Goal: Task Accomplishment & Management: Manage account settings

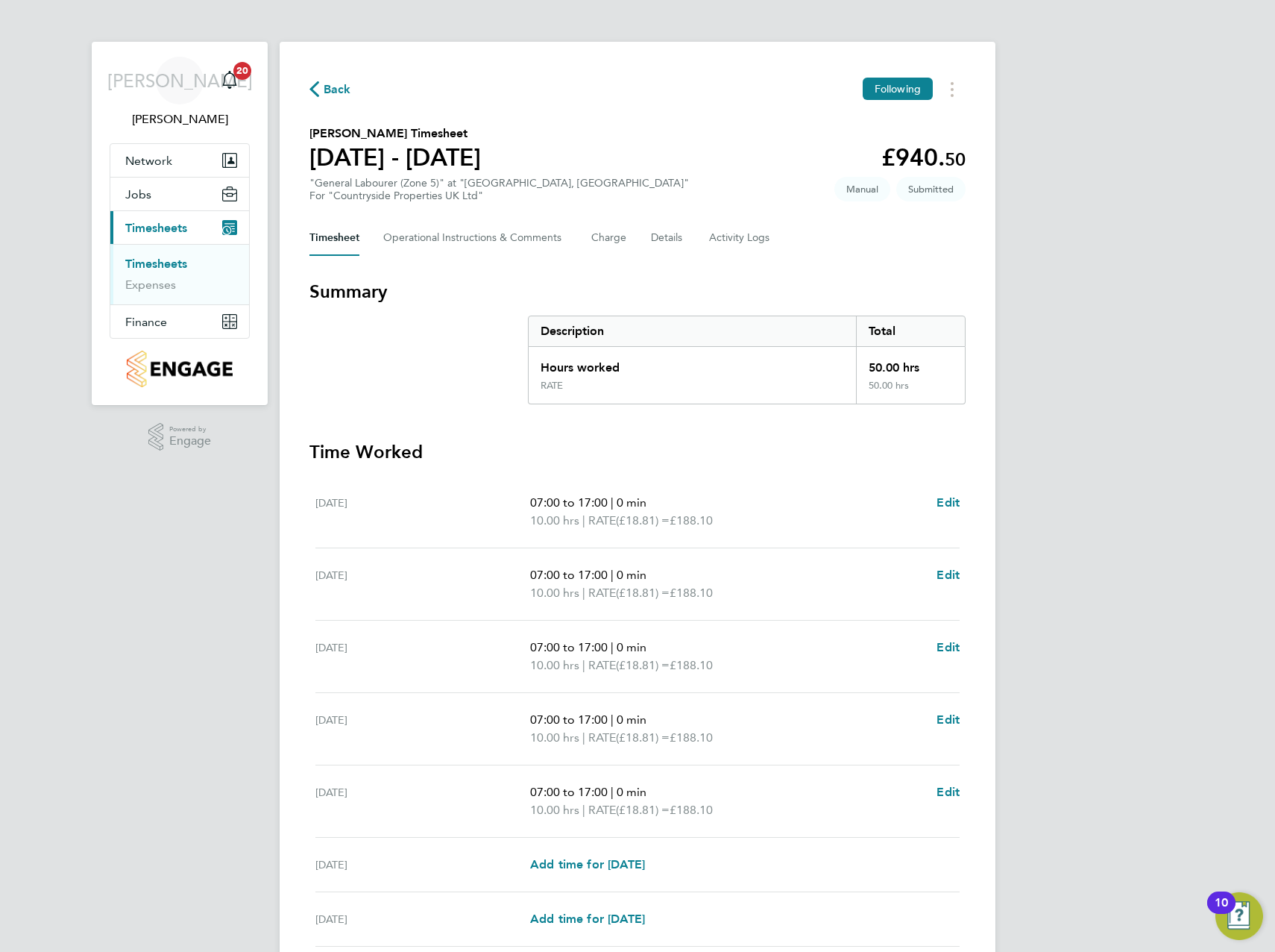
drag, startPoint x: 1113, startPoint y: 403, endPoint x: 1016, endPoint y: 419, distance: 98.3
click at [1113, 403] on div "JA [PERSON_NAME] Notifications 20 Applications: Network Team Members Sites Work…" at bounding box center [637, 538] width 1275 height 1077
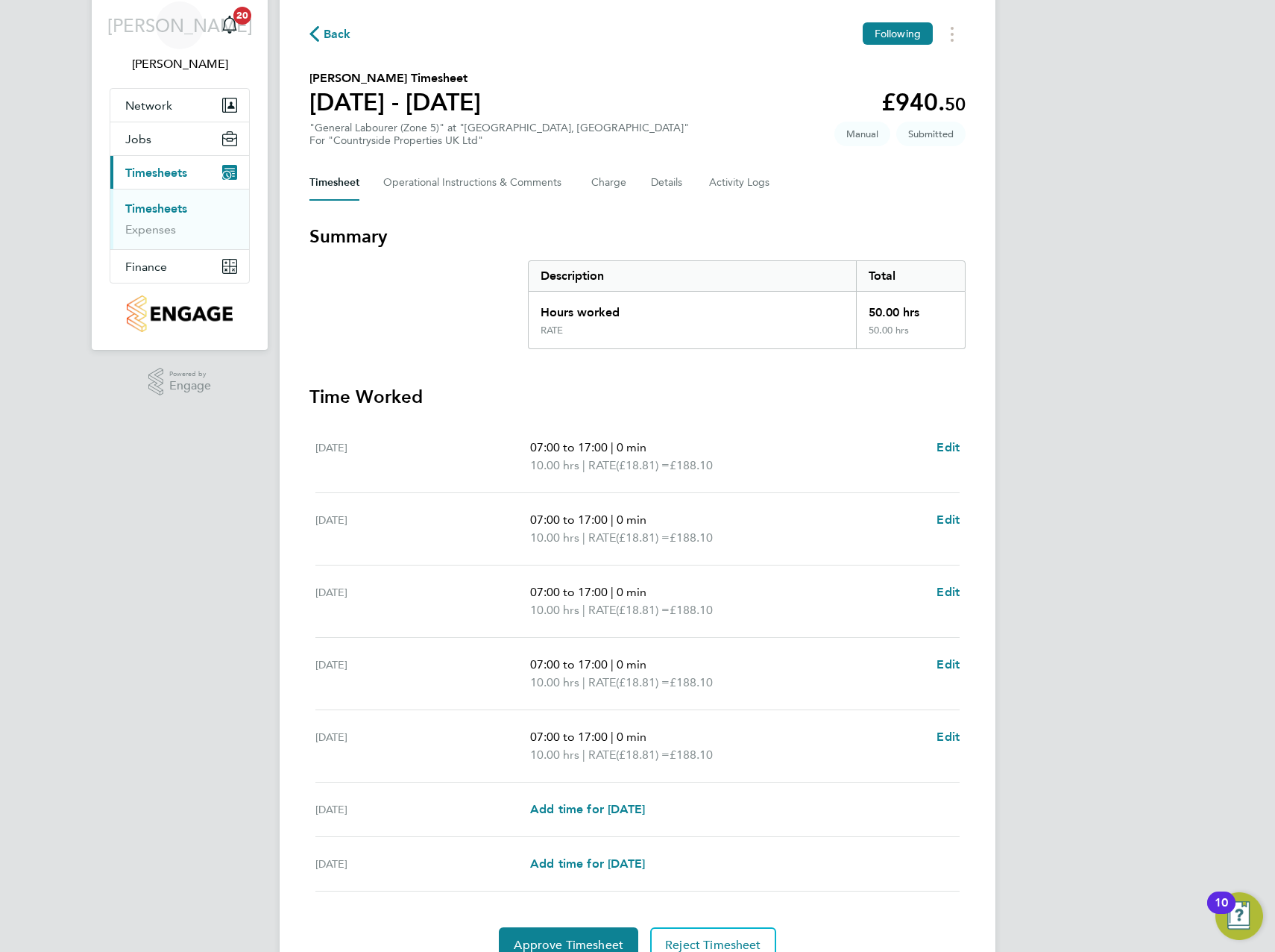
scroll to position [126, 0]
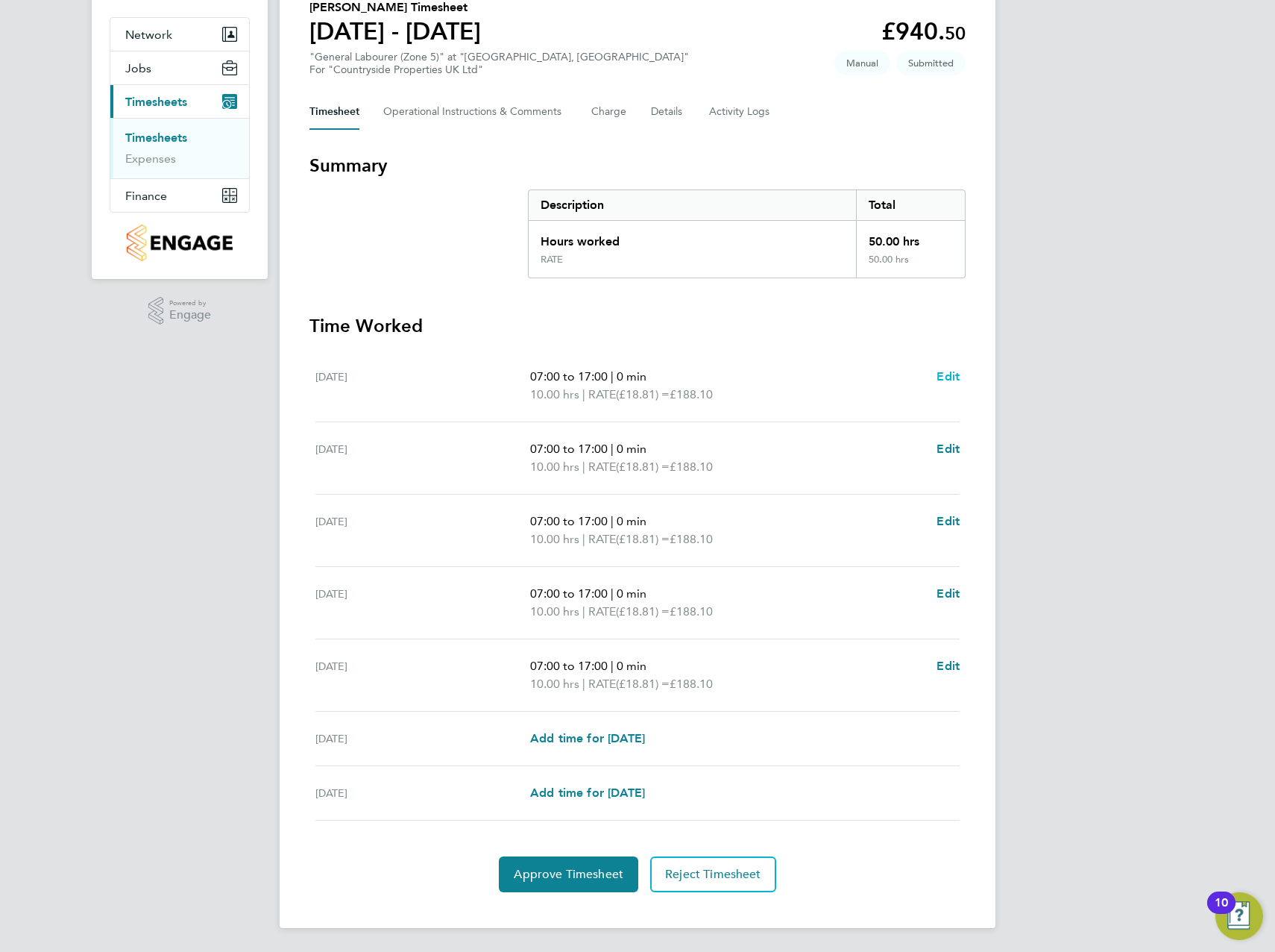
click at [946, 371] on span "Edit" at bounding box center [948, 376] width 23 height 15
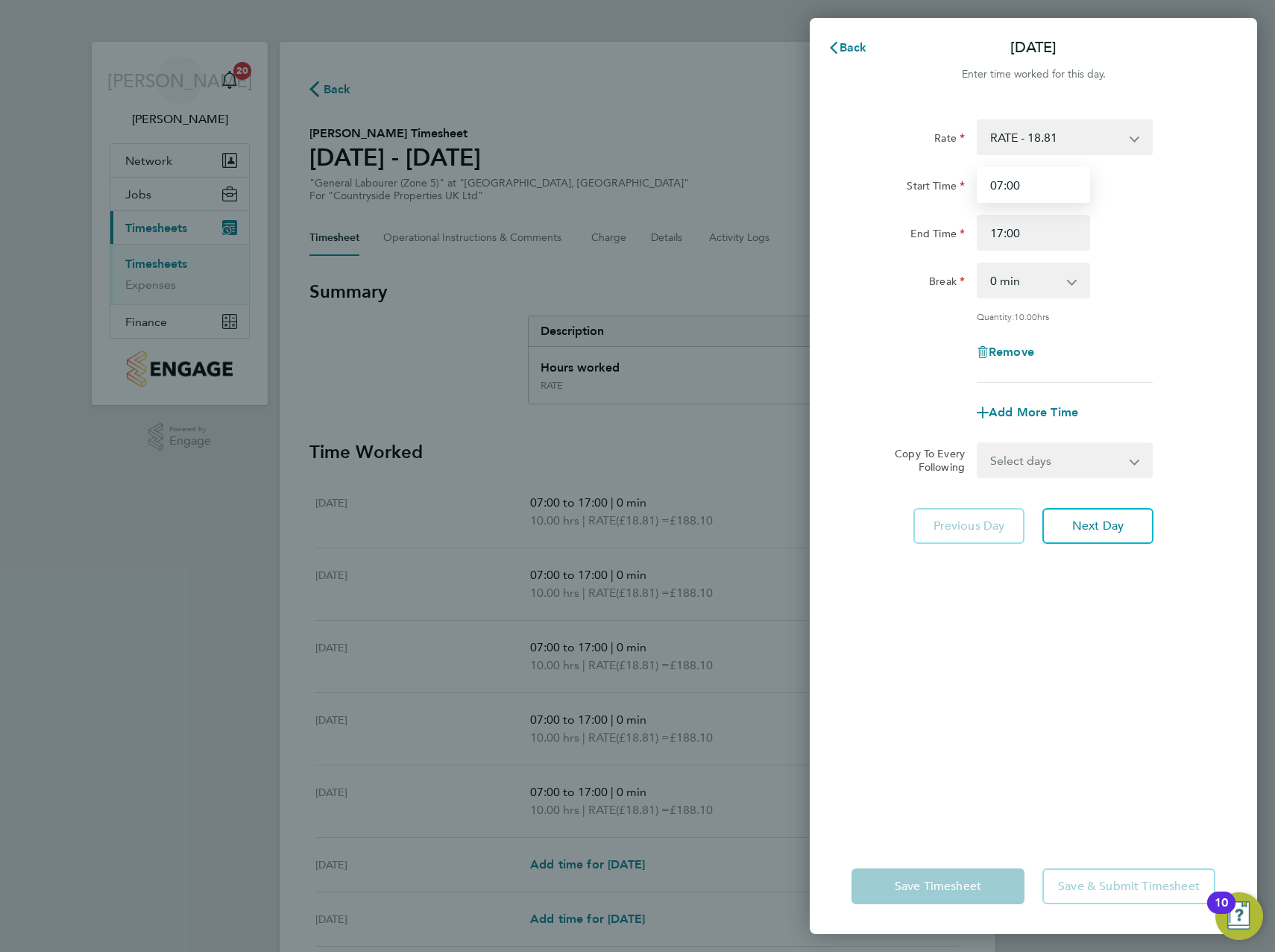
click at [1006, 187] on input "07:00" at bounding box center [1033, 185] width 113 height 36
click at [1013, 183] on input "07:00" at bounding box center [1033, 185] width 113 height 36
type input "07:30"
click at [1000, 230] on input "17:00" at bounding box center [1033, 233] width 113 height 36
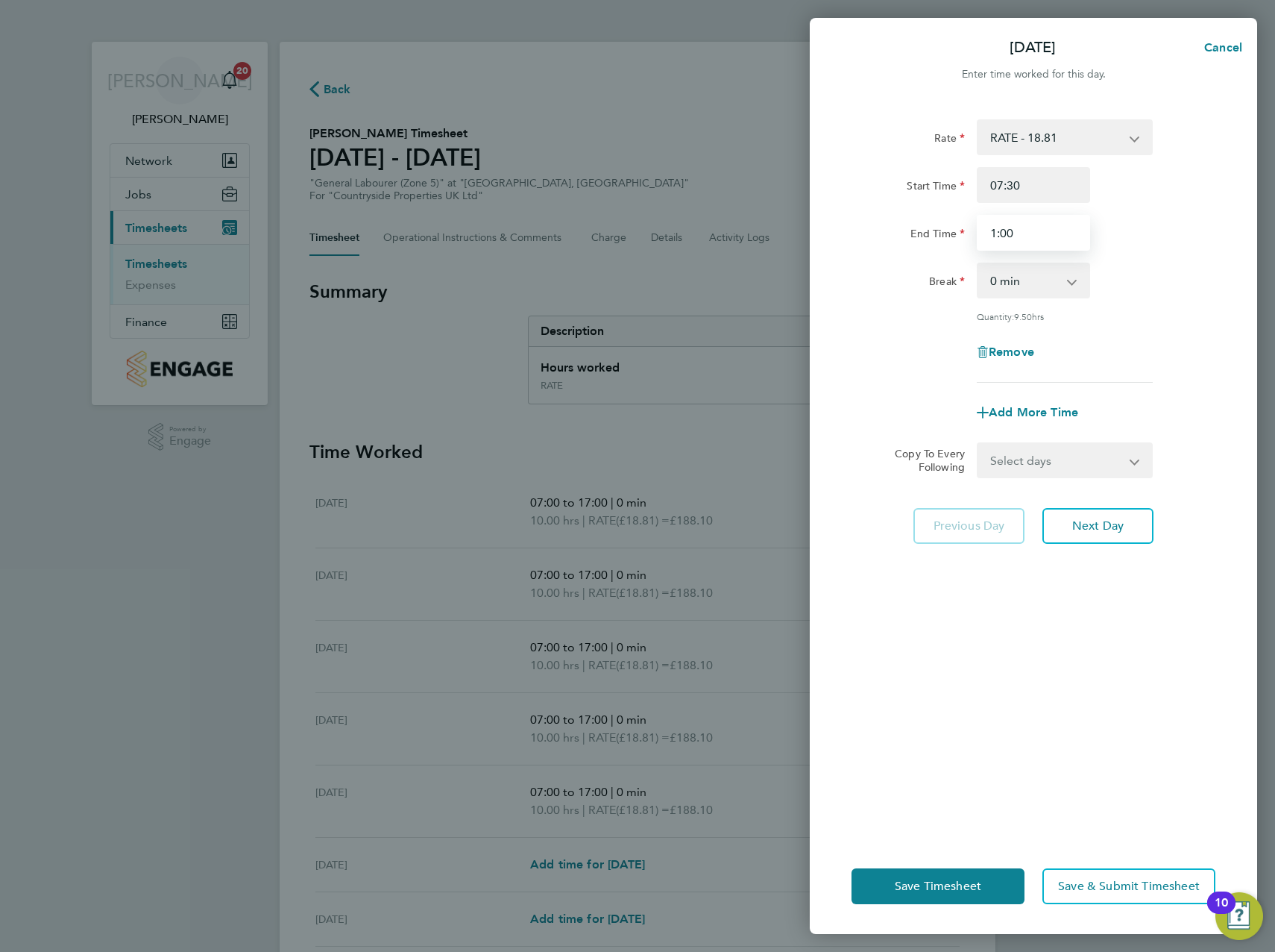
type input "17:00"
click at [1098, 282] on div "Break 0 min 15 min 30 min 45 min 60 min 75 min 90 min" at bounding box center [1034, 281] width 376 height 36
click at [1079, 282] on app-icon-cross-button at bounding box center [1080, 281] width 18 height 32
click at [1067, 281] on select "0 min 15 min 30 min 45 min 60 min 75 min 90 min" at bounding box center [1024, 281] width 92 height 32
select select "30"
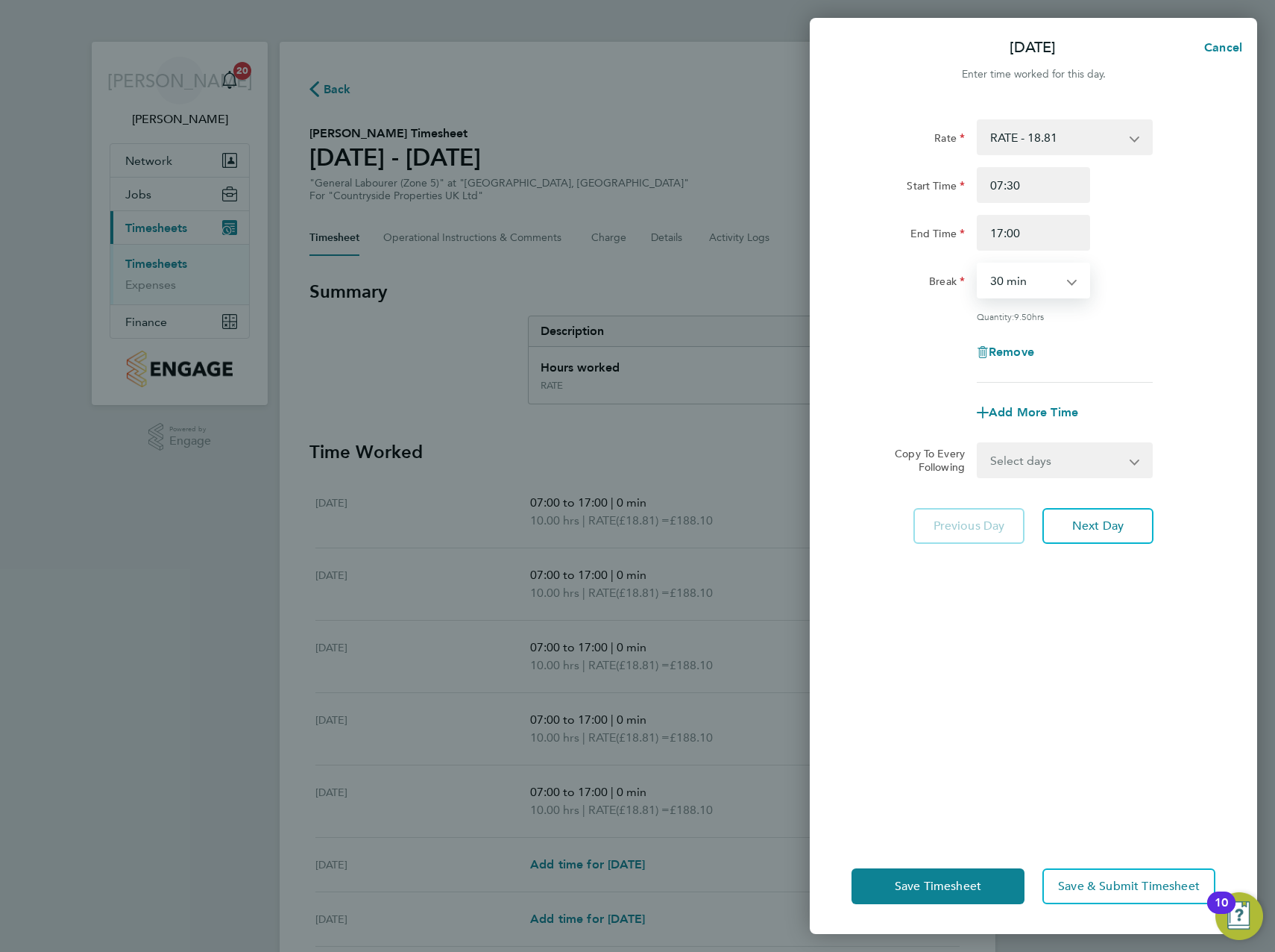
click at [978, 264] on select "0 min 15 min 30 min 45 min 60 min 75 min 90 min" at bounding box center [1024, 281] width 92 height 32
click at [1178, 305] on div "Rate RATE - 18.81 Start Time 07:30 End Time 17:00 Break 0 min 15 min 30 min 45 …" at bounding box center [1034, 251] width 364 height 264
click at [1174, 301] on div "Rate RATE - 18.81 Start Time 07:30 End Time 17:00 Break 0 min 15 min 30 min 45 …" at bounding box center [1034, 251] width 364 height 264
click at [1091, 519] on span "Next Day" at bounding box center [1098, 525] width 51 height 15
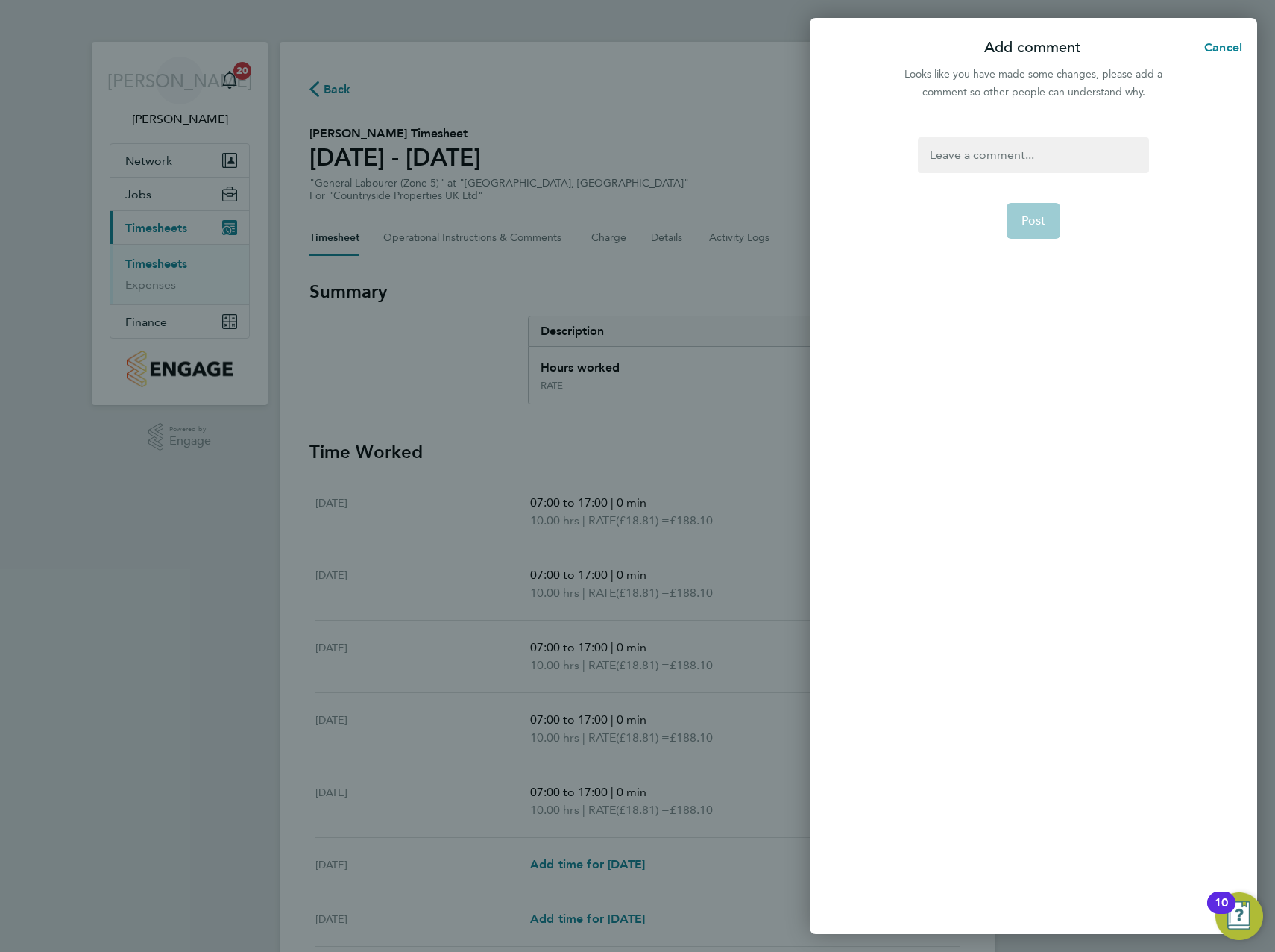
click at [1006, 157] on div at bounding box center [1033, 155] width 230 height 36
click at [1027, 149] on div at bounding box center [1033, 155] width 230 height 36
click at [1025, 214] on span "Post" at bounding box center [1034, 220] width 25 height 15
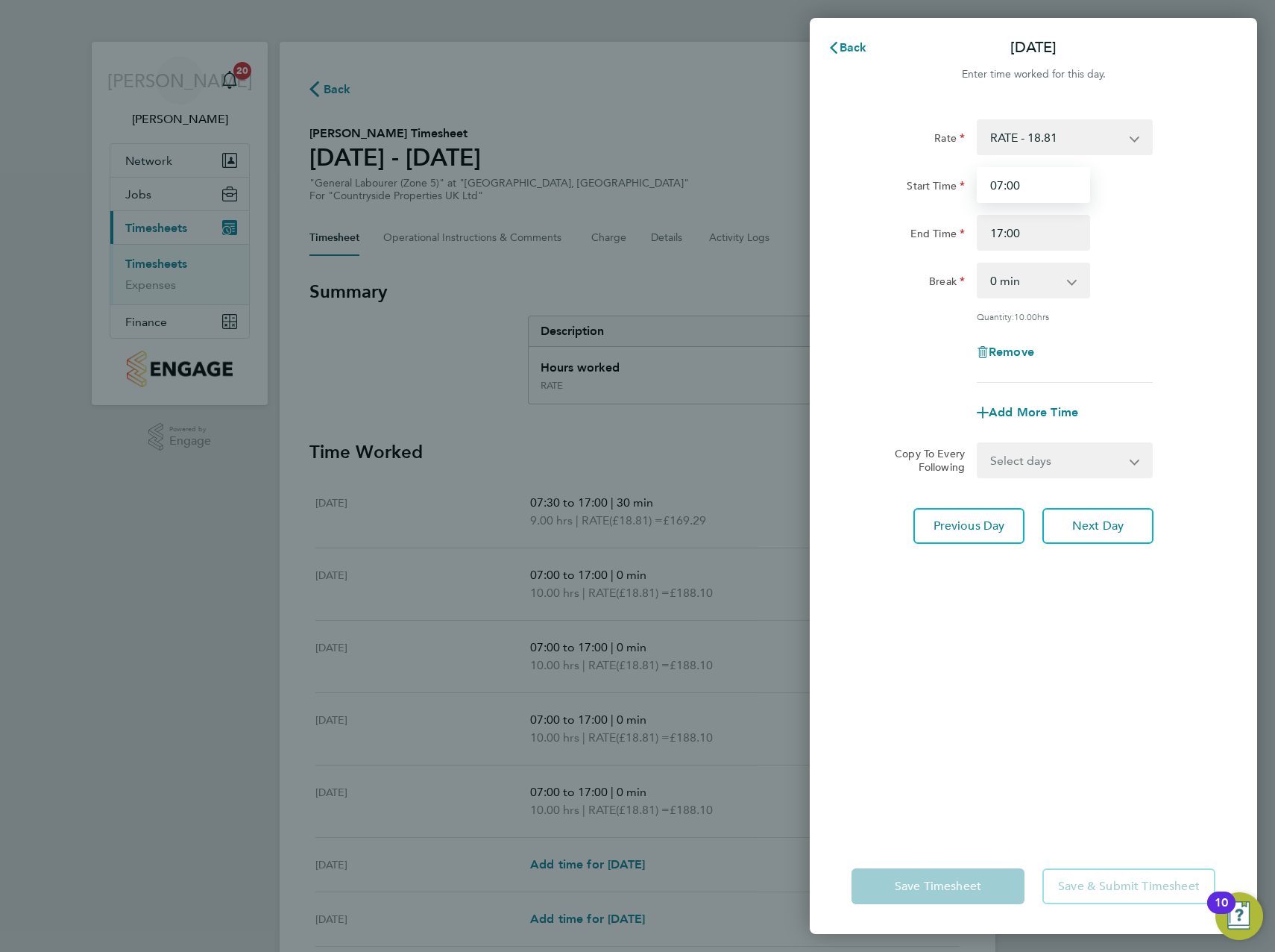
click at [1012, 181] on input "07:00" at bounding box center [1033, 185] width 113 height 36
type input "07:30"
click at [997, 233] on input "17:00" at bounding box center [1033, 233] width 113 height 36
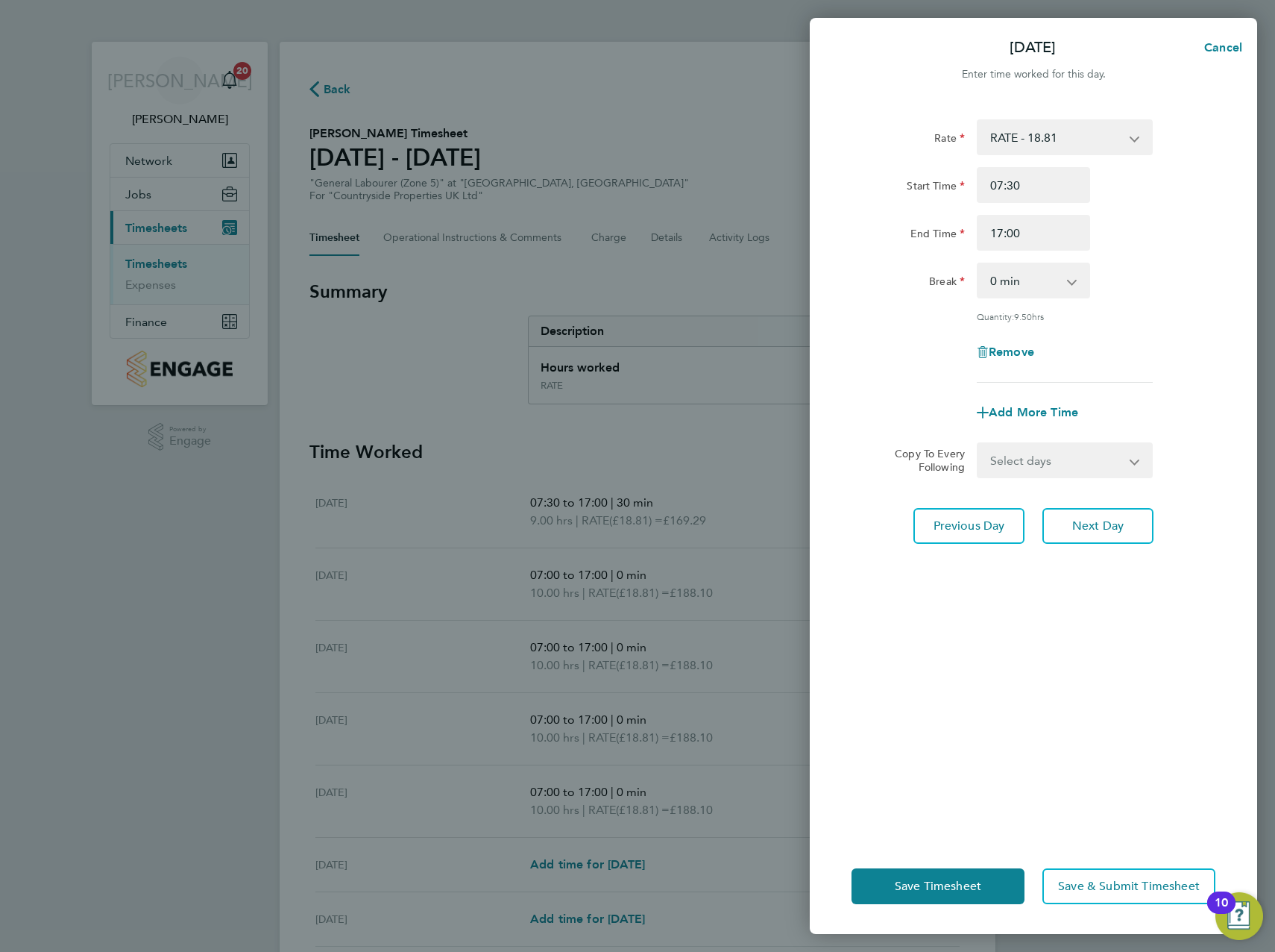
click at [1074, 278] on app-icon-cross-button at bounding box center [1080, 281] width 18 height 32
click at [1066, 284] on select "0 min 15 min 30 min 45 min 60 min 75 min 90 min" at bounding box center [1024, 281] width 92 height 32
select select "30"
click at [978, 264] on select "0 min 15 min 30 min 45 min 60 min 75 min 90 min" at bounding box center [1024, 281] width 92 height 32
click at [1110, 520] on span "Next Day" at bounding box center [1098, 525] width 51 height 15
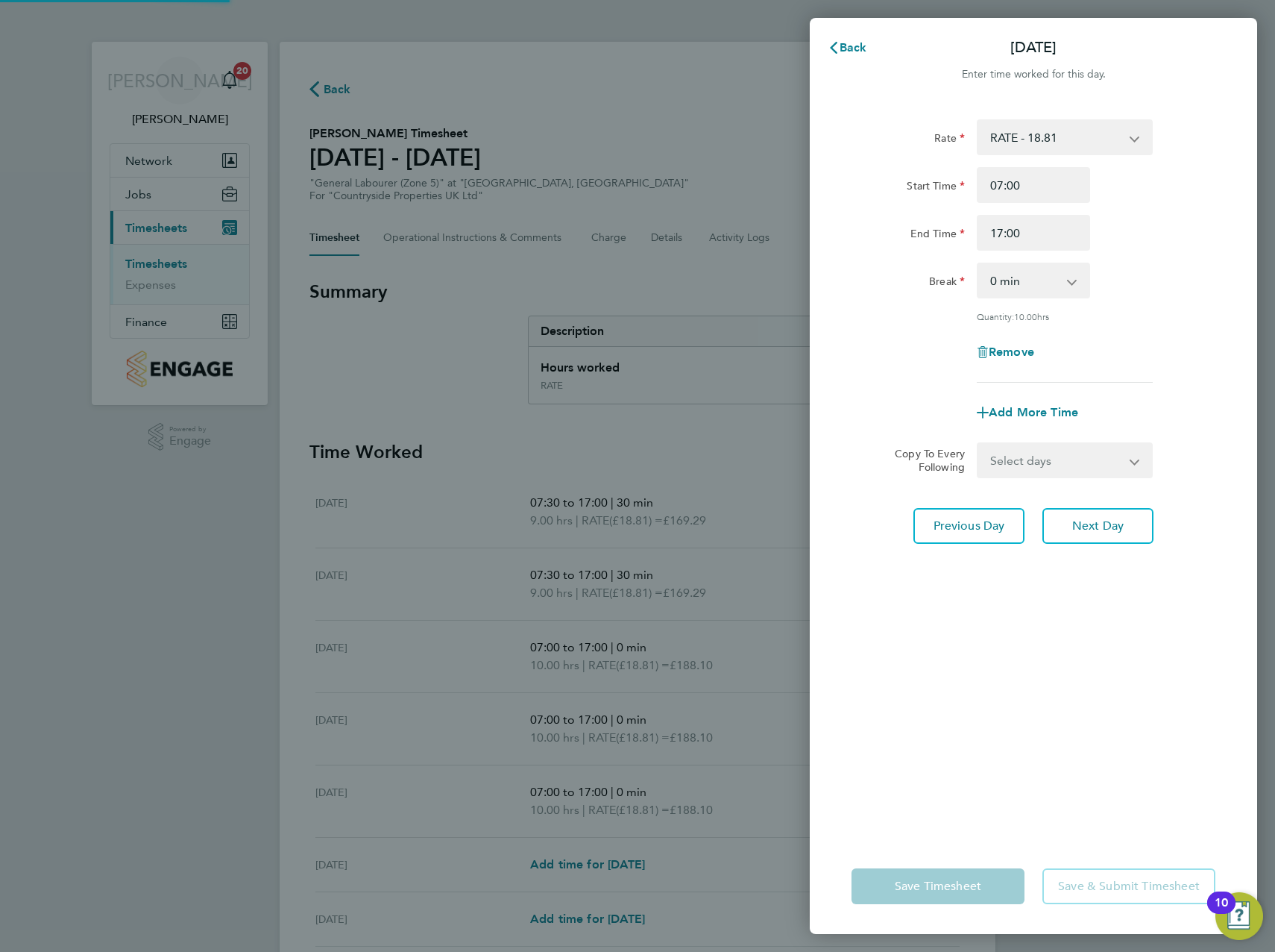
click at [1057, 282] on select "0 min 15 min 30 min 45 min 60 min 75 min 90 min" at bounding box center [1024, 281] width 92 height 32
select select "30"
click at [978, 264] on select "0 min 15 min 30 min 45 min 60 min 75 min 90 min" at bounding box center [1024, 281] width 92 height 32
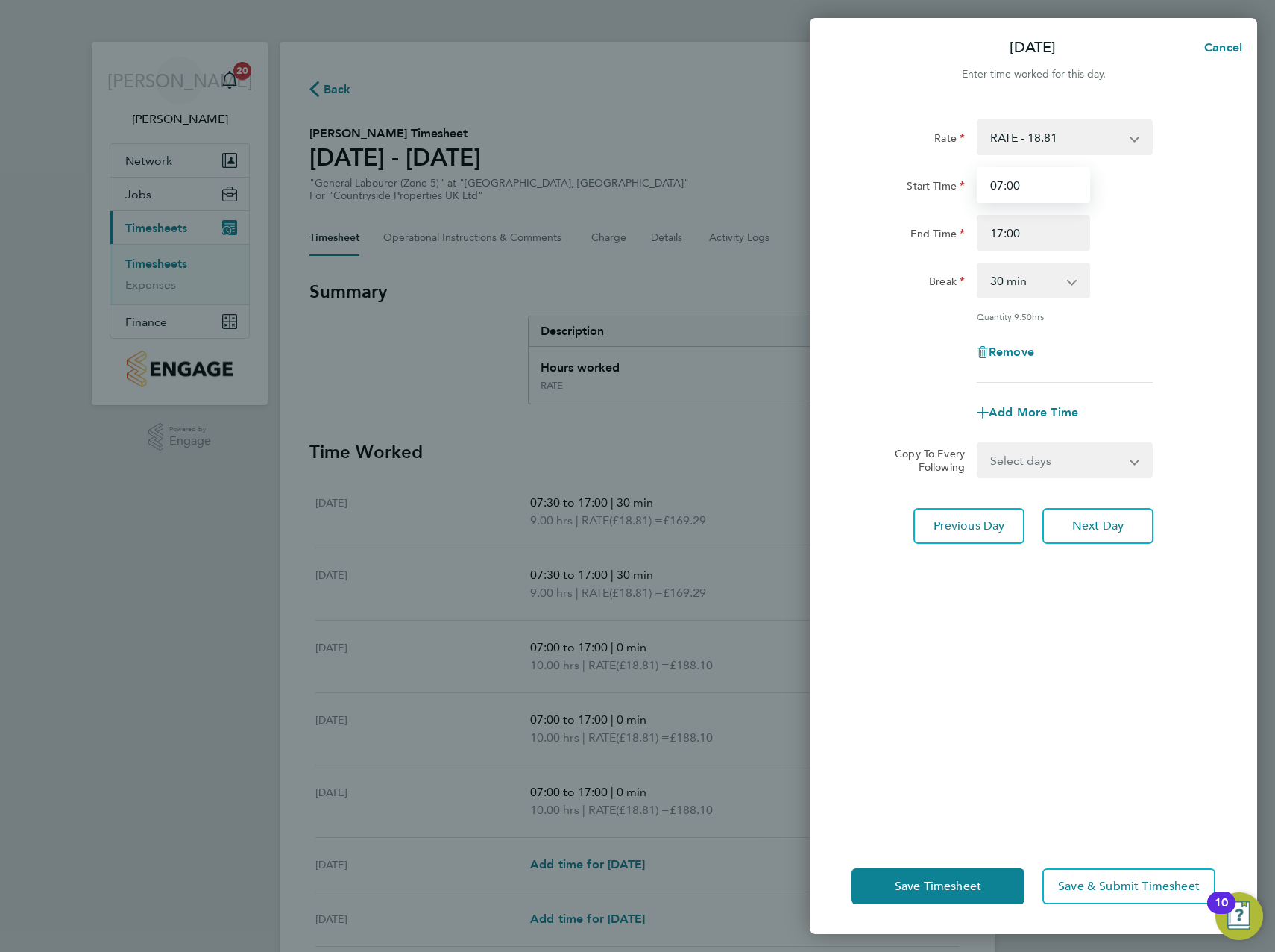
click at [1018, 184] on input "07:00" at bounding box center [1033, 185] width 113 height 36
type input "07:30"
click at [1121, 514] on button "Next Day" at bounding box center [1098, 525] width 111 height 36
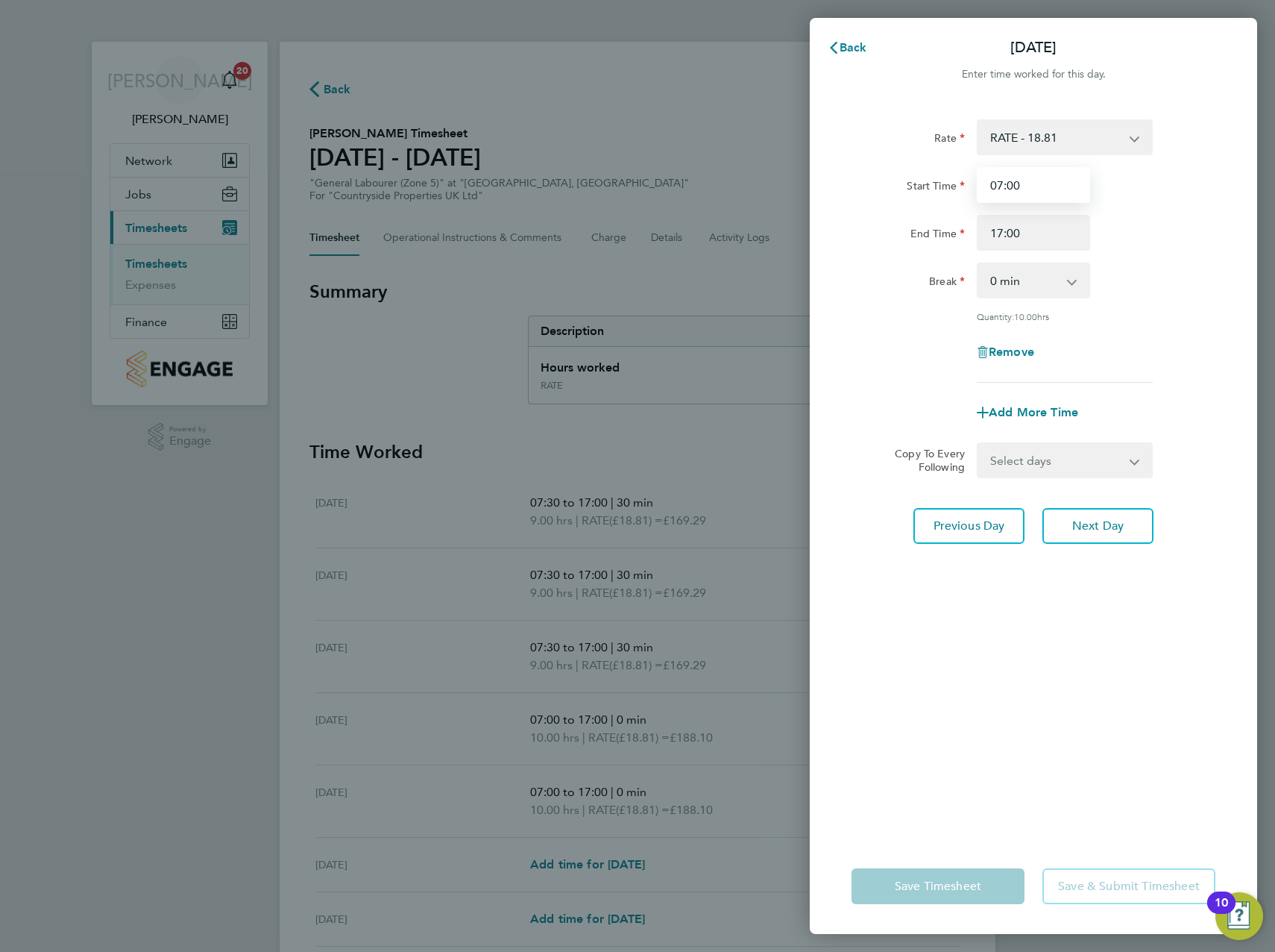
click at [1017, 181] on input "07:00" at bounding box center [1033, 185] width 113 height 36
type input "07:30"
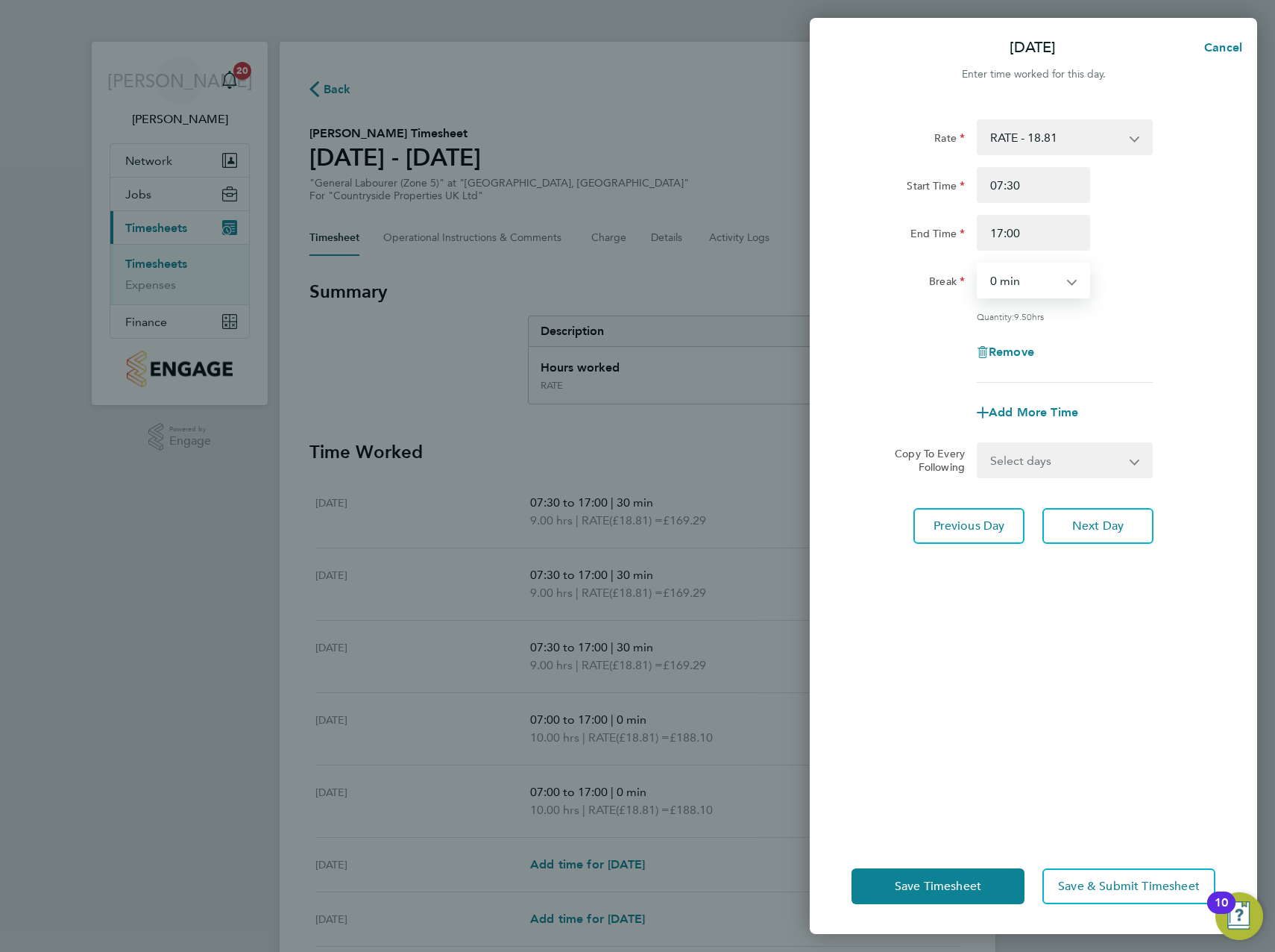
click at [1040, 276] on select "0 min 15 min 30 min 45 min 60 min 75 min 90 min" at bounding box center [1024, 281] width 92 height 32
select select "30"
click at [978, 264] on select "0 min 15 min 30 min 45 min 60 min 75 min 90 min" at bounding box center [1024, 281] width 92 height 32
click at [1106, 526] on span "Next Day" at bounding box center [1098, 525] width 51 height 15
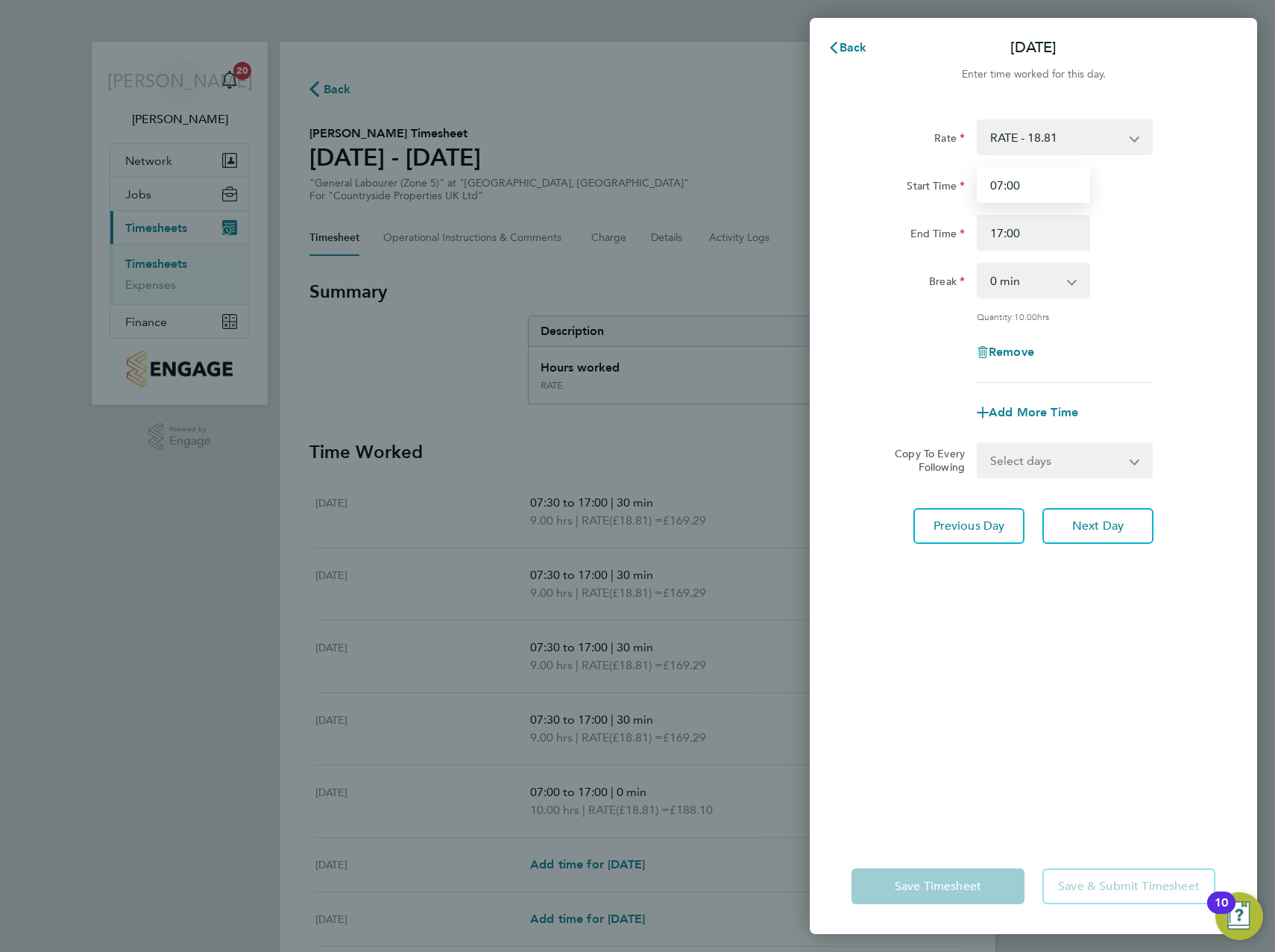
click at [1013, 182] on input "07:00" at bounding box center [1033, 185] width 113 height 36
type input "07:30"
click at [1035, 282] on select "0 min 15 min 30 min 45 min 60 min 75 min 90 min" at bounding box center [1024, 281] width 92 height 32
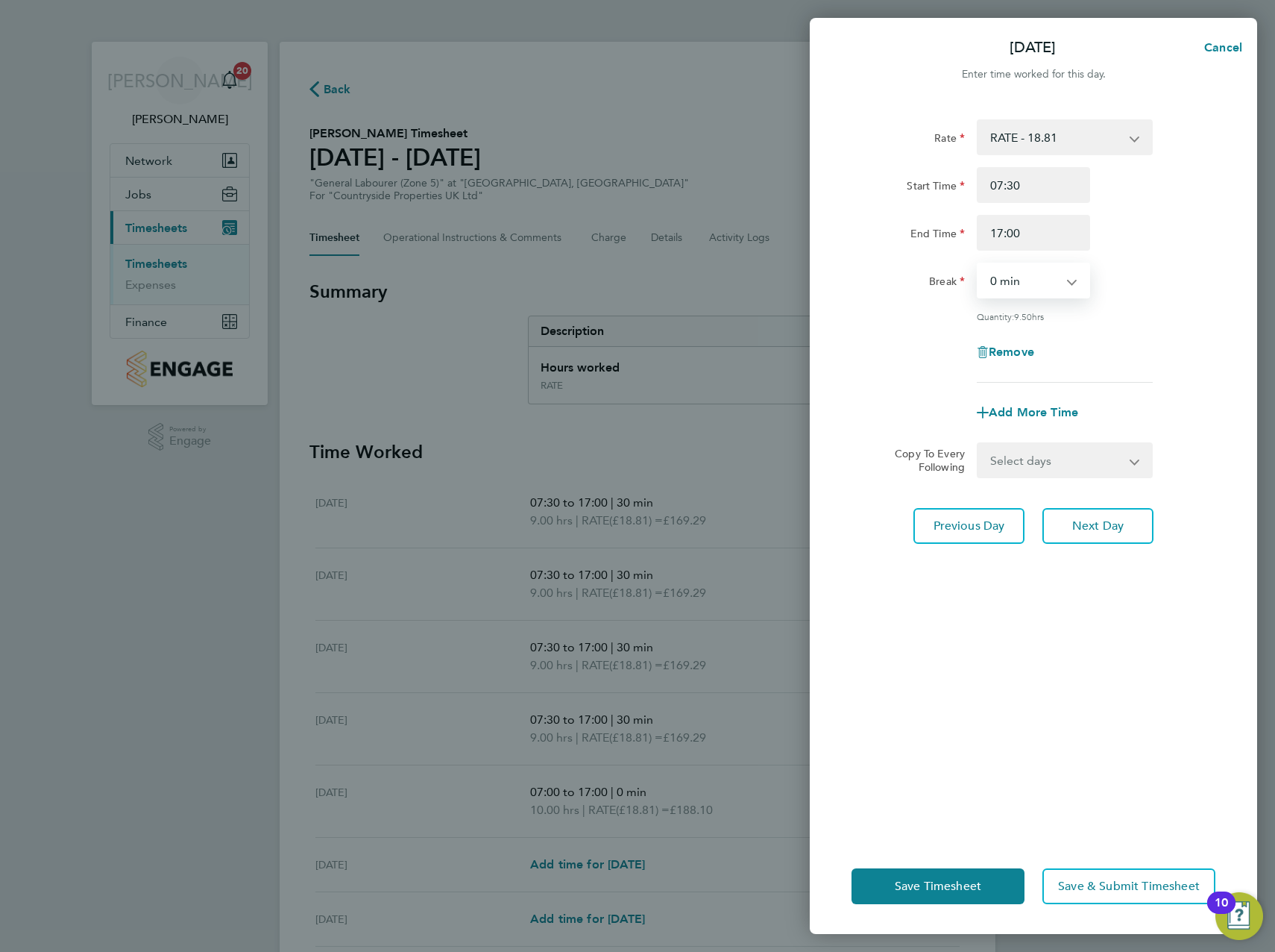
select select "30"
click at [978, 264] on select "0 min 15 min 30 min 45 min 60 min 75 min 90 min" at bounding box center [1024, 281] width 92 height 32
click at [1101, 534] on button "Next Day" at bounding box center [1098, 525] width 111 height 36
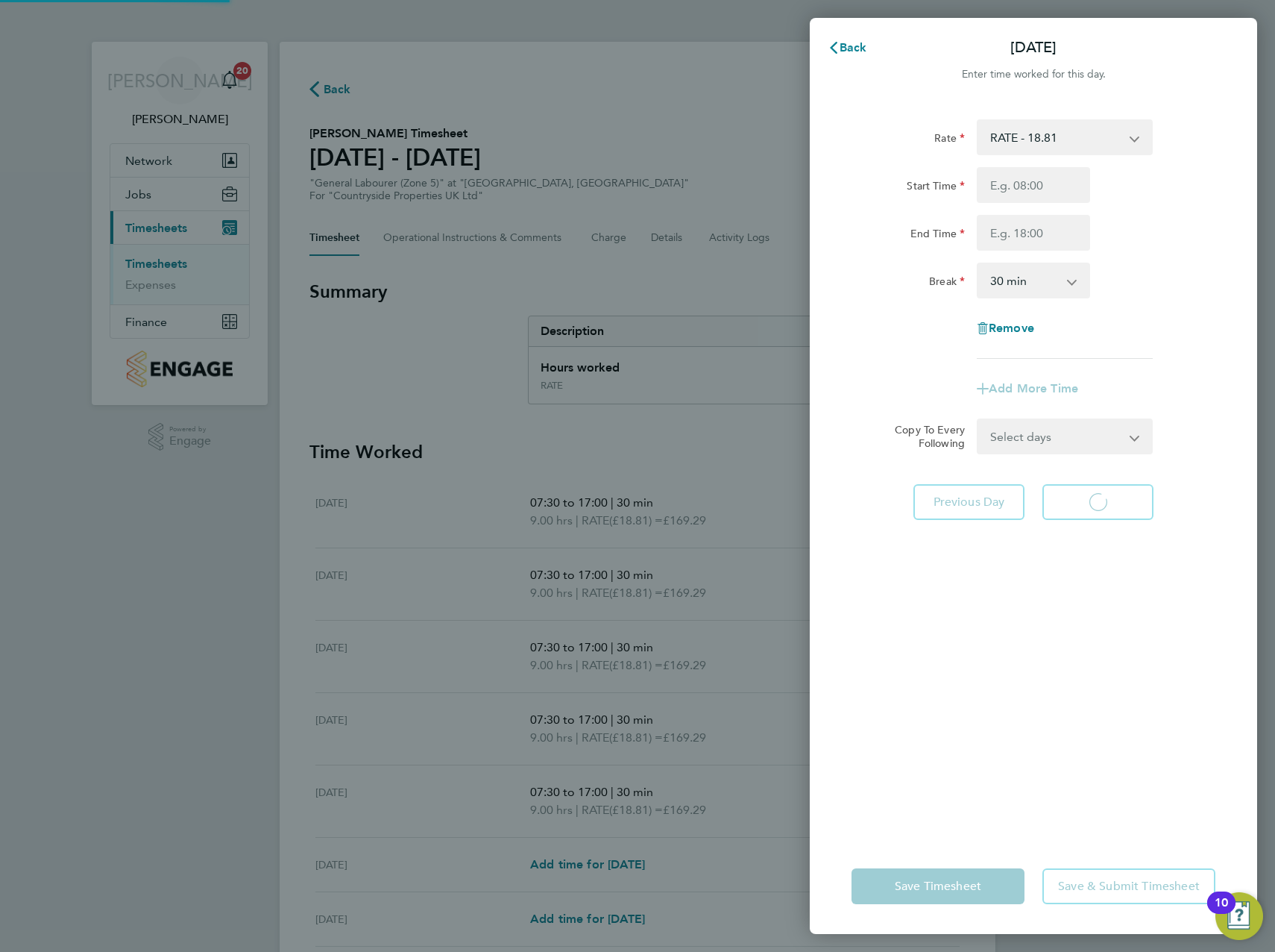
select select "30"
click at [852, 45] on span "Back" at bounding box center [854, 47] width 27 height 15
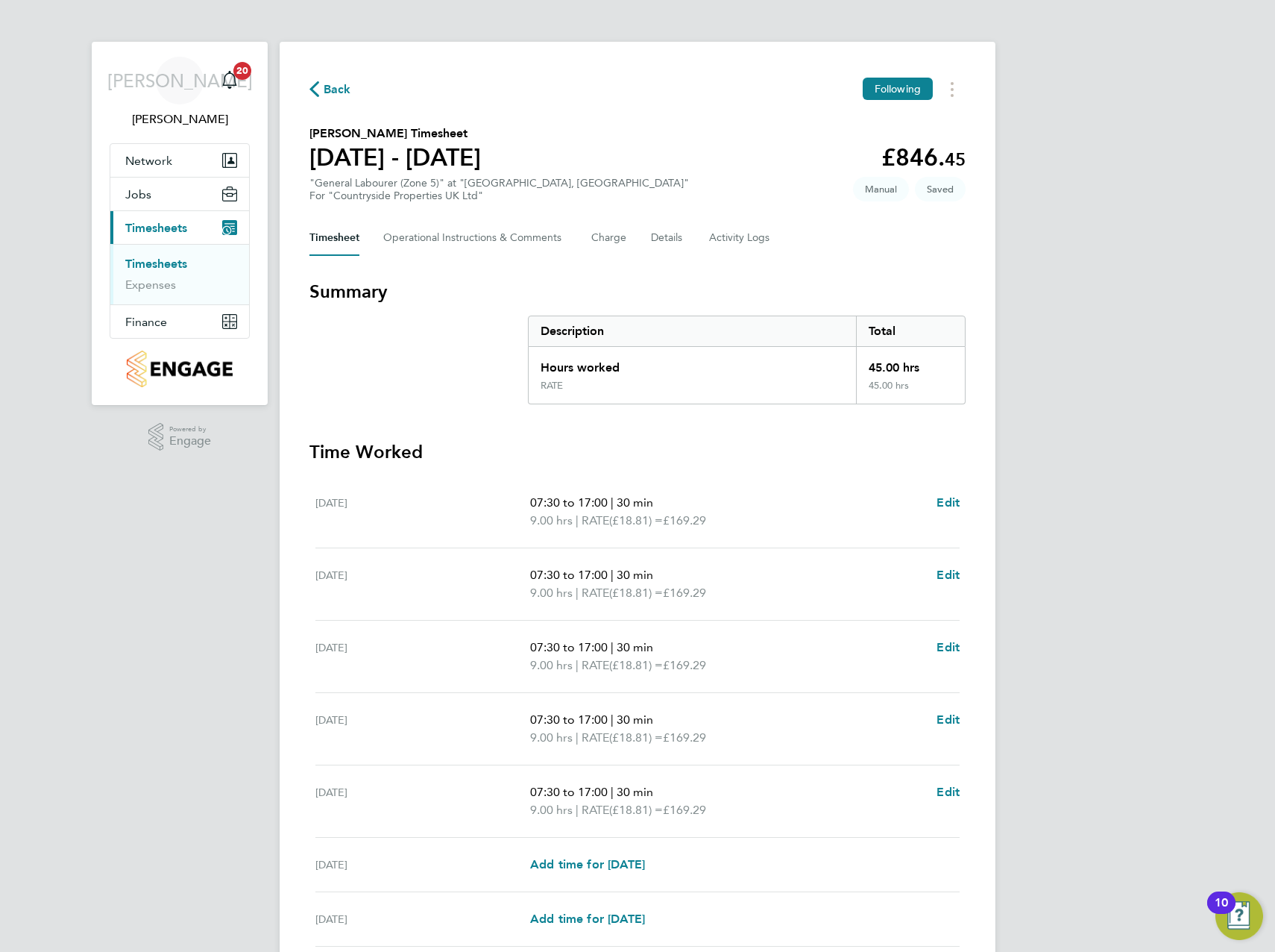
click at [1158, 375] on div "JA James Archer Notifications 20 Applications: Network Team Members Sites Worke…" at bounding box center [637, 538] width 1275 height 1077
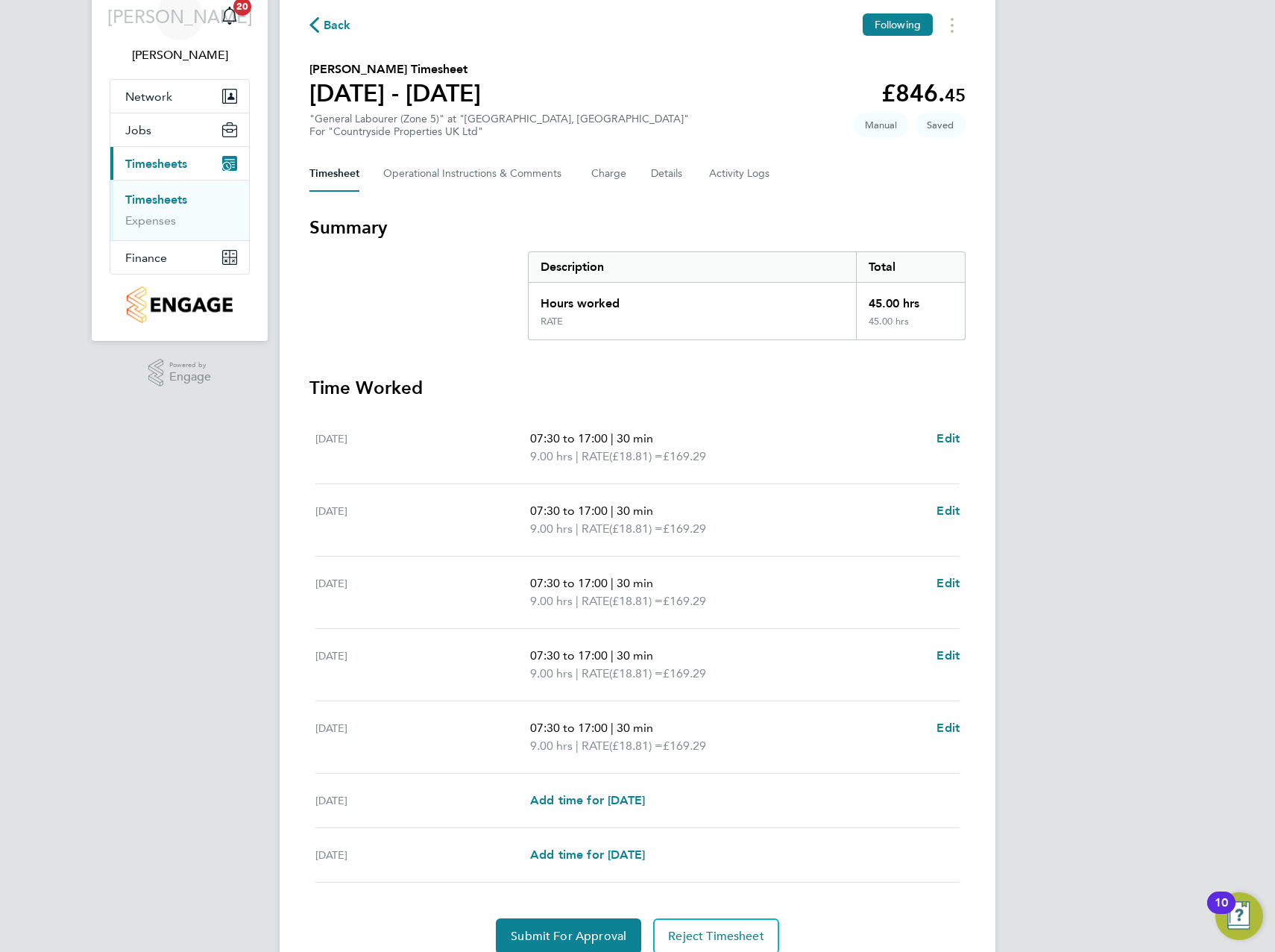
scroll to position [126, 0]
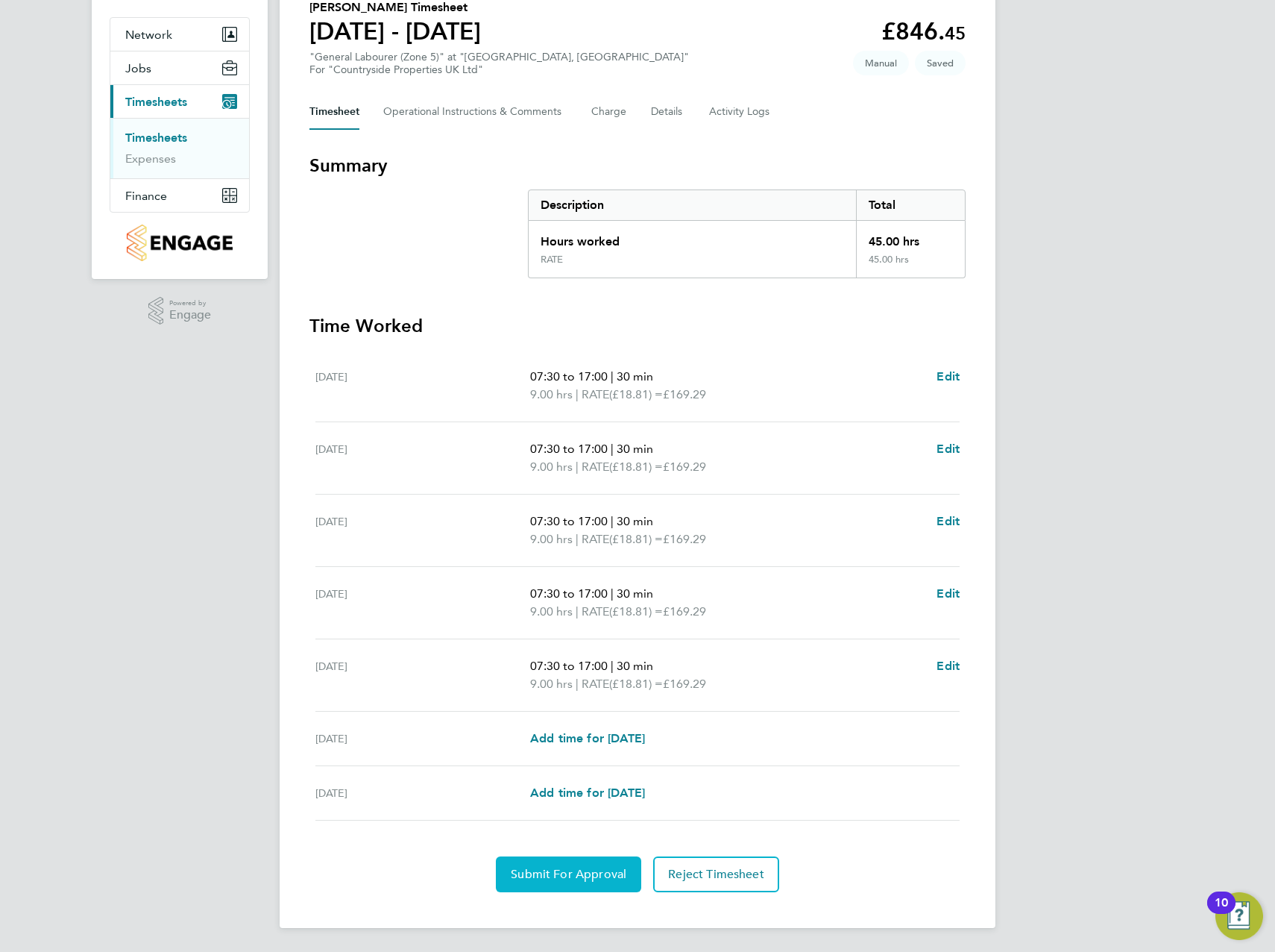
click at [559, 872] on span "Submit For Approval" at bounding box center [569, 874] width 116 height 15
click at [579, 879] on span "Approve Timesheet" at bounding box center [568, 874] width 110 height 15
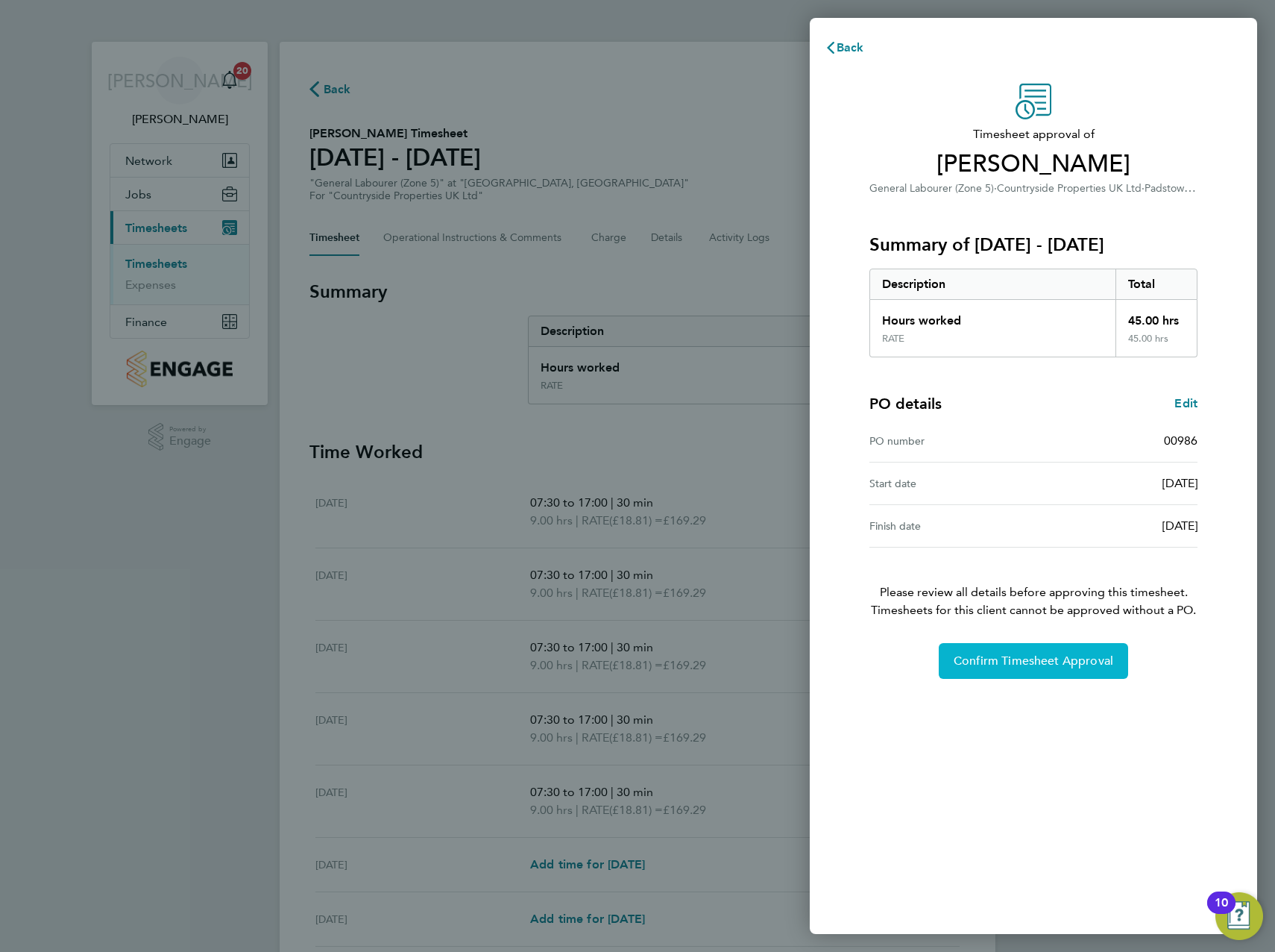
click at [1033, 648] on button "Confirm Timesheet Approval" at bounding box center [1034, 661] width 189 height 36
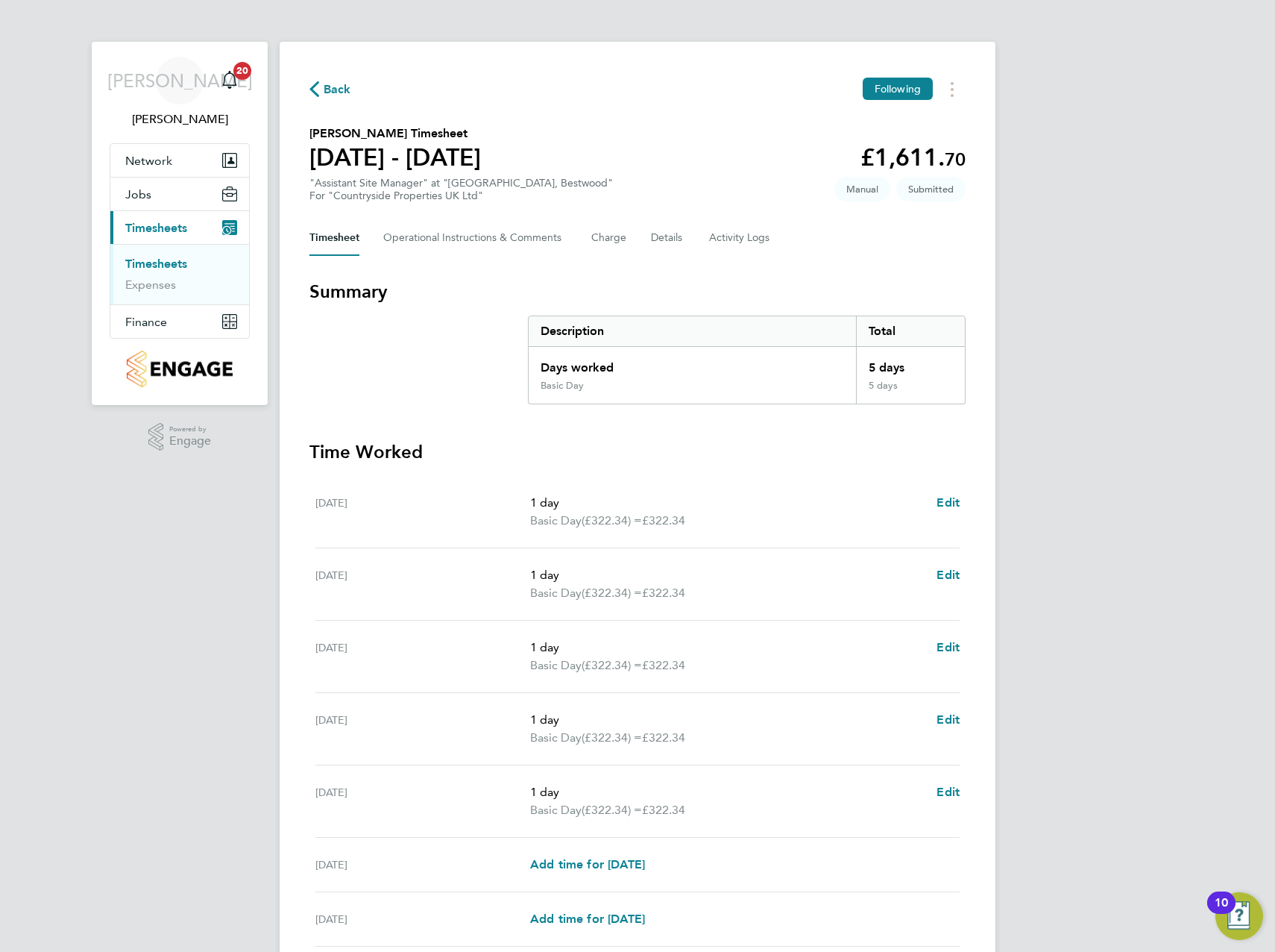
click at [376, 393] on section "Summary Description Total Days worked 5 days Basic Day 5 days" at bounding box center [637, 342] width 656 height 125
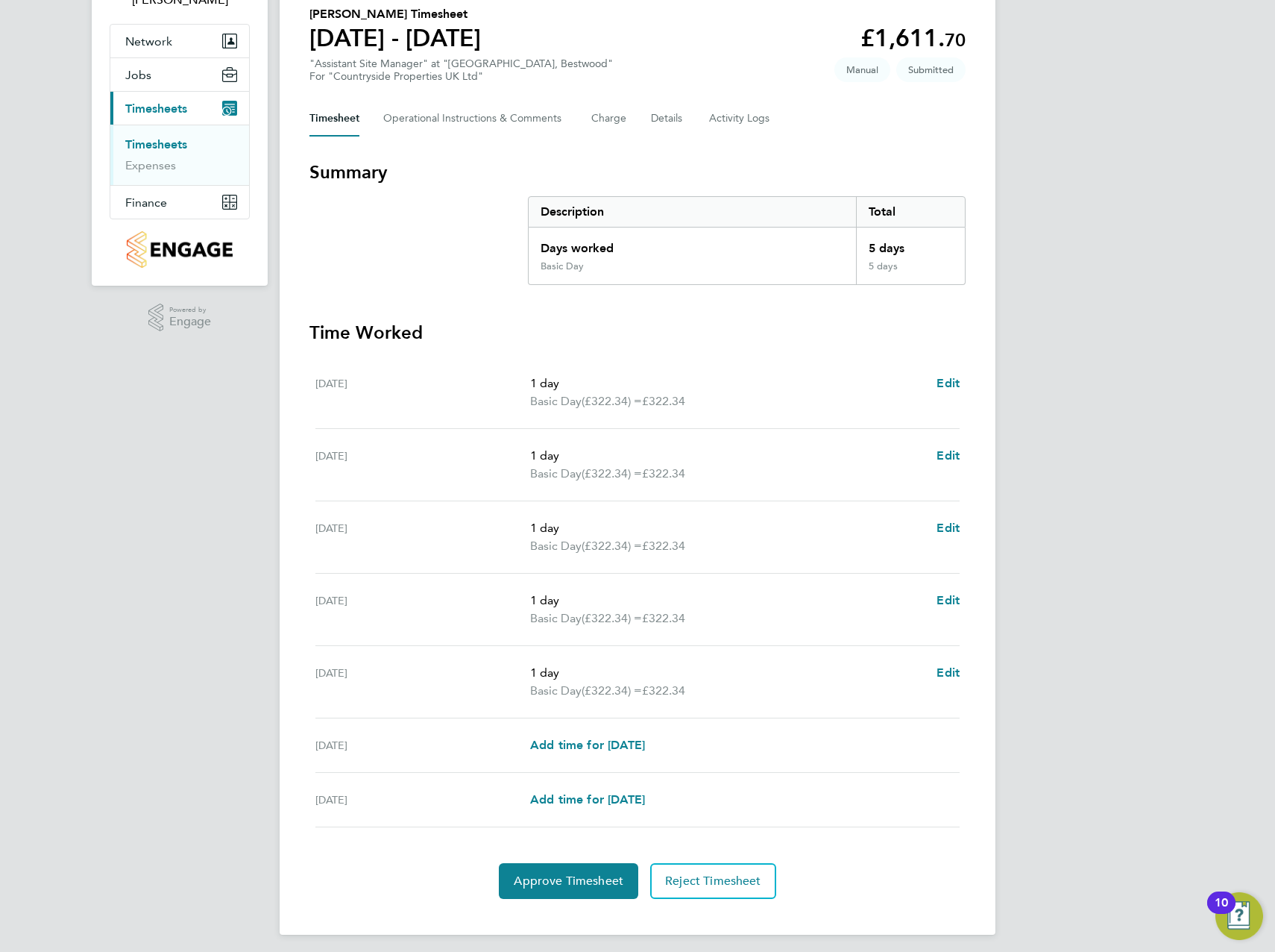
scroll to position [126, 0]
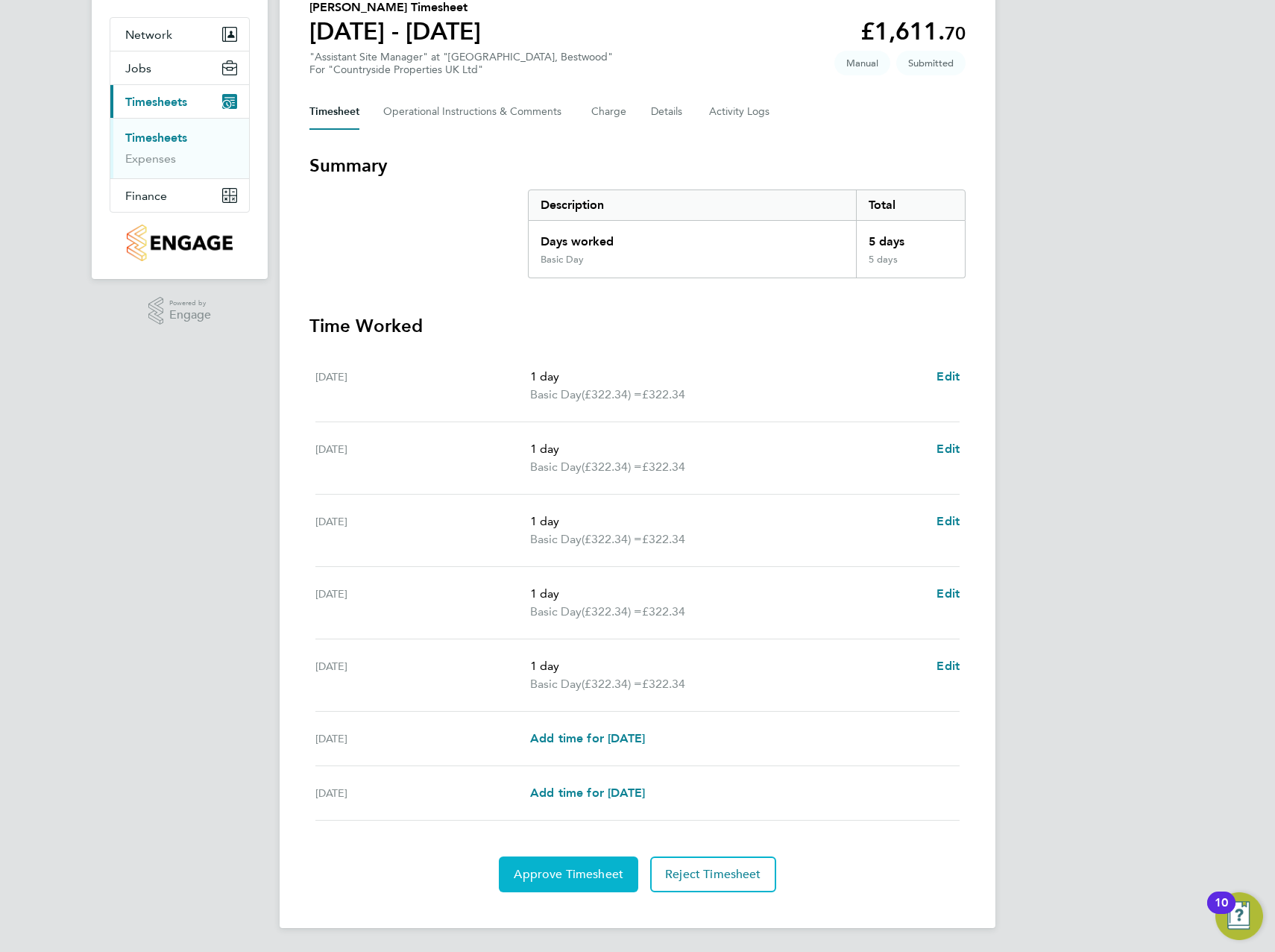
click at [577, 870] on span "Approve Timesheet" at bounding box center [568, 874] width 110 height 15
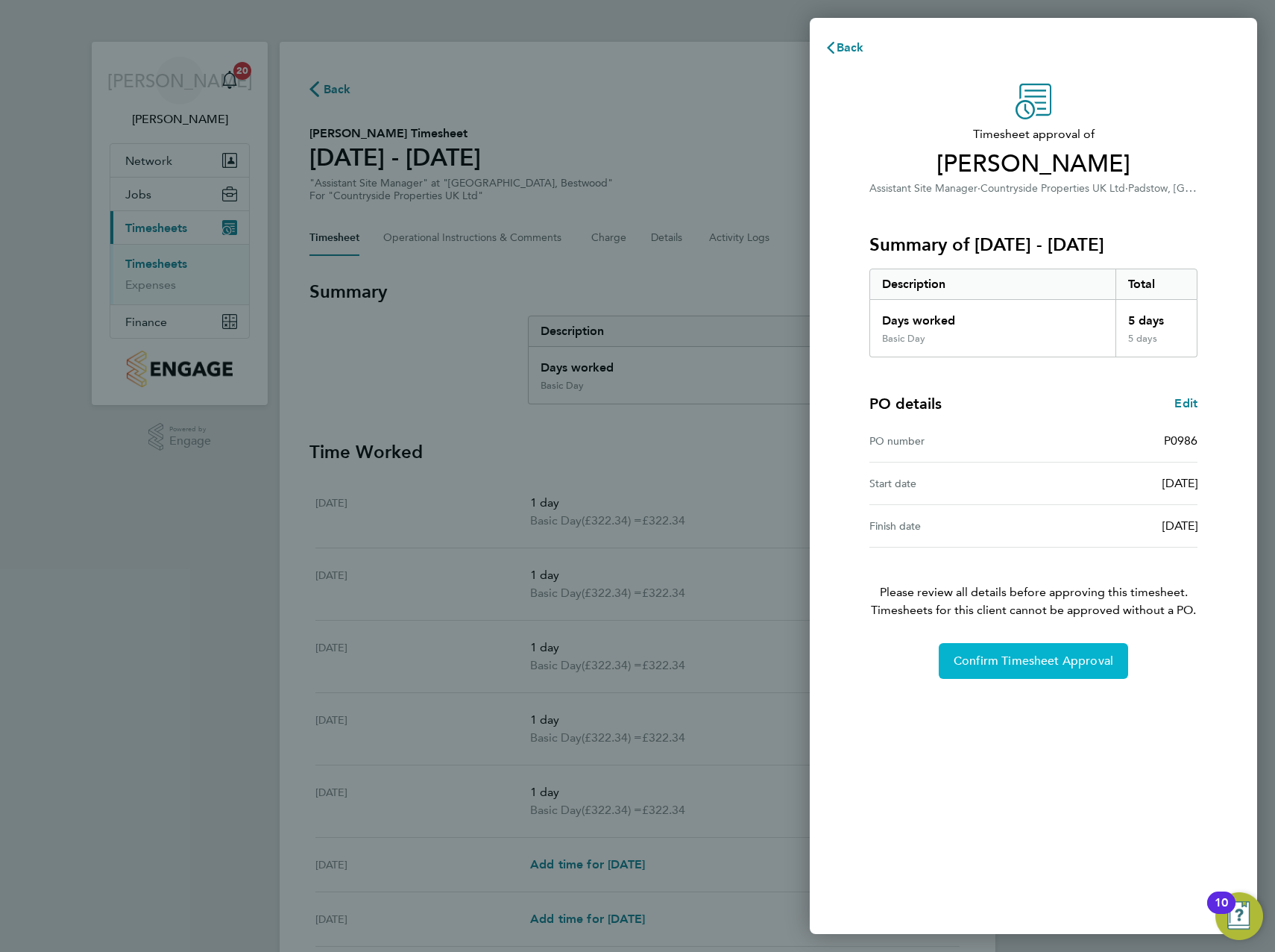
click at [1087, 651] on button "Confirm Timesheet Approval" at bounding box center [1034, 661] width 189 height 36
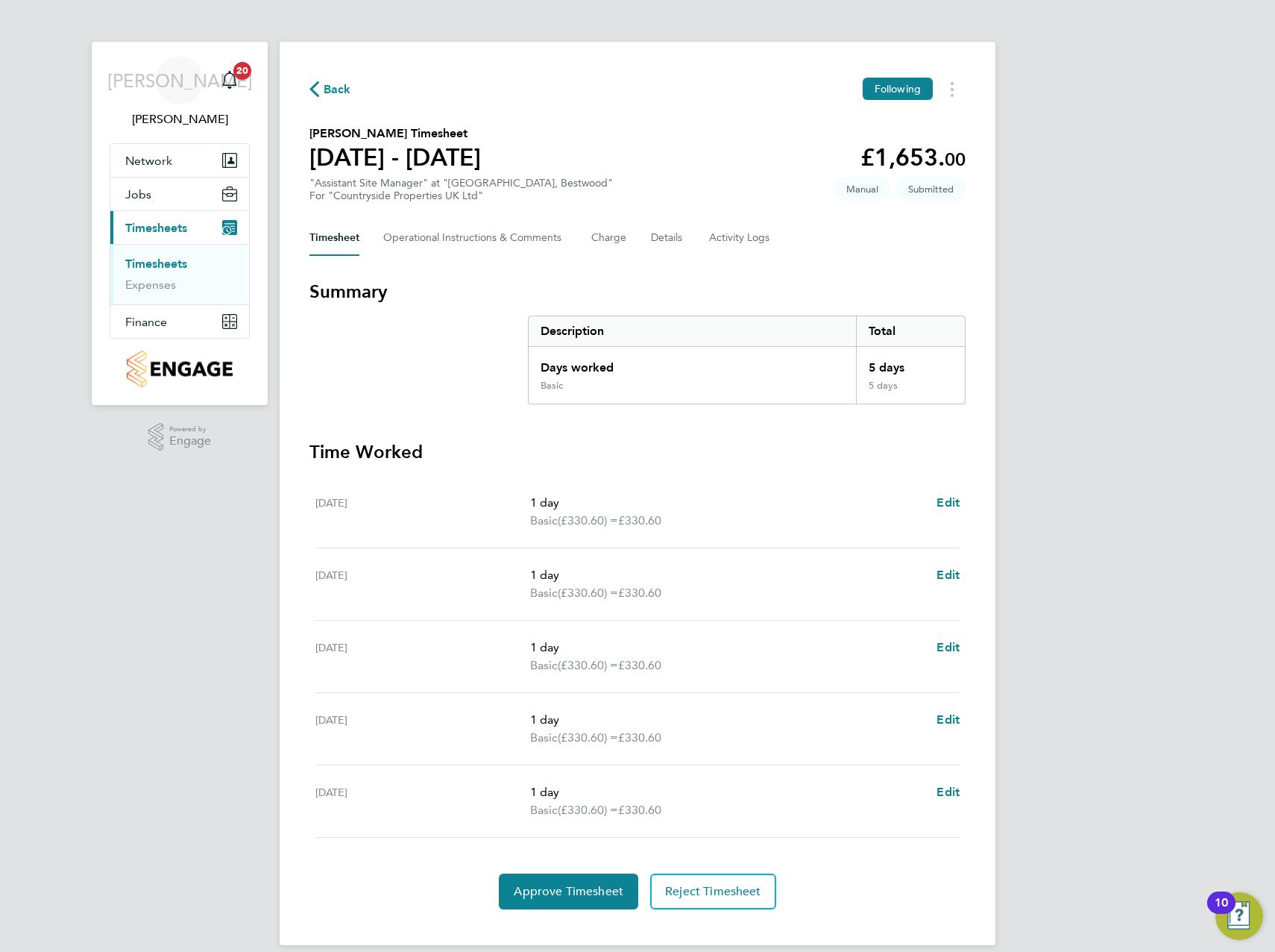
click at [470, 410] on section "Summary Description Total Days worked 5 days Basic 5 days Time Worked Mon 18 Au…" at bounding box center [637, 595] width 656 height 630
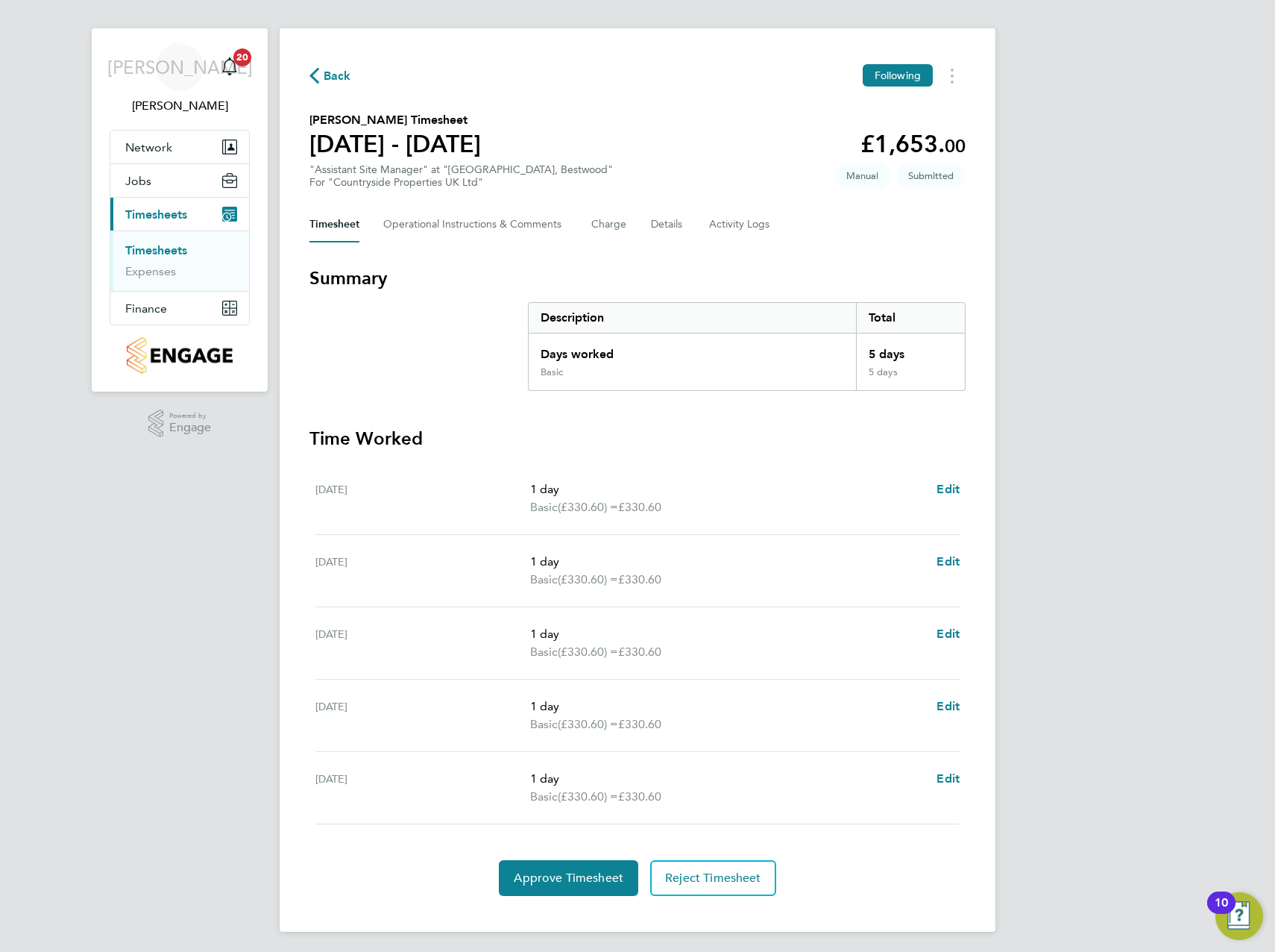
scroll to position [17, 0]
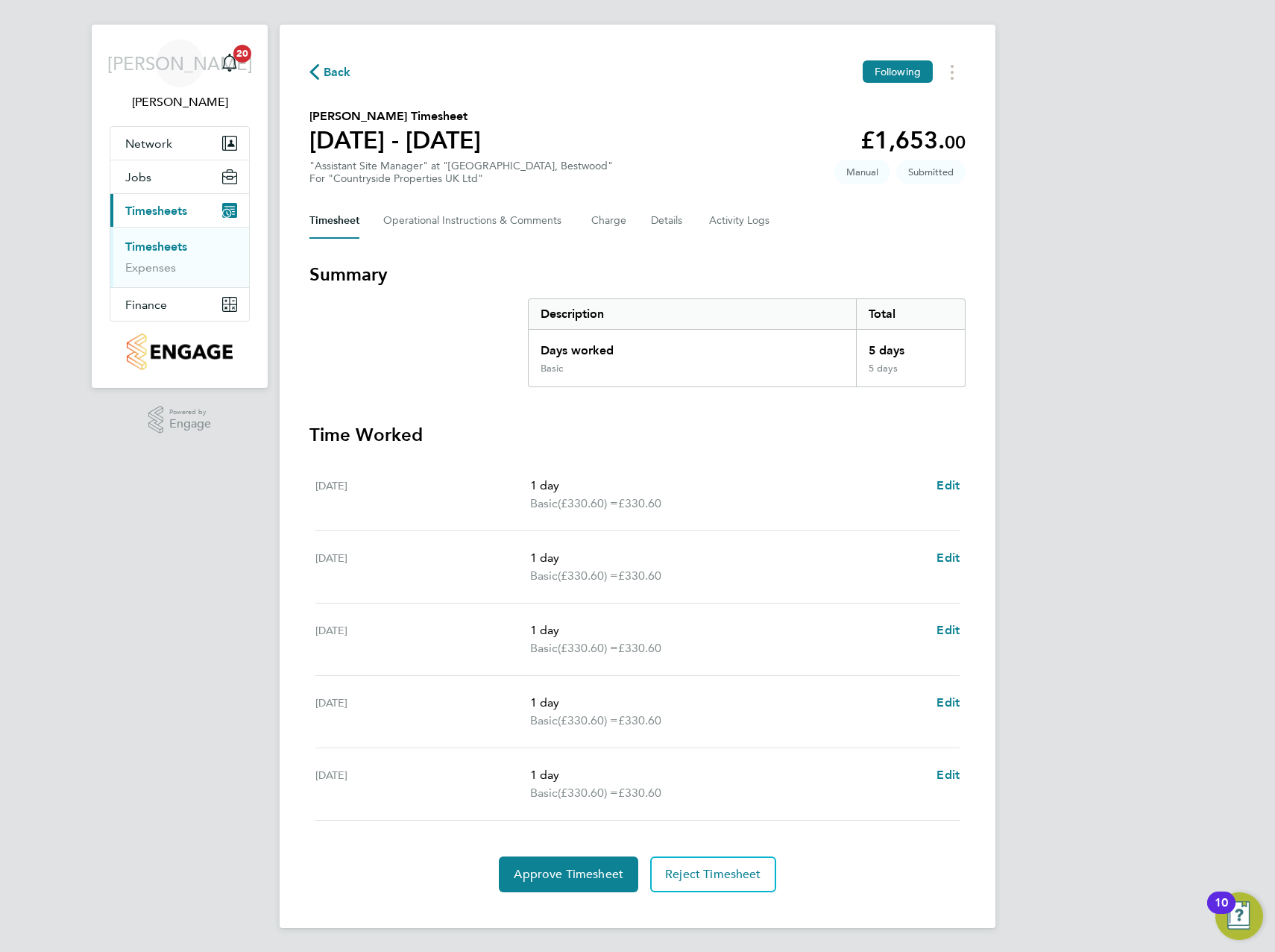
drag, startPoint x: 556, startPoint y: 769, endPoint x: 357, endPoint y: 990, distance: 297.4
drag, startPoint x: 357, startPoint y: 990, endPoint x: 720, endPoint y: 946, distance: 365.7
click at [720, 946] on app-footer at bounding box center [637, 940] width 716 height 24
click at [571, 876] on span "Approve Timesheet" at bounding box center [568, 874] width 110 height 15
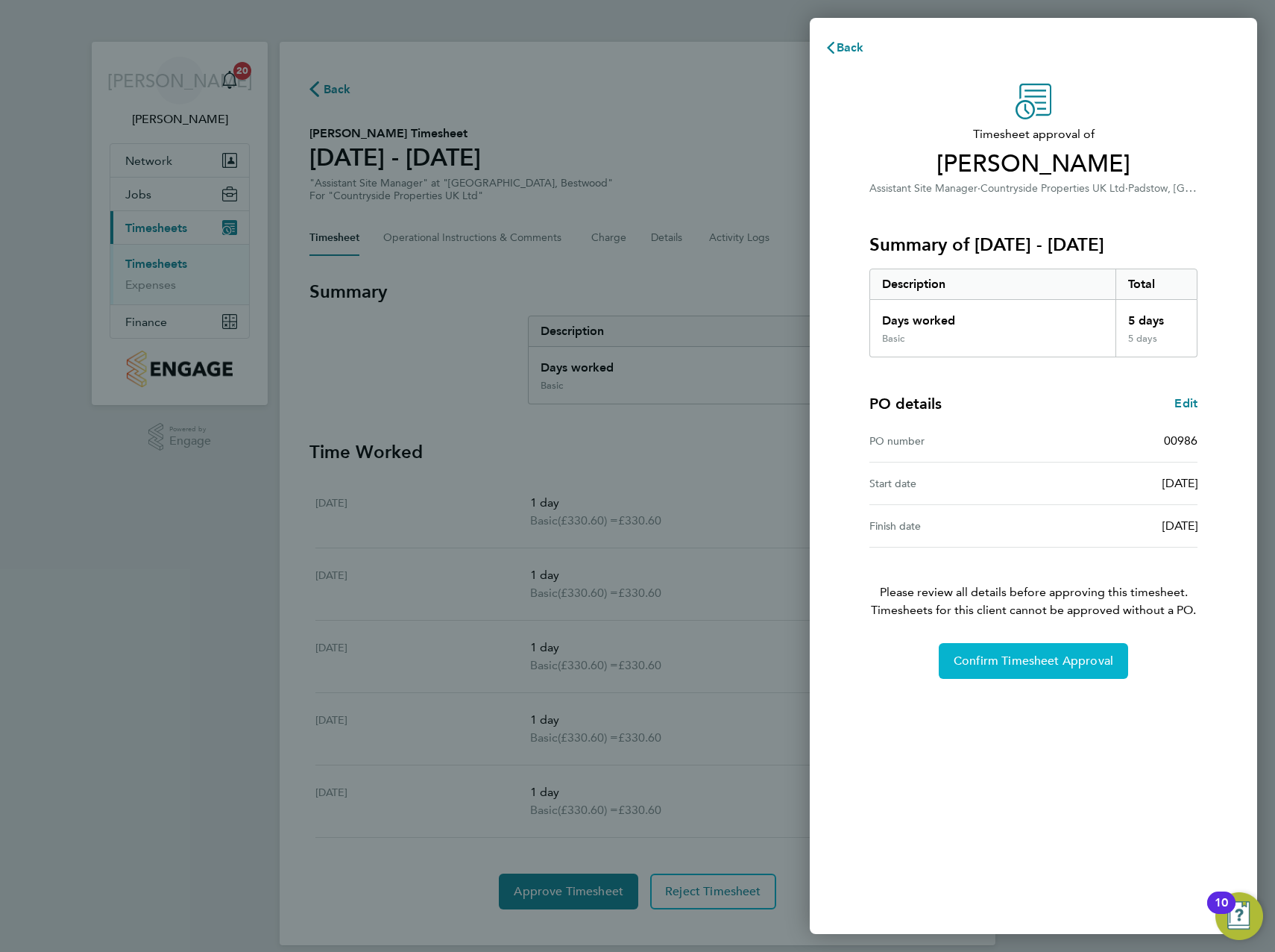
click at [1047, 659] on span "Confirm Timesheet Approval" at bounding box center [1033, 660] width 159 height 15
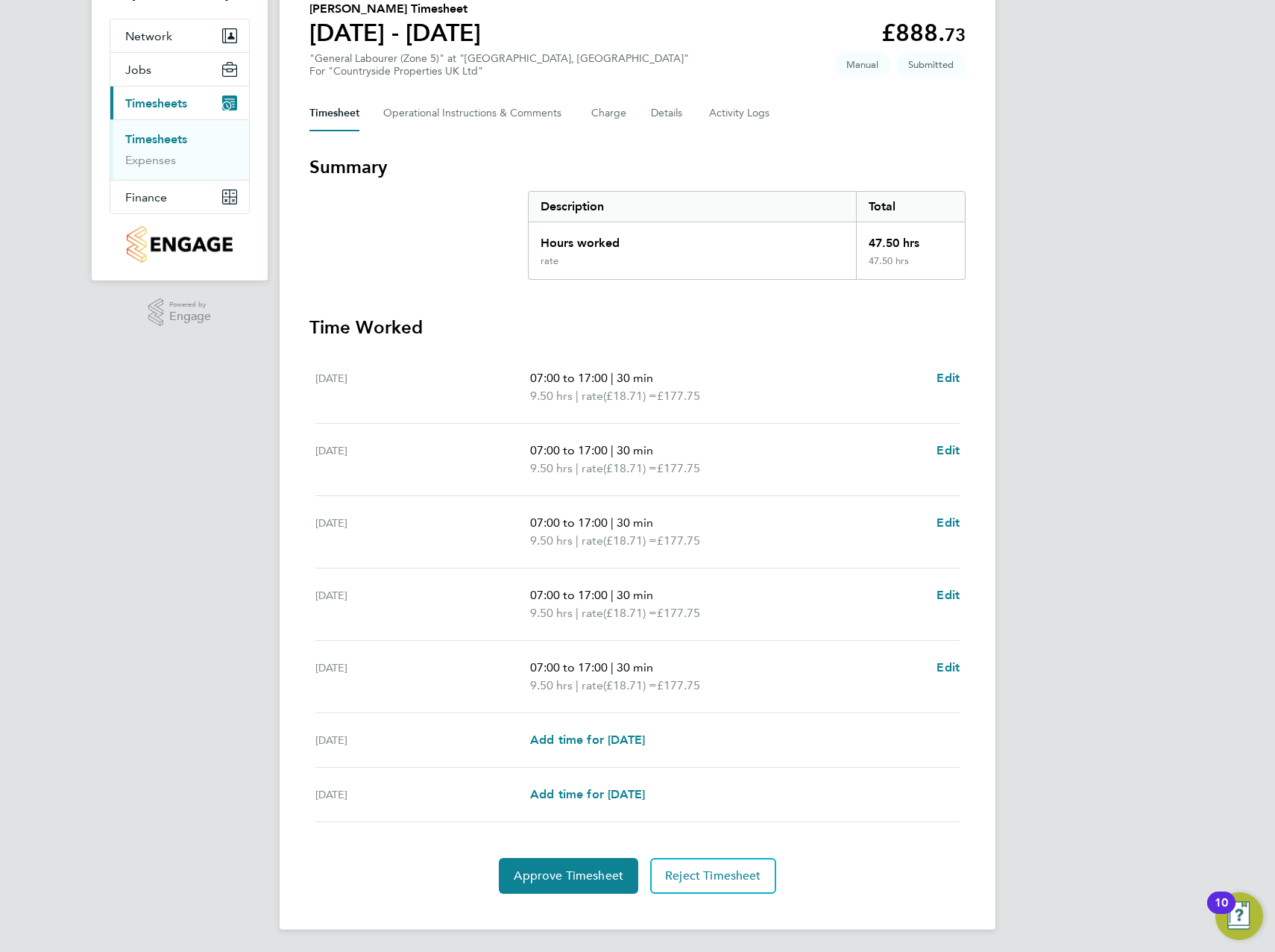
scroll to position [126, 0]
click at [969, 374] on div "Back Following Nick Clarke's Timesheet 18 - 24 Aug 2025 £888. 73 "General Labou…" at bounding box center [637, 421] width 716 height 1013
click at [946, 371] on span "Edit" at bounding box center [948, 376] width 23 height 15
select select "30"
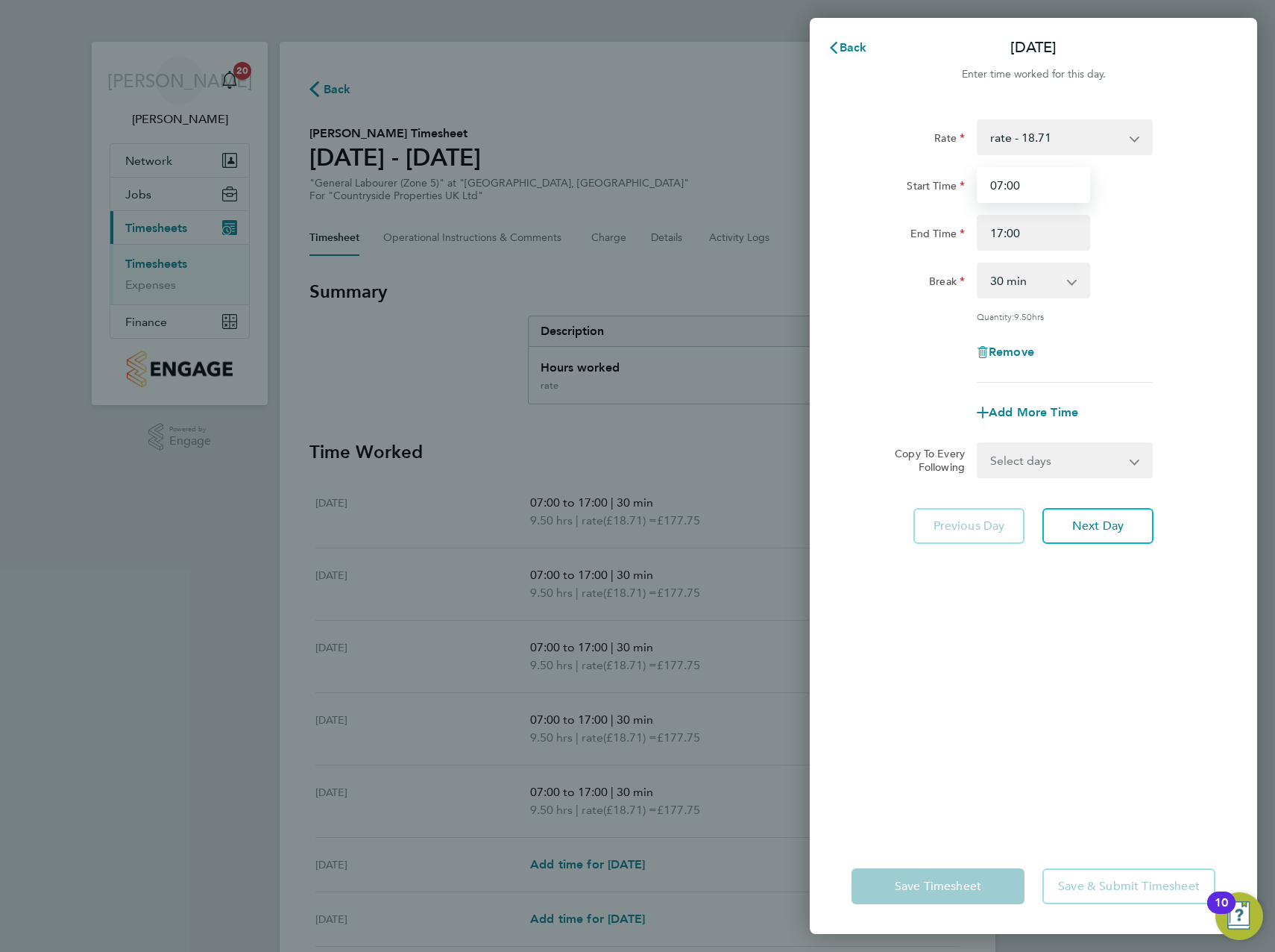
click at [1012, 181] on input "07:00" at bounding box center [1033, 185] width 113 height 36
type input "07:30"
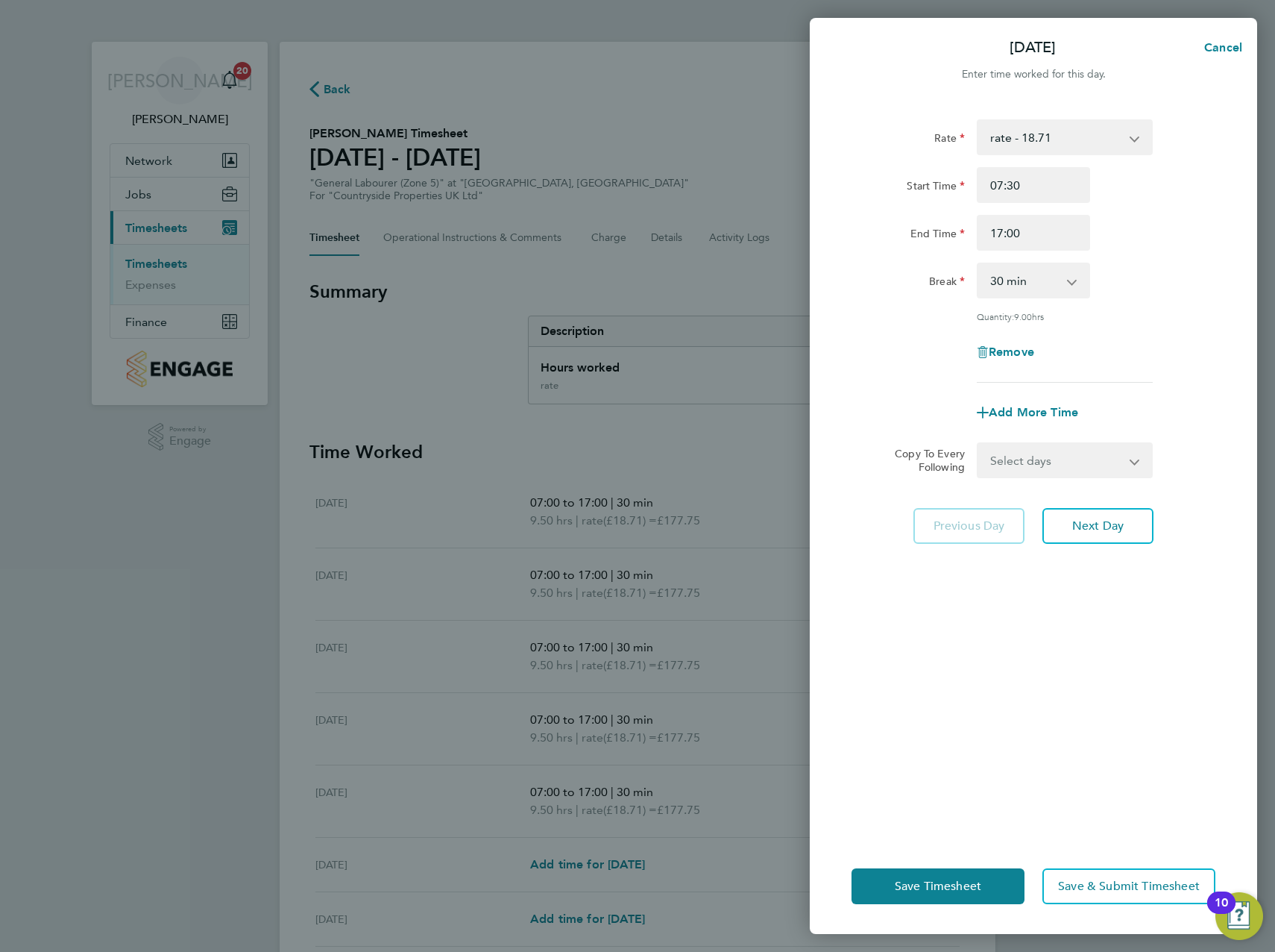
click at [1183, 300] on div "Rate rate - 18.71 Start Time 07:30 End Time 17:00 Break 0 min 15 min 30 min 45 …" at bounding box center [1034, 251] width 364 height 264
click at [1093, 529] on span "Next Day" at bounding box center [1098, 525] width 51 height 15
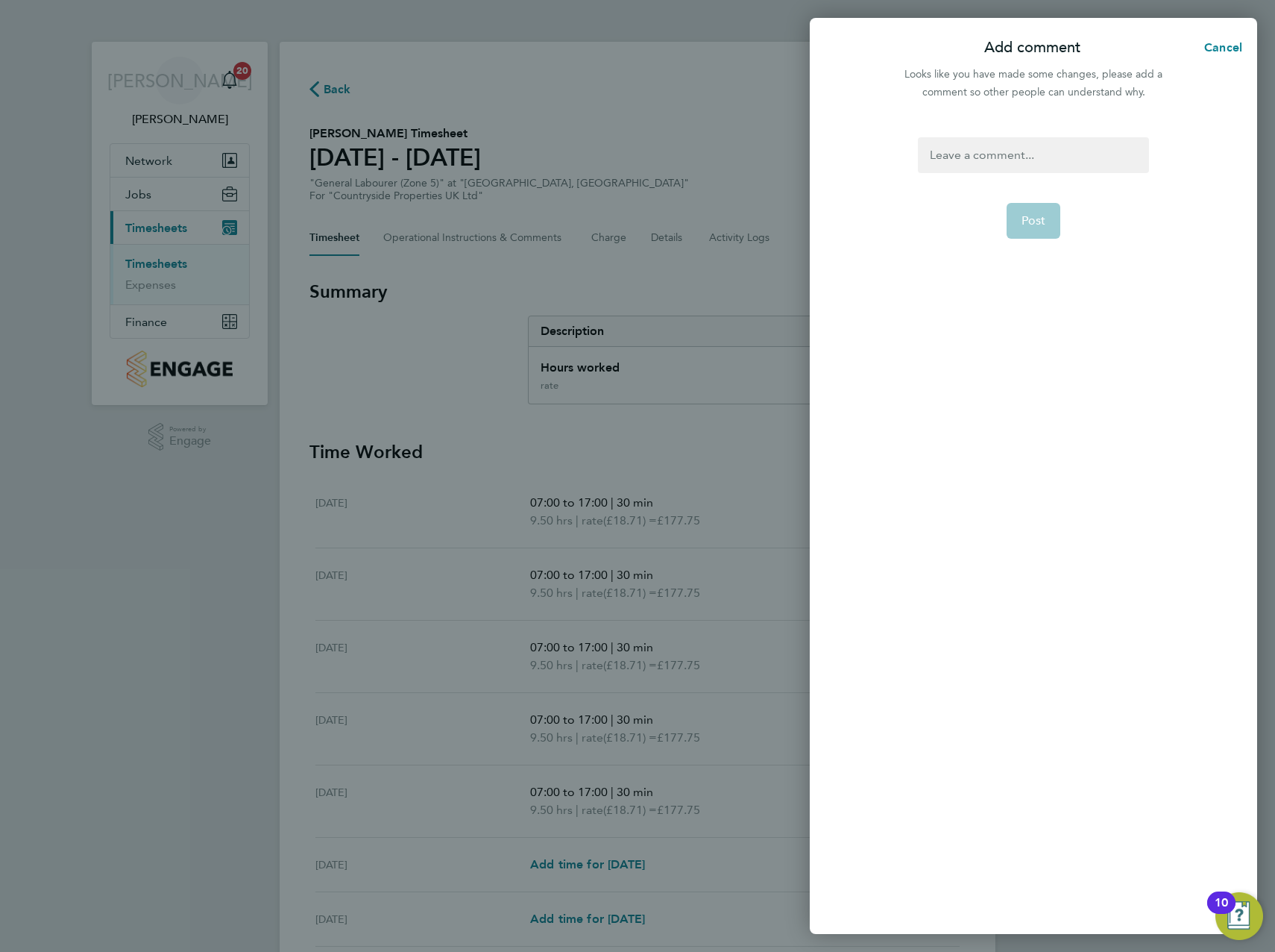
click at [1012, 160] on div at bounding box center [1033, 155] width 230 height 36
click at [1029, 160] on div at bounding box center [1033, 155] width 230 height 36
click at [1024, 239] on form "Amended Post" at bounding box center [1033, 397] width 242 height 520
click at [1034, 222] on span "Post" at bounding box center [1034, 220] width 25 height 15
select select "30"
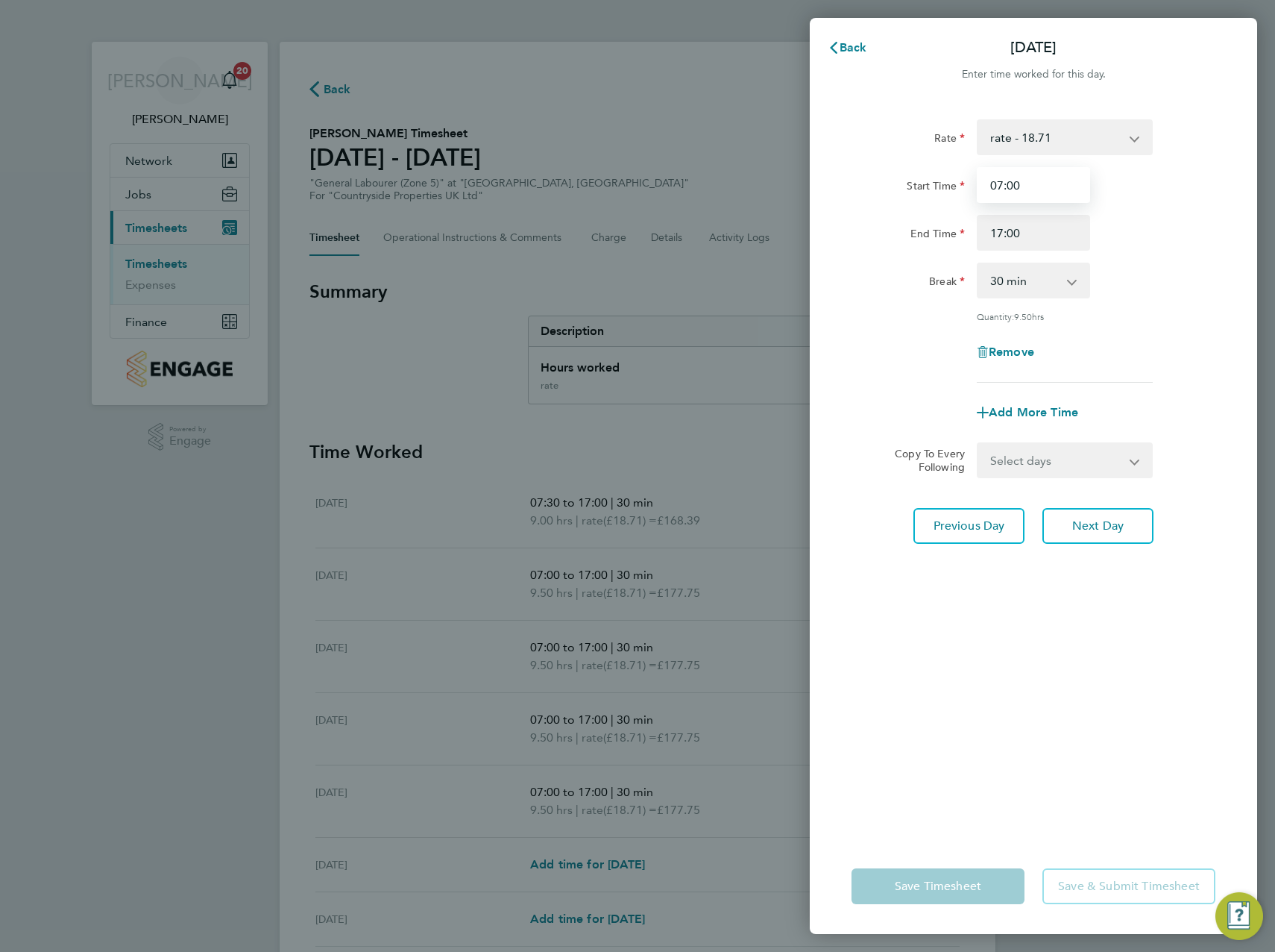
click at [1013, 187] on input "07:00" at bounding box center [1033, 185] width 113 height 36
type input "07:30"
click at [1098, 525] on span "Next Day" at bounding box center [1098, 525] width 51 height 15
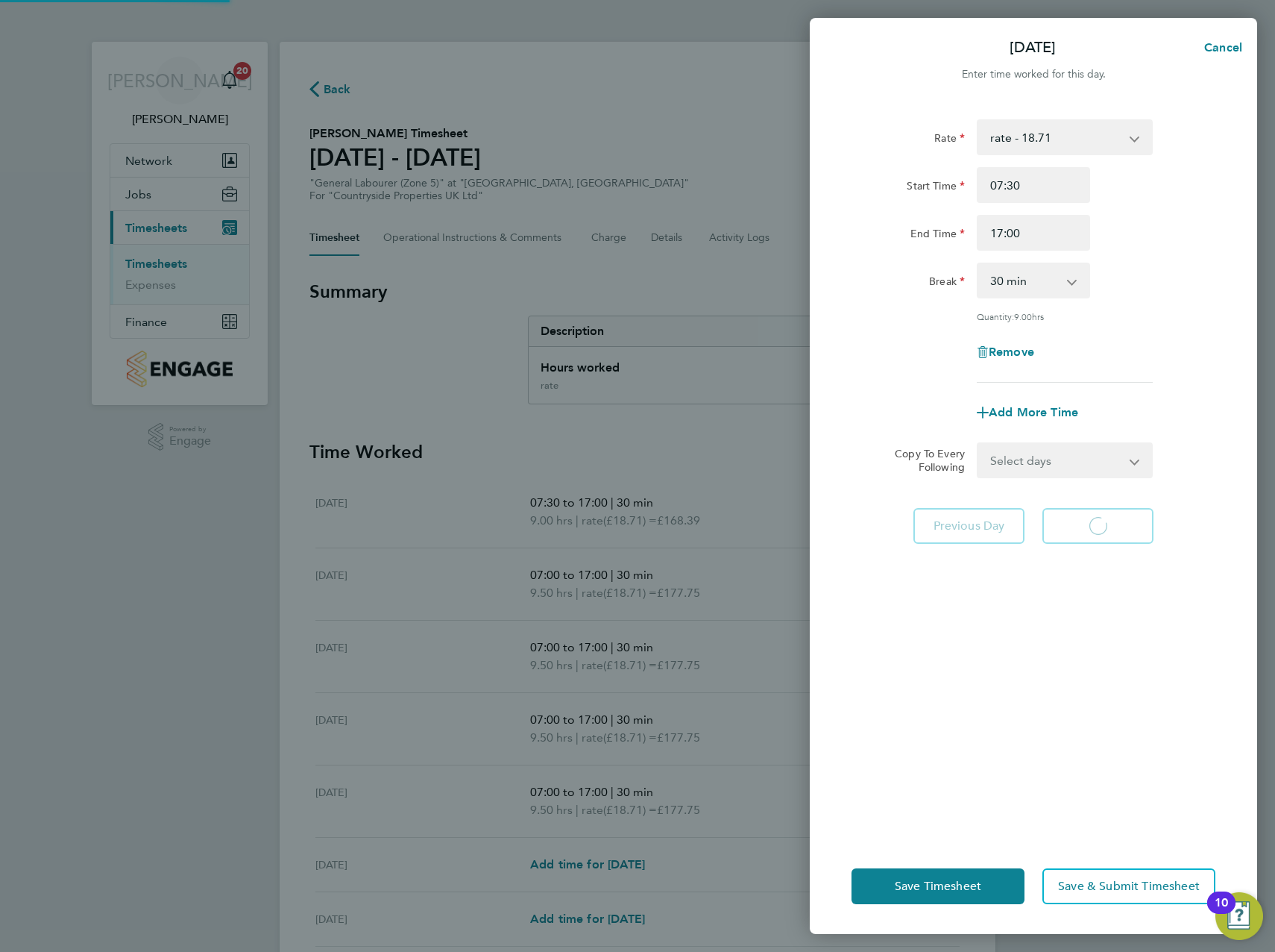
select select "30"
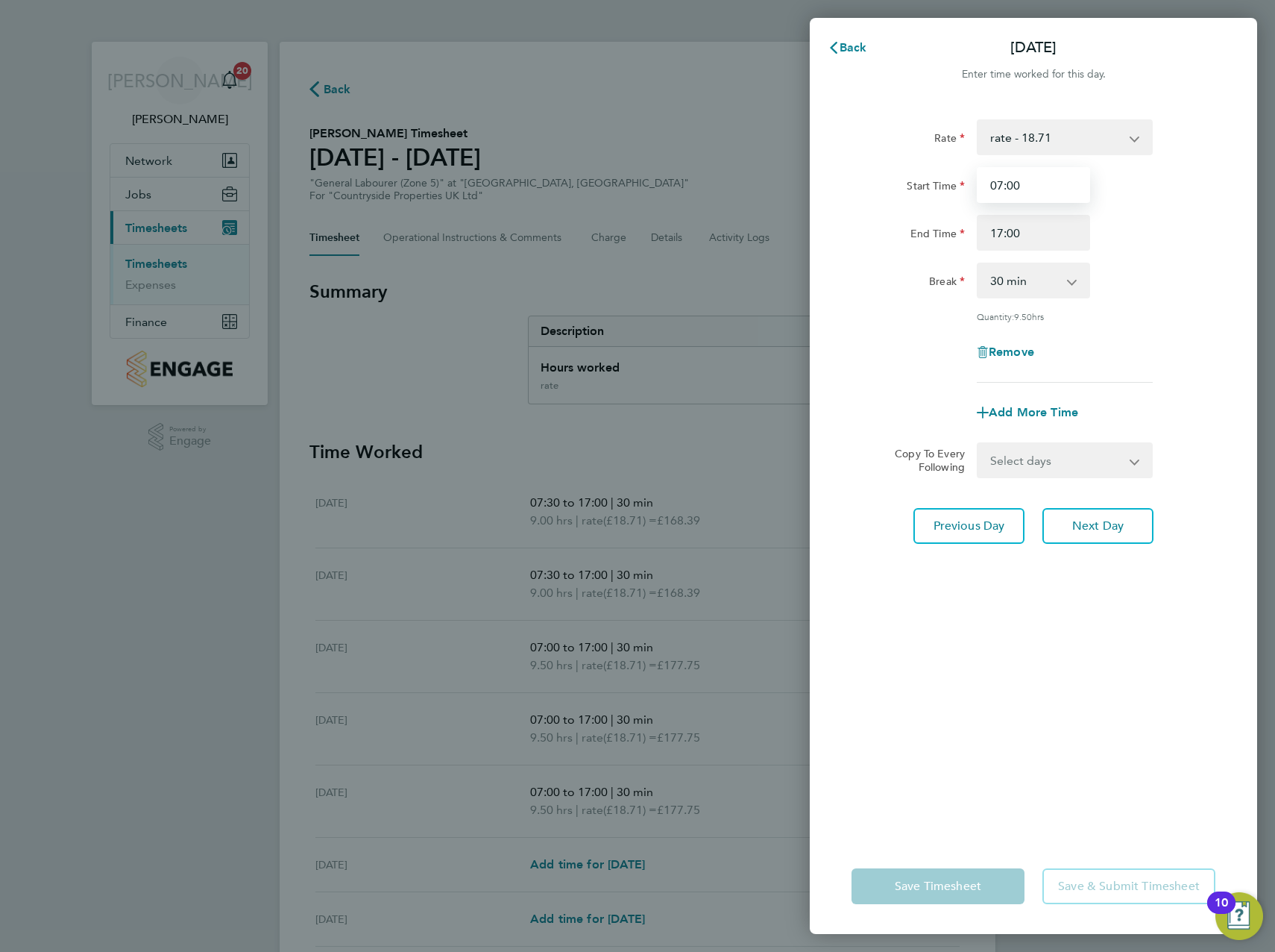
click at [1012, 190] on input "07:00" at bounding box center [1033, 185] width 113 height 36
type input "07:30"
click at [1098, 521] on span "Next Day" at bounding box center [1098, 525] width 51 height 15
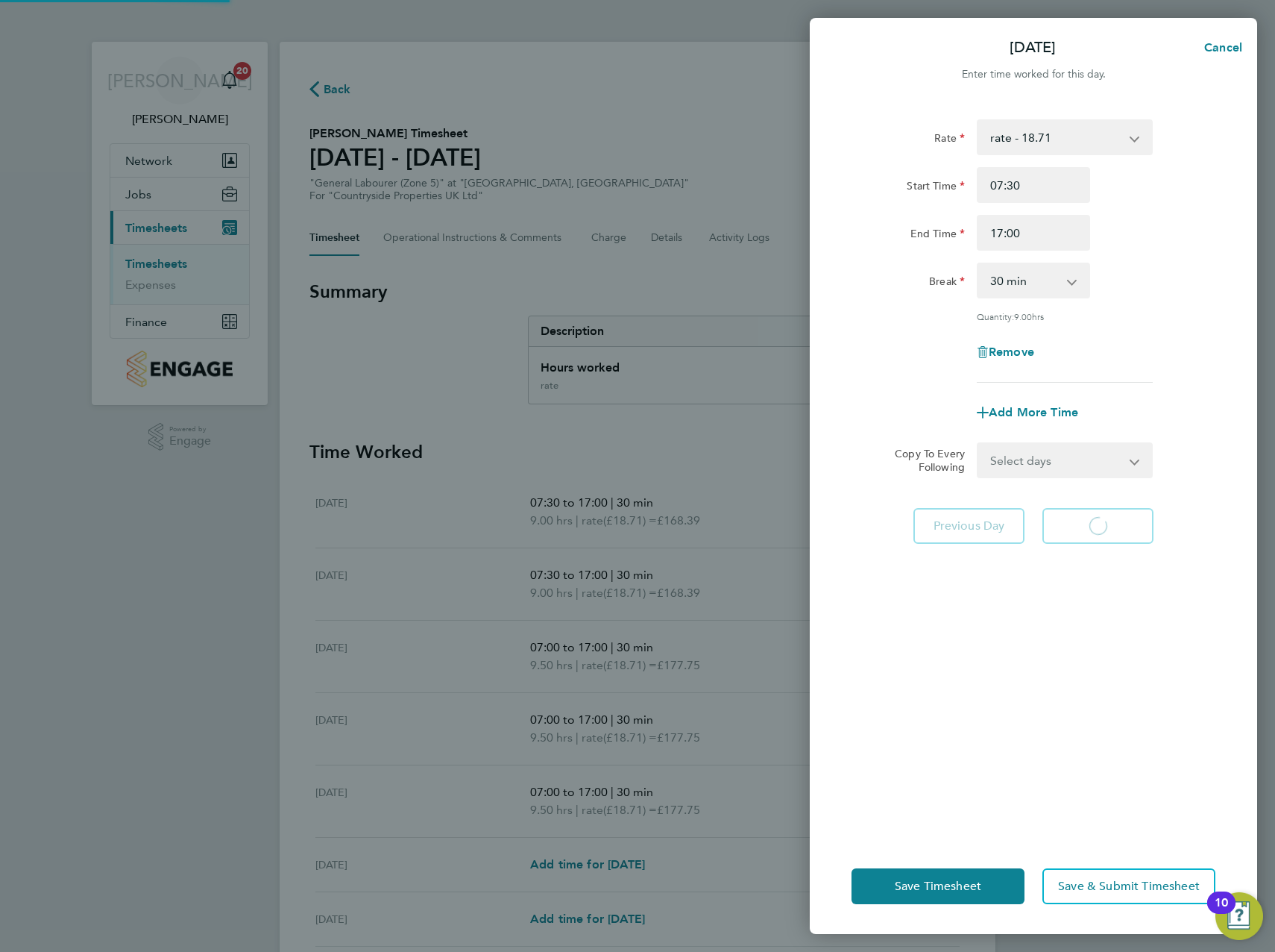
select select "30"
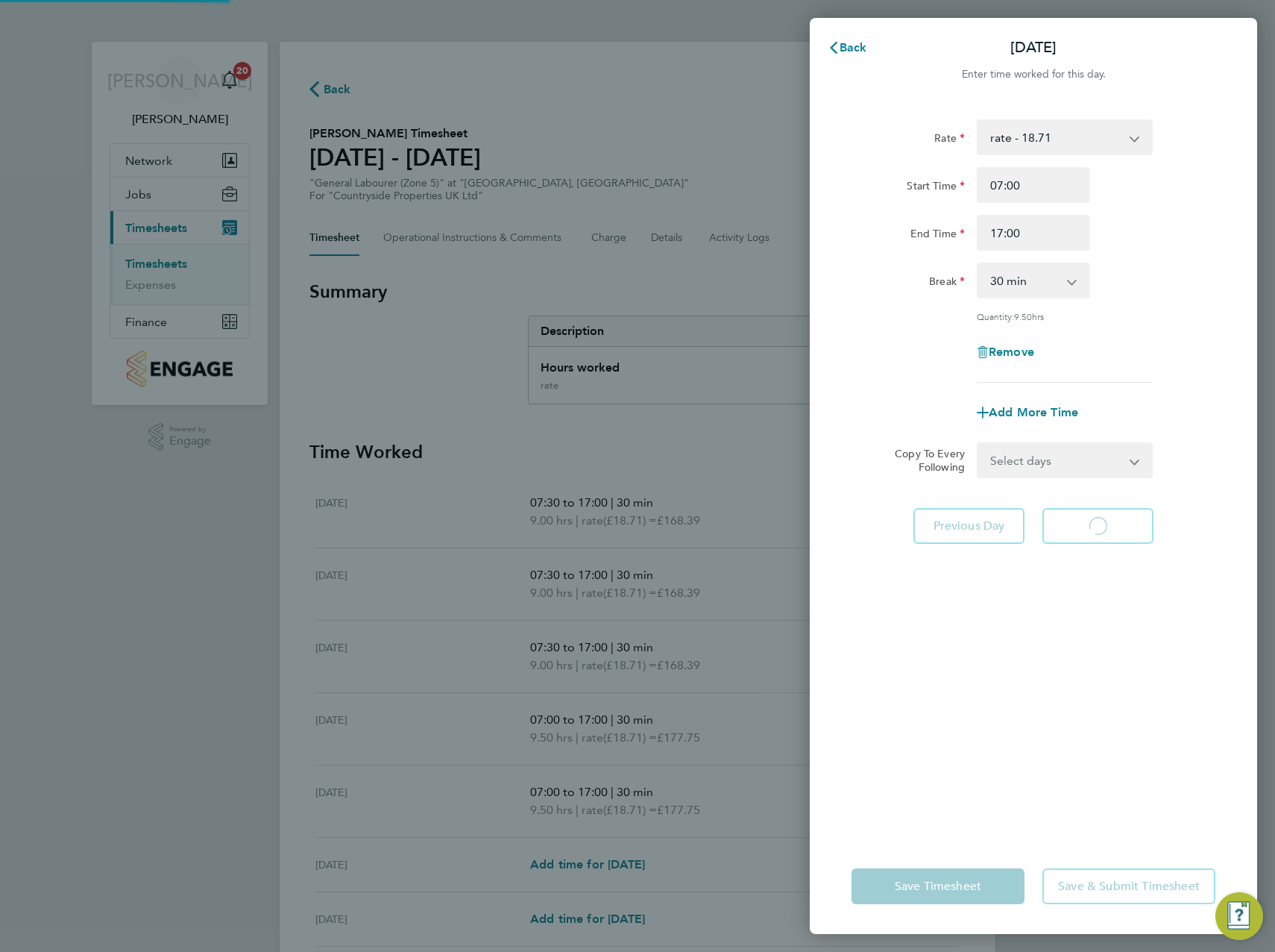
select select "30"
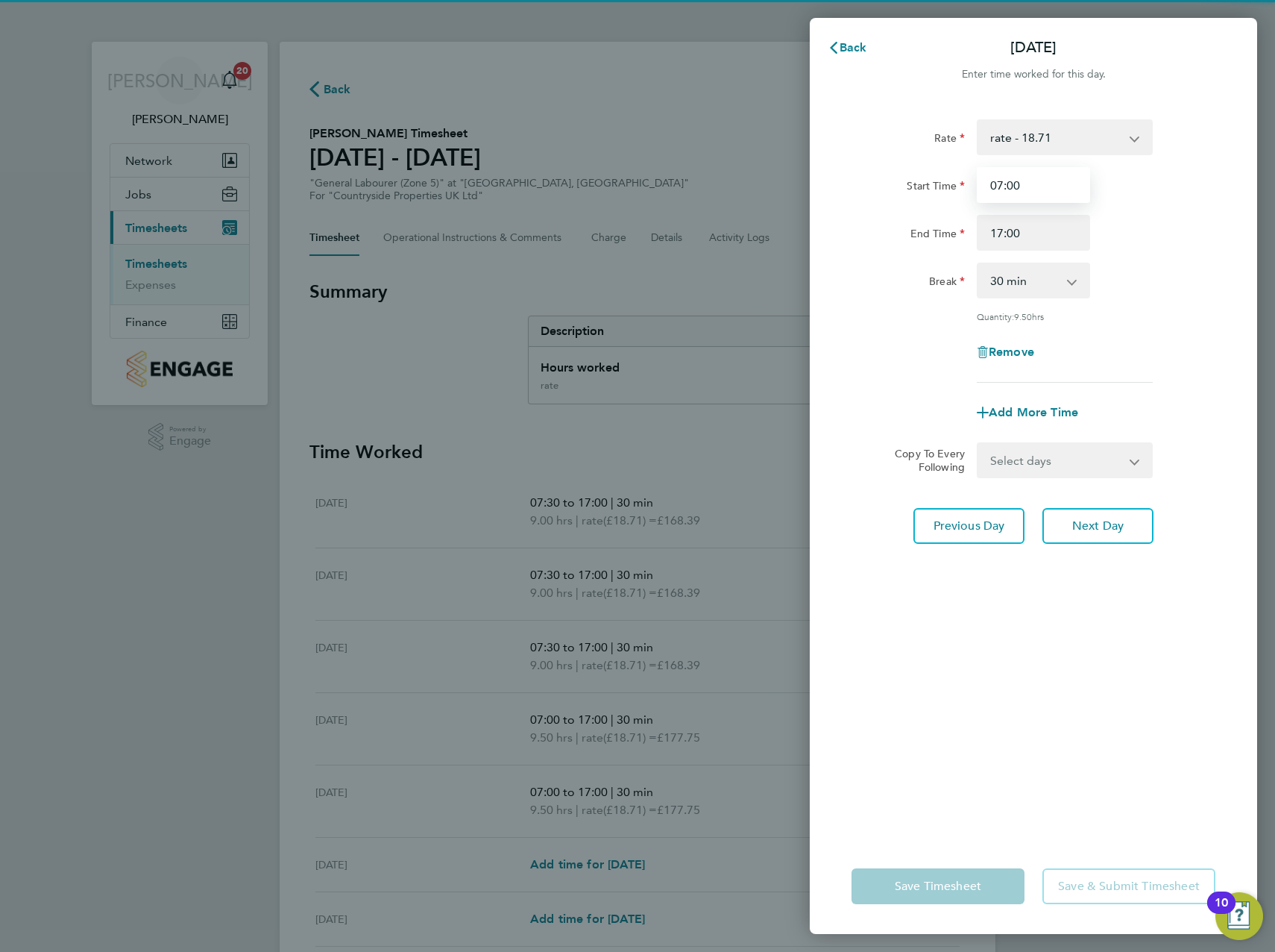
click at [1018, 181] on input "07:00" at bounding box center [1033, 185] width 113 height 36
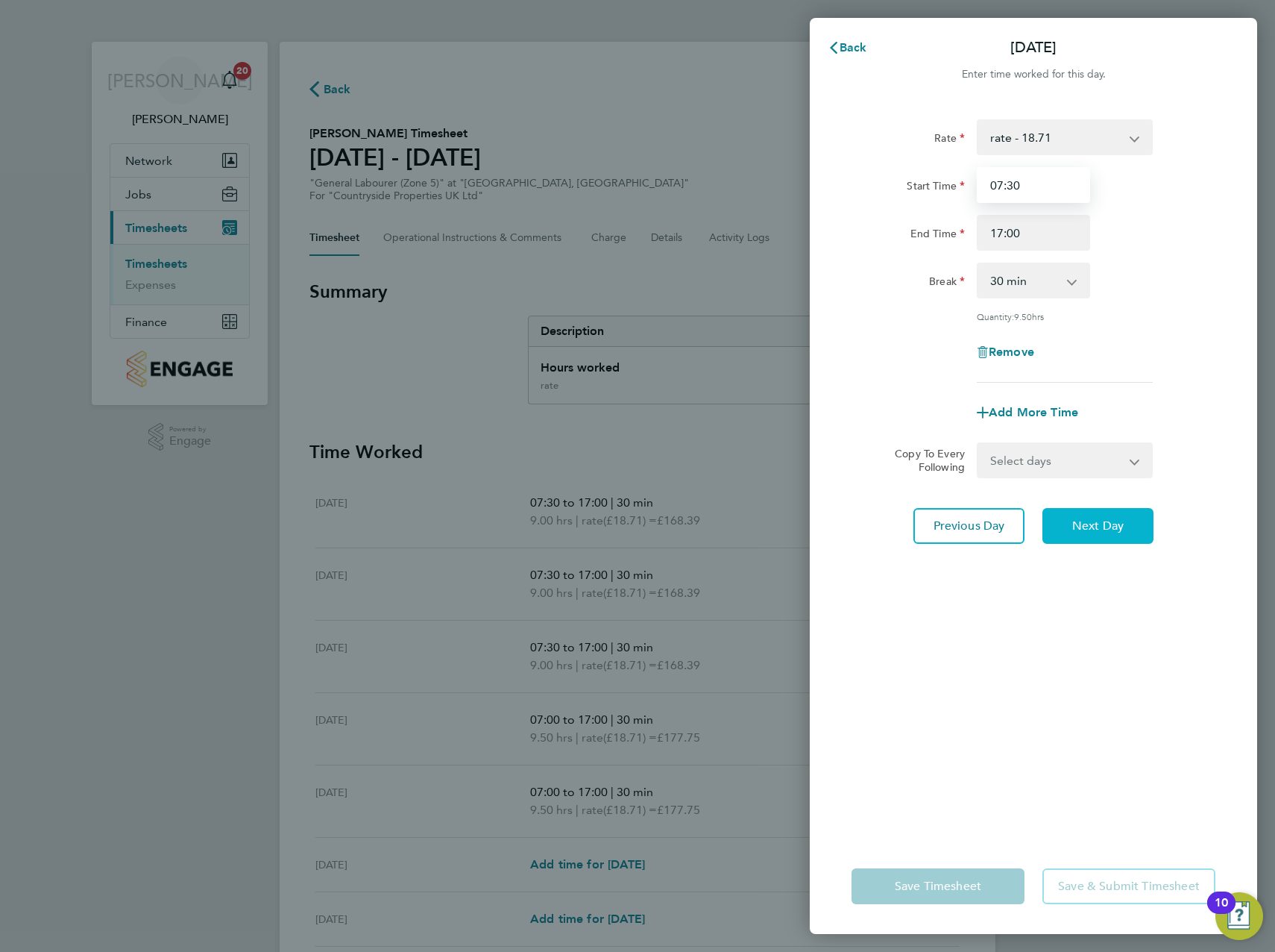
type input "07:30"
click at [1089, 525] on span "Next Day" at bounding box center [1098, 525] width 51 height 15
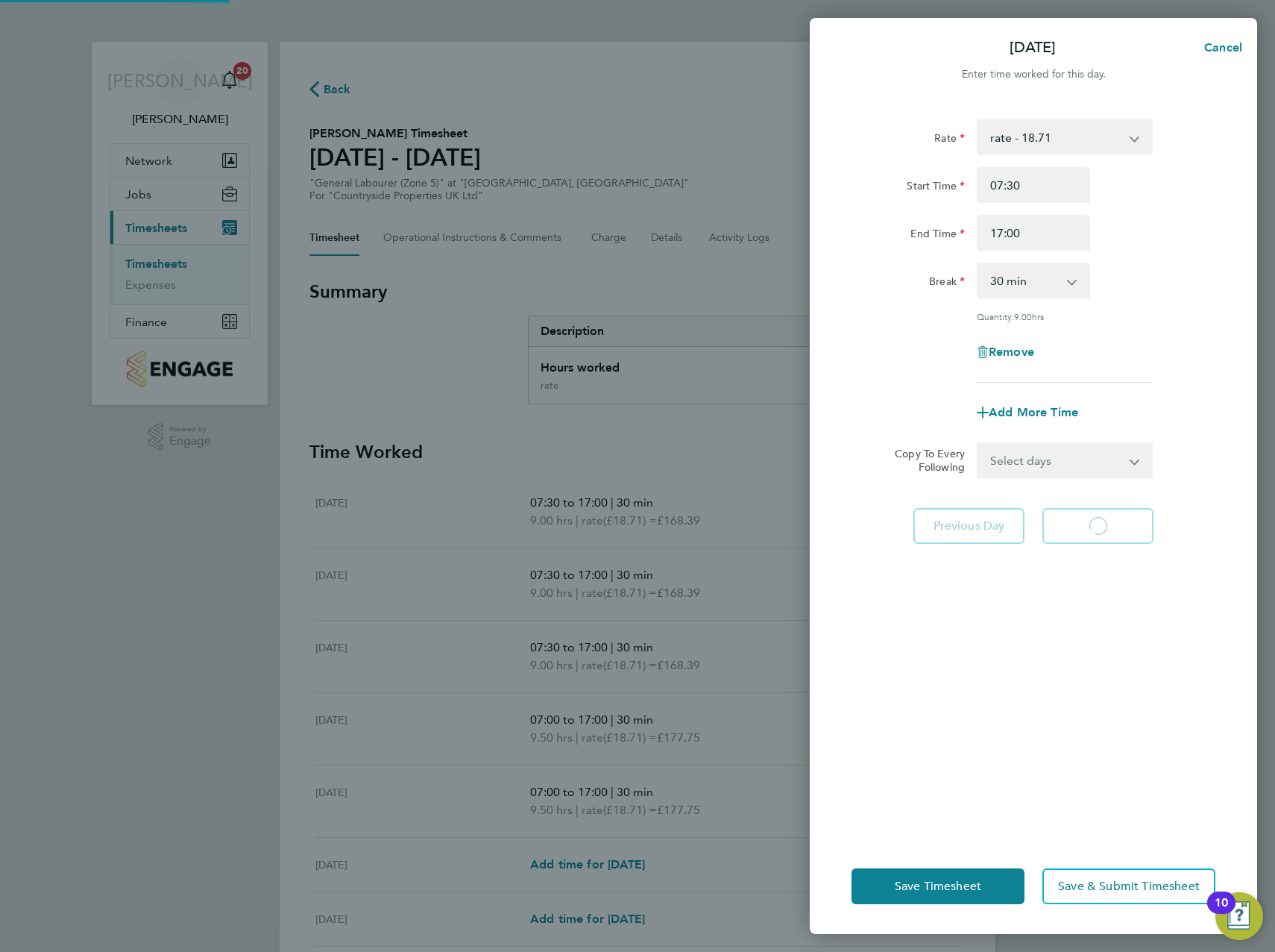
select select "30"
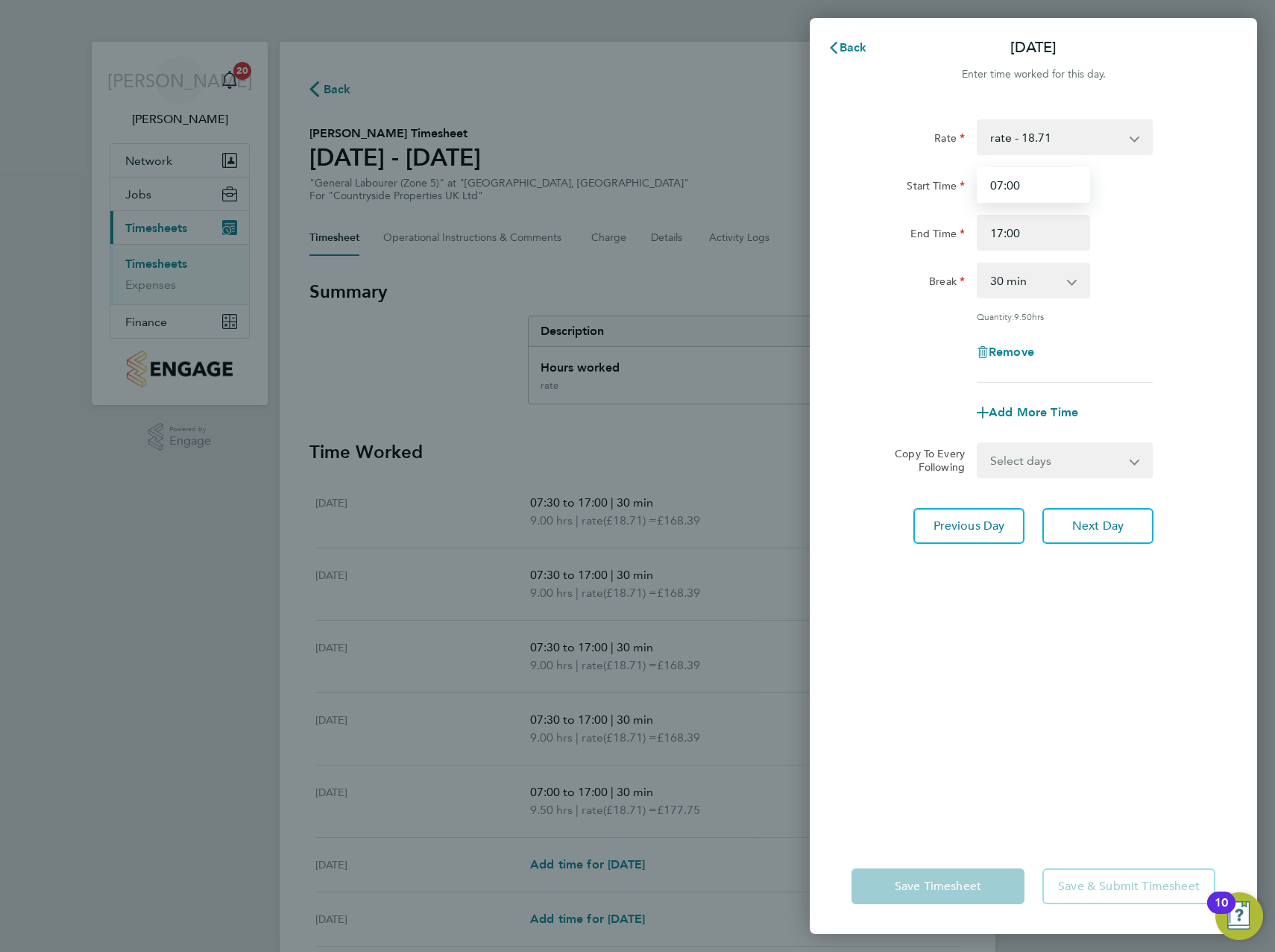
click at [1011, 186] on input "07:00" at bounding box center [1033, 185] width 113 height 36
type input "07:30"
click at [1110, 531] on span "Next Day" at bounding box center [1098, 525] width 51 height 15
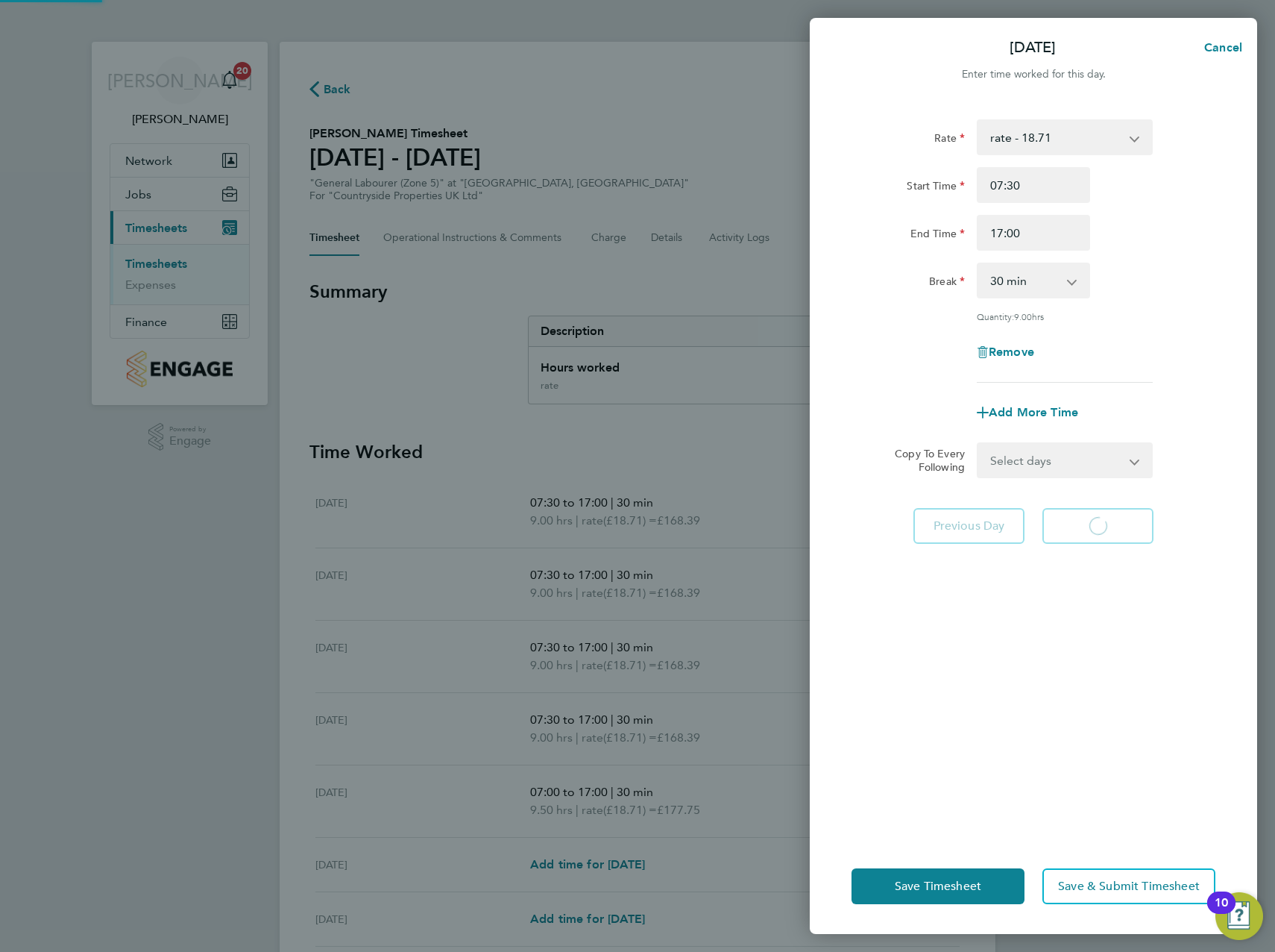
select select "30"
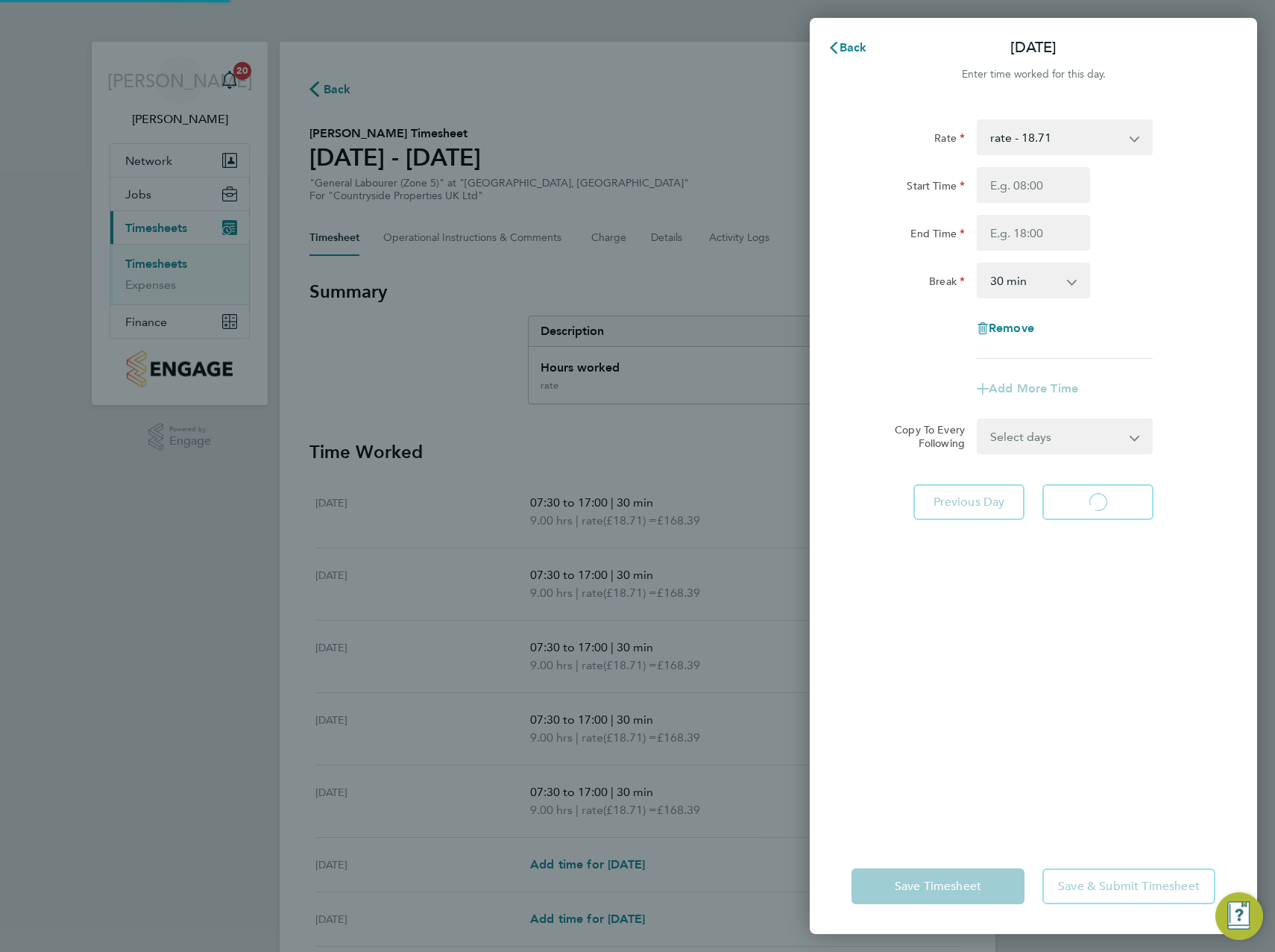
select select "30"
click at [845, 27] on div "Back Sat 23 Aug Enter time worked for this day. Rate rate - 18.71 Start Time En…" at bounding box center [1034, 476] width 448 height 916
click at [842, 40] on span "Back" at bounding box center [854, 47] width 27 height 15
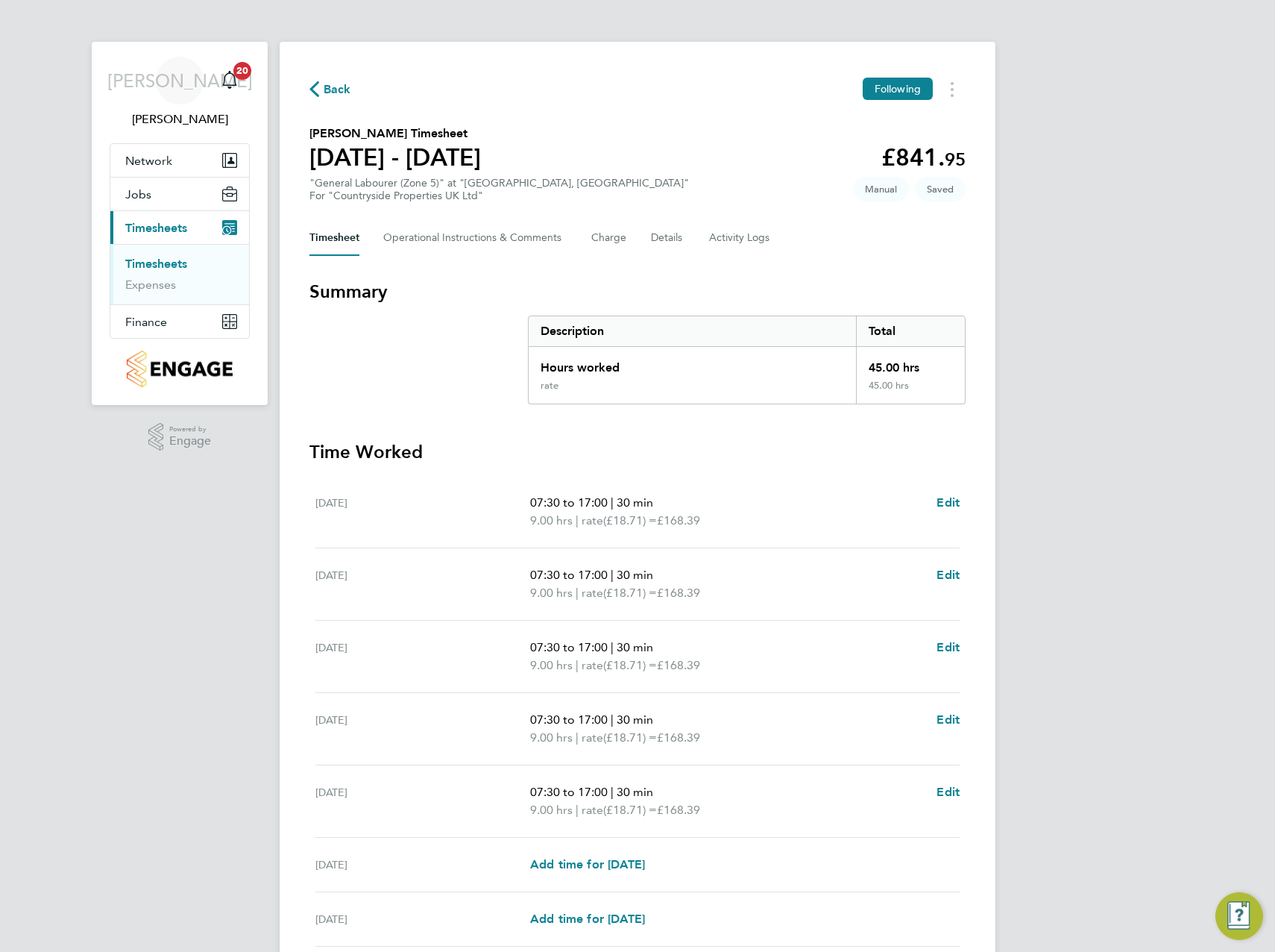
click at [1255, 577] on div "JA James Archer Notifications 20 Applications: Network Team Members Sites Worke…" at bounding box center [637, 538] width 1275 height 1077
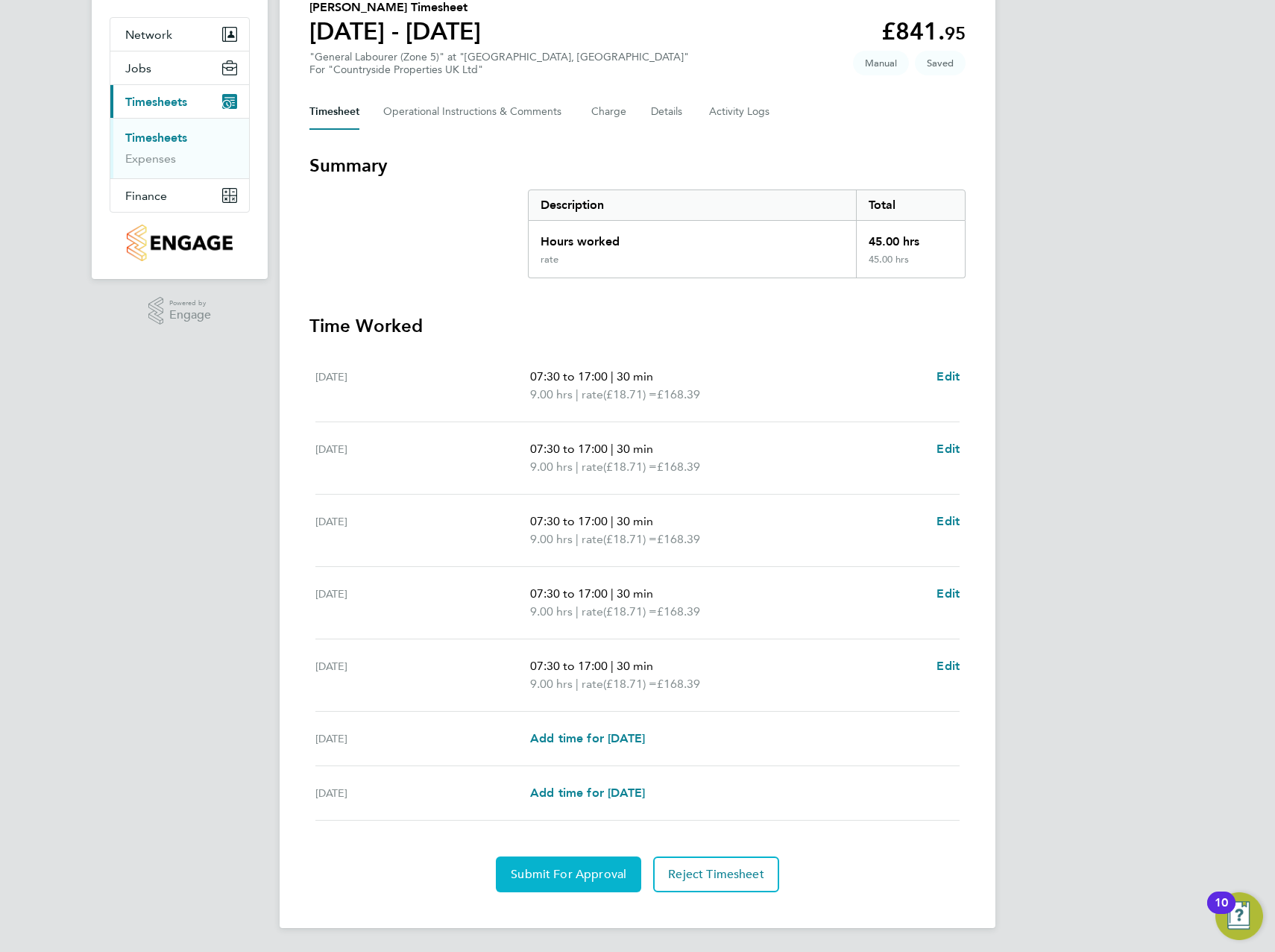
click at [554, 874] on span "Submit For Approval" at bounding box center [569, 874] width 116 height 15
click at [560, 876] on span "Approve Timesheet" at bounding box center [568, 874] width 110 height 15
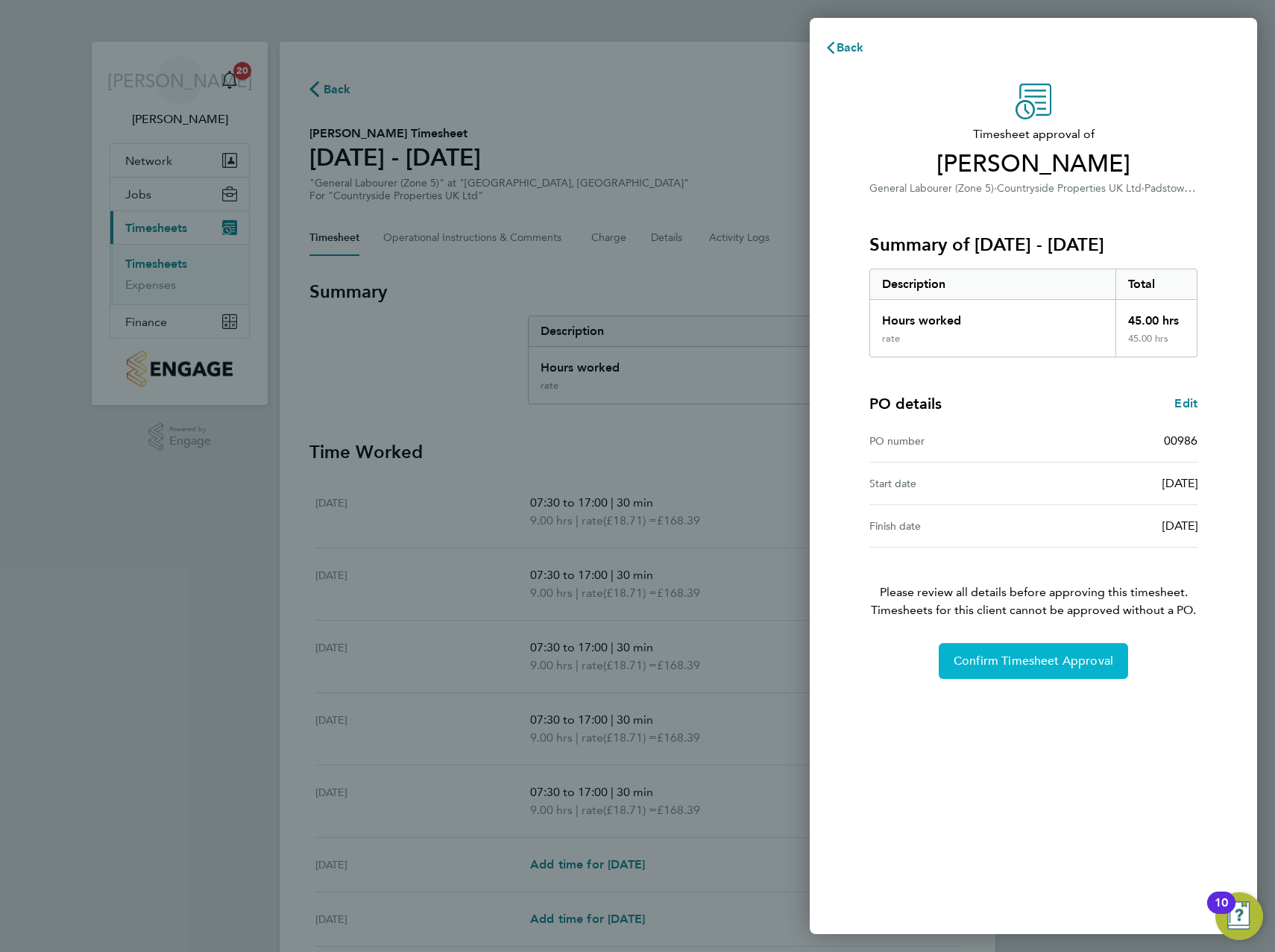
click at [1048, 674] on button "Confirm Timesheet Approval" at bounding box center [1034, 661] width 189 height 36
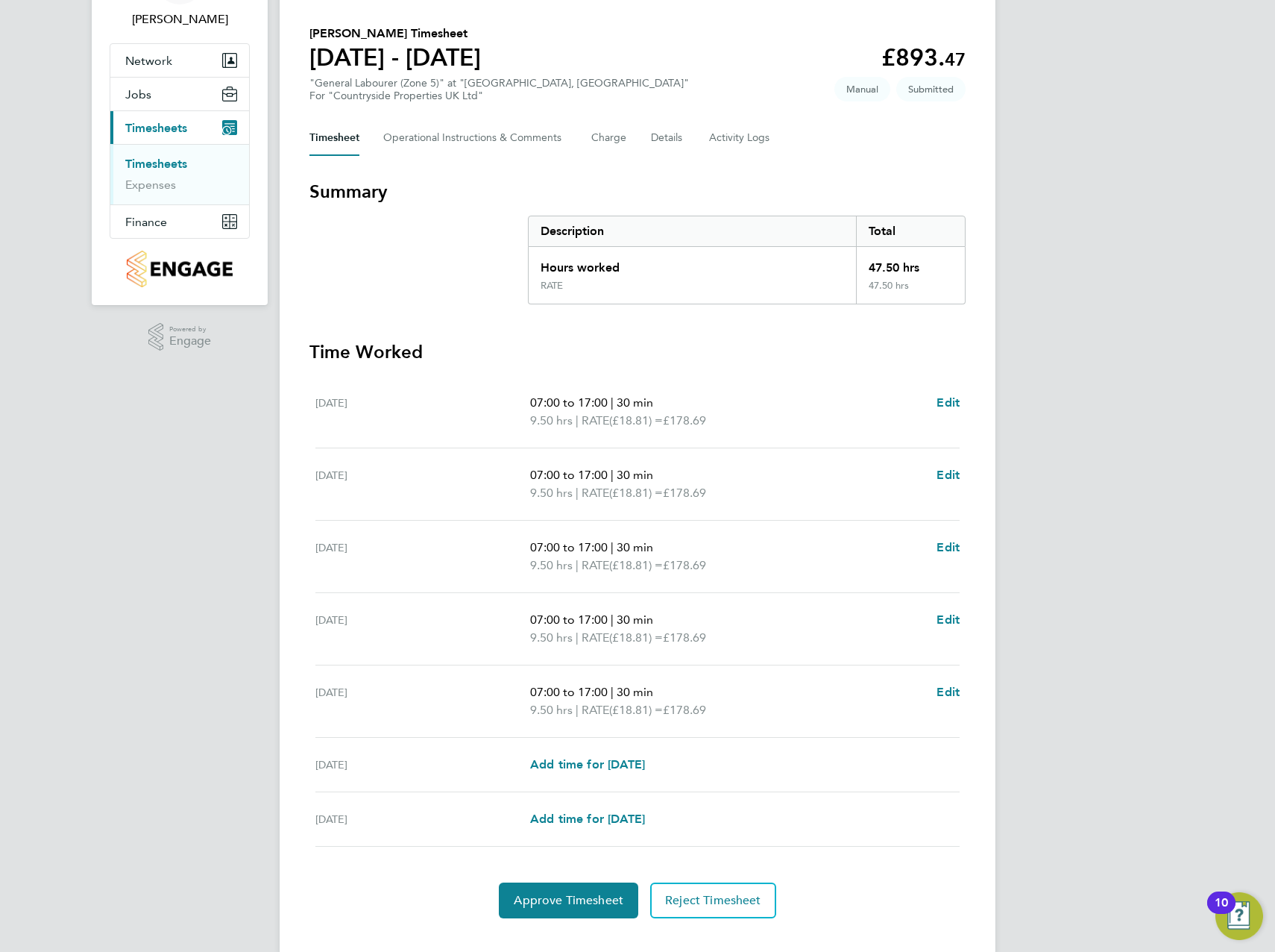
scroll to position [126, 0]
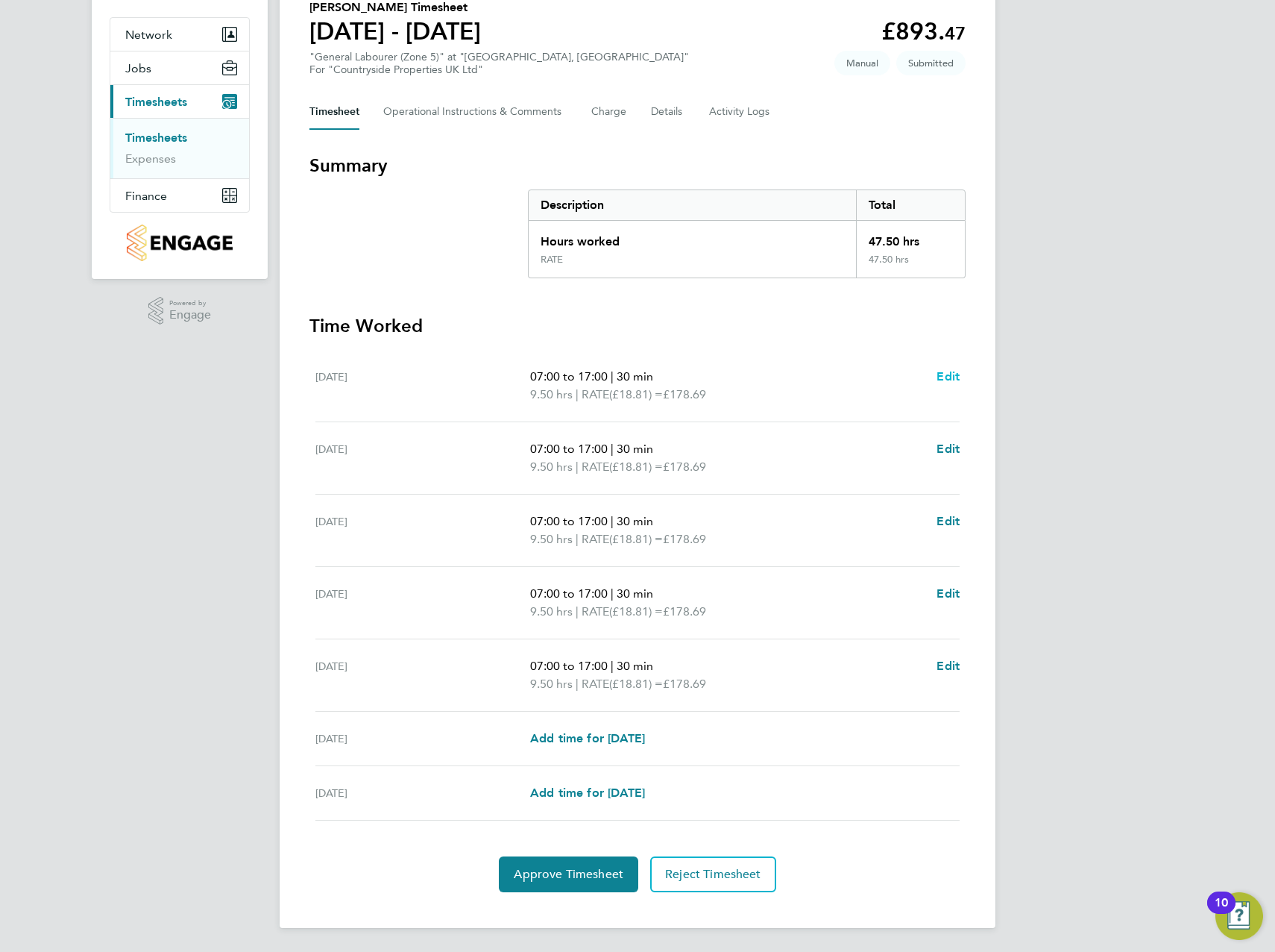
click at [948, 376] on span "Edit" at bounding box center [948, 376] width 23 height 15
select select "30"
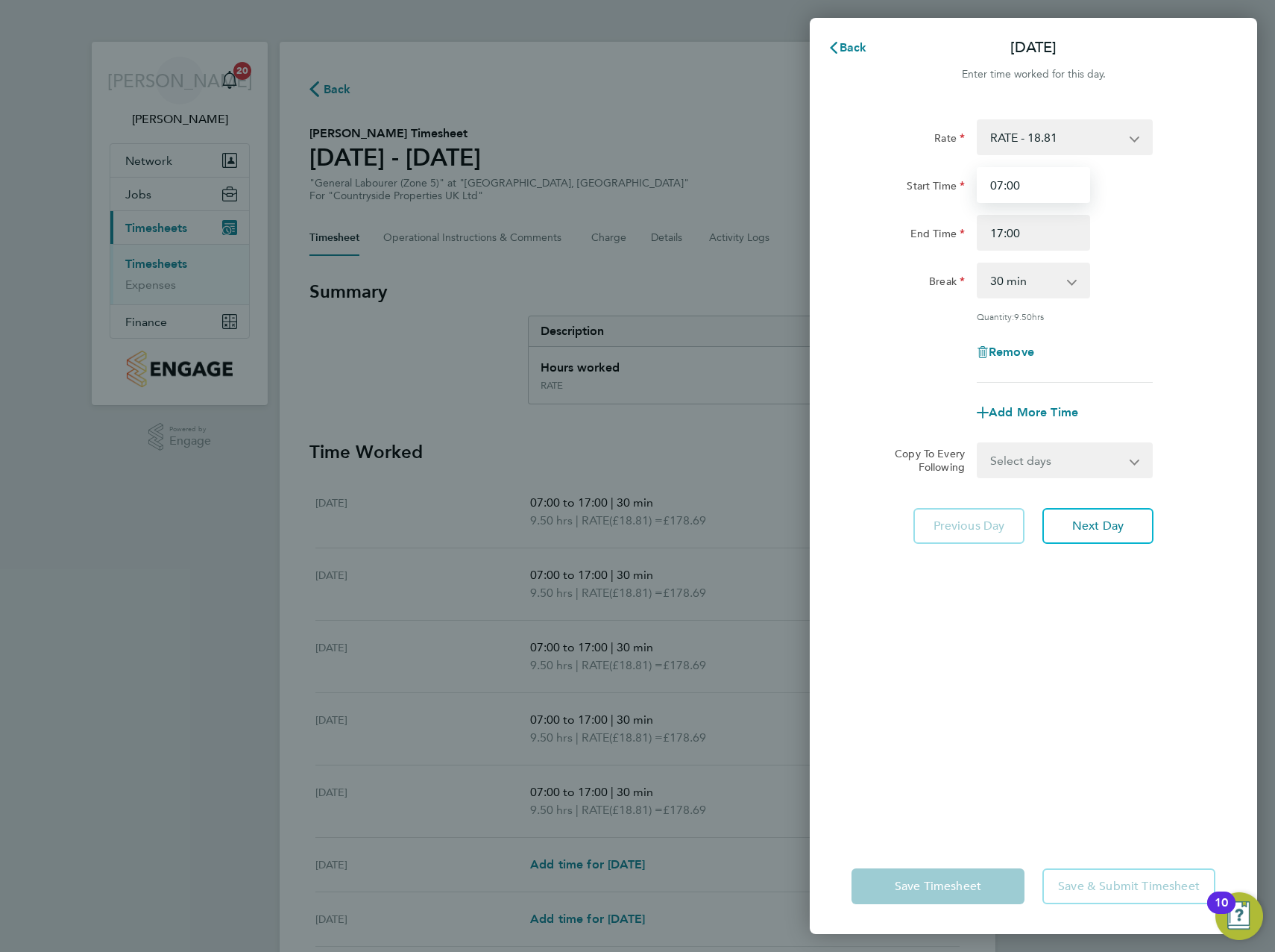
click at [1016, 179] on input "07:00" at bounding box center [1033, 185] width 113 height 36
type input "07:30"
click at [1183, 311] on div "Quantity: 9.50 hrs" at bounding box center [1034, 316] width 376 height 12
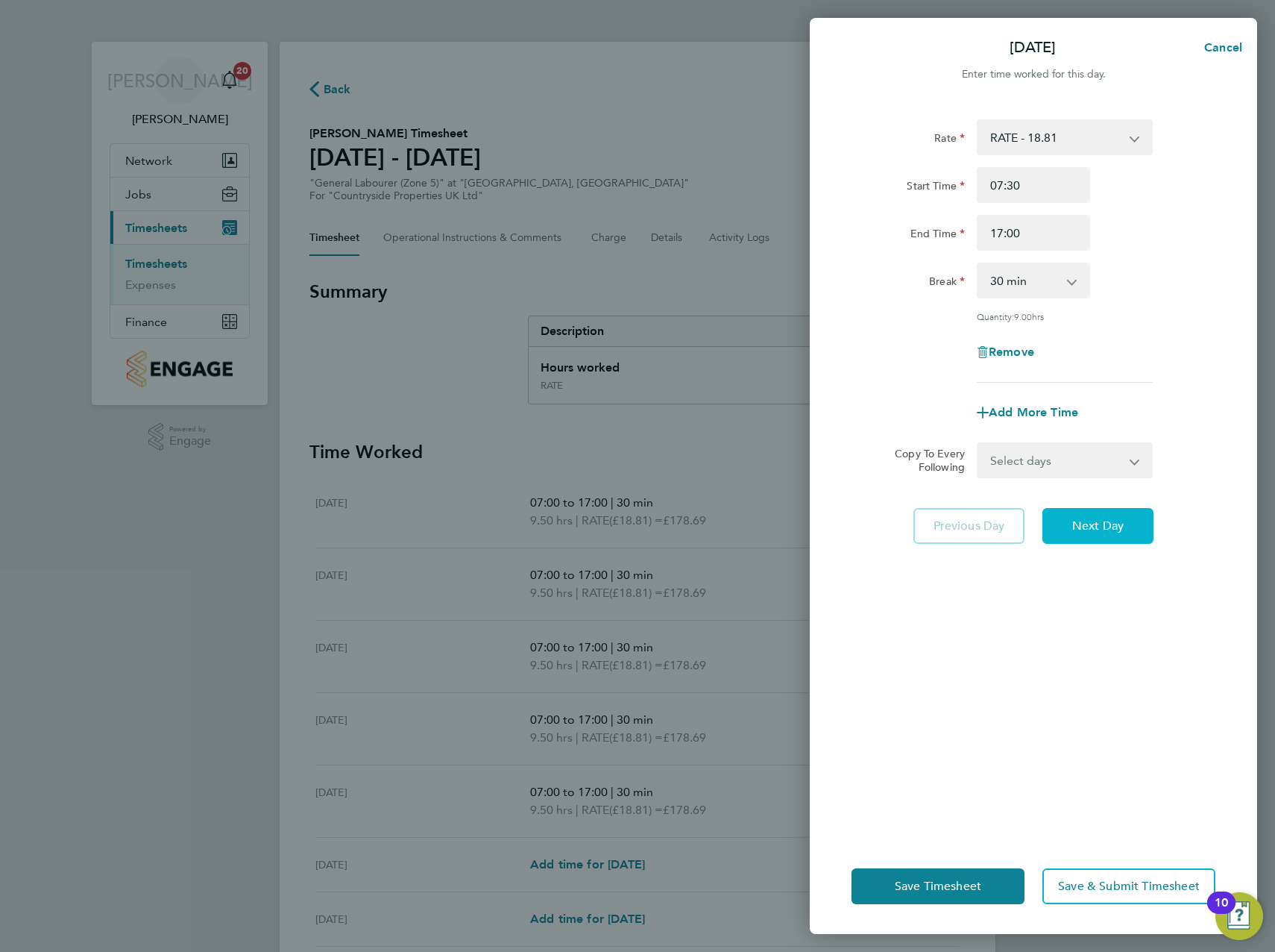
click at [1093, 526] on span "Next Day" at bounding box center [1098, 525] width 51 height 15
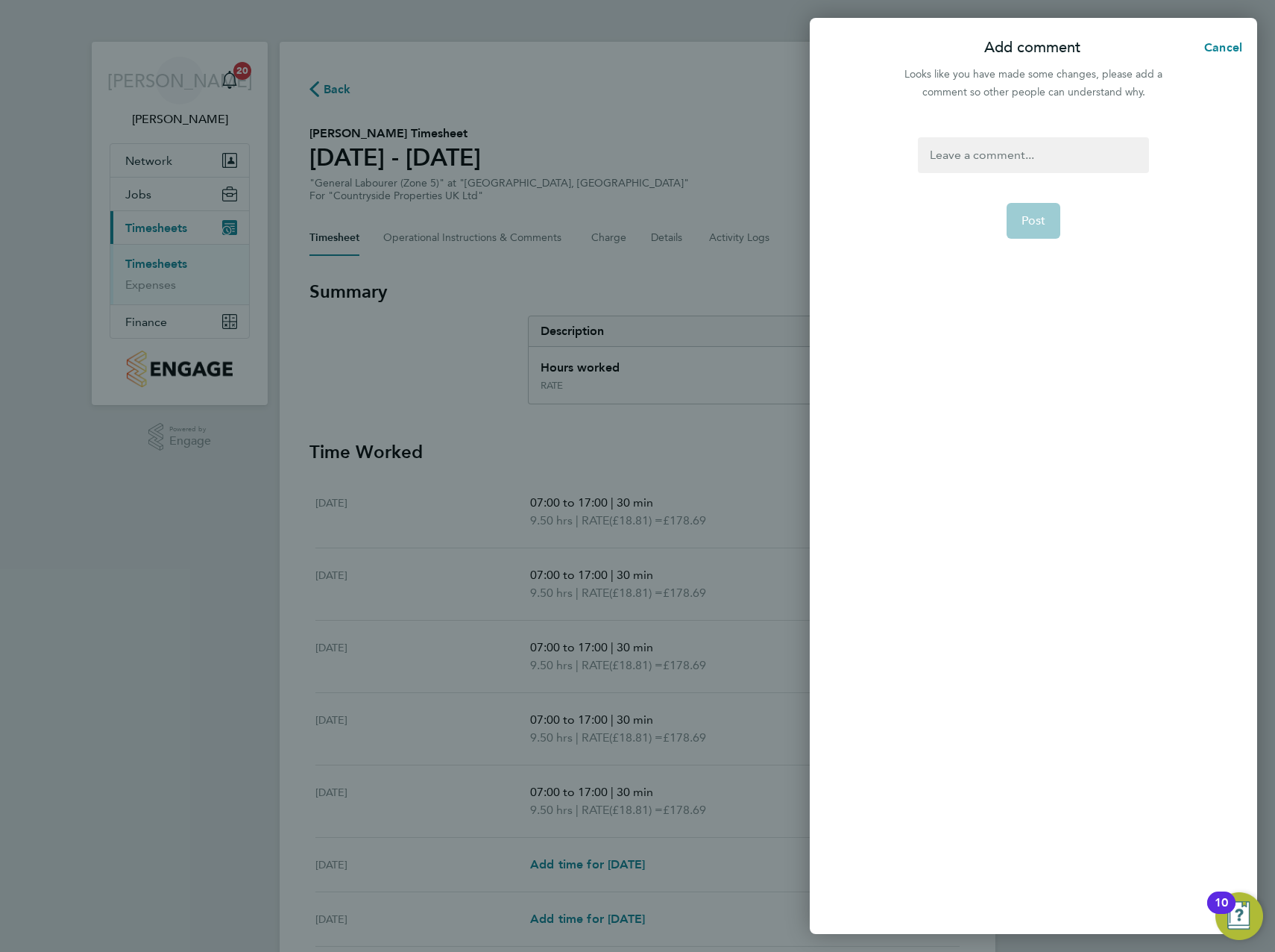
click at [1012, 157] on div at bounding box center [1033, 155] width 230 height 36
click at [1008, 152] on div at bounding box center [1033, 155] width 230 height 36
drag, startPoint x: 992, startPoint y: 156, endPoint x: 877, endPoint y: 171, distance: 116.0
click at [877, 171] on div "Amended Post" at bounding box center [1034, 526] width 448 height 815
copy div "Amended"
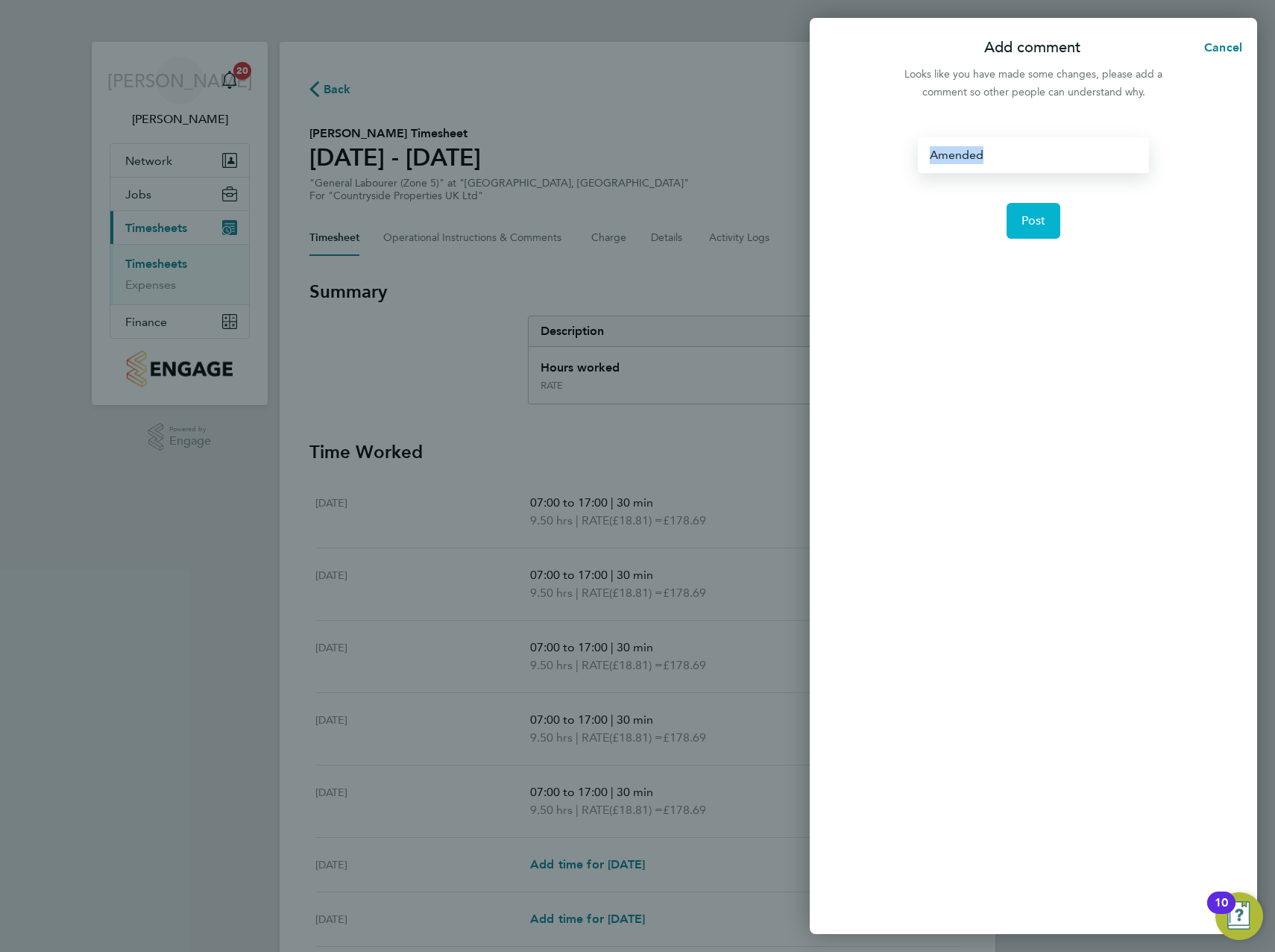
click at [1040, 223] on span "Post" at bounding box center [1034, 220] width 25 height 15
select select "30"
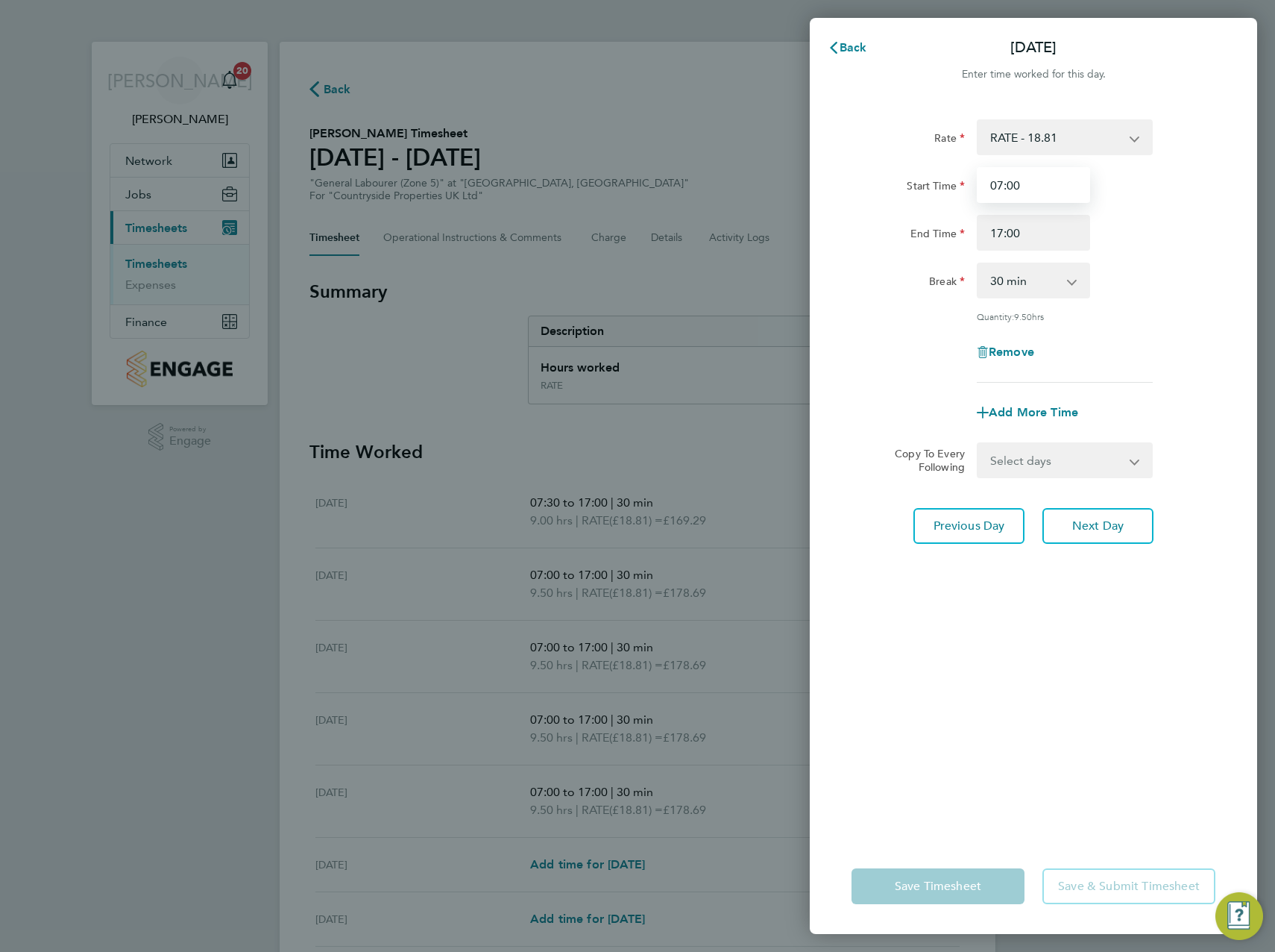
click at [1009, 186] on input "07:00" at bounding box center [1033, 185] width 113 height 36
click at [1012, 184] on input "07:00" at bounding box center [1033, 185] width 113 height 36
type input "07:30"
click at [1085, 520] on span "Next Day" at bounding box center [1098, 525] width 51 height 15
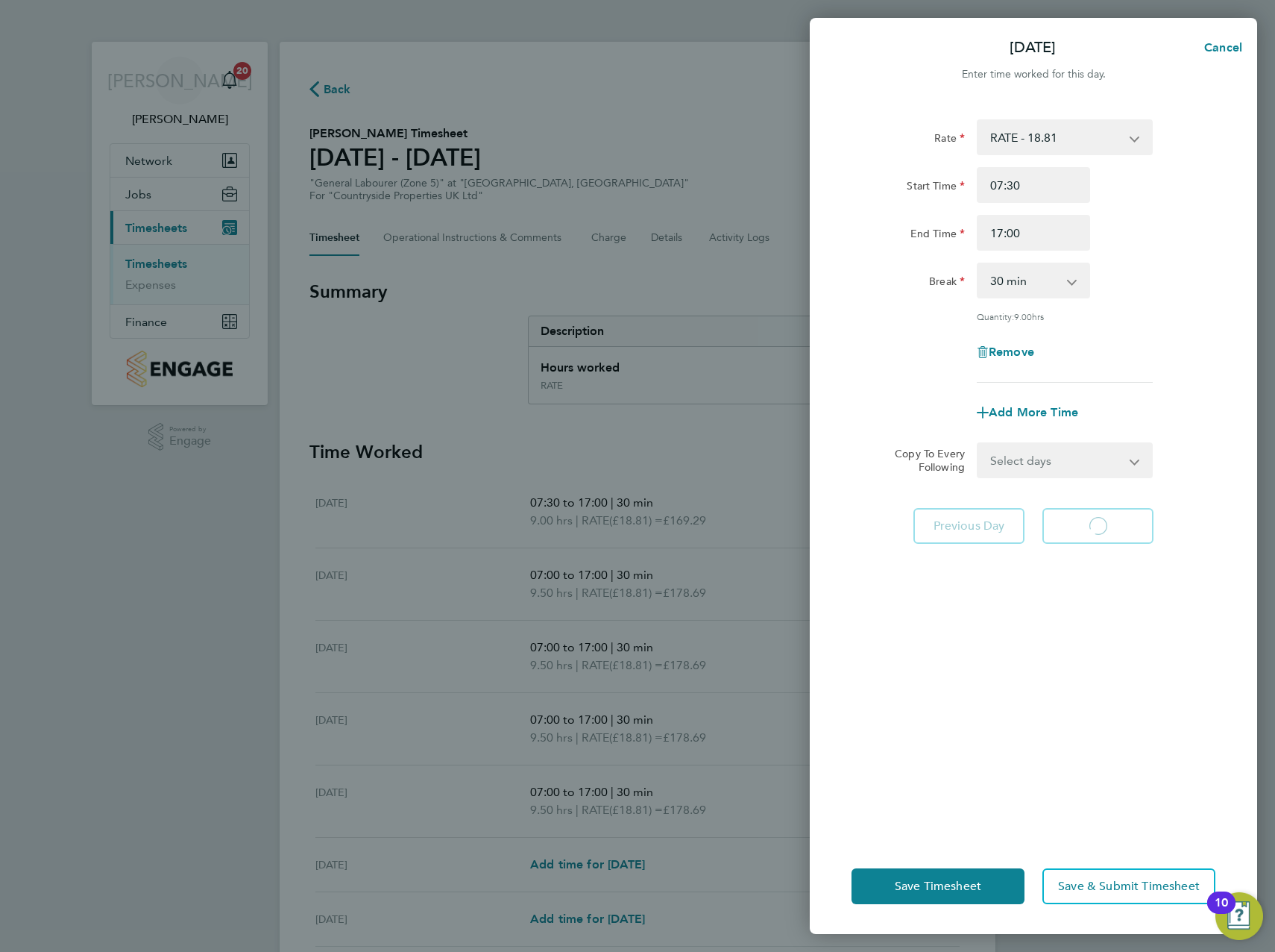
select select "30"
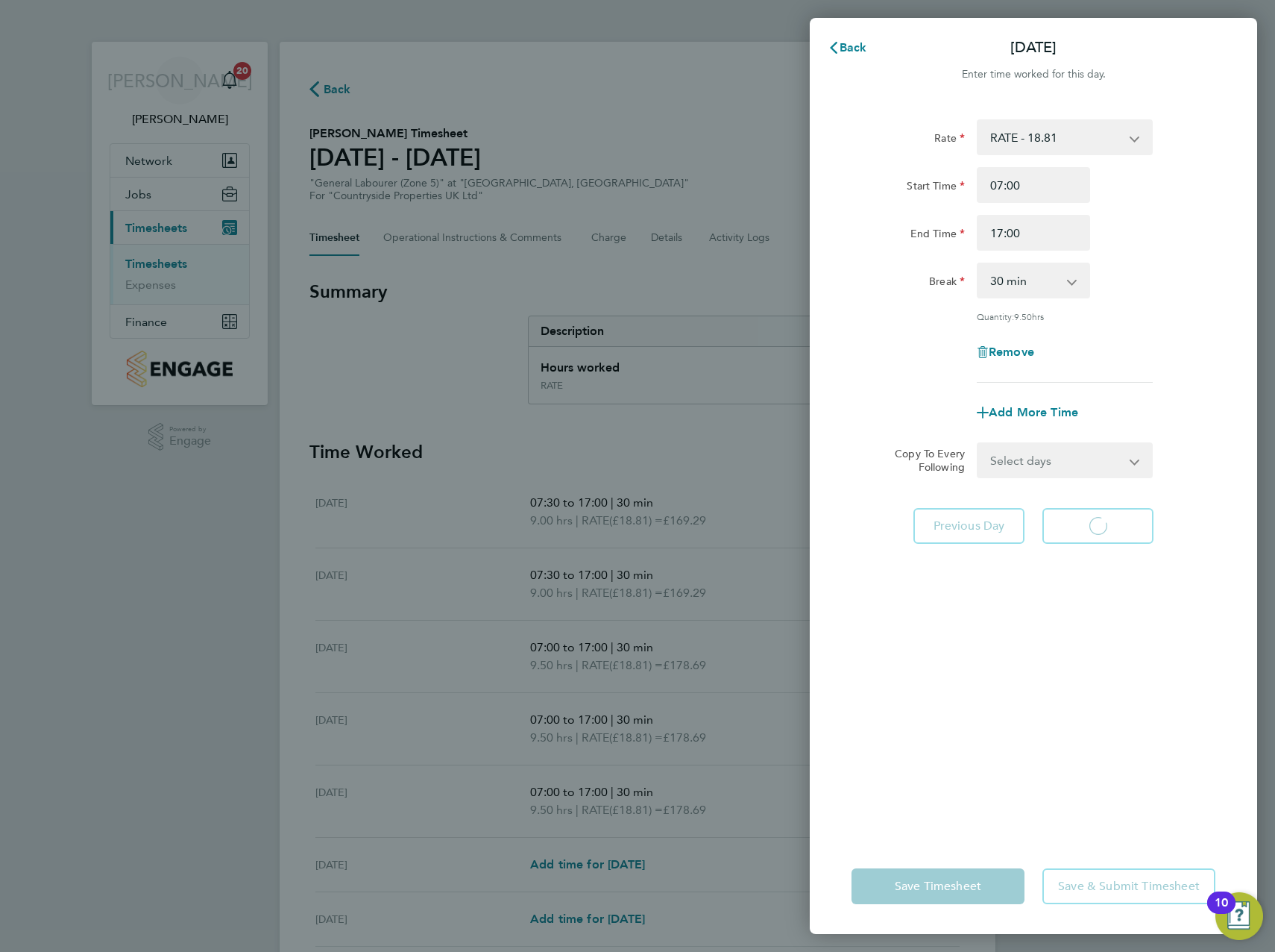
select select "30"
click at [1011, 183] on input "07:00" at bounding box center [1033, 185] width 113 height 36
type input "07:30"
click at [1092, 520] on span "Next Day" at bounding box center [1098, 525] width 51 height 15
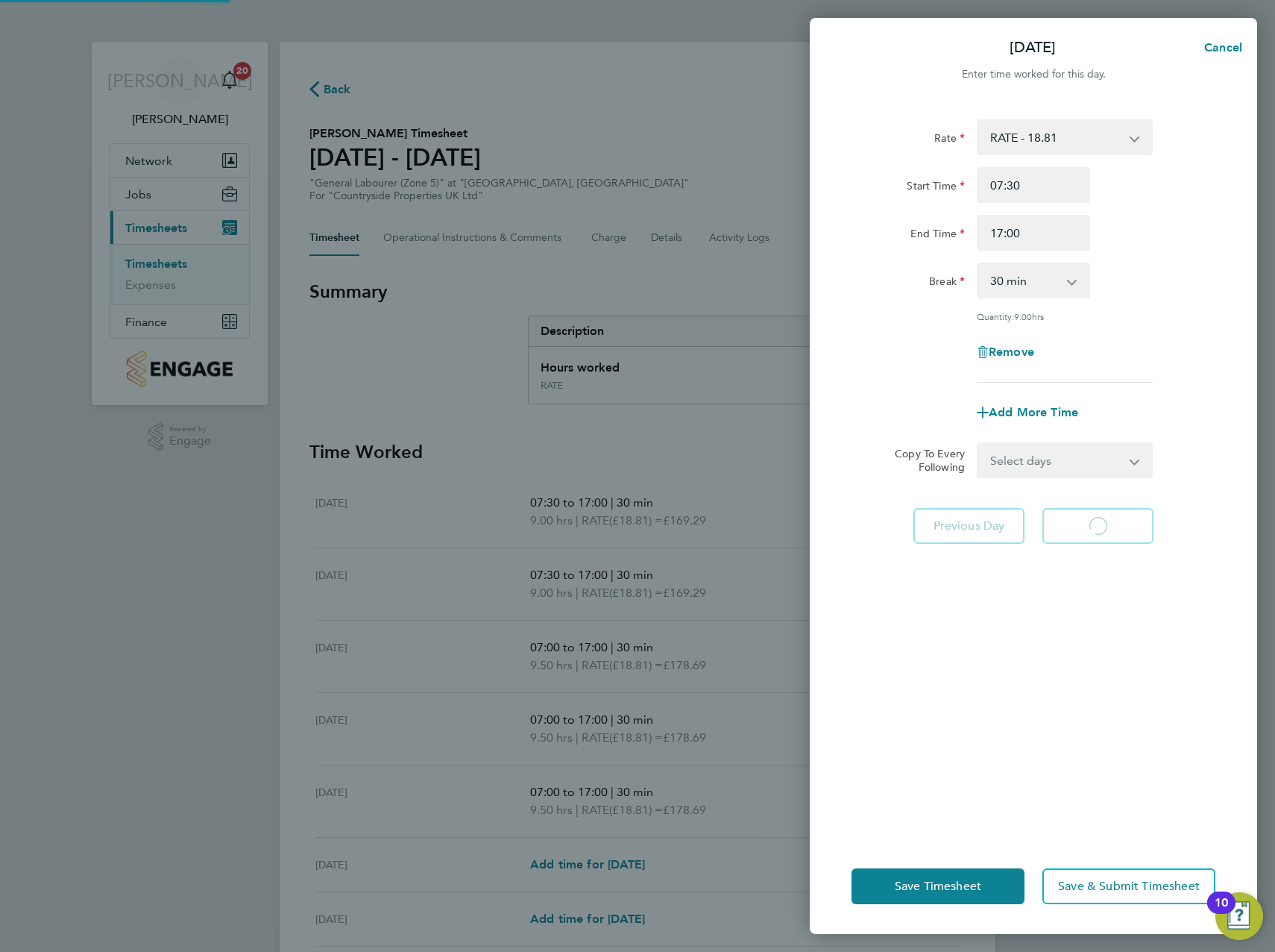
select select "30"
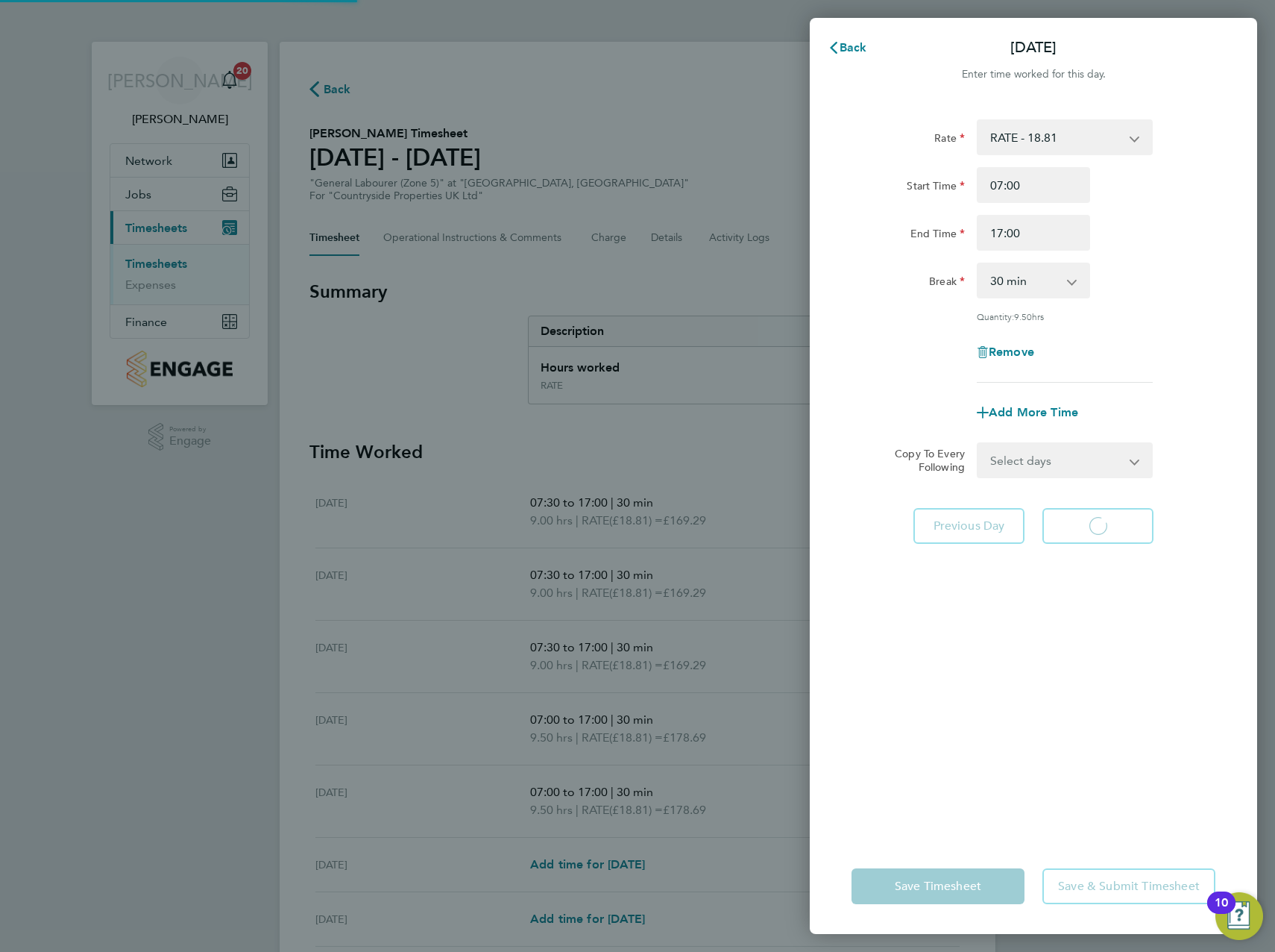
select select "30"
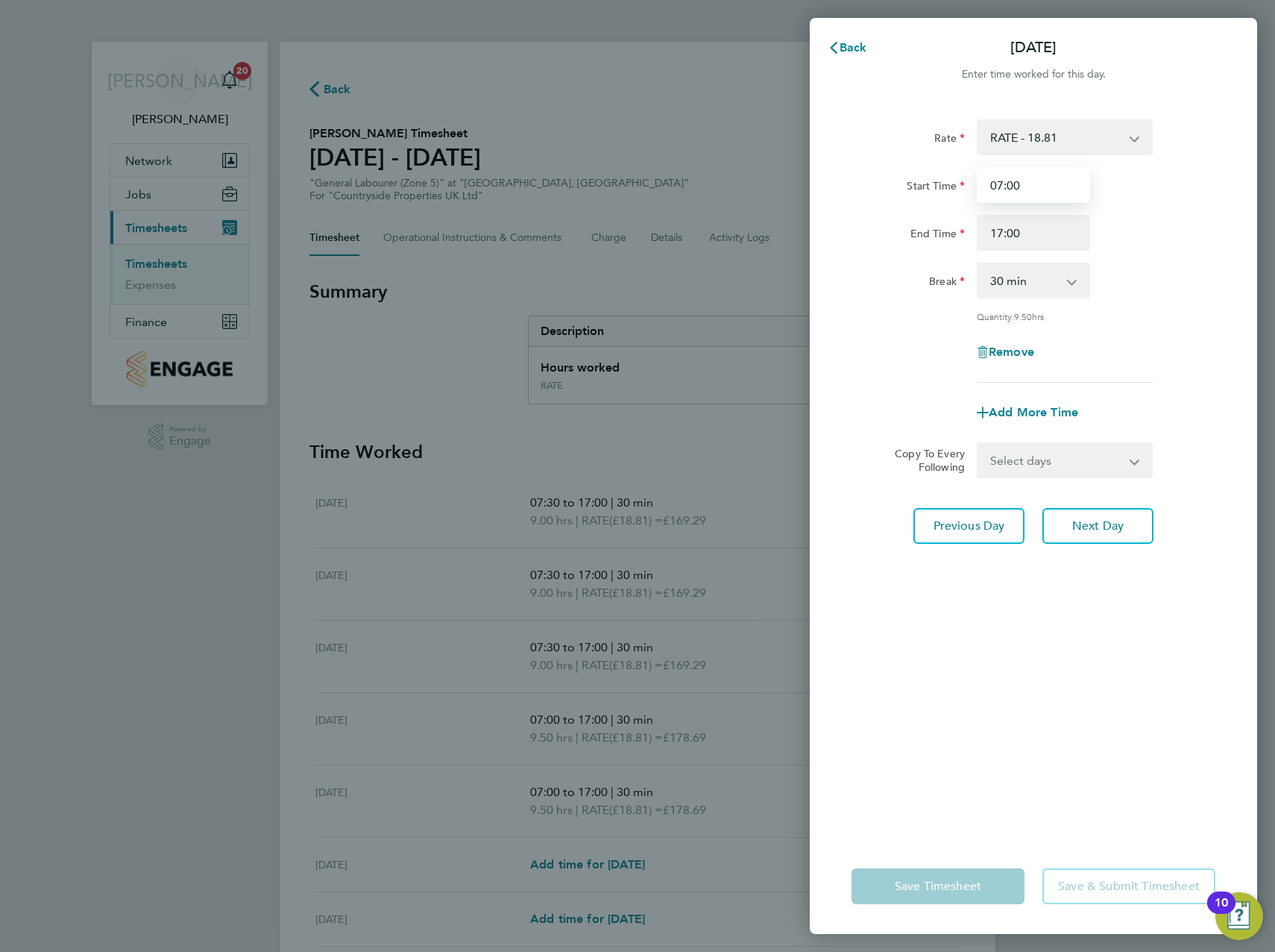
click at [1012, 185] on input "07:00" at bounding box center [1033, 185] width 113 height 36
type input "07:30"
click at [1109, 528] on span "Next Day" at bounding box center [1098, 525] width 51 height 15
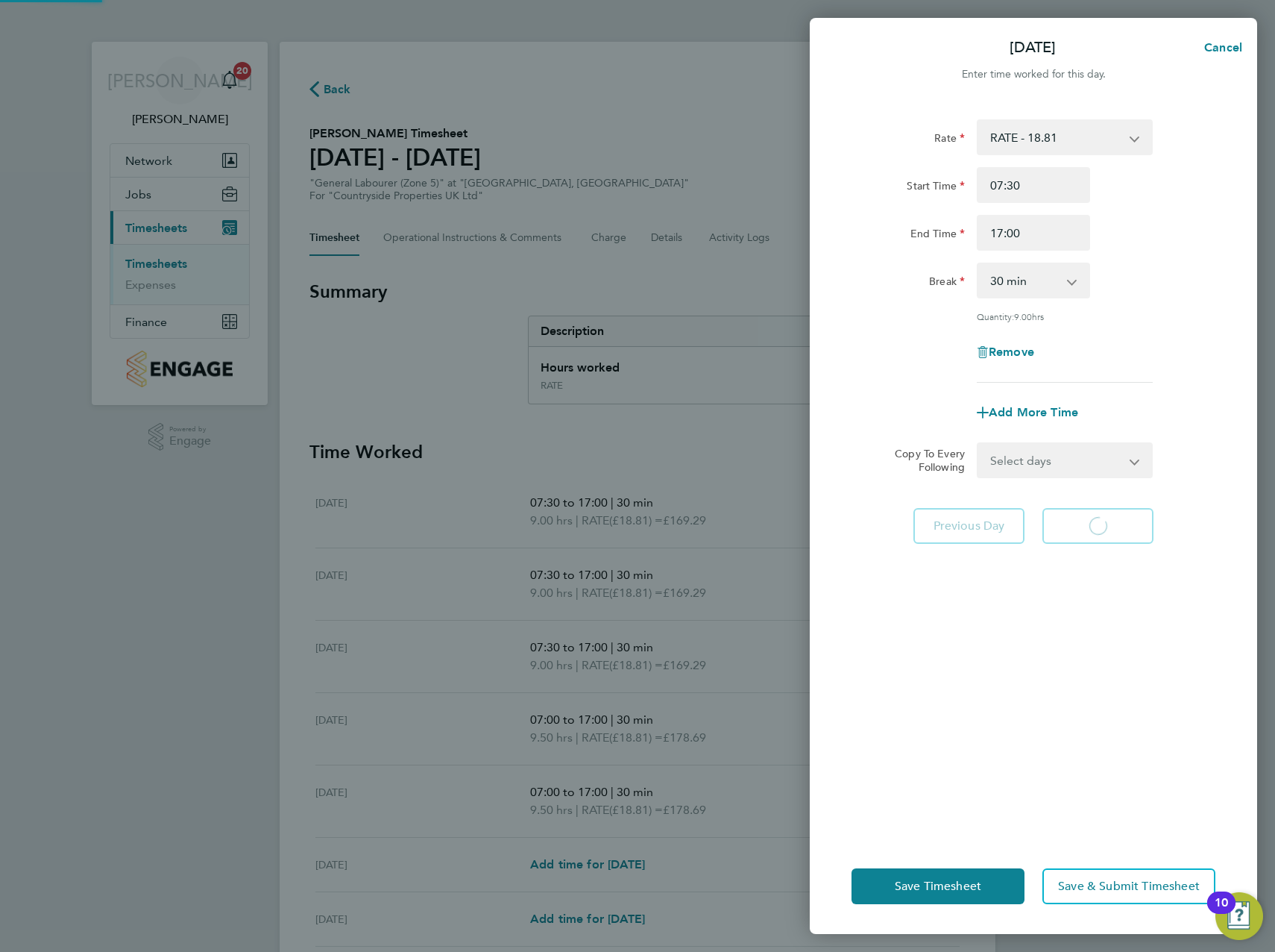
select select "30"
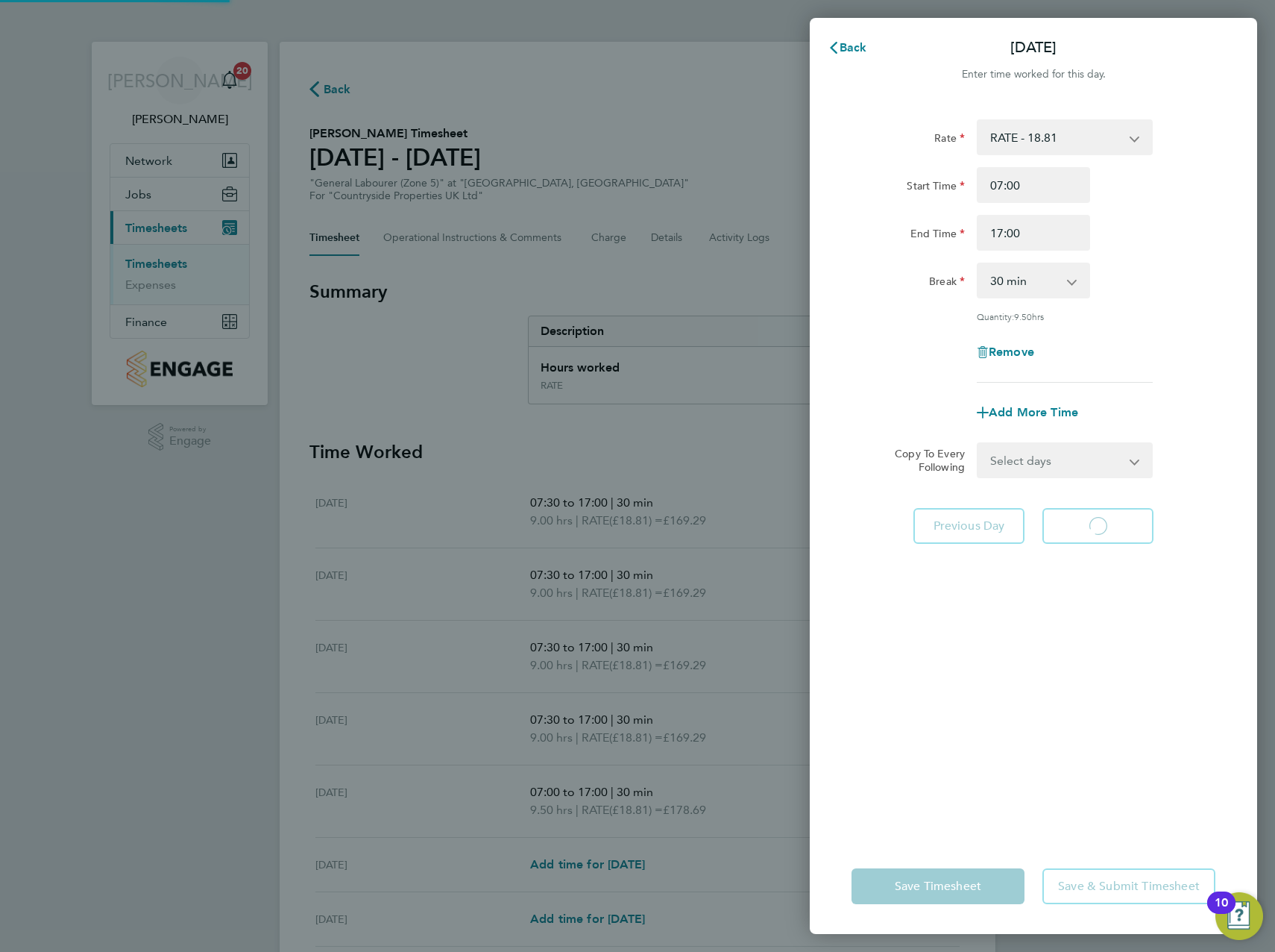
select select "30"
click at [1009, 183] on input "07:00" at bounding box center [1033, 185] width 113 height 36
click at [1013, 183] on input "07:00" at bounding box center [1033, 185] width 113 height 36
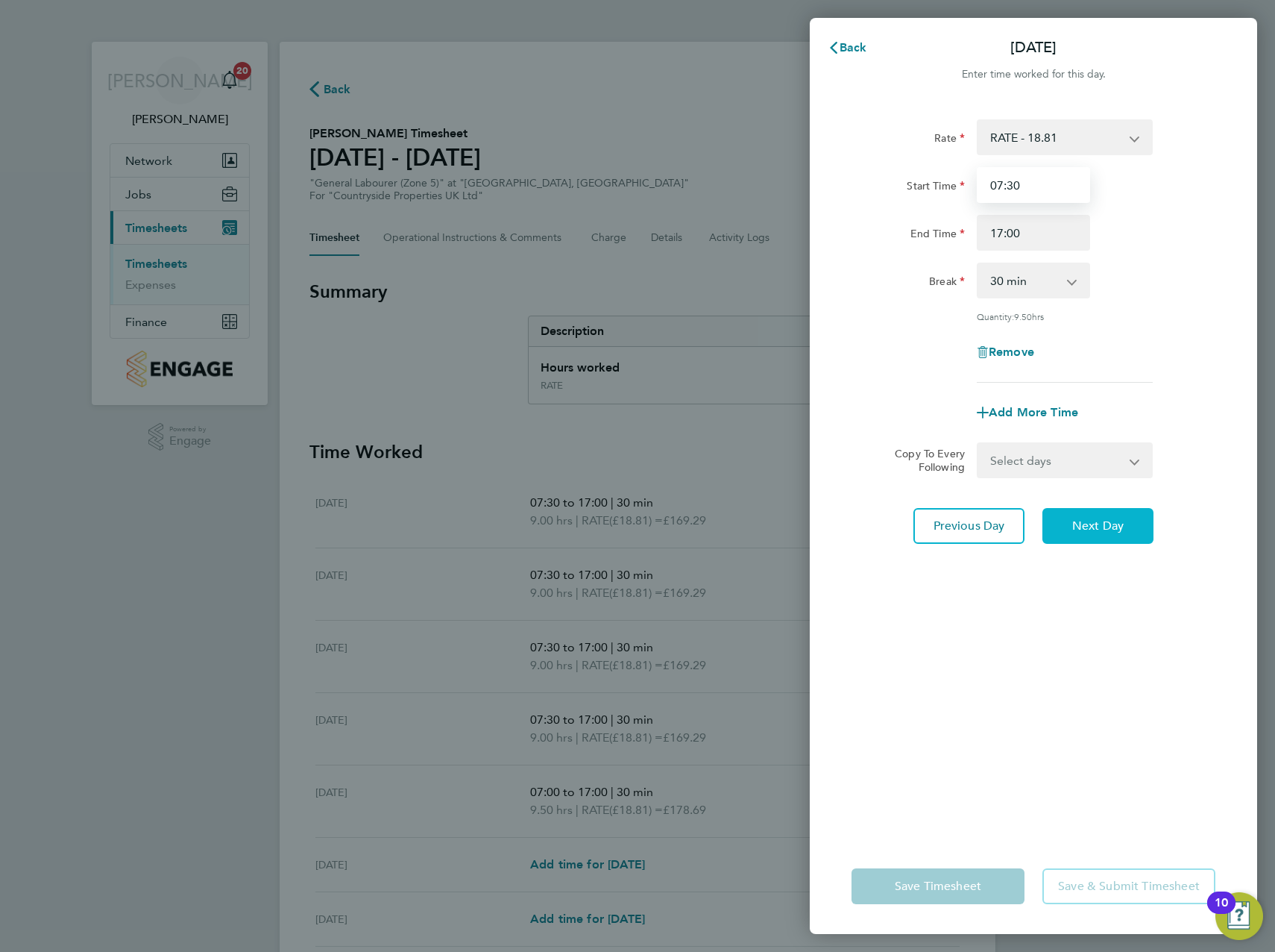
type input "07:30"
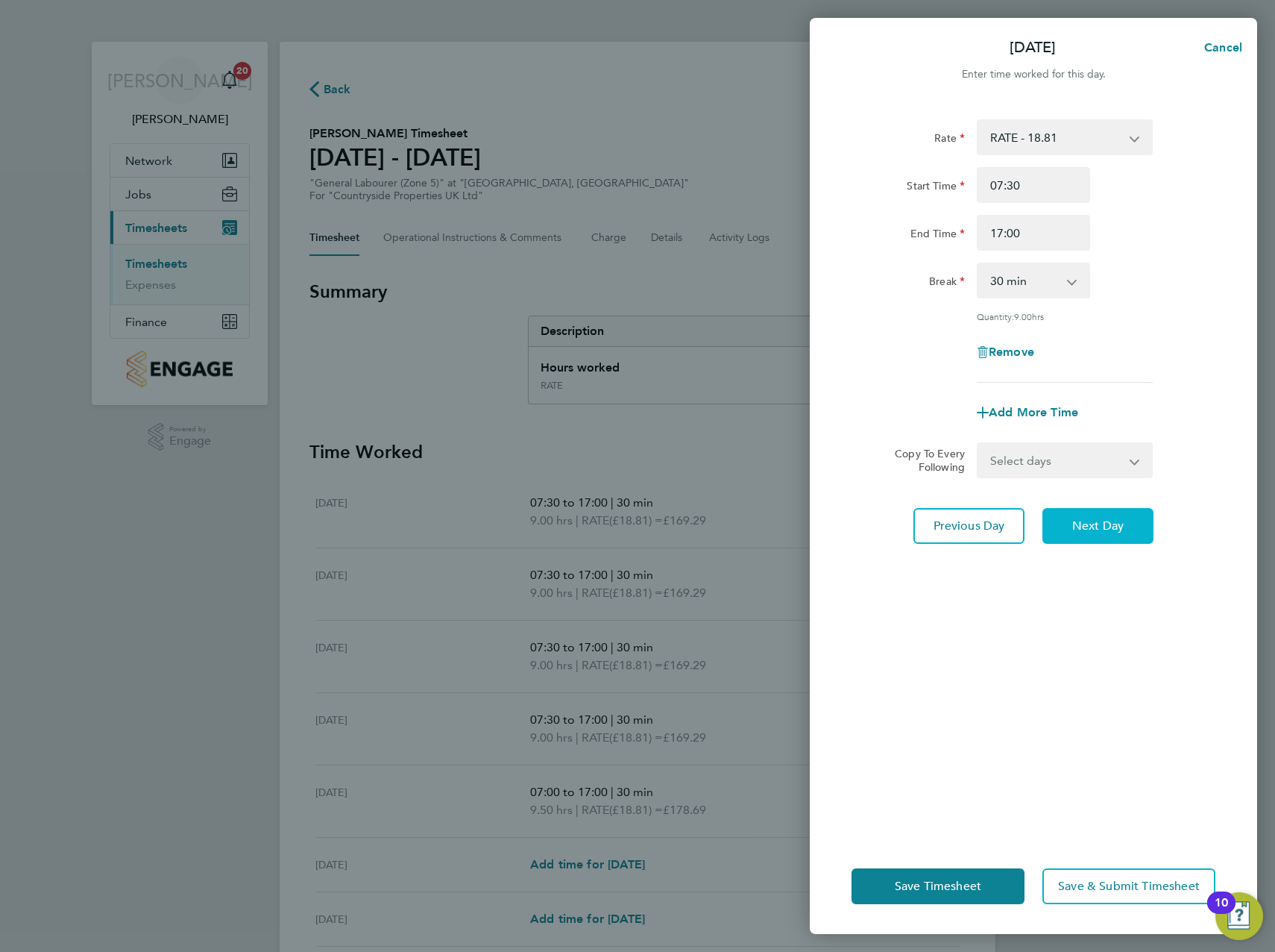
click at [1094, 525] on span "Next Day" at bounding box center [1098, 525] width 51 height 15
select select "30"
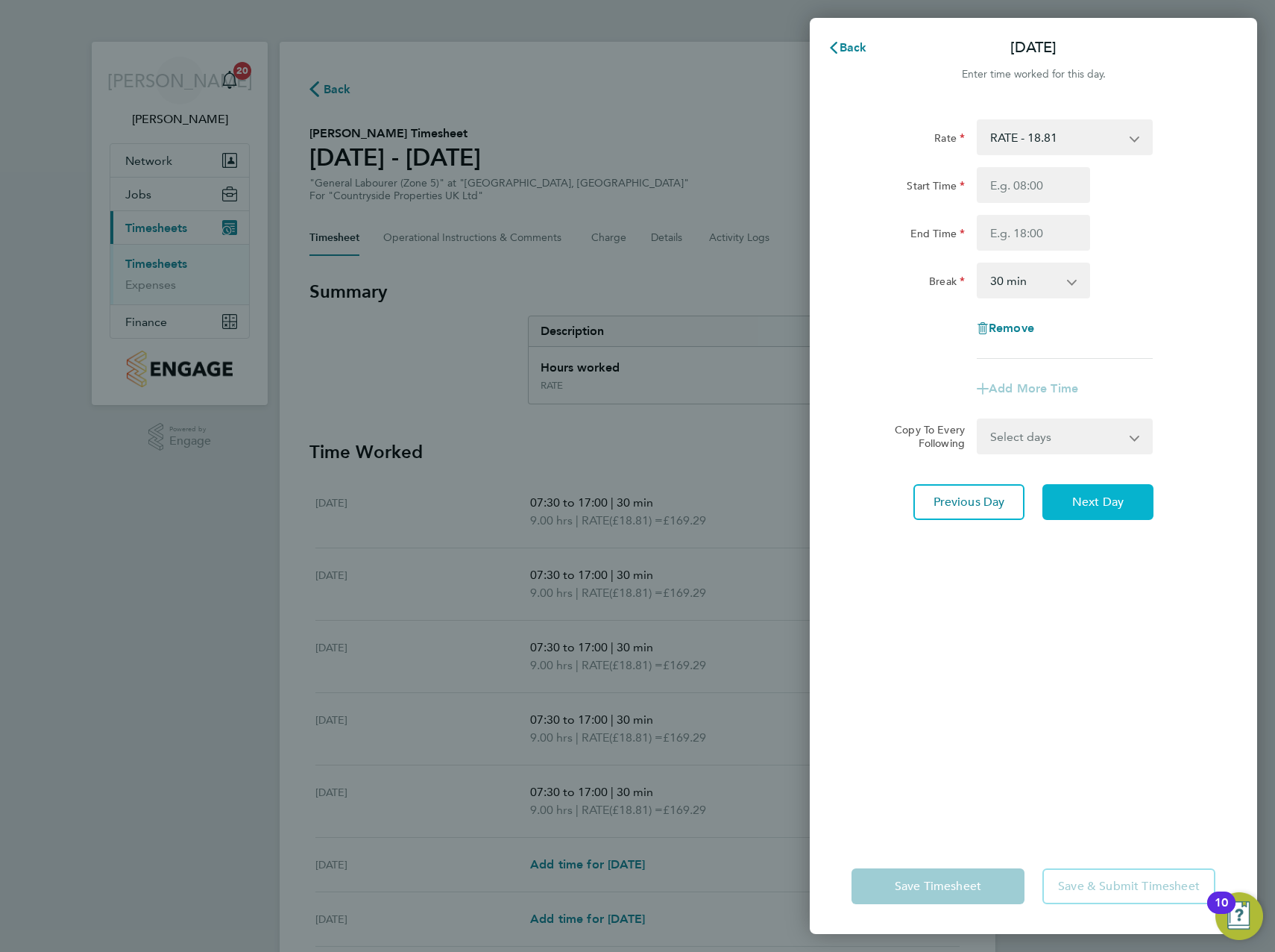
click at [1089, 497] on span "Next Day" at bounding box center [1098, 502] width 51 height 15
select select "30"
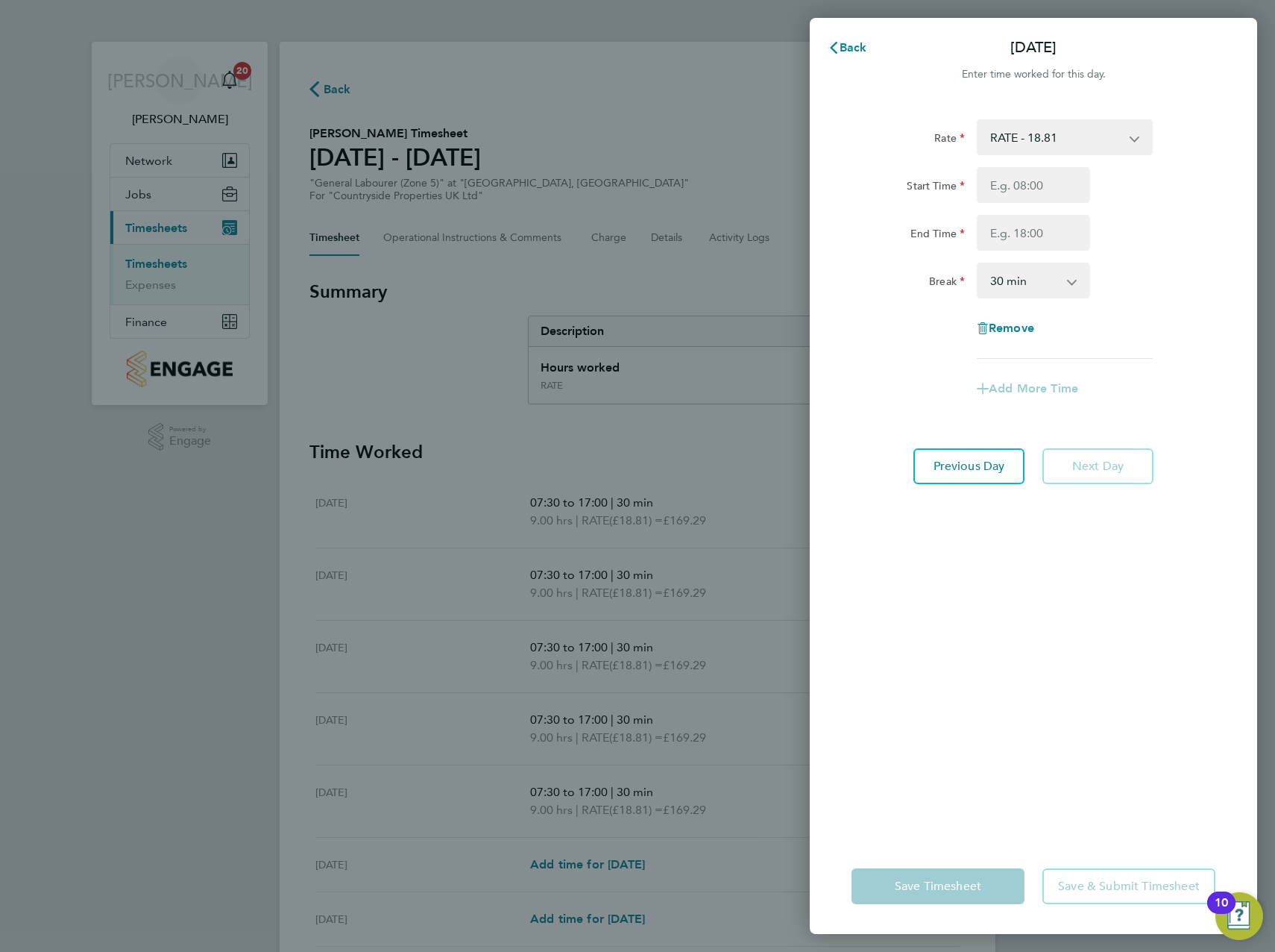
click at [1097, 462] on app-form-button "Next Day" at bounding box center [1093, 466] width 120 height 36
click at [1048, 787] on div "Rate RATE - 18.81 Start Time End Time Break 0 min 15 min 30 min 45 min 60 min 7…" at bounding box center [1034, 470] width 448 height 737
click at [967, 891] on app-form-button "Save Timesheet" at bounding box center [942, 886] width 182 height 36
click at [1078, 892] on app-form-button "Save & Submit Timesheet" at bounding box center [1124, 886] width 182 height 36
click at [1069, 699] on div "Rate RATE - 18.81 Start Time End Time Break 0 min 15 min 30 min 45 min 60 min 7…" at bounding box center [1034, 470] width 448 height 737
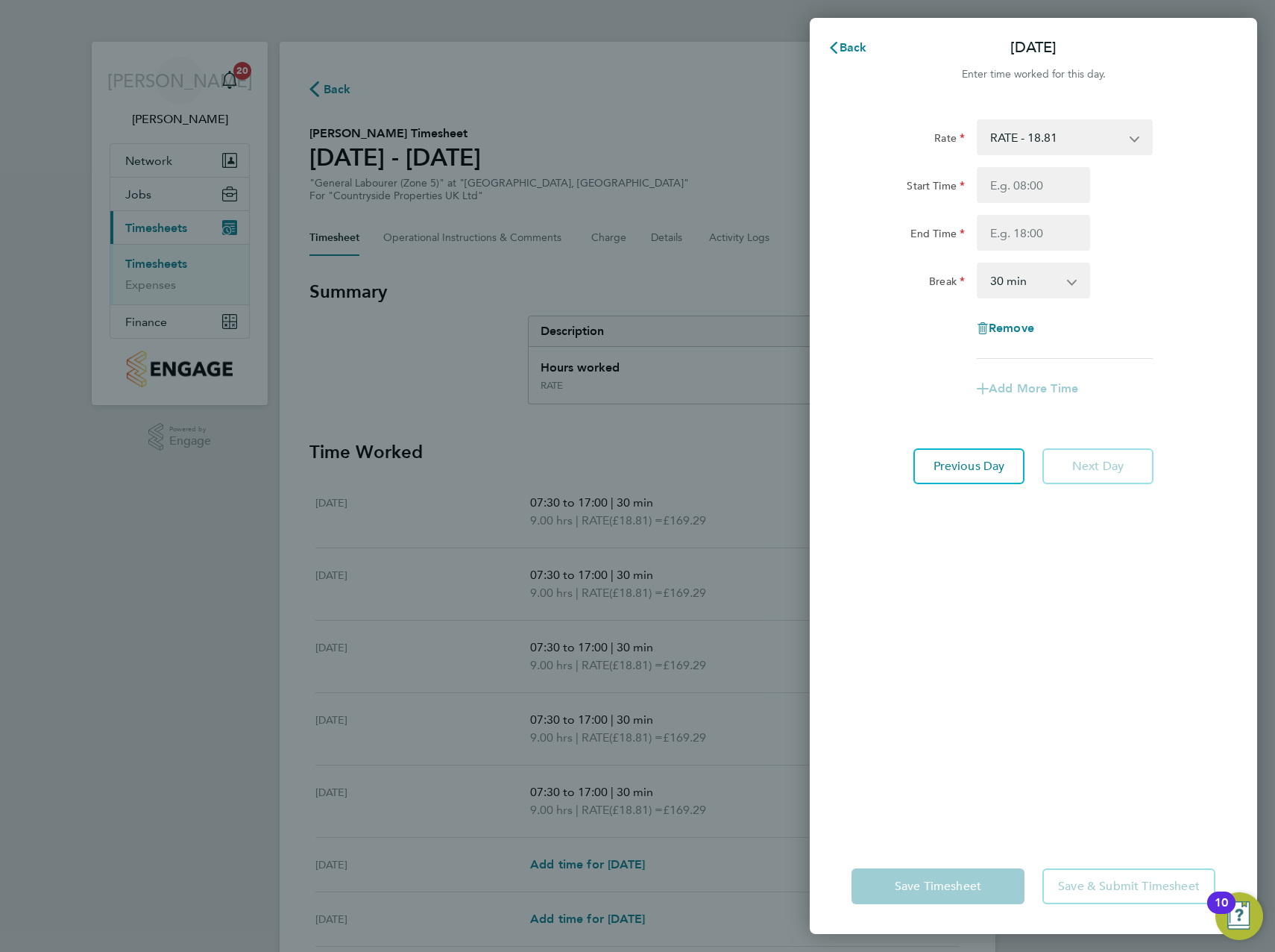
click at [1168, 238] on div "End Time" at bounding box center [1034, 233] width 376 height 36
click at [994, 325] on span "Remove" at bounding box center [1011, 328] width 45 height 15
select select "null"
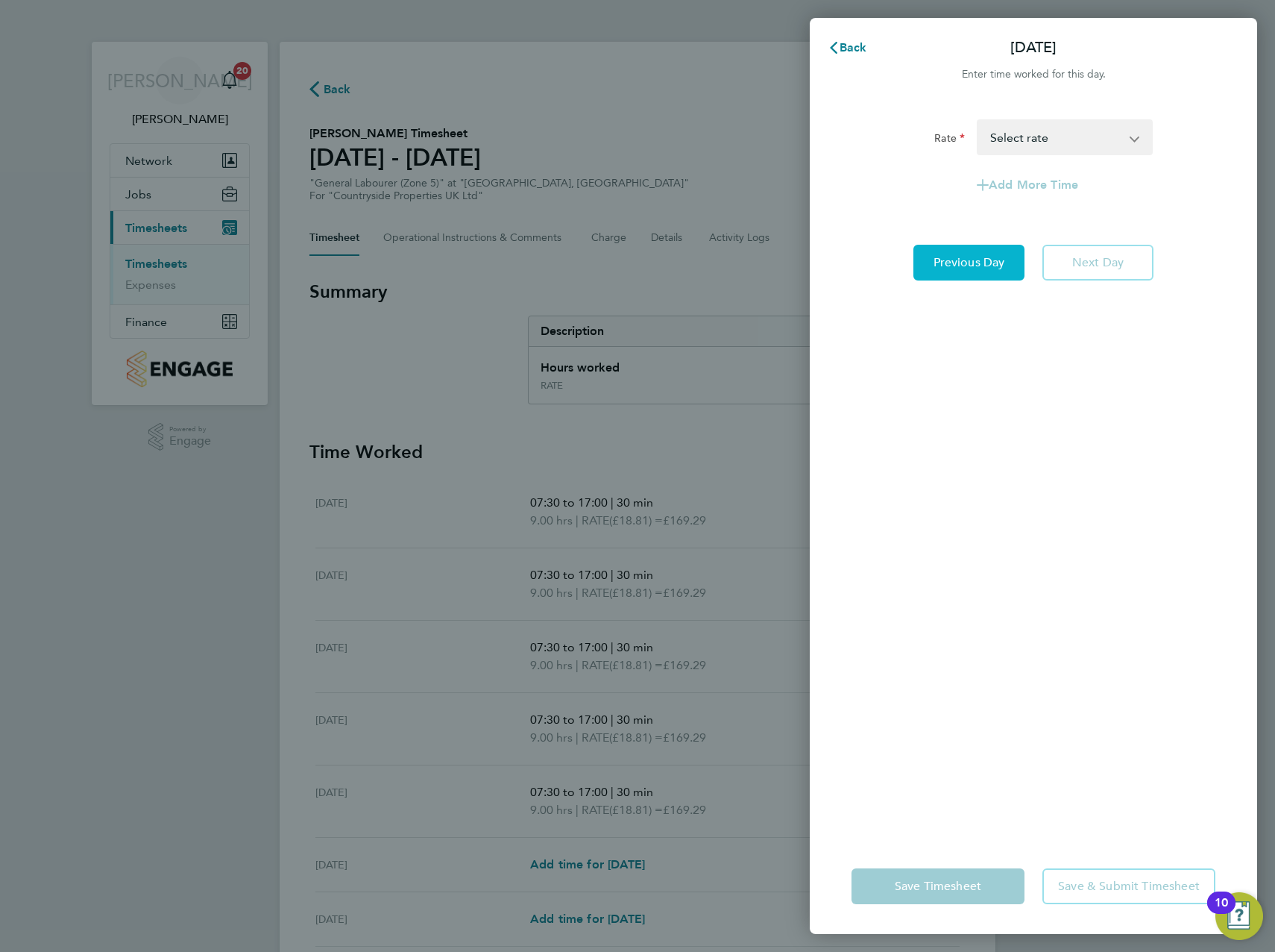
click at [973, 262] on span "Previous Day" at bounding box center [970, 262] width 72 height 15
select select "30"
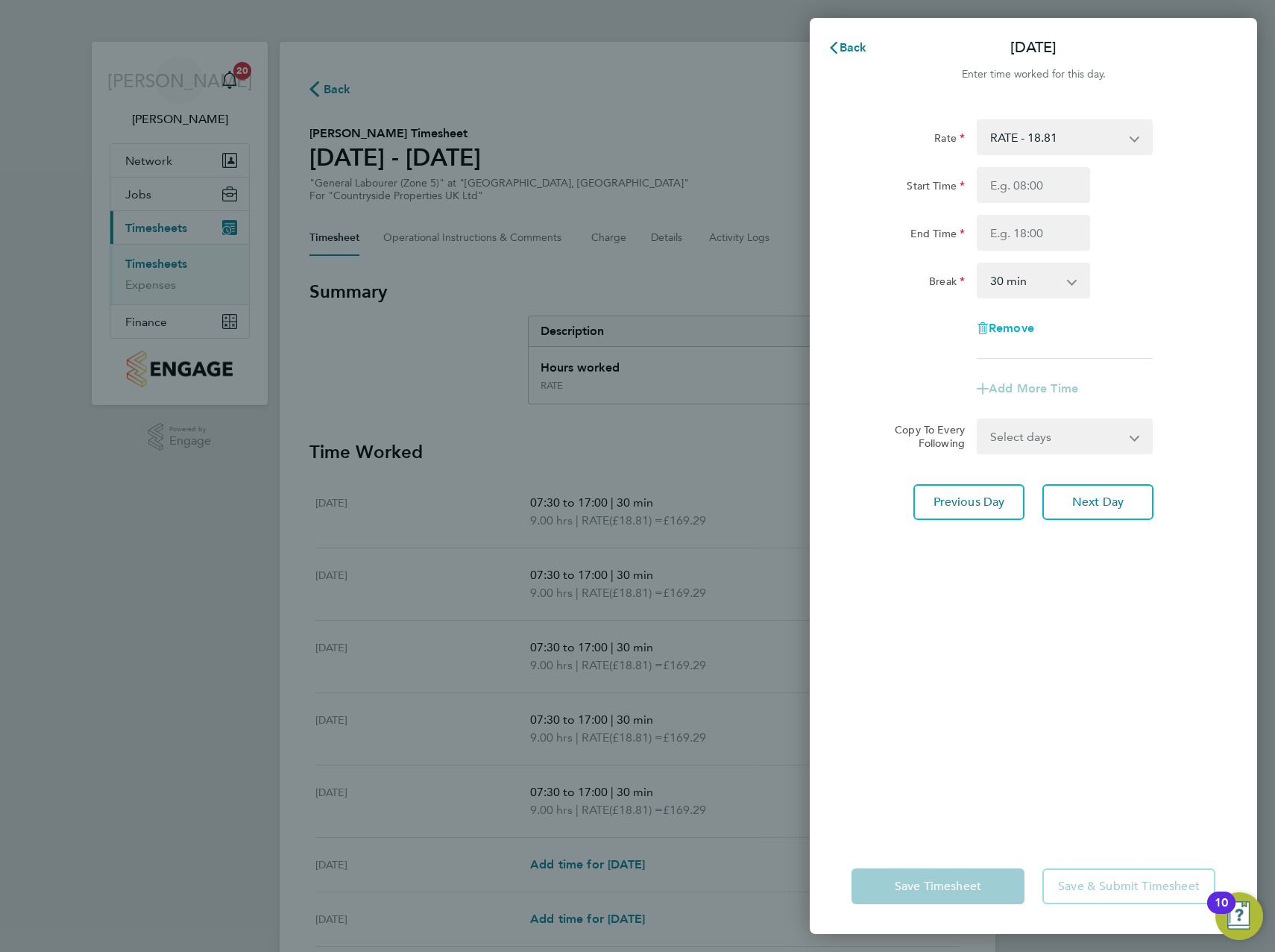
click at [1012, 328] on span "Remove" at bounding box center [1011, 328] width 45 height 15
select select "null"
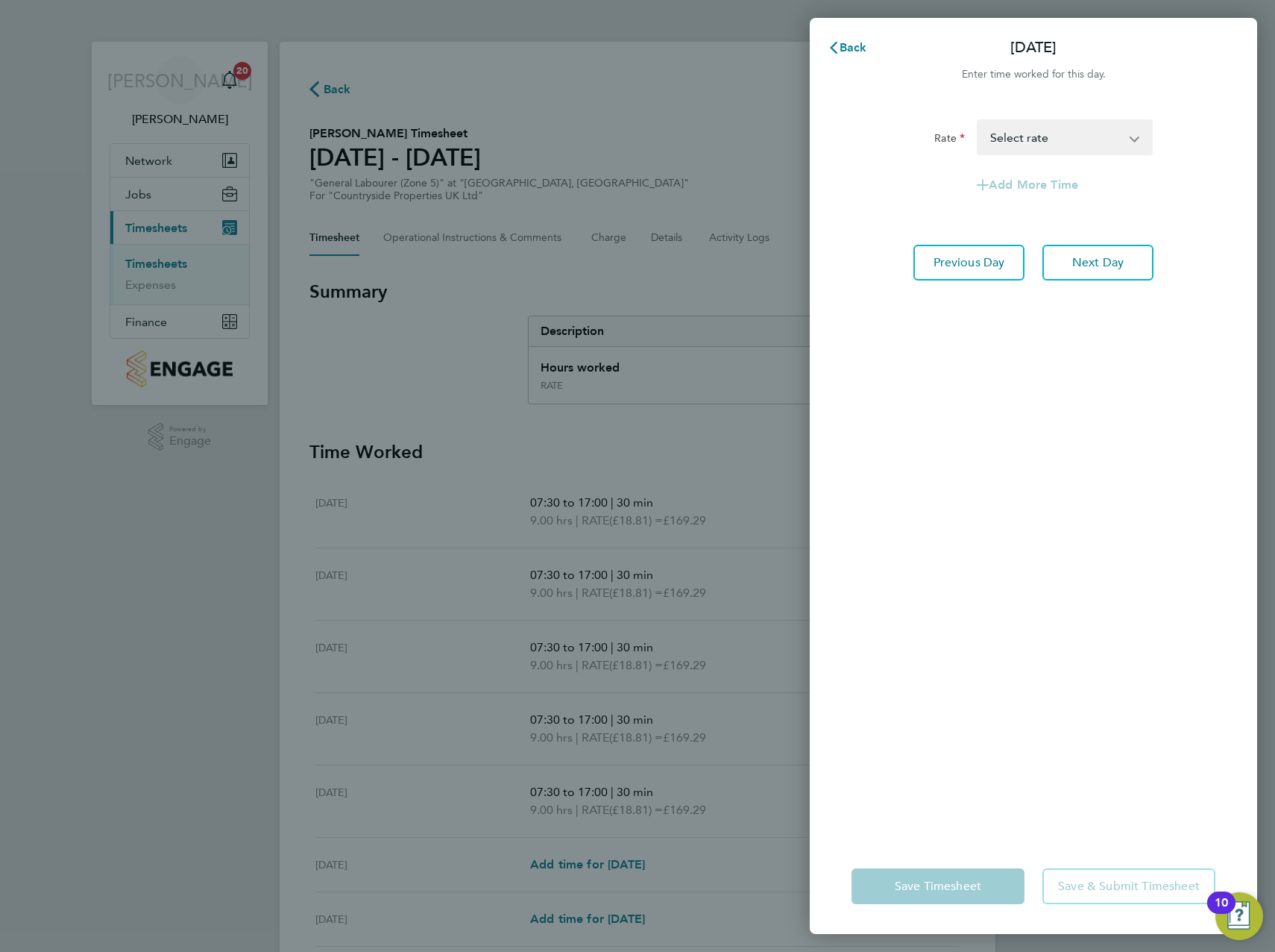
click at [977, 891] on app-form-button "Save Timesheet" at bounding box center [942, 886] width 182 height 36
click at [1112, 870] on app-form-button "Save & Submit Timesheet" at bounding box center [1124, 886] width 182 height 36
click at [1012, 886] on app-form-button "Save Timesheet" at bounding box center [942, 886] width 182 height 36
click at [994, 887] on app-form-button "Save Timesheet" at bounding box center [942, 886] width 182 height 36
click at [808, 49] on div "Back Sat 23 Aug Enter time worked for this day. Rate RATE - 18.81 Select rate A…" at bounding box center [637, 476] width 1275 height 952
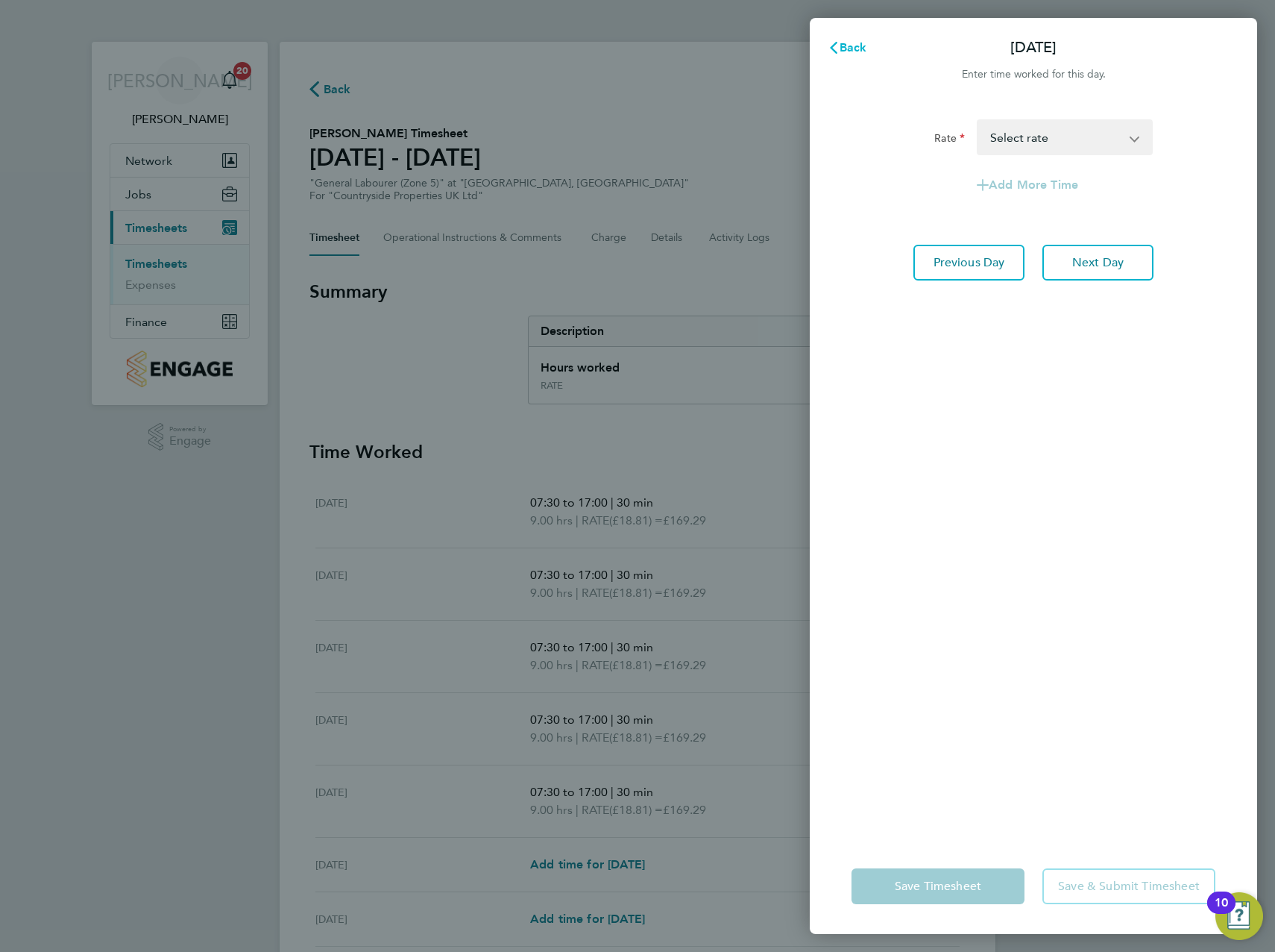
click at [840, 43] on span "Back" at bounding box center [848, 48] width 39 height 12
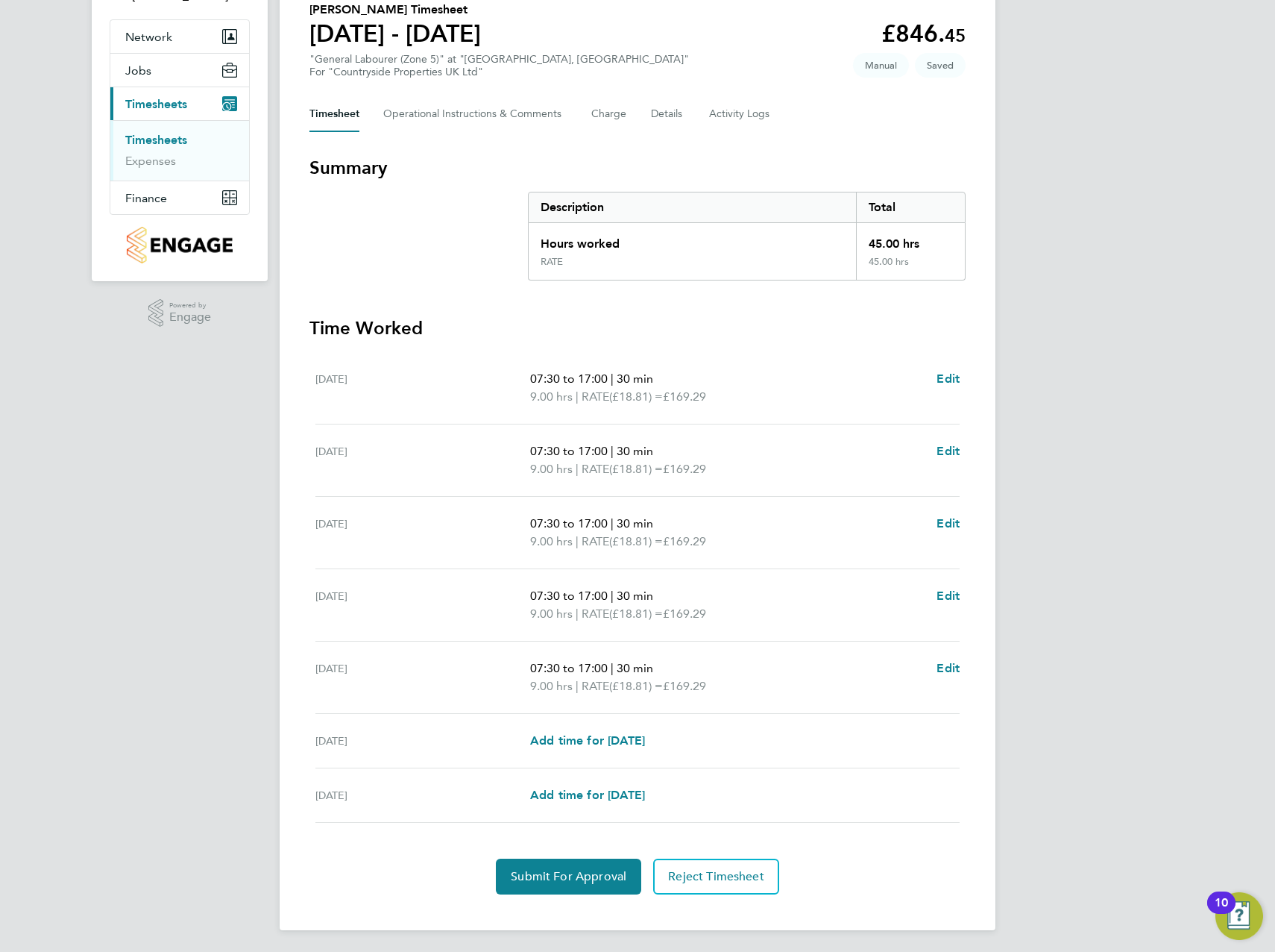
scroll to position [126, 0]
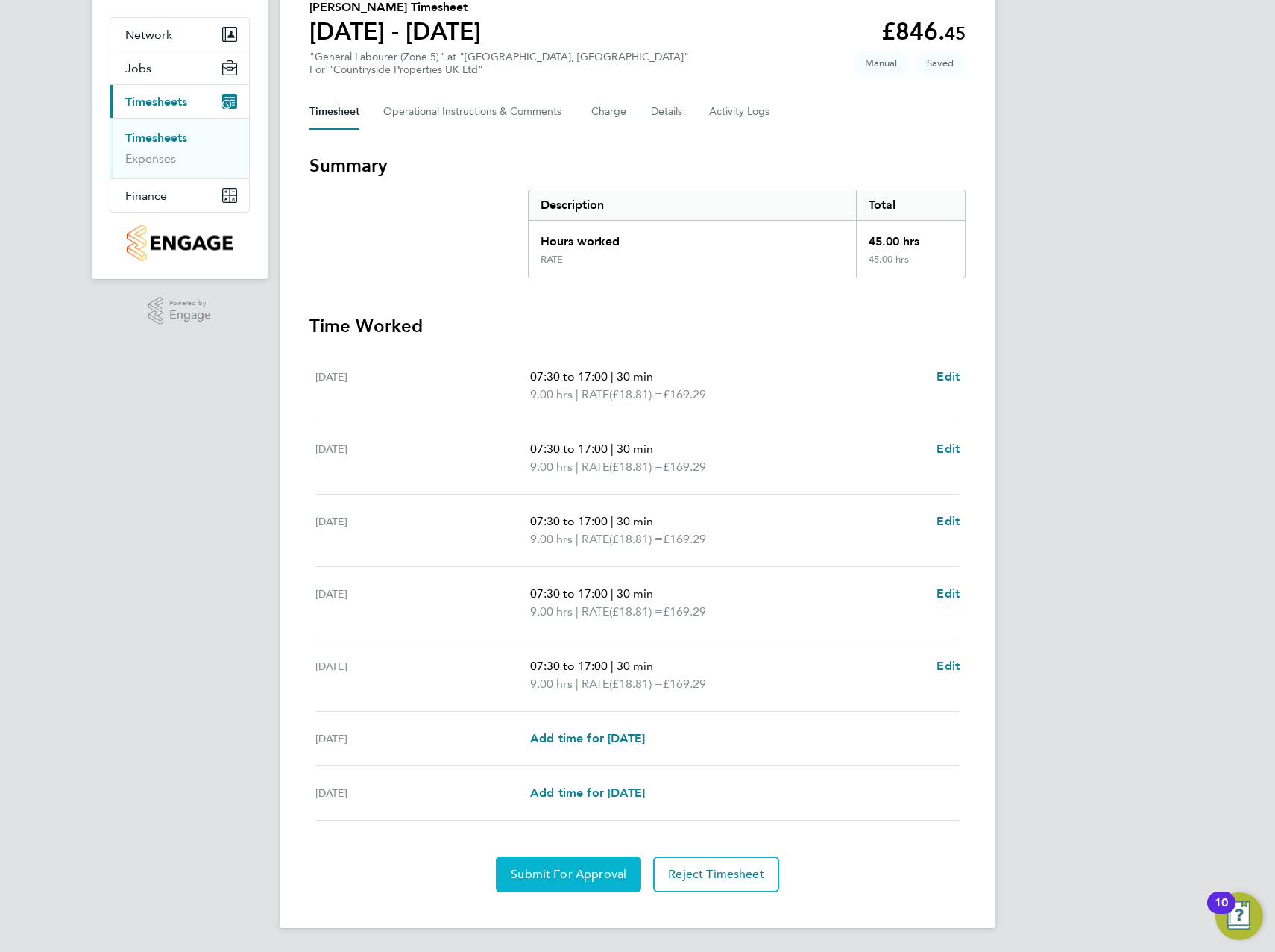
click at [575, 876] on span "Submit For Approval" at bounding box center [569, 874] width 116 height 15
click at [1087, 272] on div "JA James Archer Notifications 20 Applications: Network Team Members Sites Worke…" at bounding box center [637, 412] width 1275 height 1077
click at [531, 890] on button "Approve Timesheet" at bounding box center [569, 874] width 140 height 36
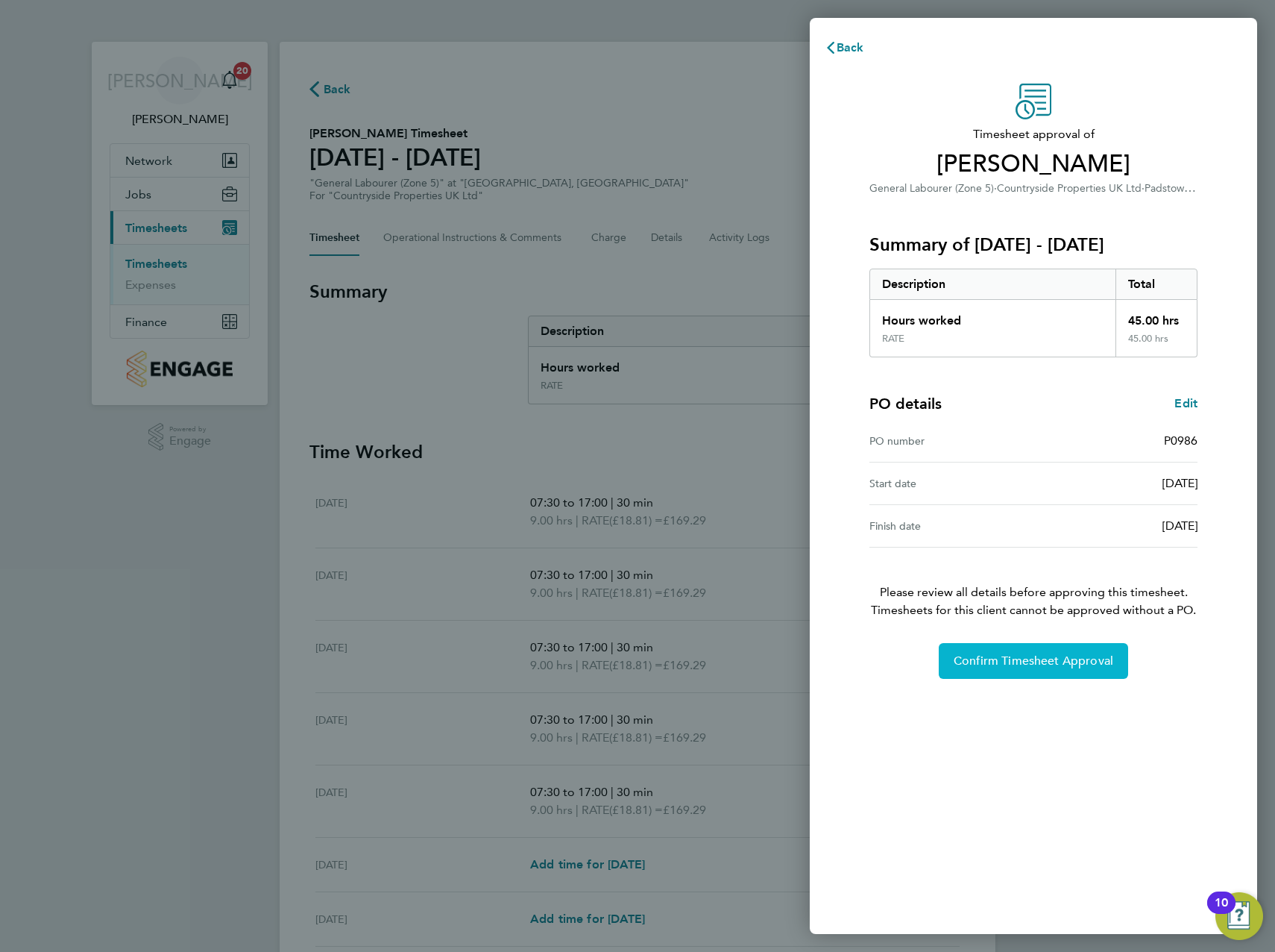
click at [1051, 662] on span "Confirm Timesheet Approval" at bounding box center [1033, 660] width 159 height 15
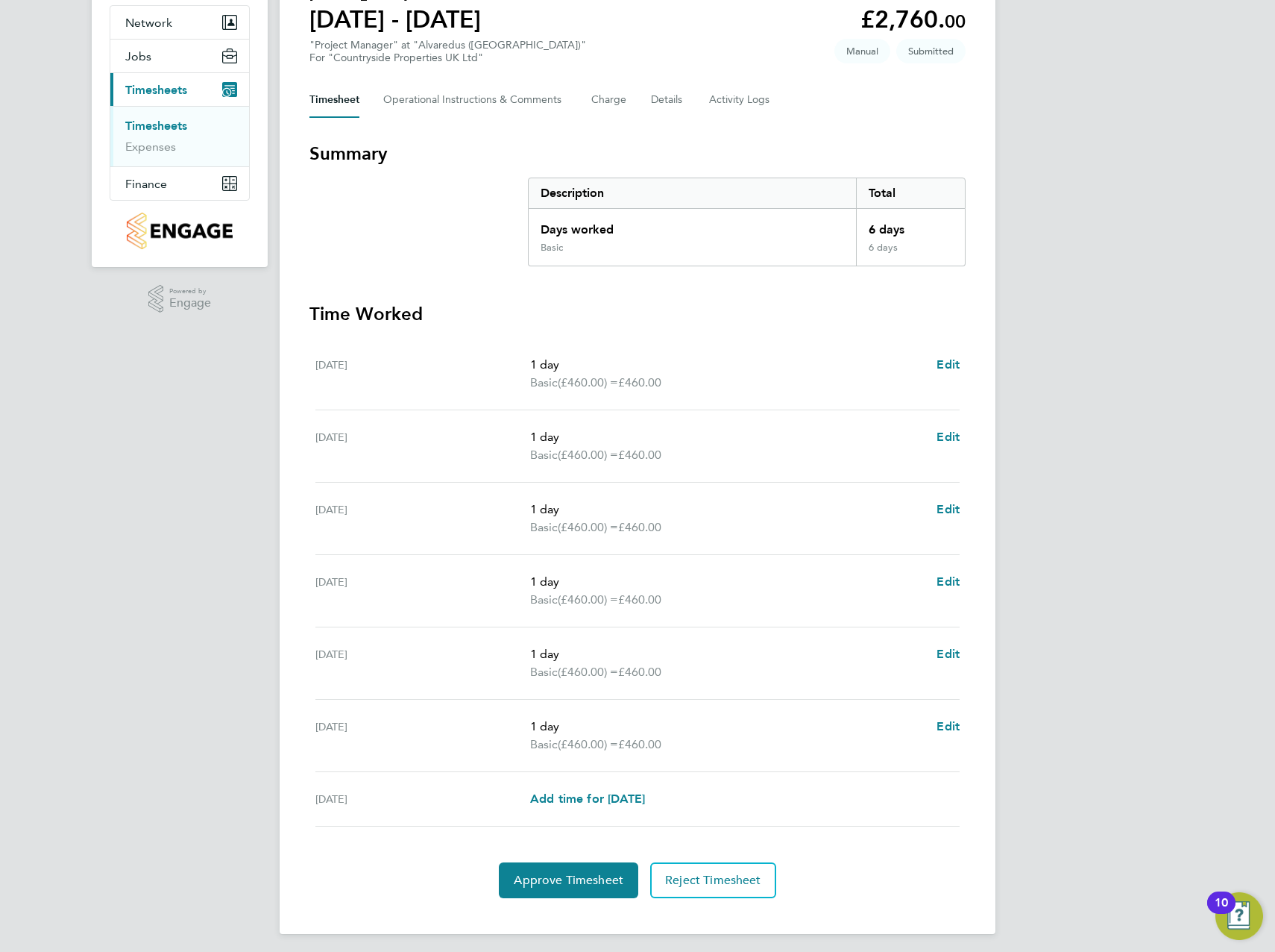
scroll to position [144, 0]
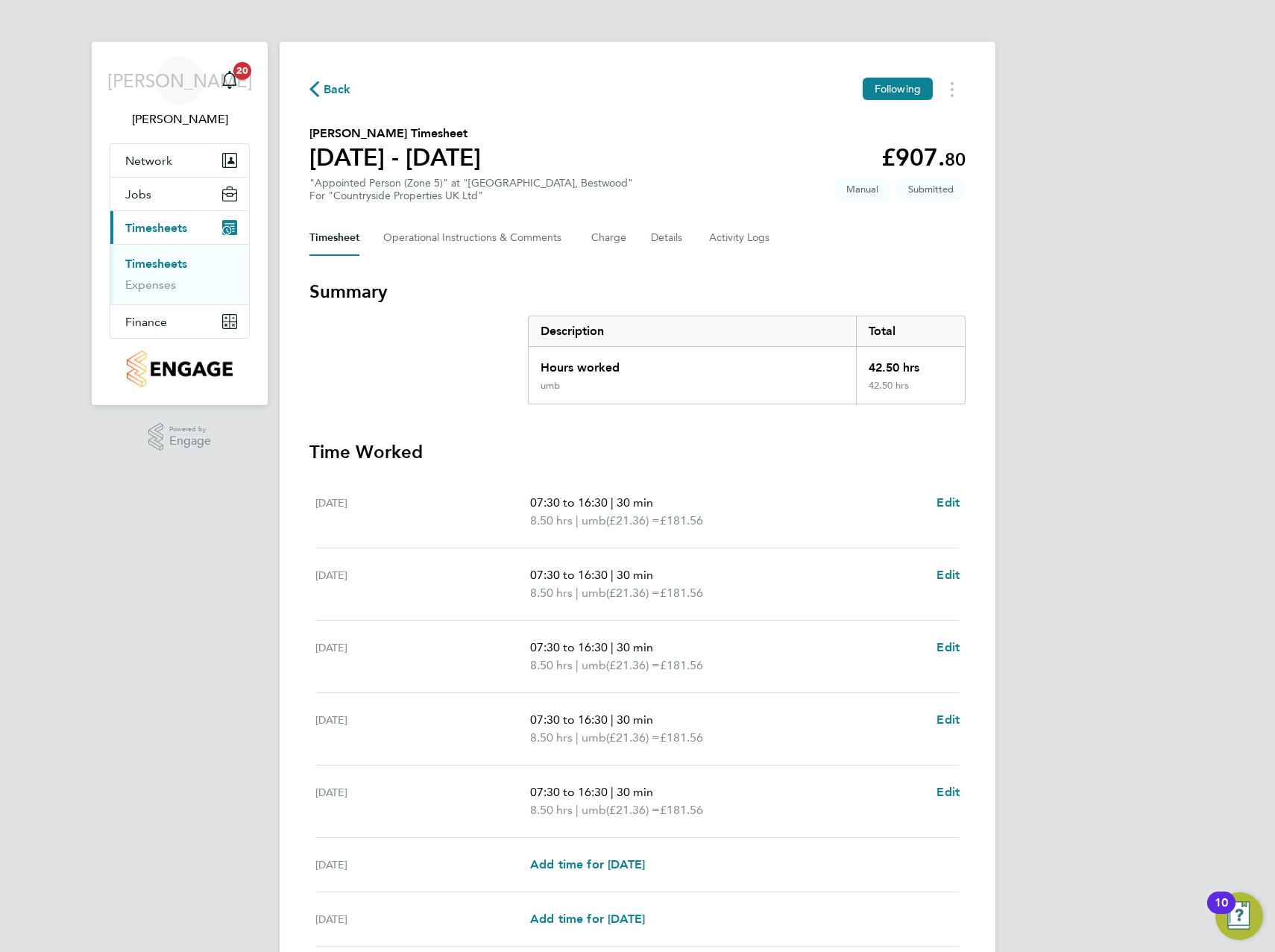
click at [467, 342] on section "Summary Description Total Hours worked 42.50 hrs umb 42.50 hrs" at bounding box center [637, 342] width 656 height 125
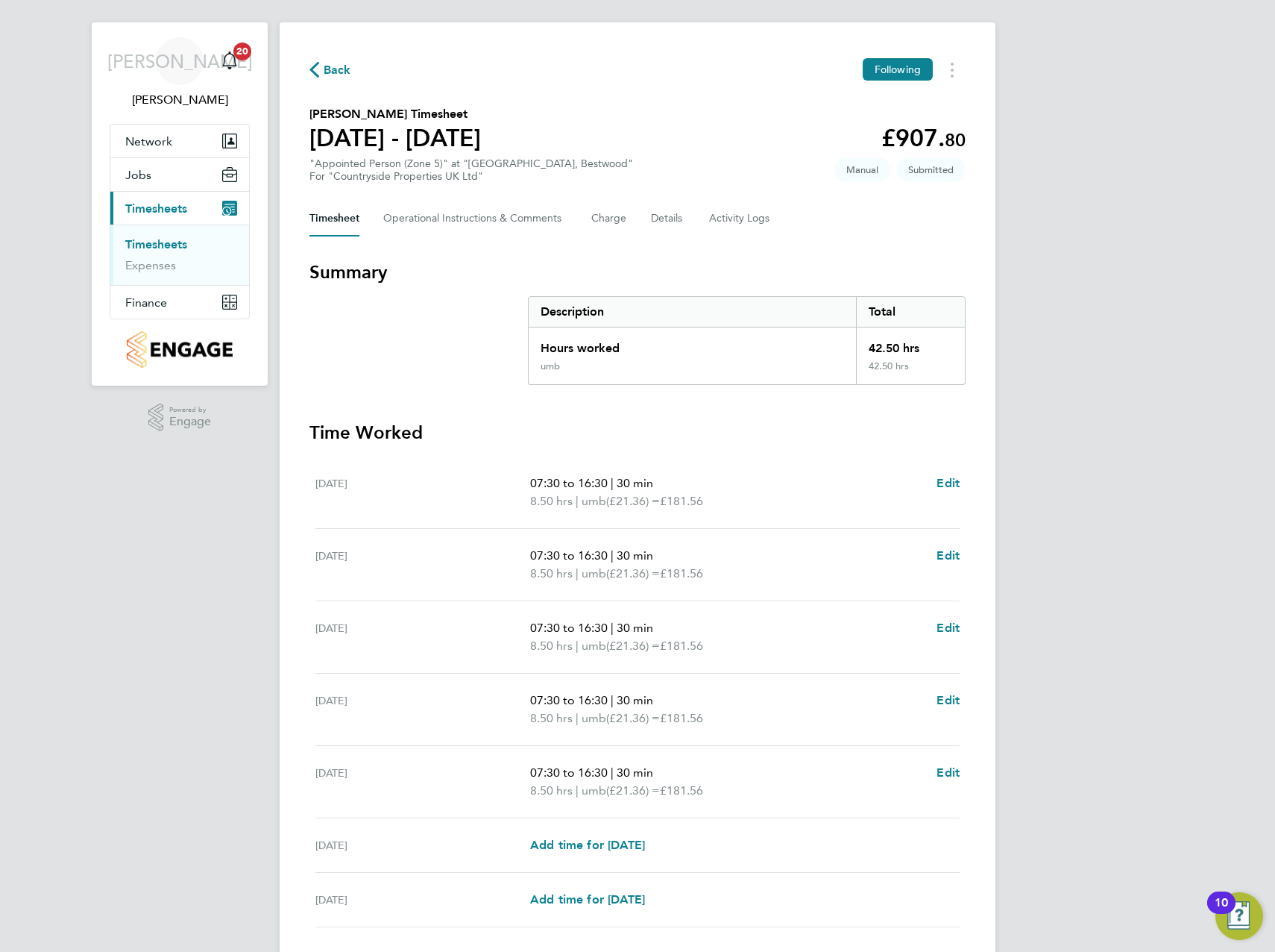
scroll to position [126, 0]
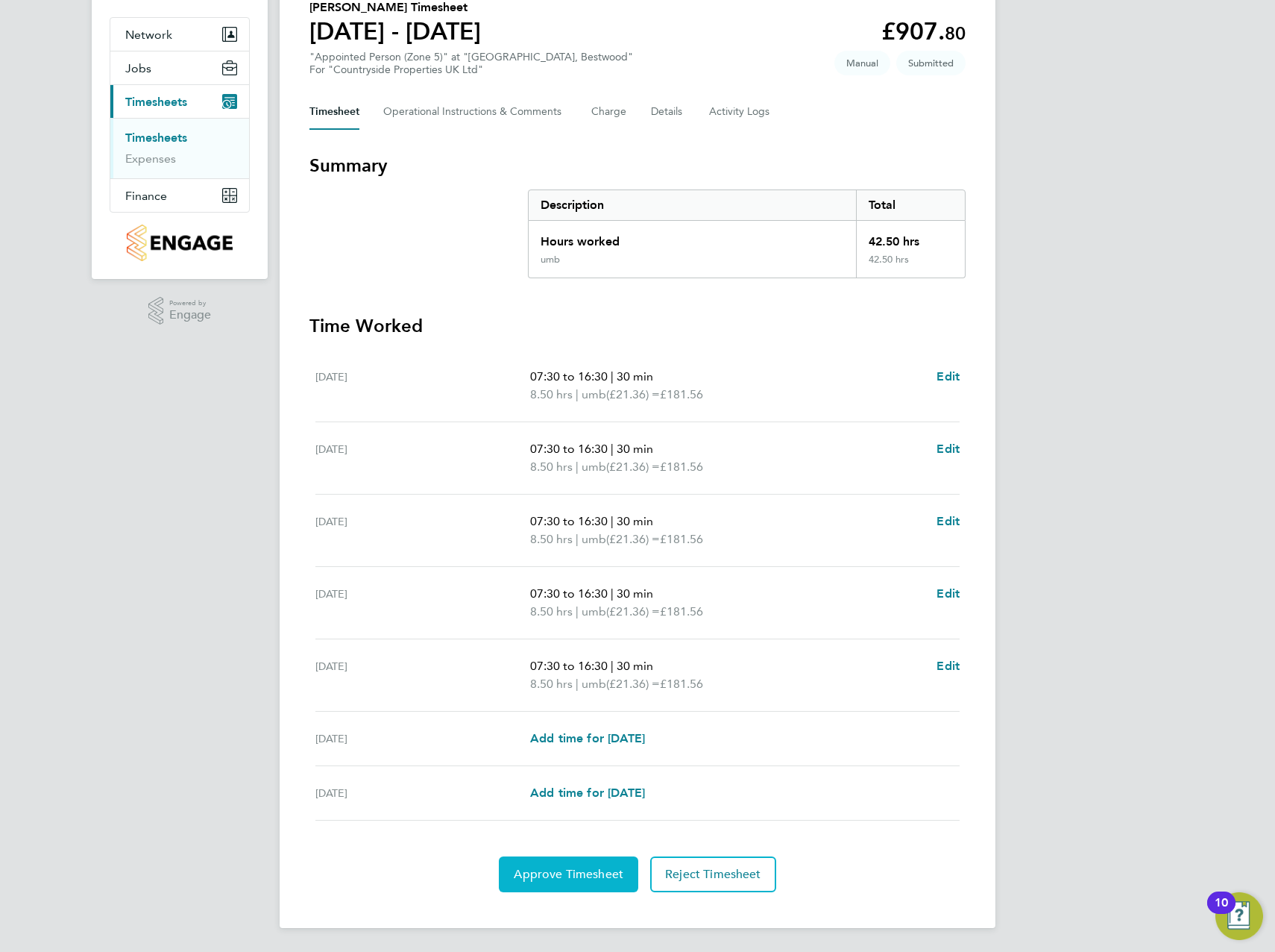
click at [561, 868] on span "Approve Timesheet" at bounding box center [568, 874] width 110 height 15
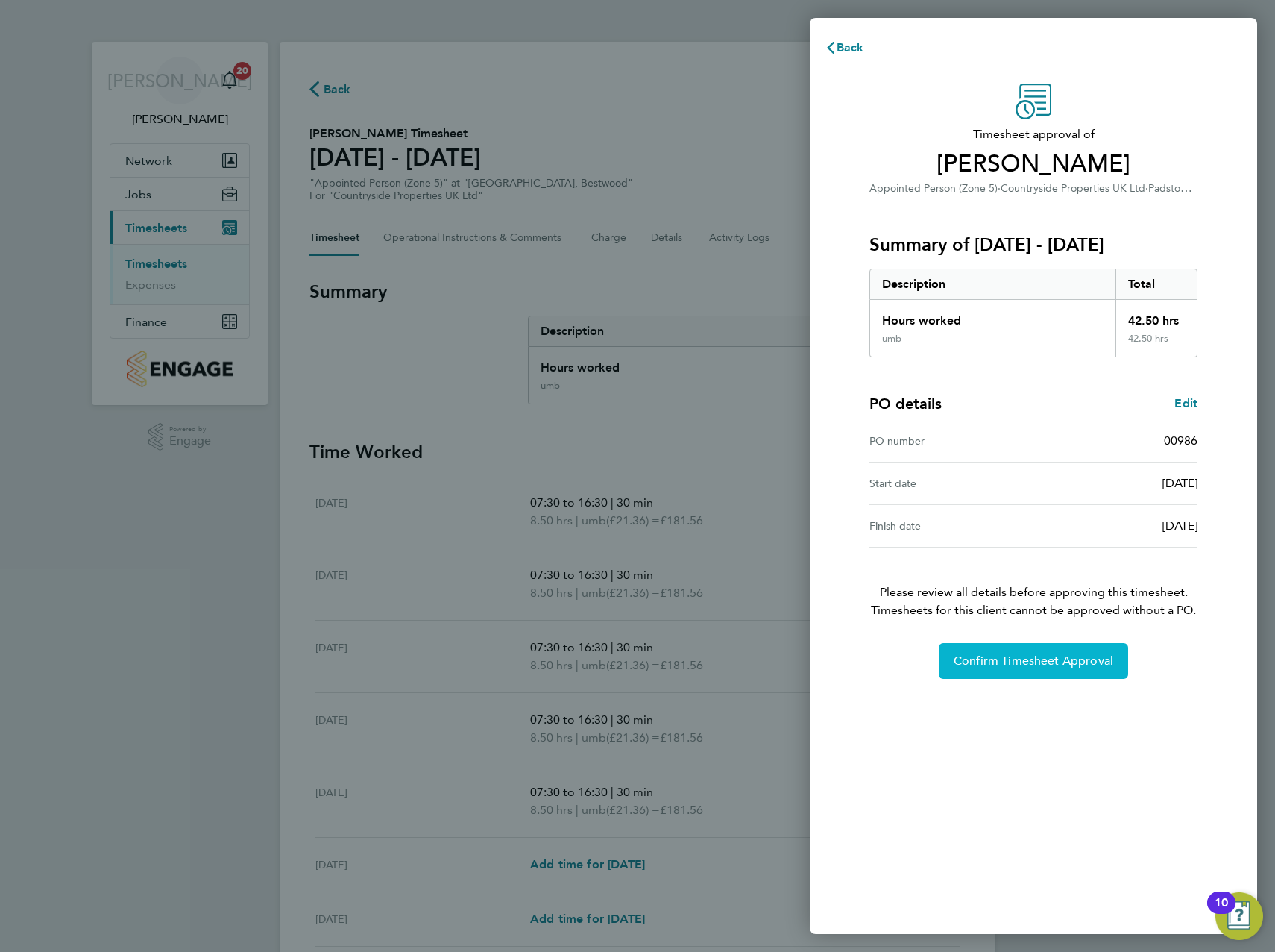
click at [1017, 651] on button "Confirm Timesheet Approval" at bounding box center [1034, 661] width 189 height 36
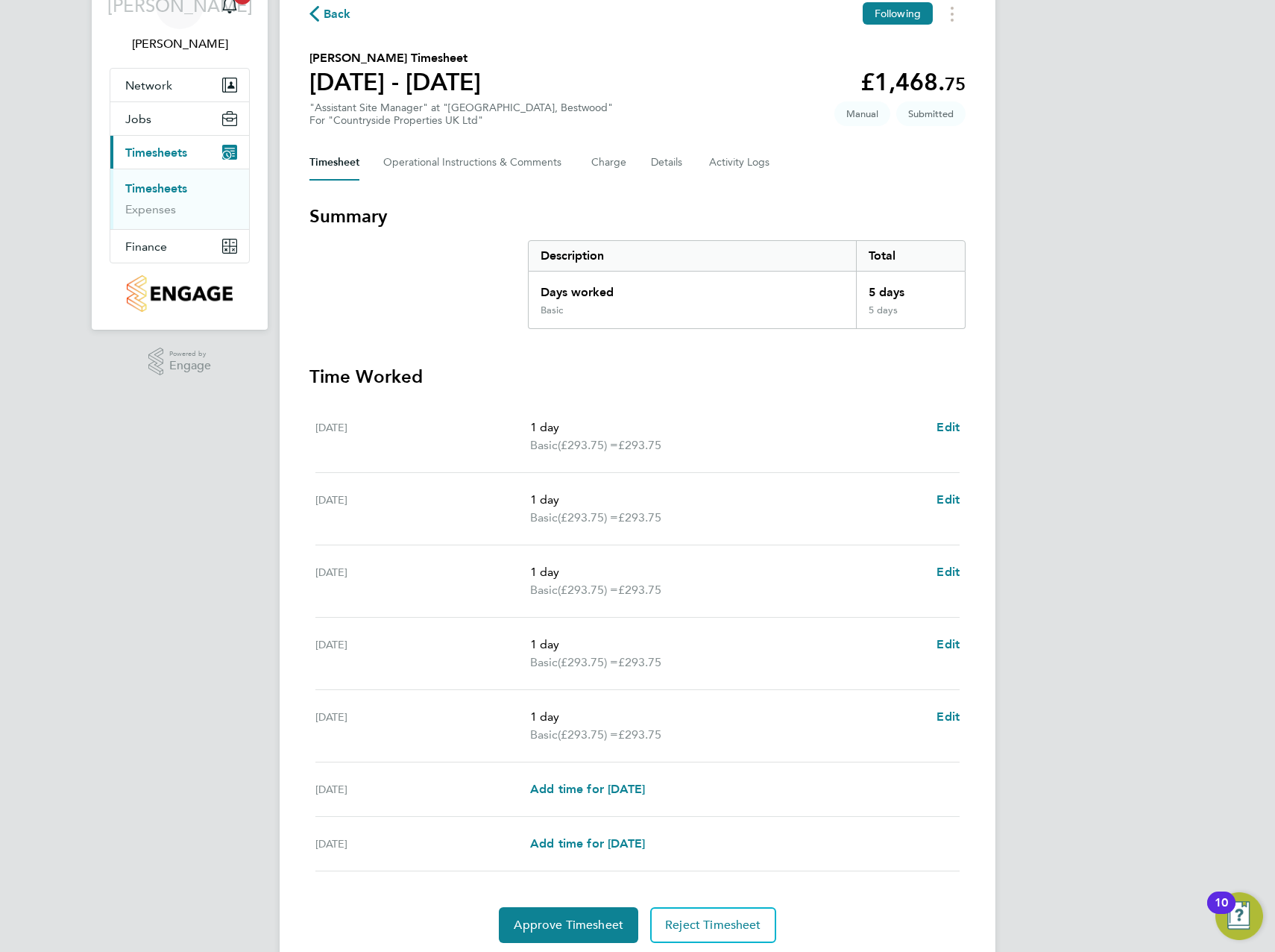
scroll to position [126, 0]
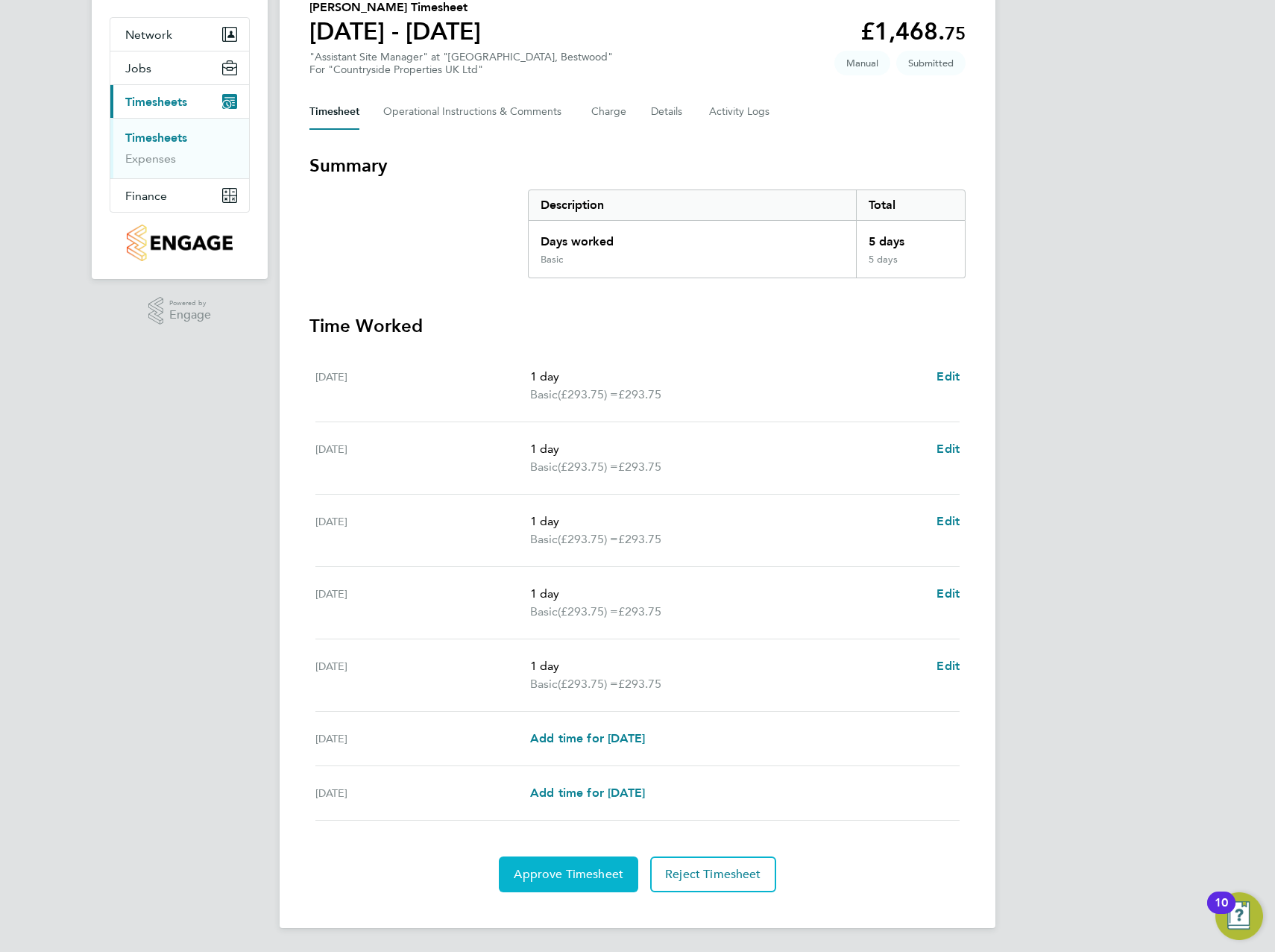
click at [581, 875] on span "Approve Timesheet" at bounding box center [568, 874] width 110 height 15
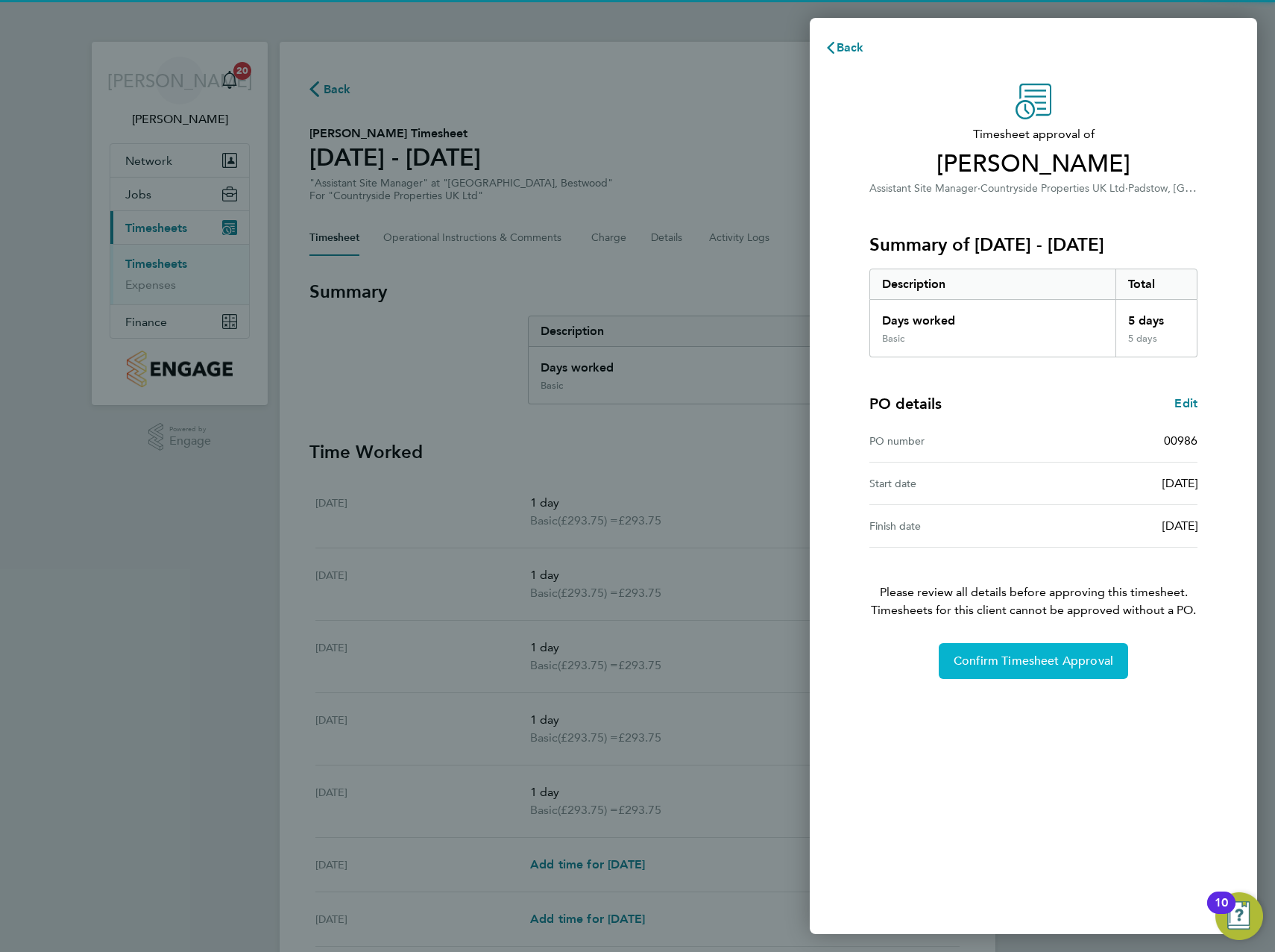
click at [1028, 661] on span "Confirm Timesheet Approval" at bounding box center [1033, 660] width 159 height 15
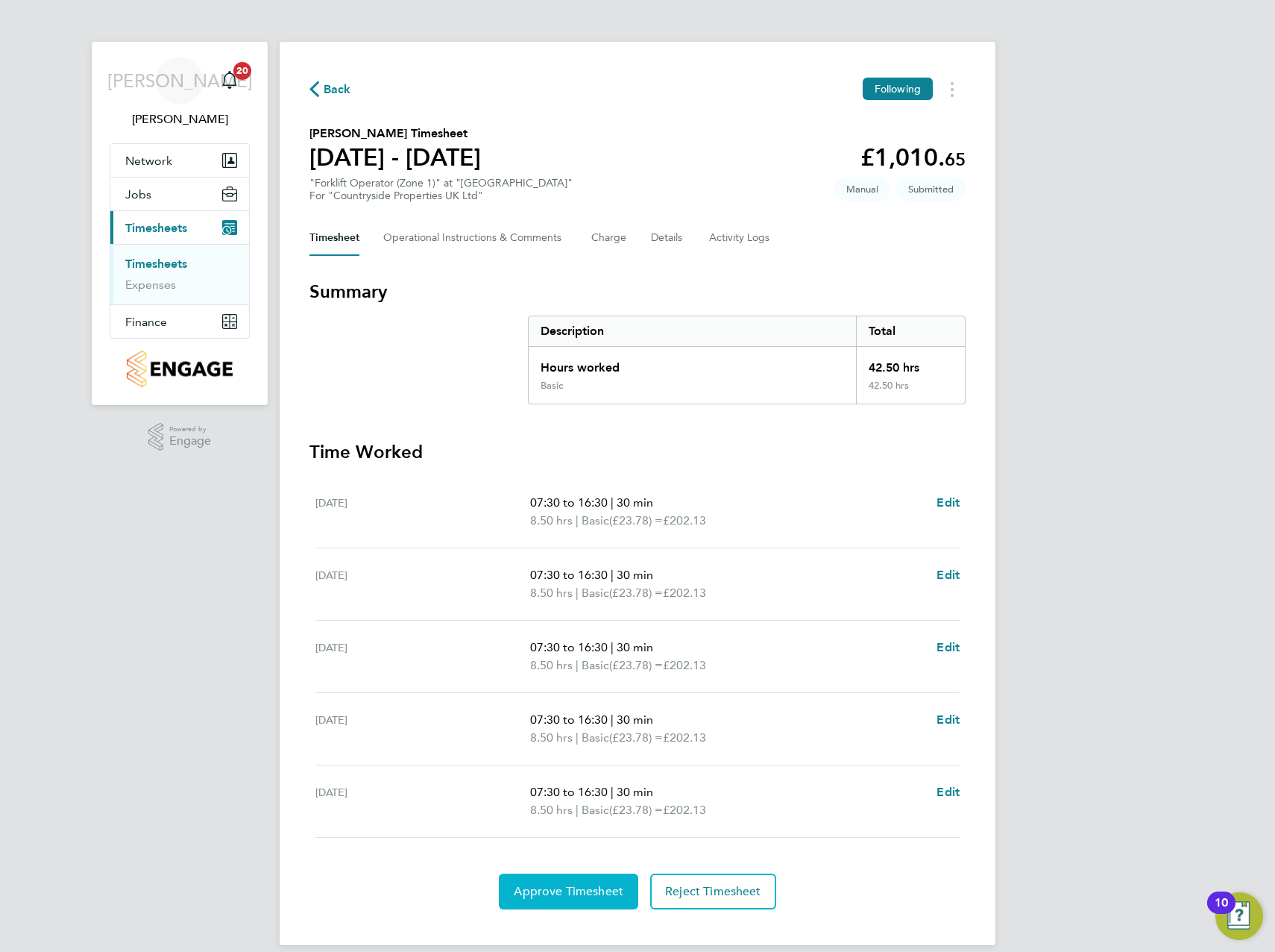
click at [561, 888] on span "Approve Timesheet" at bounding box center [568, 891] width 110 height 15
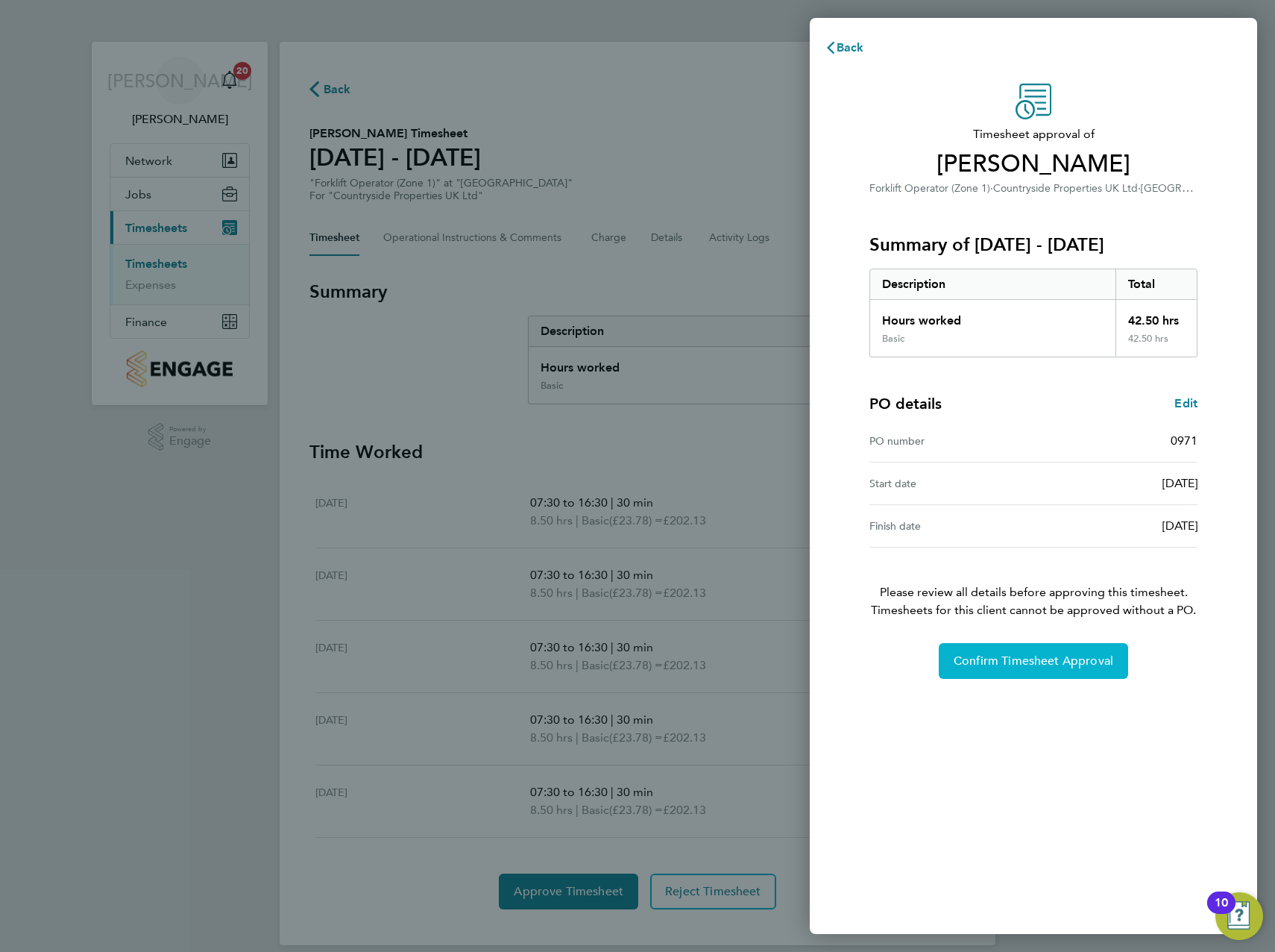
click at [1062, 662] on span "Confirm Timesheet Approval" at bounding box center [1033, 660] width 159 height 15
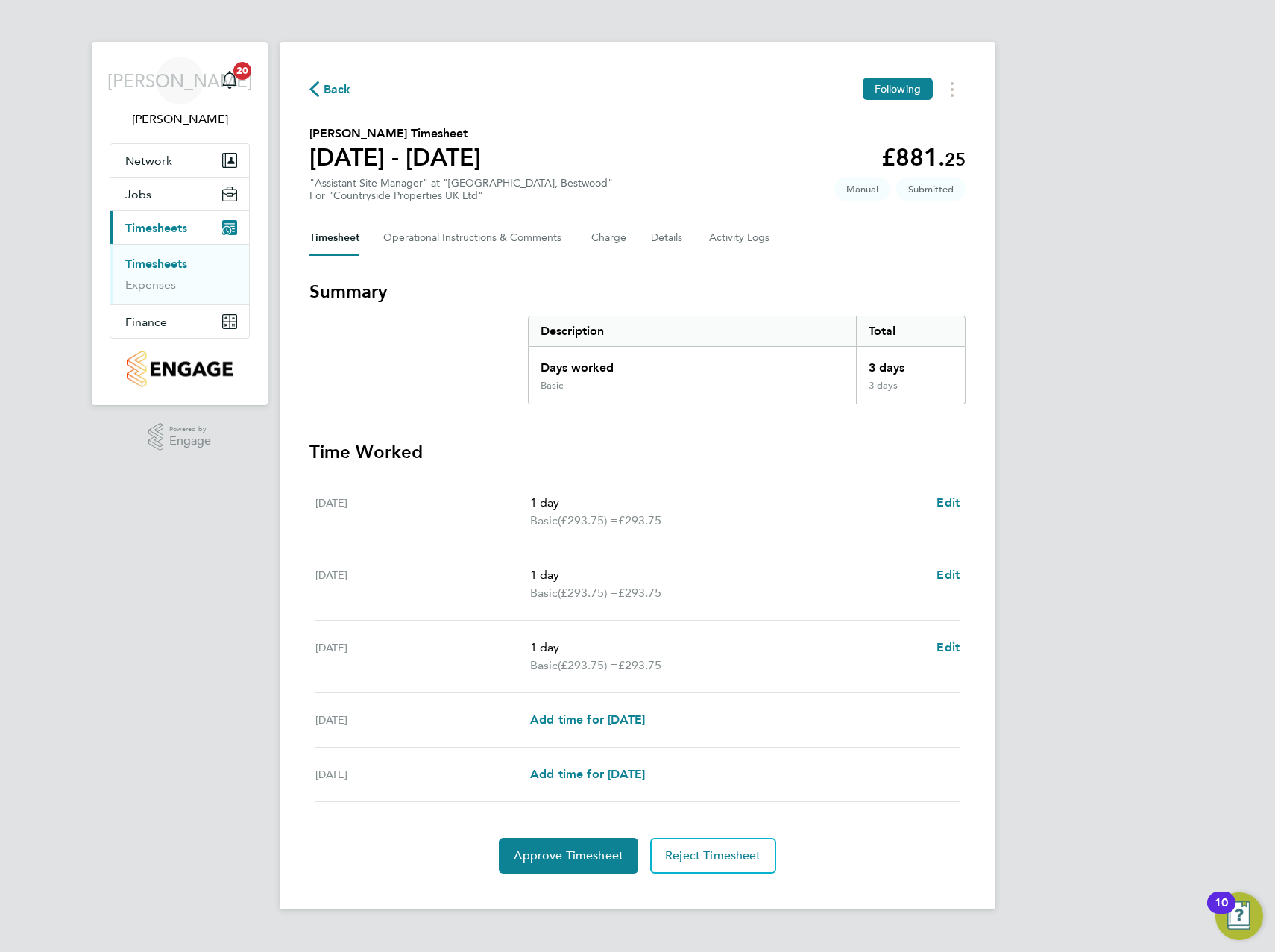
click at [598, 131] on section "[PERSON_NAME] Timesheet [DATE] - [DATE] £881. 25 "Assistant Site Manager" at "[…" at bounding box center [637, 163] width 656 height 78
click at [426, 353] on section "Summary Description Total Days worked 3 days Basic 3 days" at bounding box center [637, 342] width 656 height 125
click at [688, 261] on div "Back Following [PERSON_NAME] Timesheet [DATE] - [DATE] £881. 25 "Assistant Site…" at bounding box center [637, 475] width 716 height 868
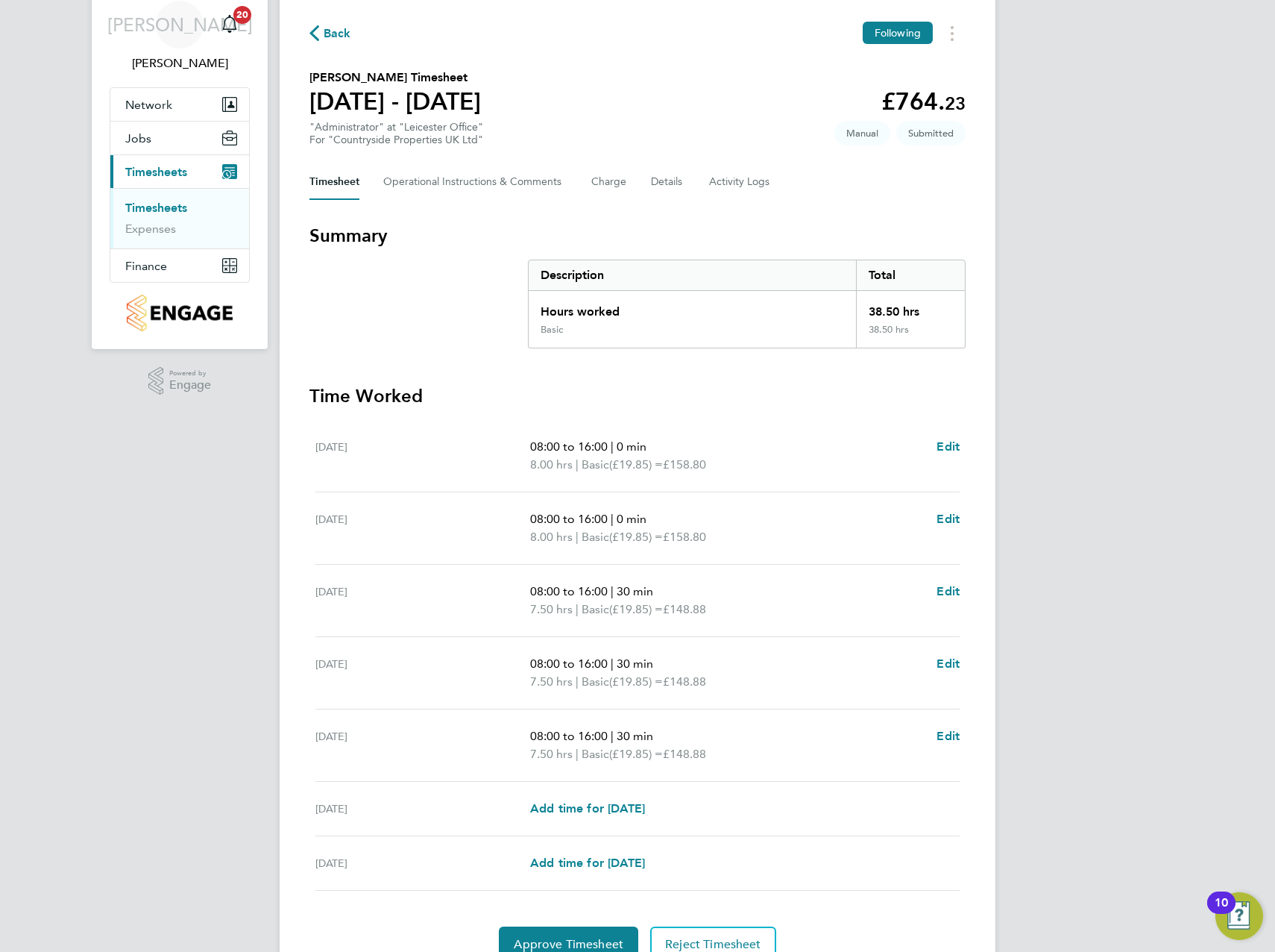
scroll to position [126, 0]
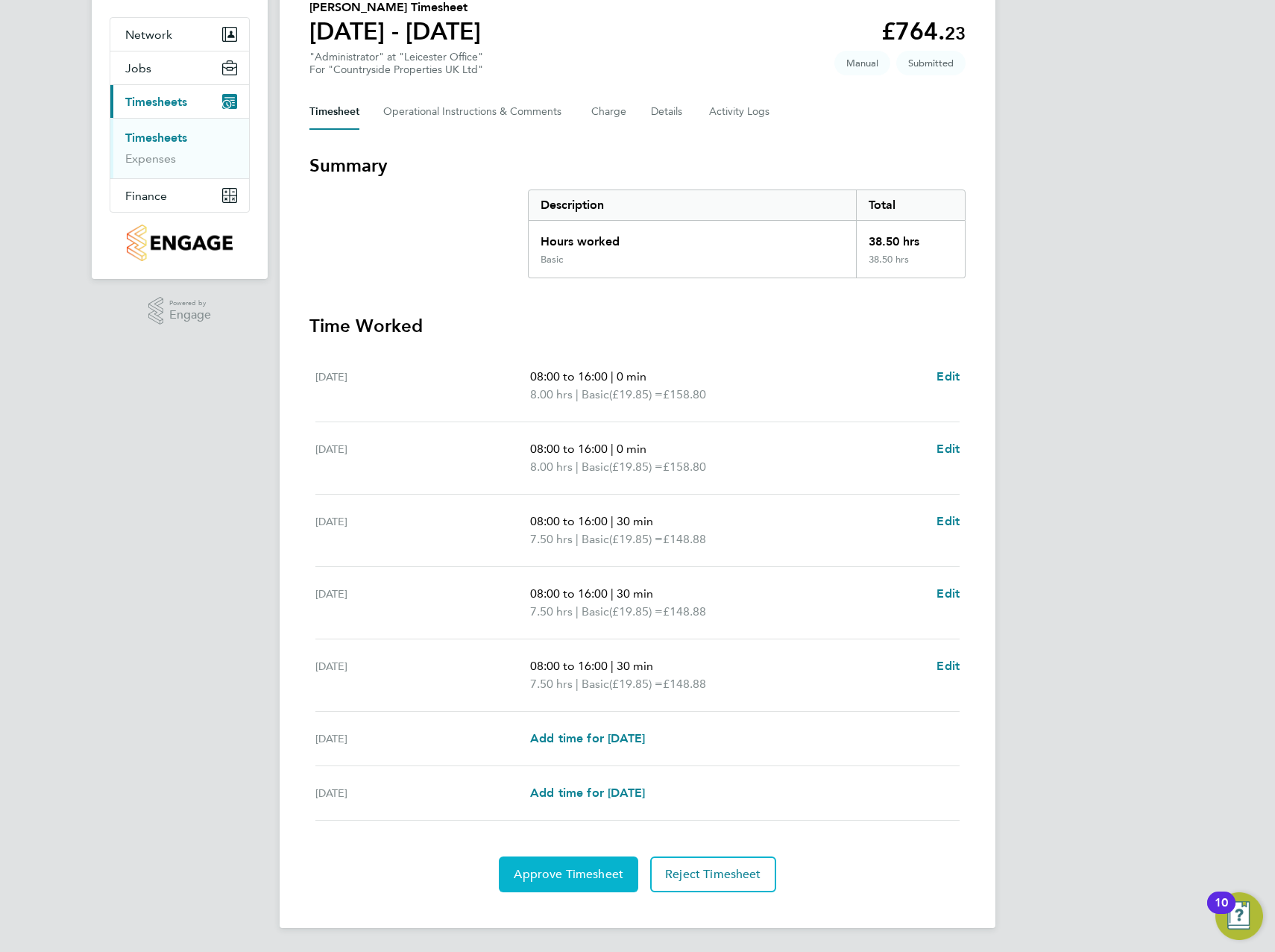
click at [586, 871] on span "Approve Timesheet" at bounding box center [568, 874] width 110 height 15
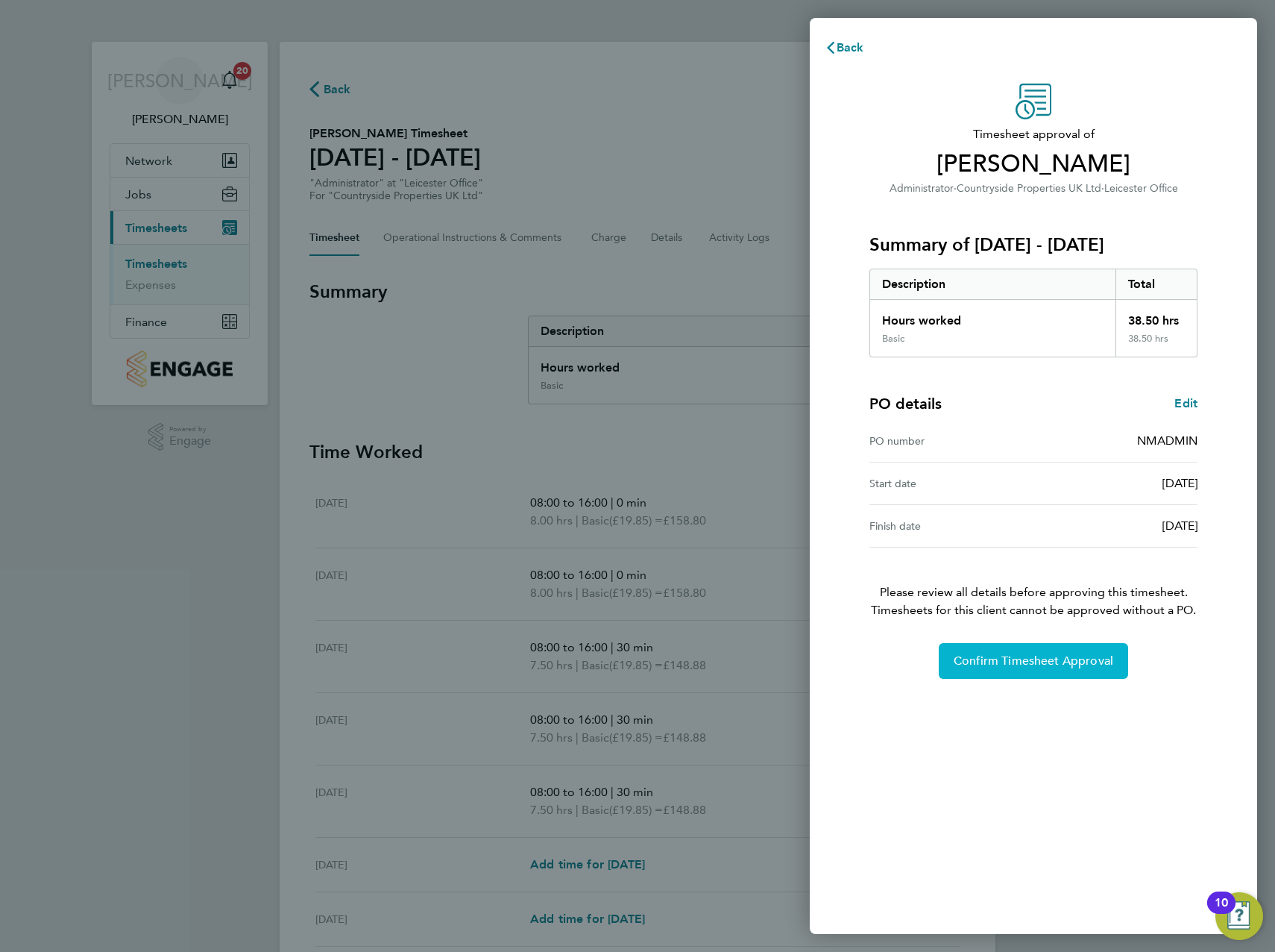
click at [1059, 662] on span "Confirm Timesheet Approval" at bounding box center [1033, 660] width 159 height 15
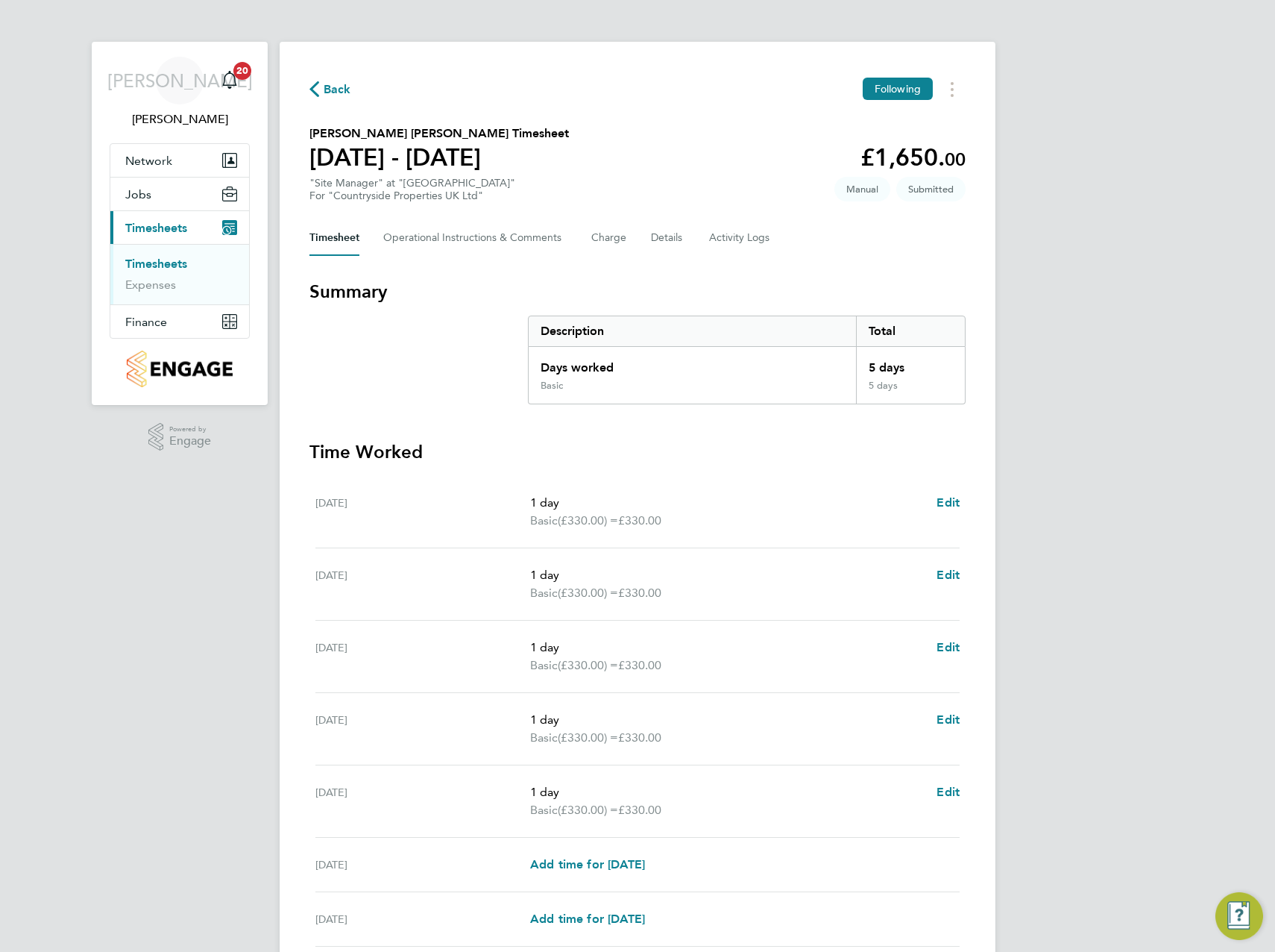
click at [442, 359] on section "Summary Description Total Days worked 5 days Basic 5 days" at bounding box center [637, 342] width 656 height 125
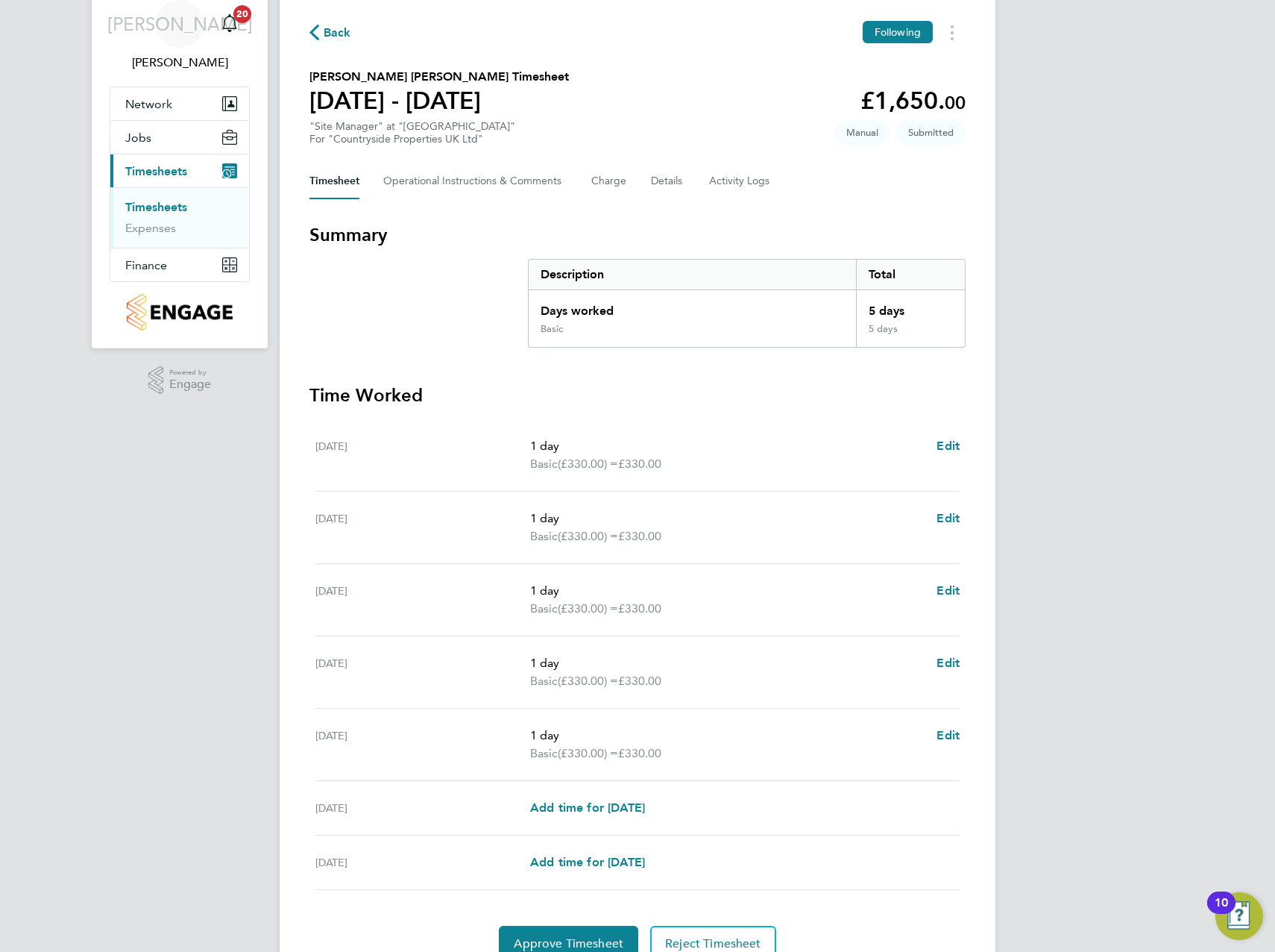
scroll to position [126, 0]
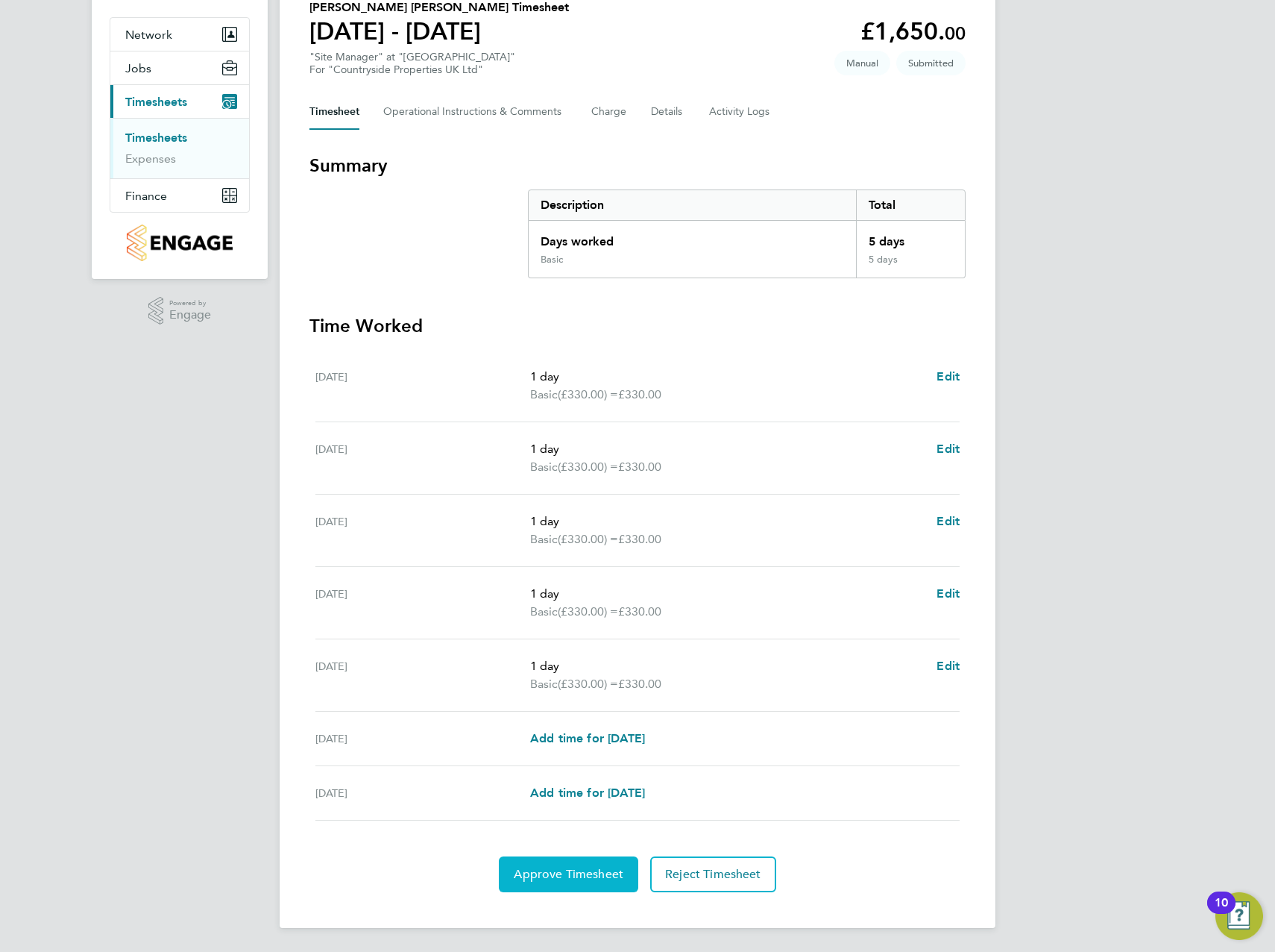
click at [535, 868] on span "Approve Timesheet" at bounding box center [568, 874] width 110 height 15
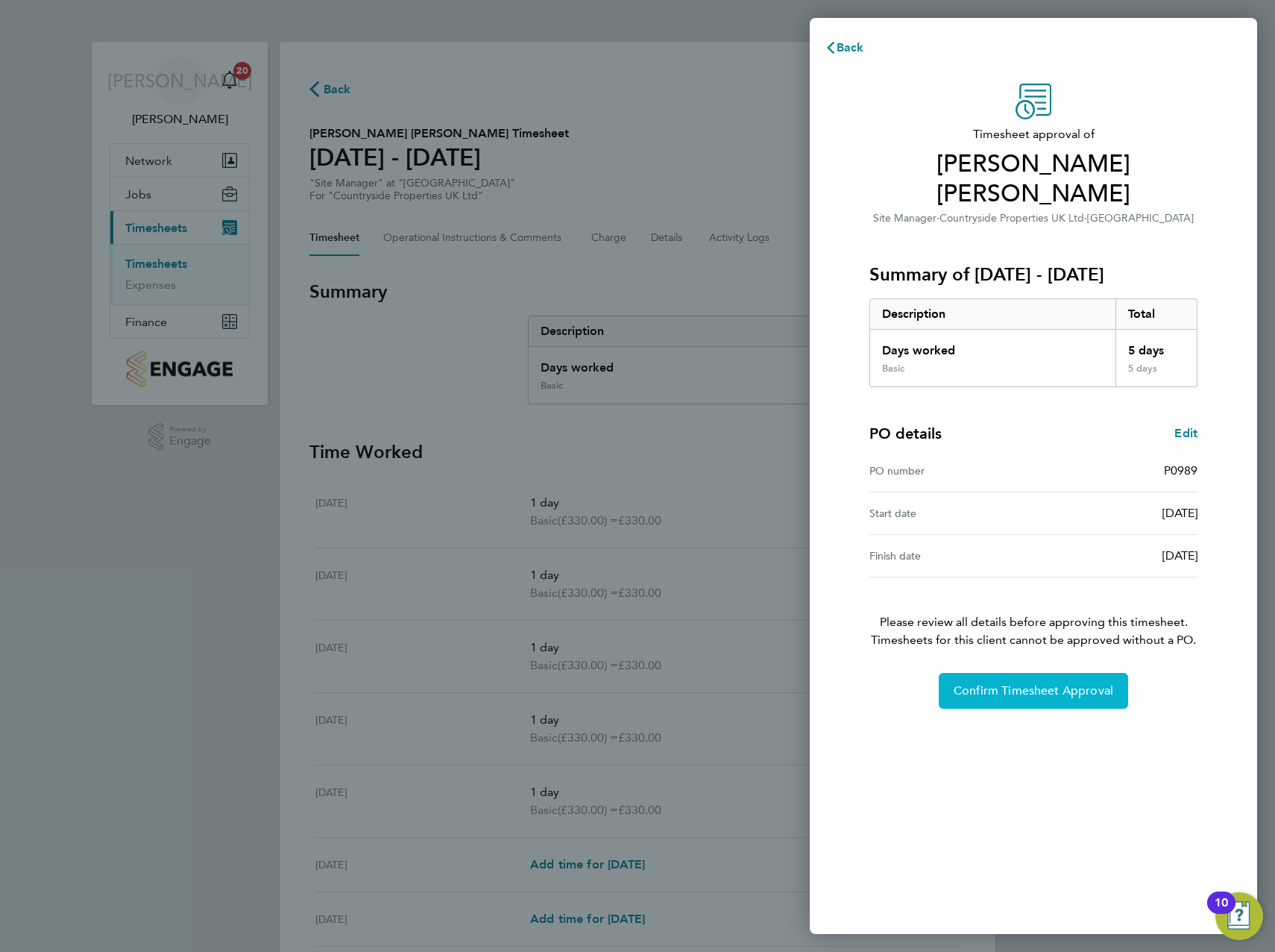
click at [1063, 683] on span "Confirm Timesheet Approval" at bounding box center [1033, 690] width 159 height 15
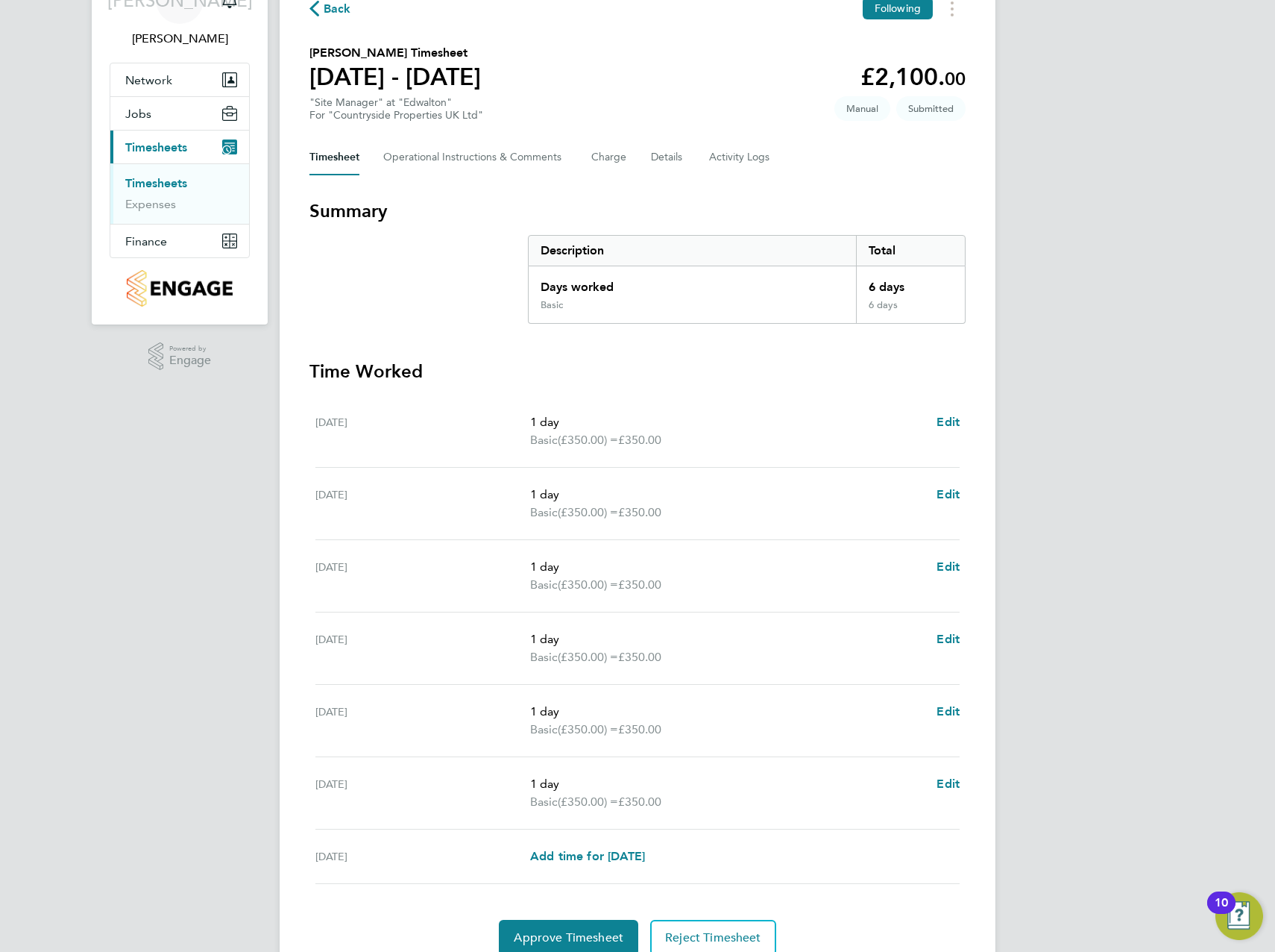
scroll to position [144, 0]
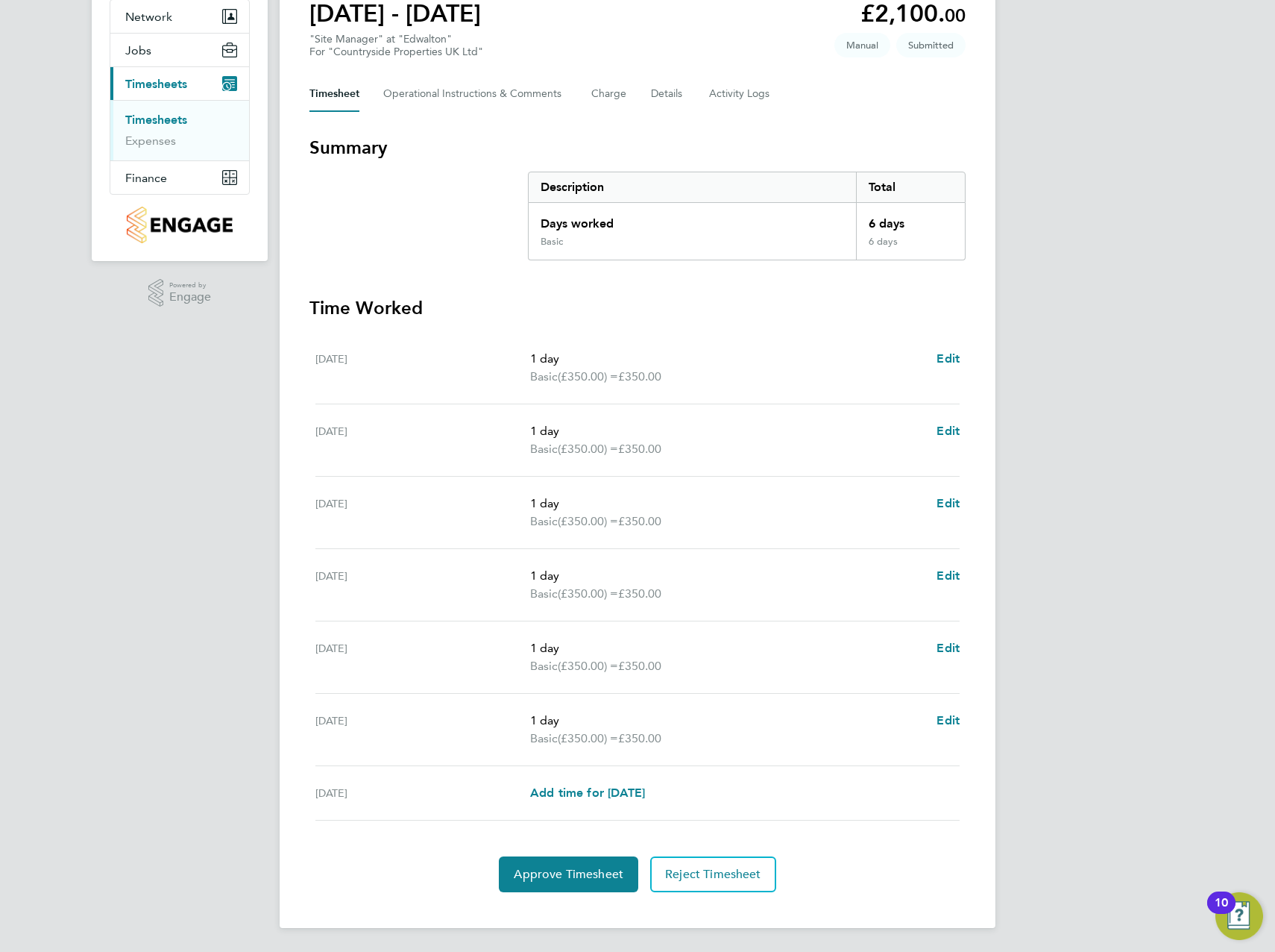
click at [1092, 659] on div "JA James Archer Notifications 20 Applications: Network Team Members Sites Worke…" at bounding box center [637, 403] width 1275 height 1095
click at [579, 874] on span "Approve Timesheet" at bounding box center [568, 874] width 110 height 15
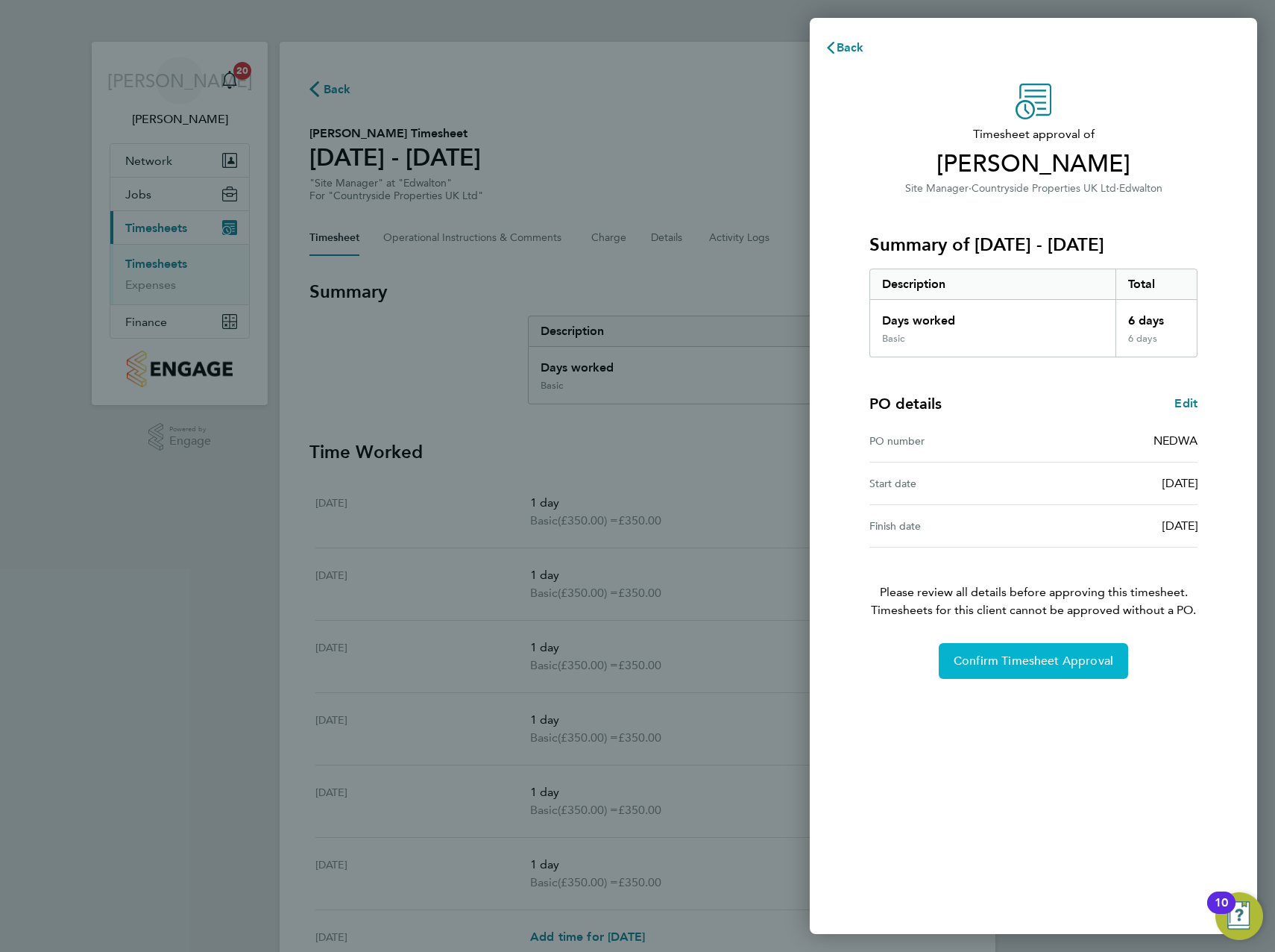
click at [1023, 659] on span "Confirm Timesheet Approval" at bounding box center [1033, 660] width 159 height 15
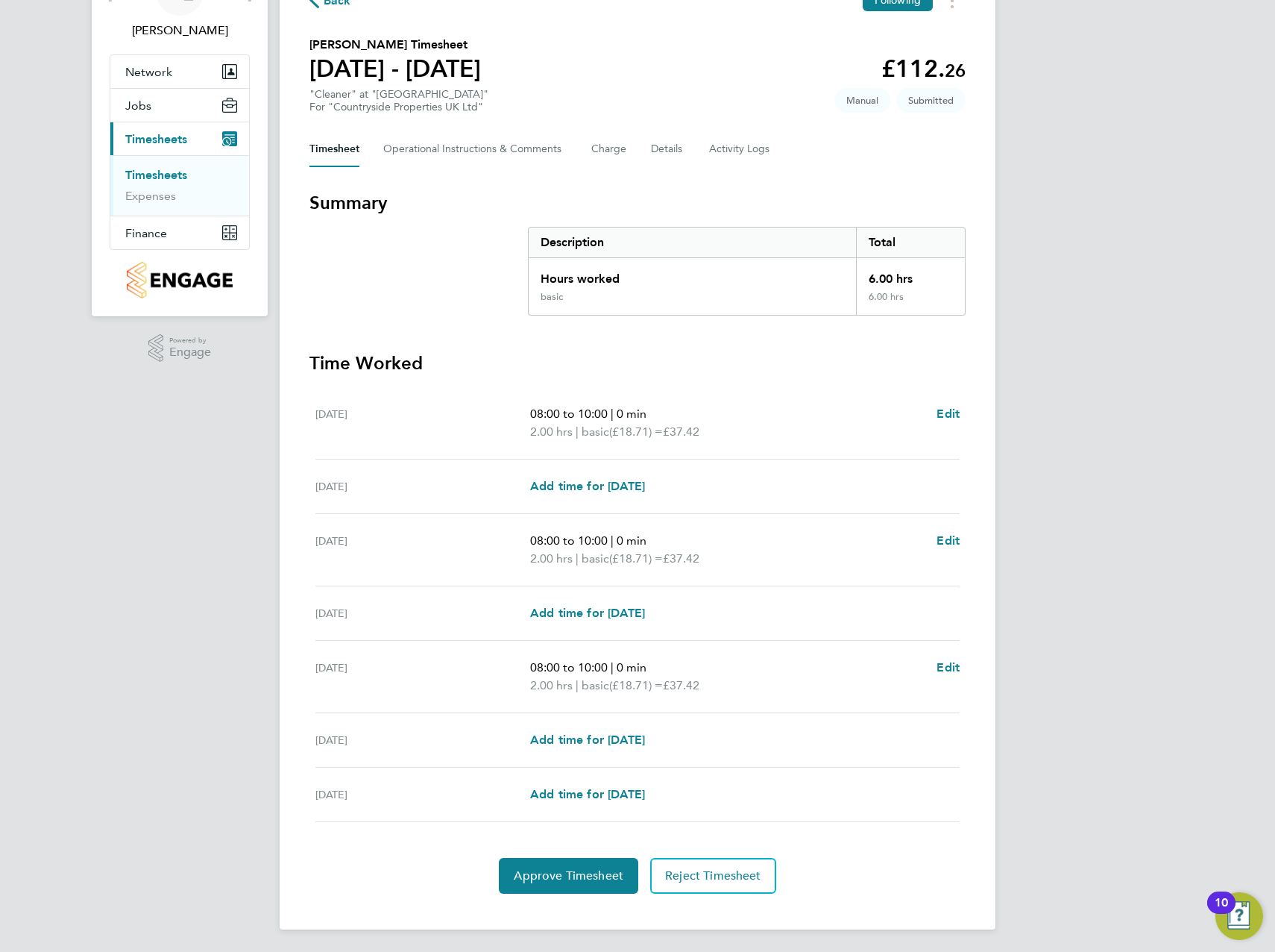
scroll to position [90, 0]
click at [574, 873] on span "Approve Timesheet" at bounding box center [568, 874] width 110 height 15
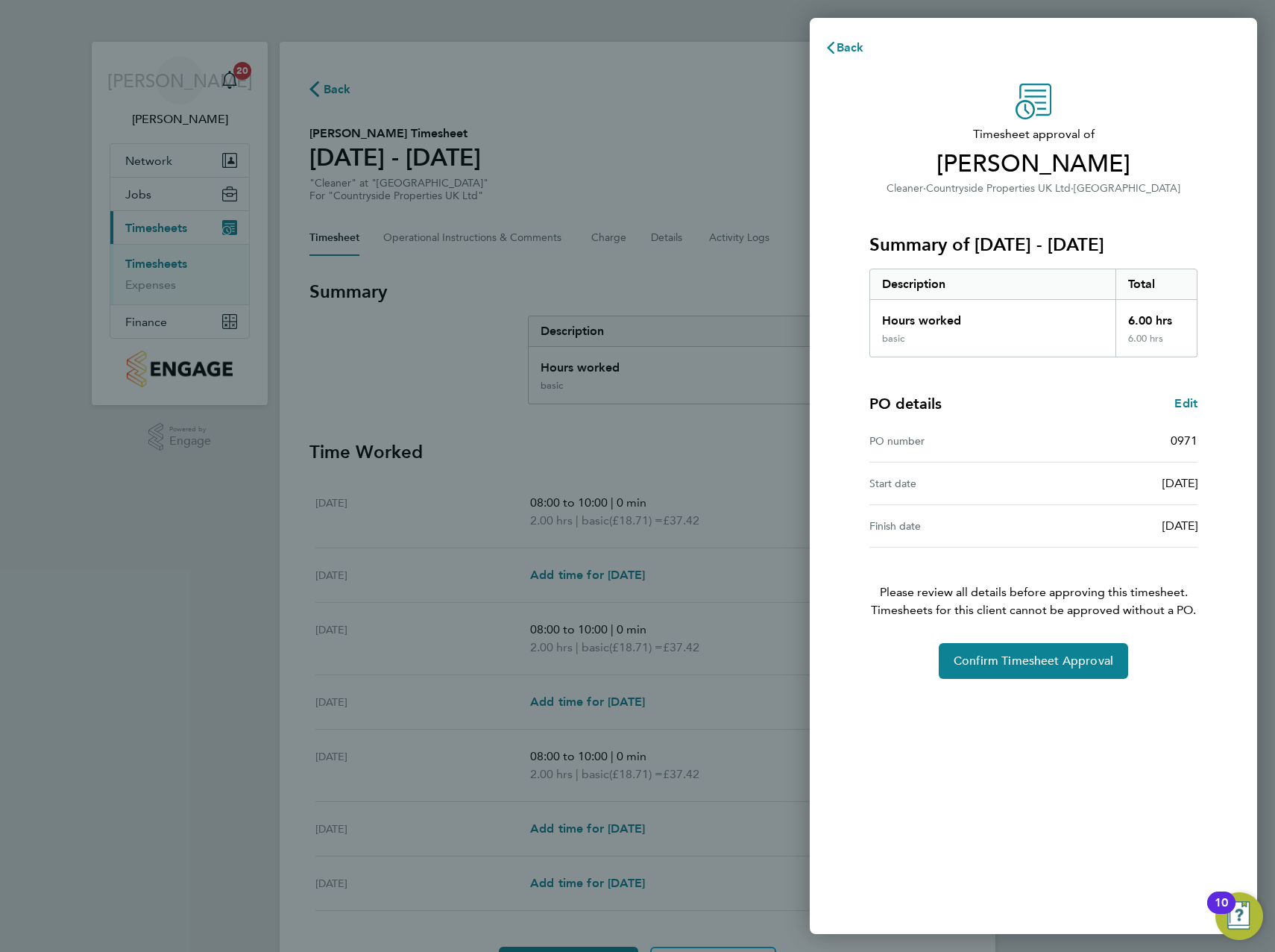
click at [1060, 632] on div "Timesheet approval of [PERSON_NAME] Cleaner · Countryside Properties UK Ltd · […" at bounding box center [1034, 381] width 364 height 595
click at [1075, 646] on button "Confirm Timesheet Approval" at bounding box center [1034, 661] width 189 height 36
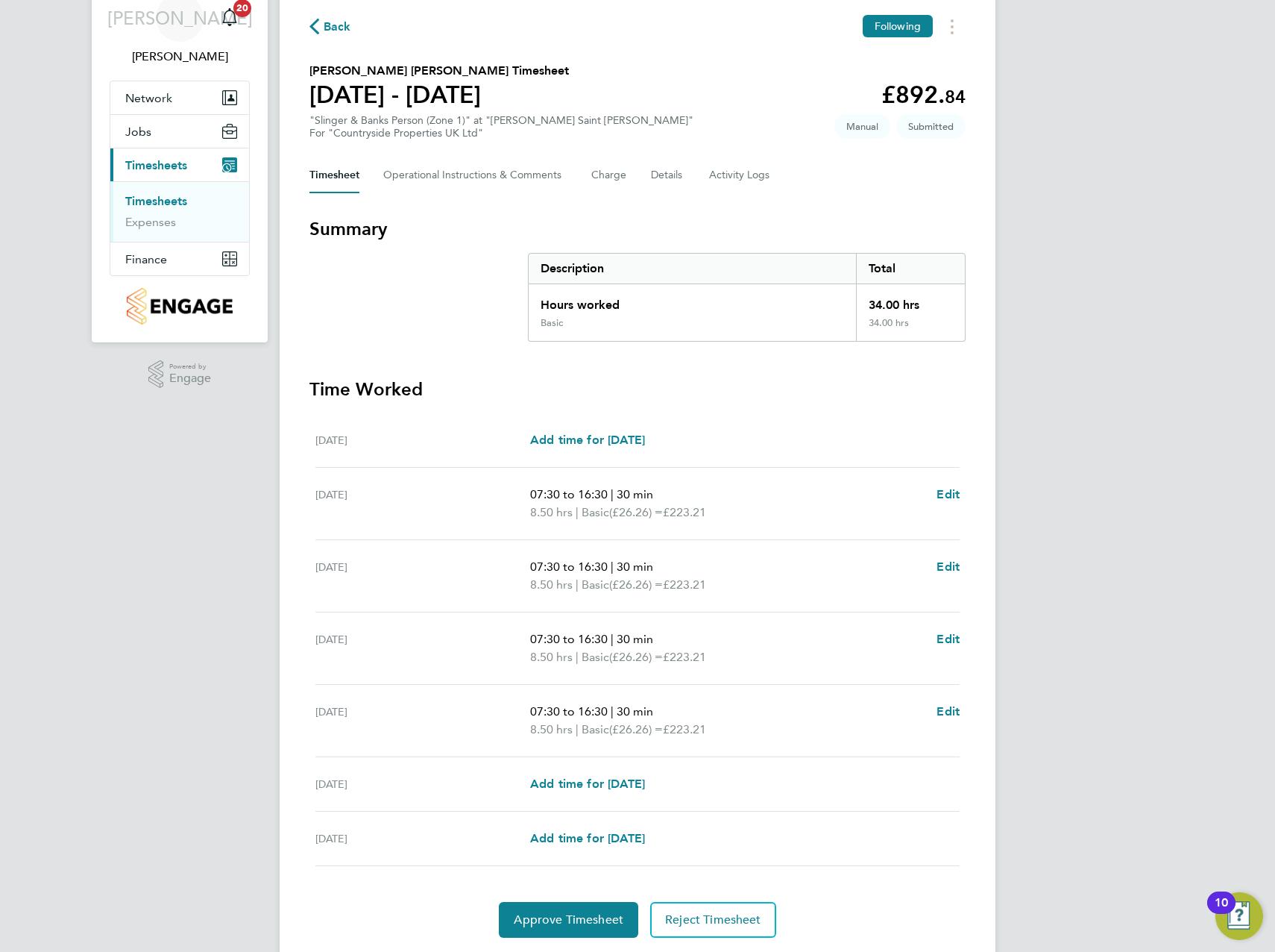
scroll to position [108, 0]
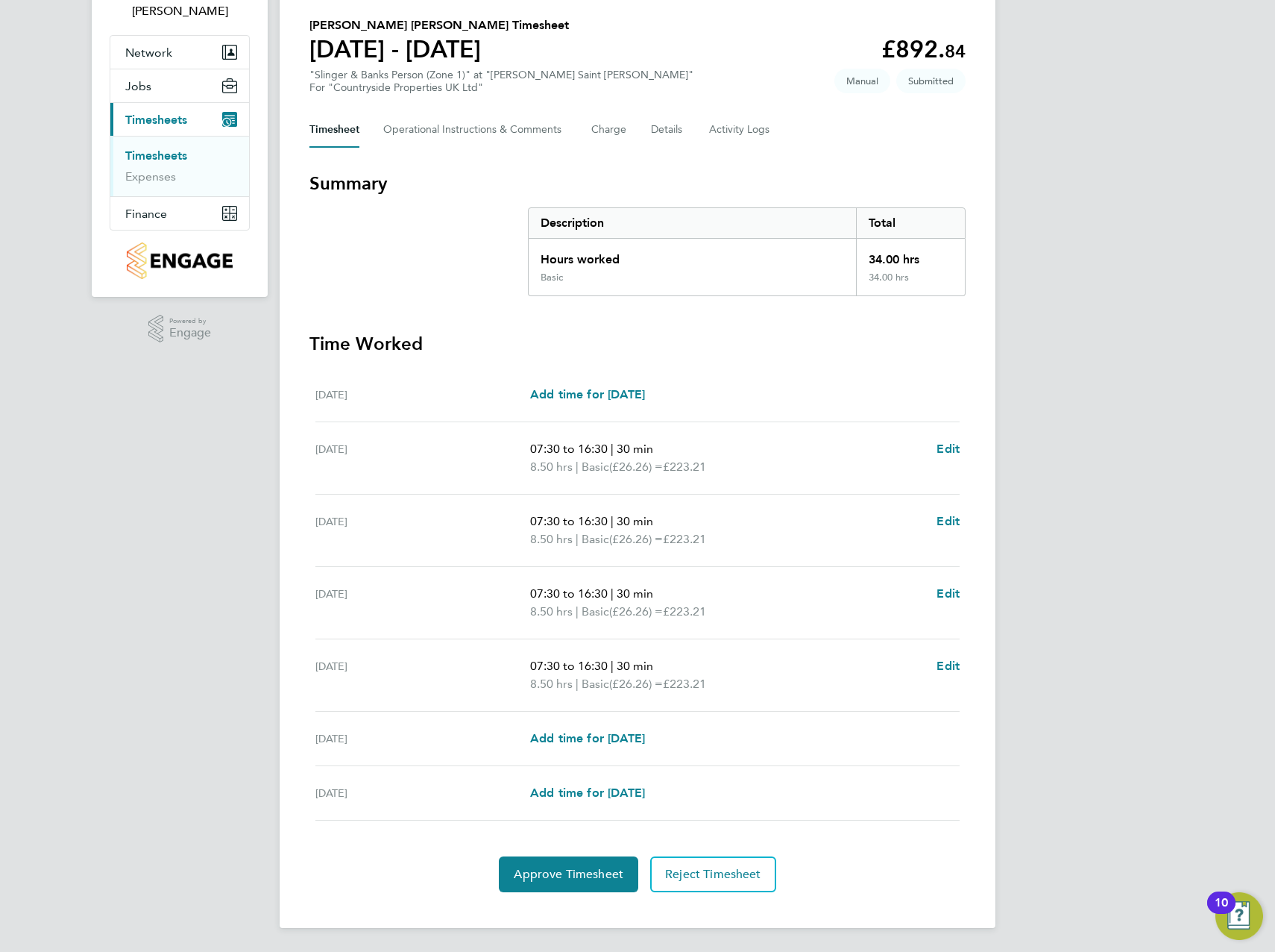
drag, startPoint x: 531, startPoint y: 666, endPoint x: 605, endPoint y: 668, distance: 74.0
click at [605, 668] on span "07:30 to 16:30" at bounding box center [569, 665] width 78 height 15
click at [734, 658] on p "07:30 to 16:30 | 30 min" at bounding box center [727, 665] width 395 height 18
click at [958, 666] on span "Edit" at bounding box center [948, 665] width 23 height 15
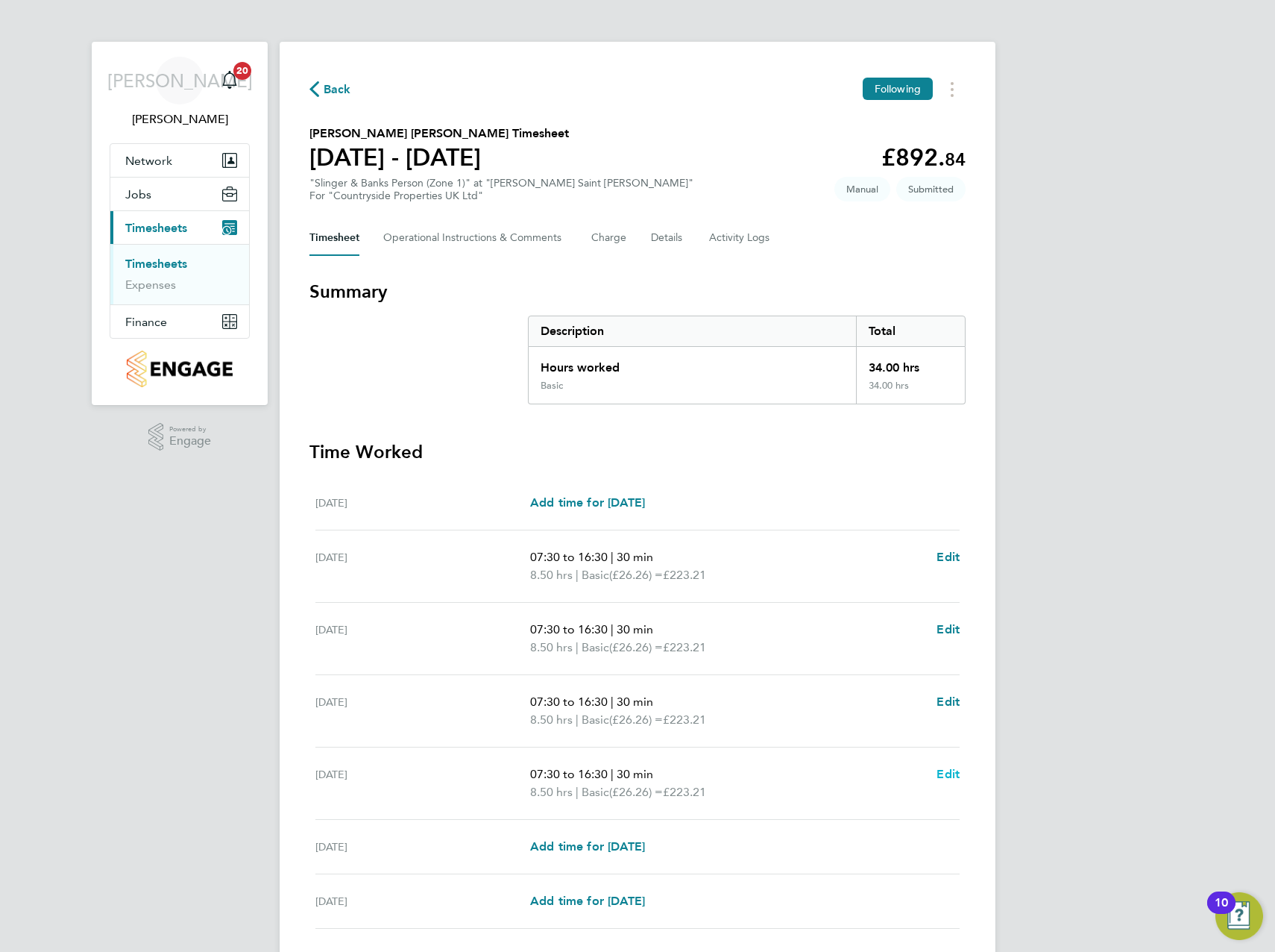
select select "30"
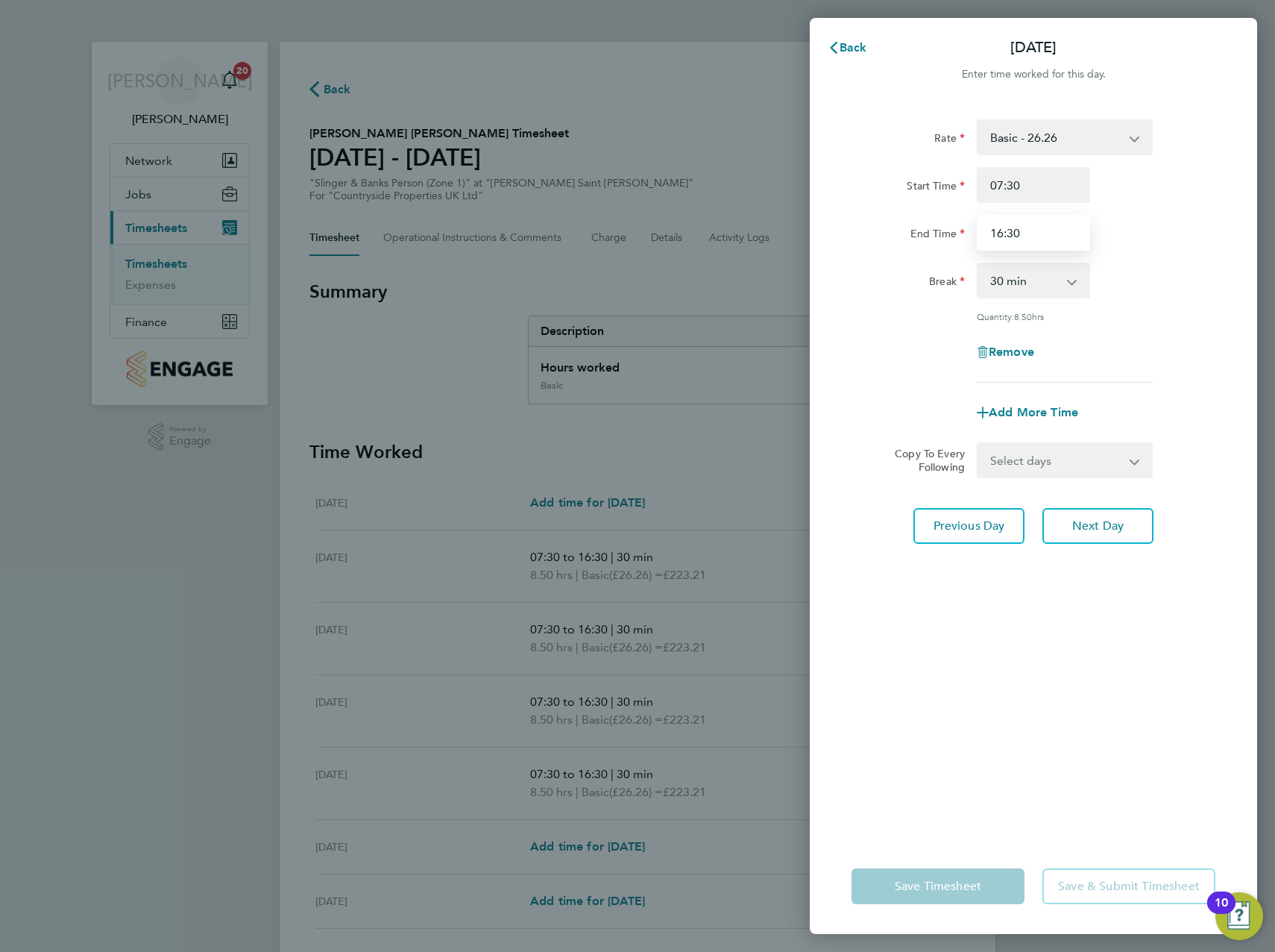
click at [1001, 234] on input "16:30" at bounding box center [1033, 233] width 113 height 36
type input "15:30"
click at [1112, 649] on div "Rate Basic - 26.26 Start Time 07:30 End Time 15:30 Break 0 min 15 min 30 min 45…" at bounding box center [1034, 470] width 448 height 737
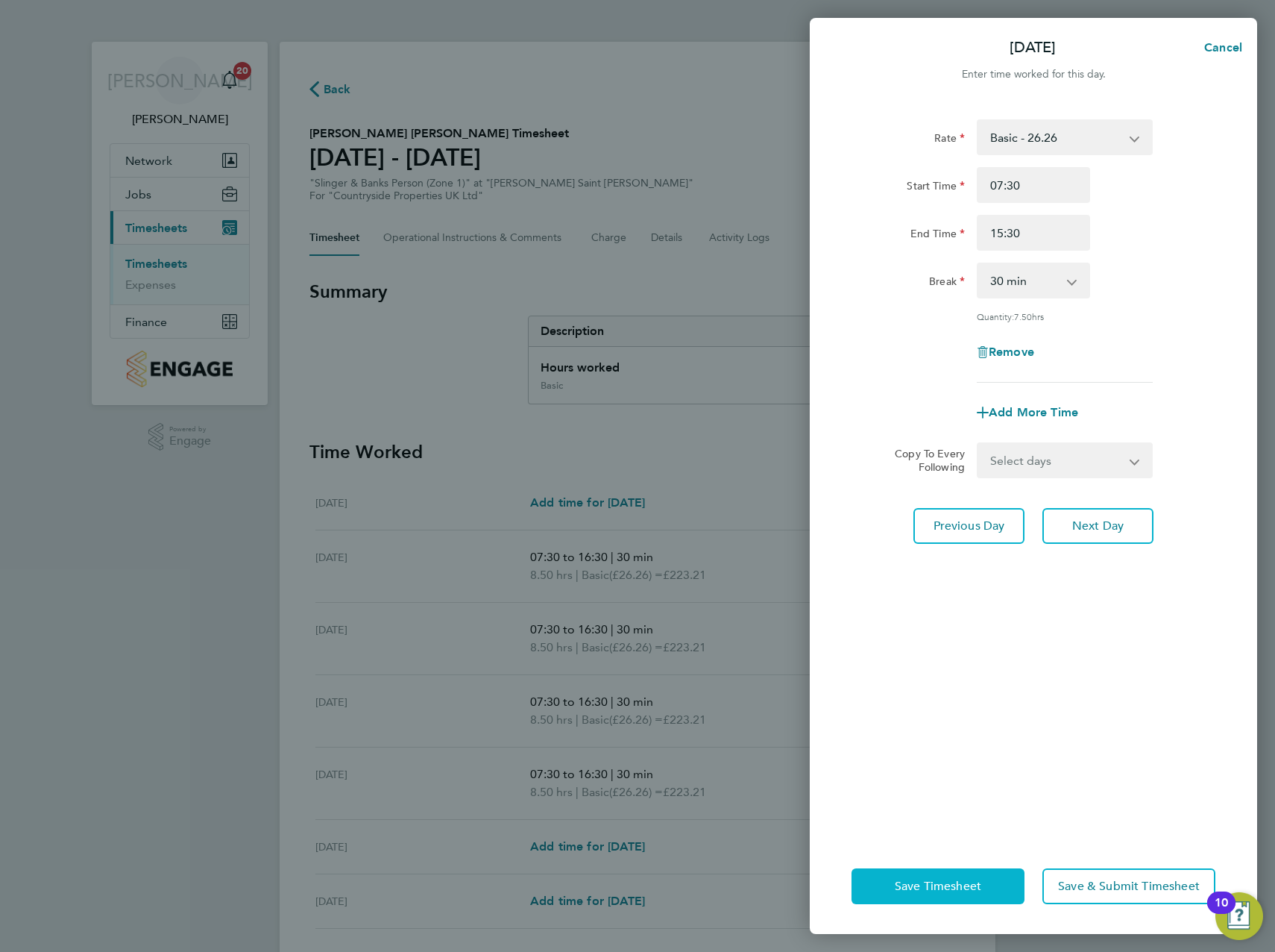
click at [936, 891] on span "Save Timesheet" at bounding box center [937, 885] width 86 height 15
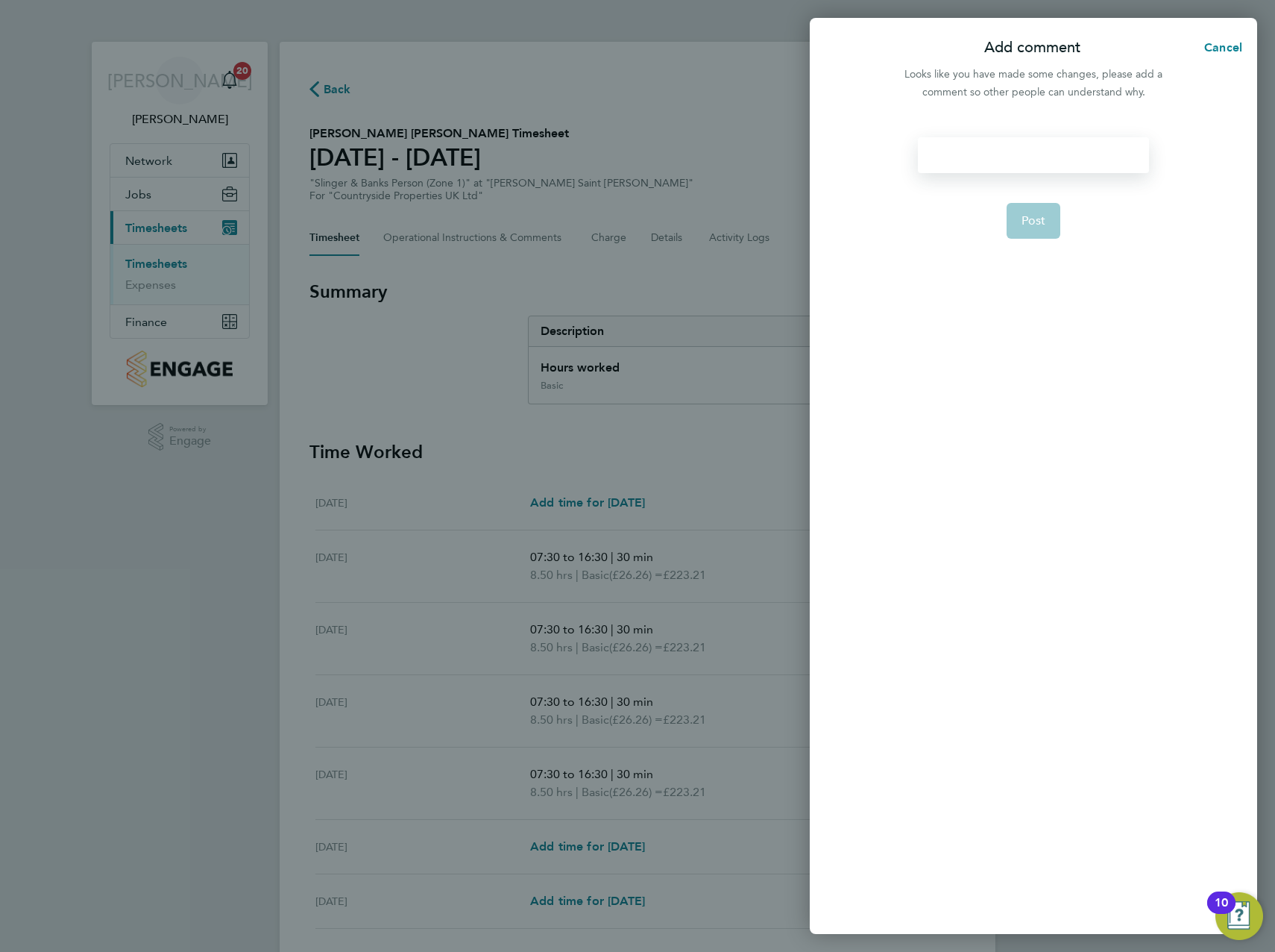
click at [998, 151] on div at bounding box center [1033, 155] width 230 height 36
click at [999, 141] on div at bounding box center [1033, 155] width 230 height 36
click at [1015, 223] on button "Post" at bounding box center [1034, 221] width 55 height 36
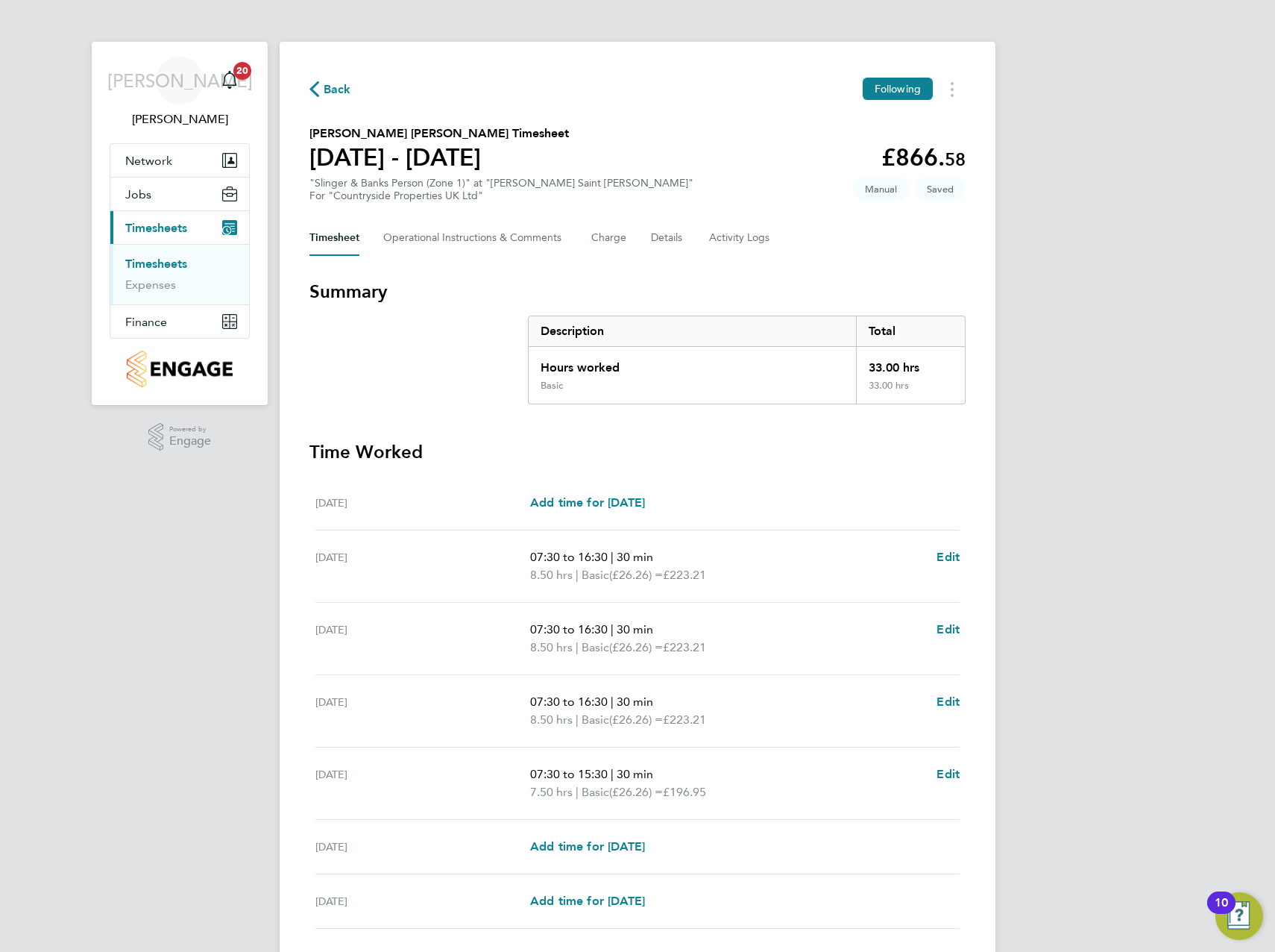
scroll to position [108, 0]
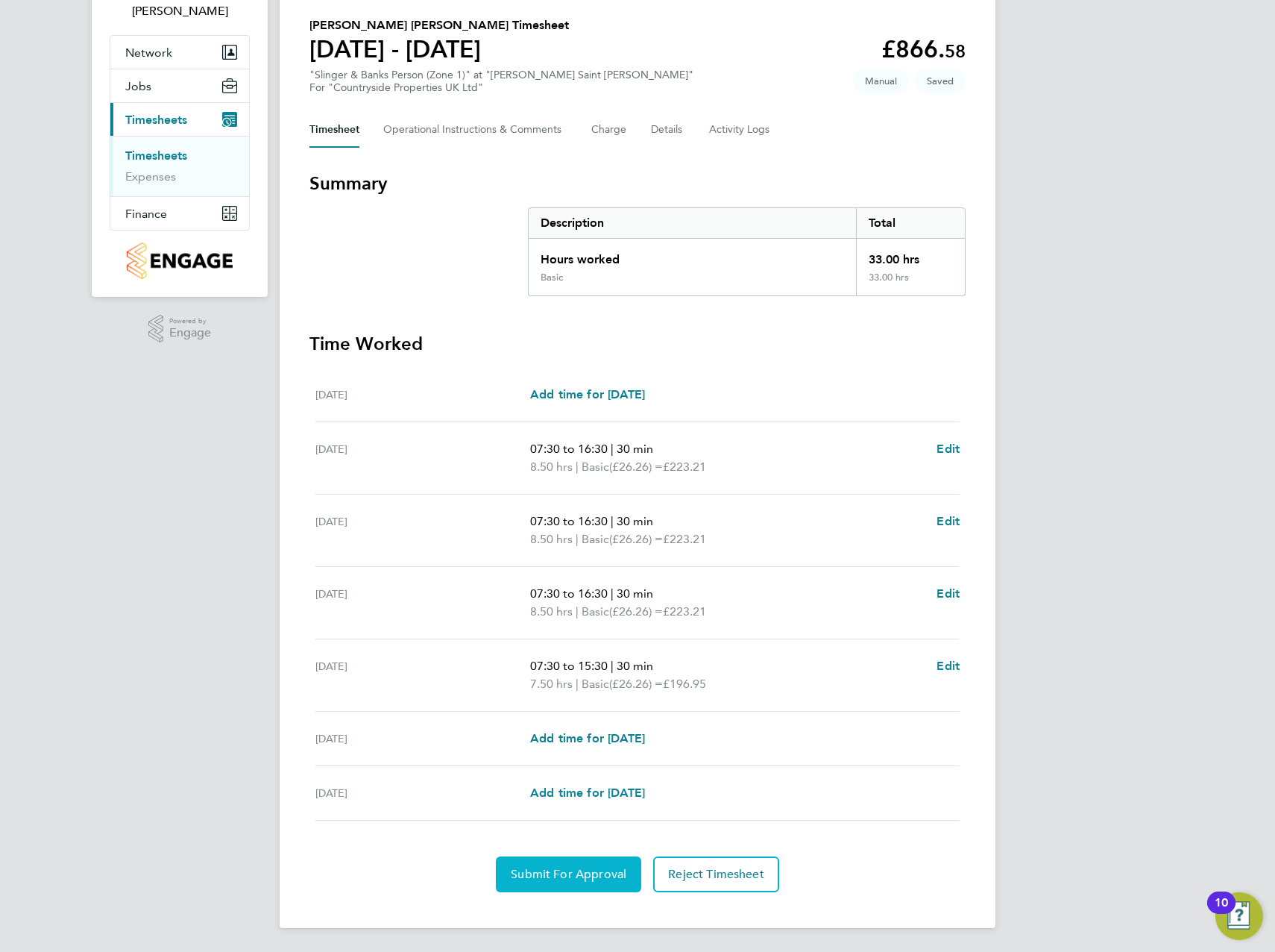
click at [582, 880] on span "Submit For Approval" at bounding box center [569, 874] width 116 height 15
click at [553, 873] on span "Approve Timesheet" at bounding box center [568, 874] width 110 height 15
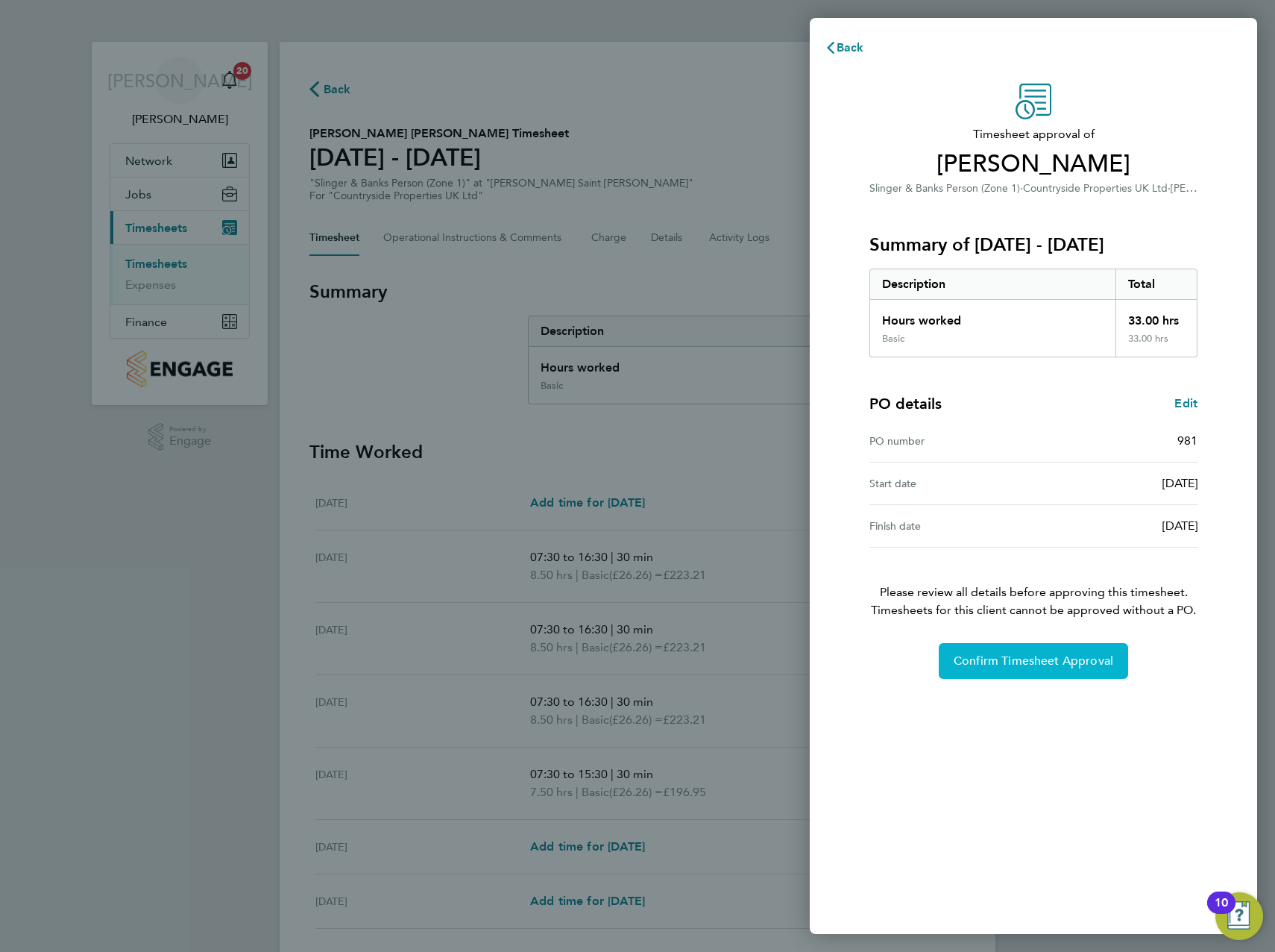
click at [1038, 669] on button "Confirm Timesheet Approval" at bounding box center [1034, 661] width 189 height 36
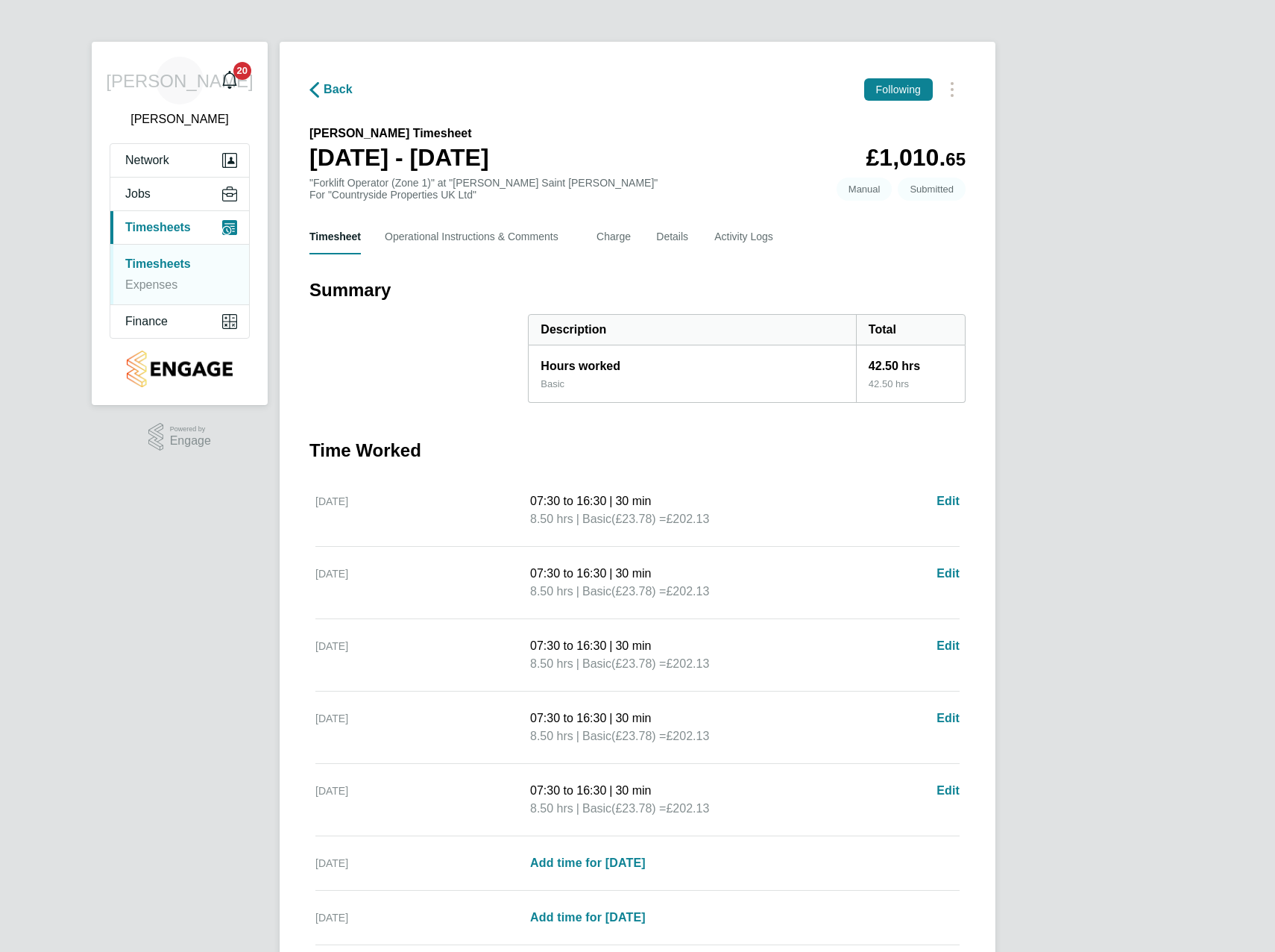
click at [1099, 368] on div "JA James Archer Notifications 20 Applications: Network Team Members Sites Worke…" at bounding box center [637, 538] width 1275 height 1077
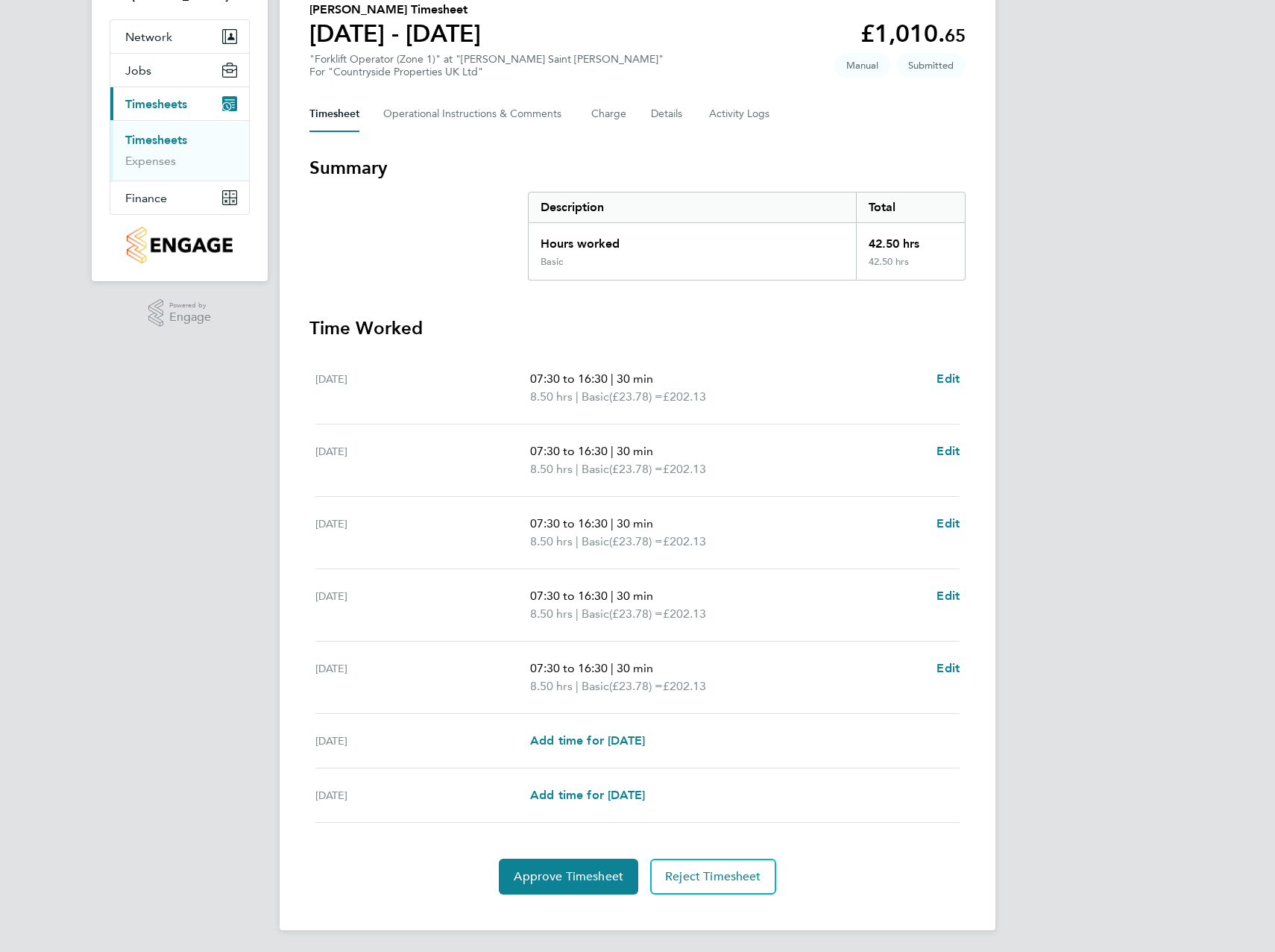
scroll to position [126, 0]
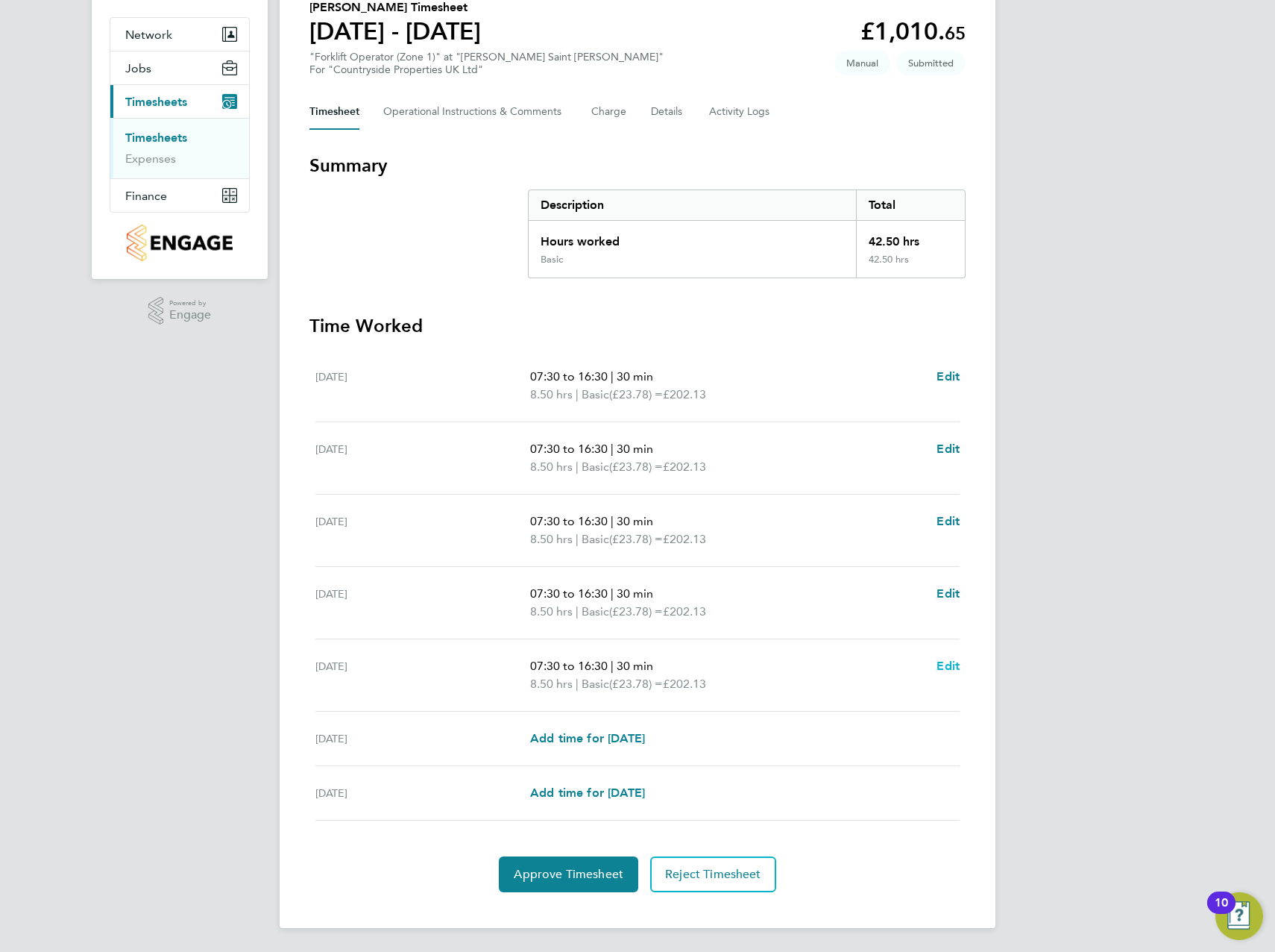
click at [948, 668] on span "Edit" at bounding box center [948, 665] width 23 height 15
select select "30"
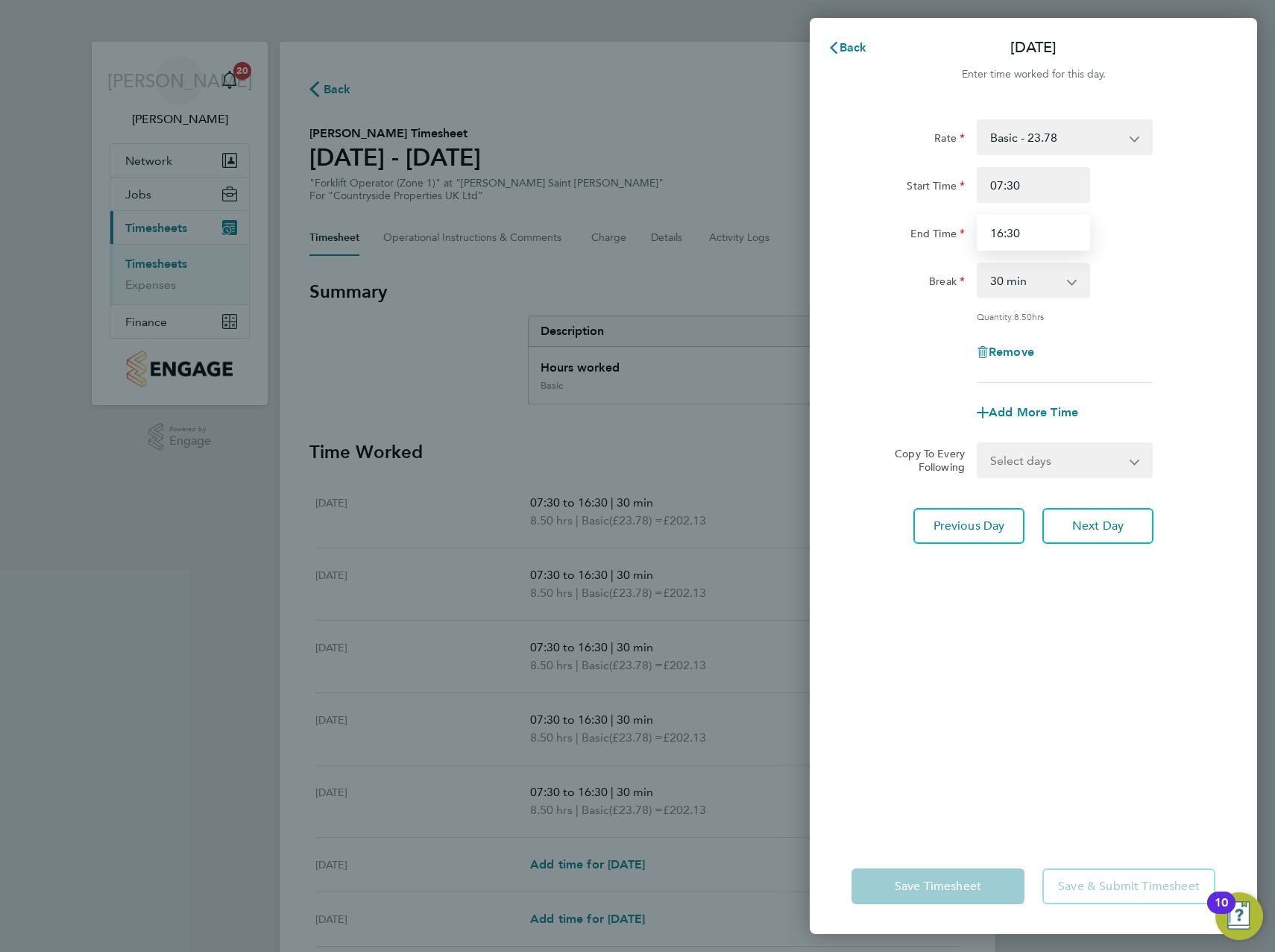
click at [1003, 229] on input "16:30" at bounding box center [1033, 233] width 113 height 36
type input "15:30"
click at [1190, 304] on div "Rate Basic - 23.78 Start Time 07:30 End Time 15:30 Break 0 min 15 min 30 min 45…" at bounding box center [1034, 251] width 364 height 264
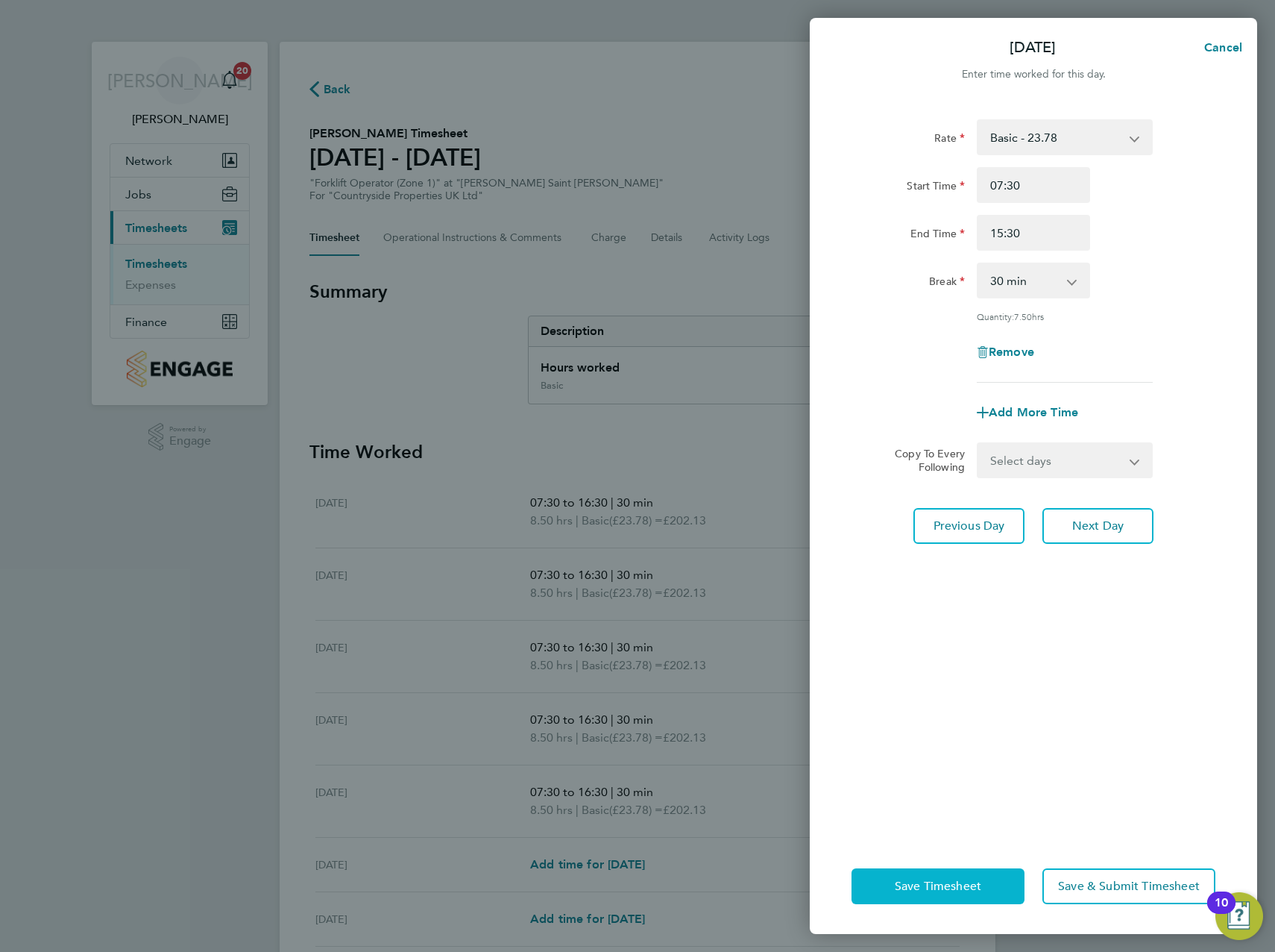
click at [953, 892] on span "Save Timesheet" at bounding box center [937, 885] width 86 height 15
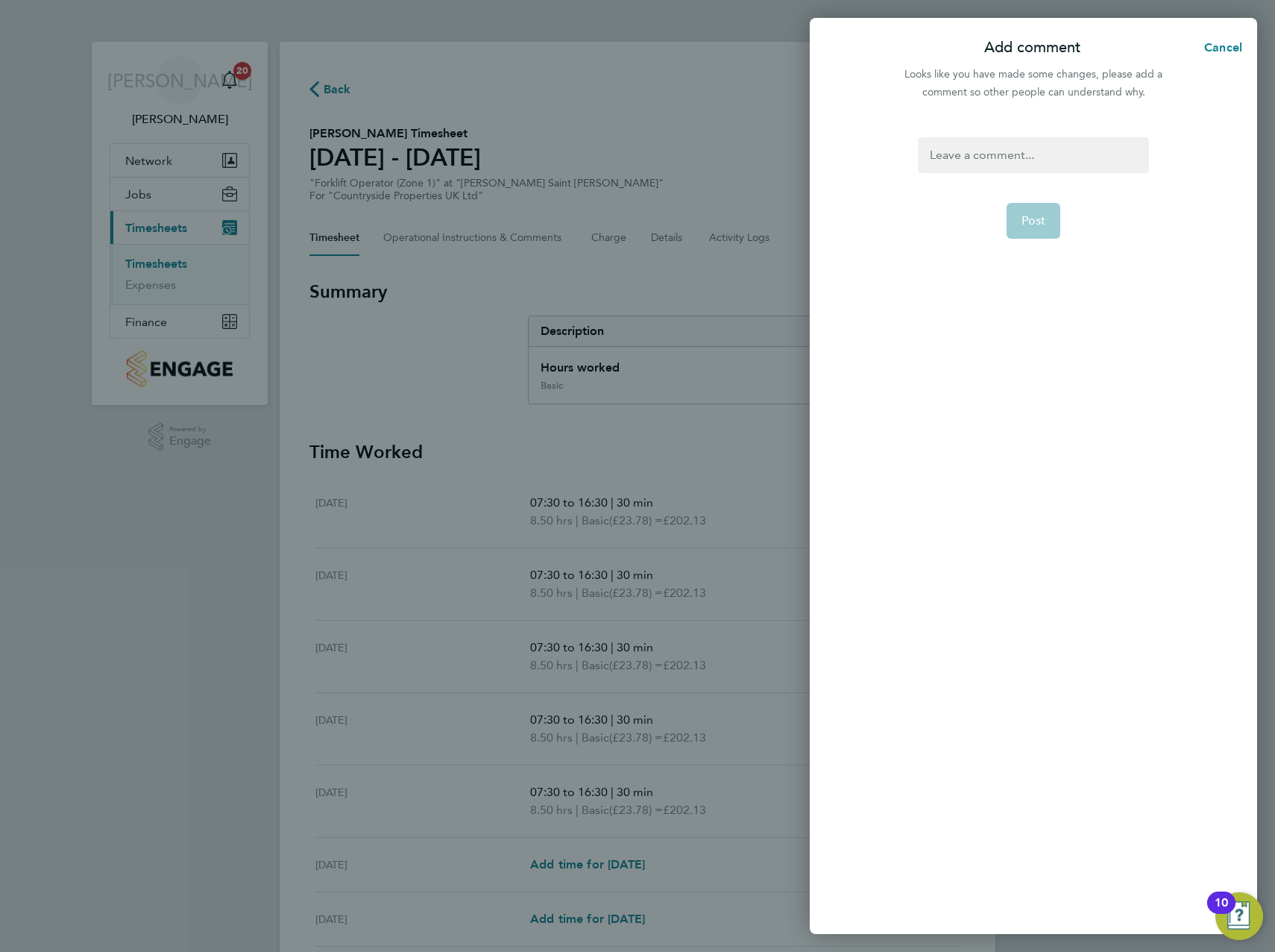
click at [1000, 164] on div at bounding box center [1033, 155] width 230 height 36
click at [943, 157] on div at bounding box center [1033, 155] width 230 height 36
click at [1042, 217] on span "Post" at bounding box center [1034, 220] width 25 height 15
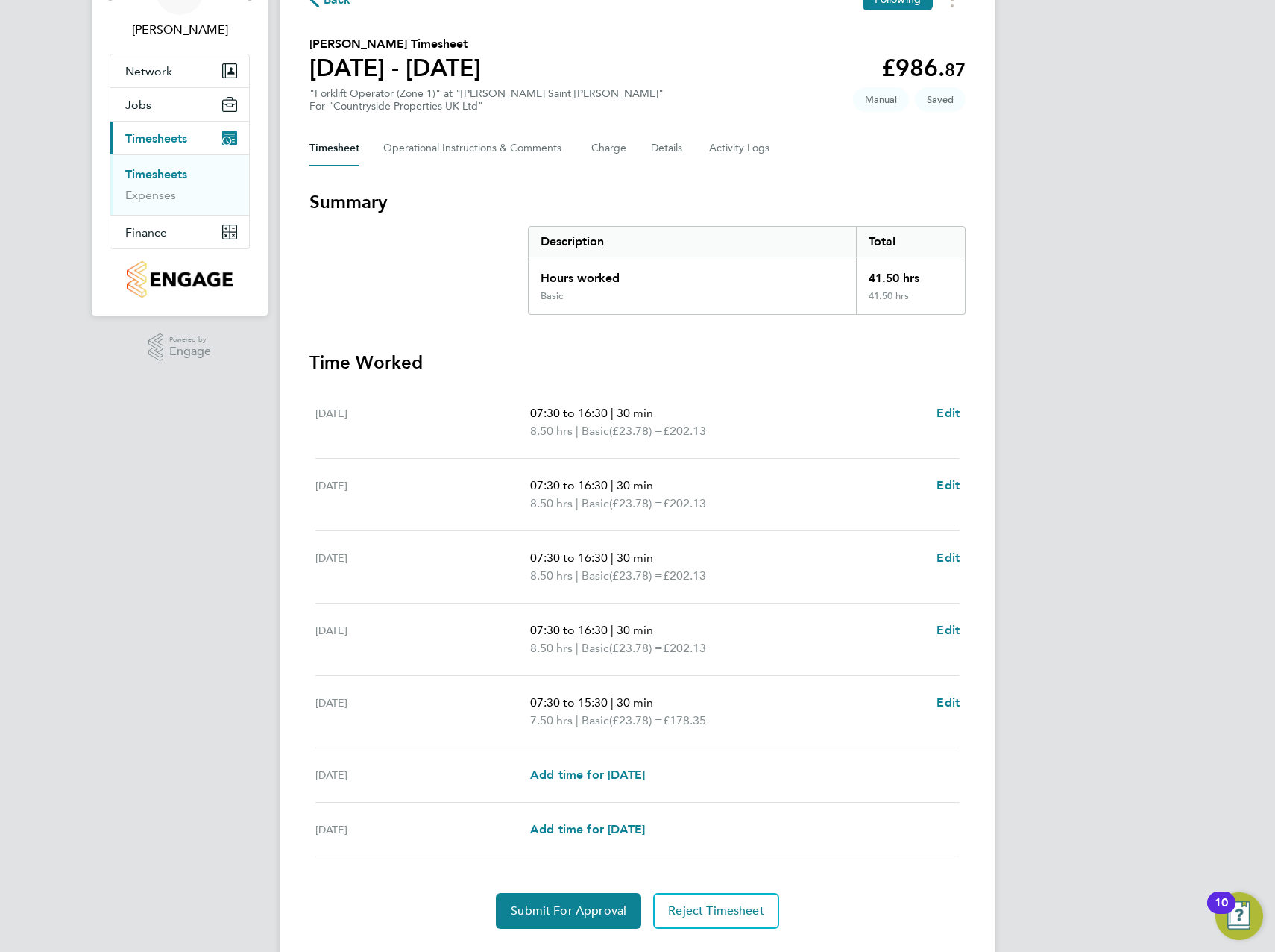
scroll to position [126, 0]
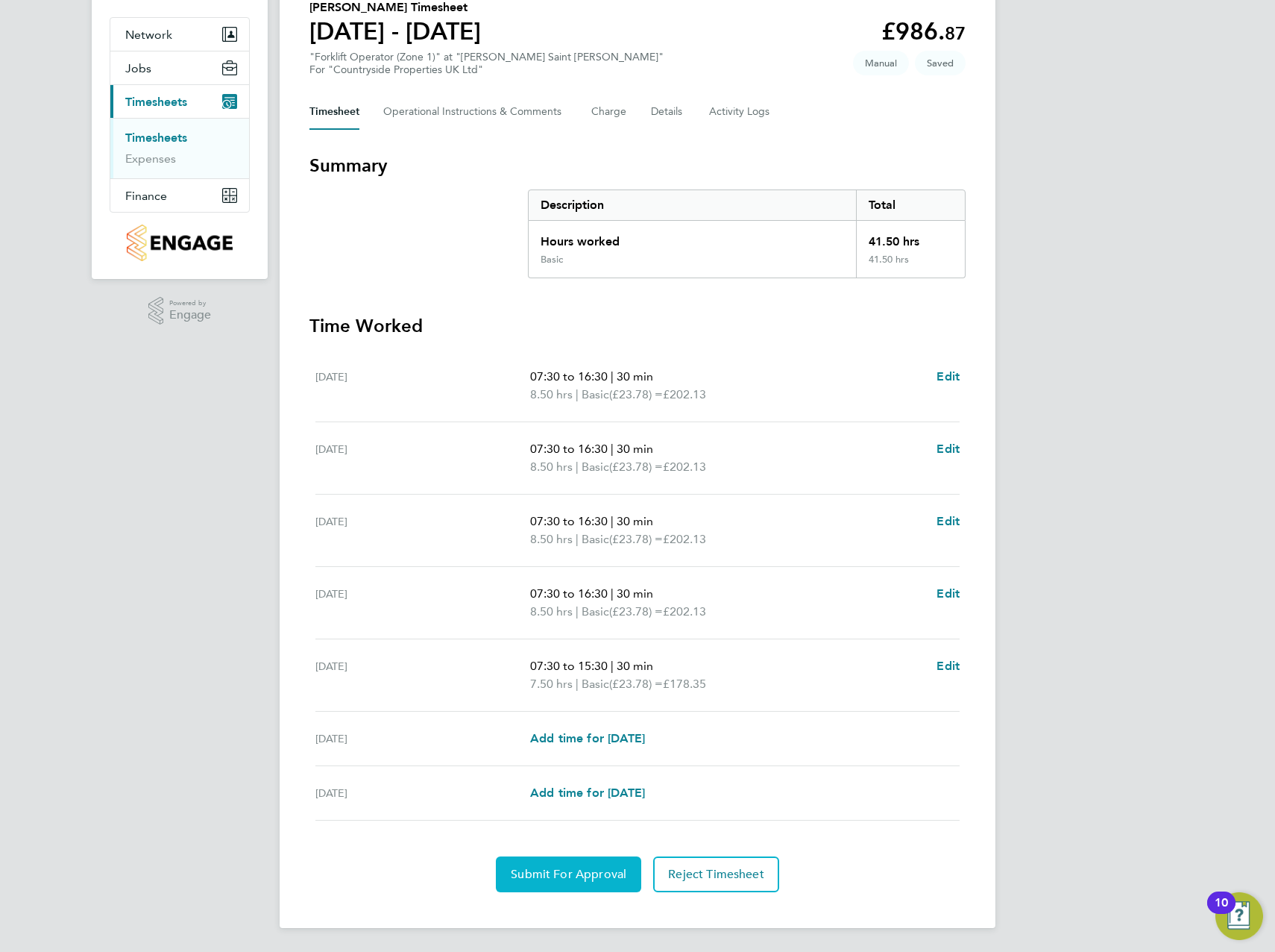
click at [550, 874] on span "Submit For Approval" at bounding box center [569, 874] width 116 height 15
click at [582, 881] on span "Approve Timesheet" at bounding box center [568, 874] width 110 height 15
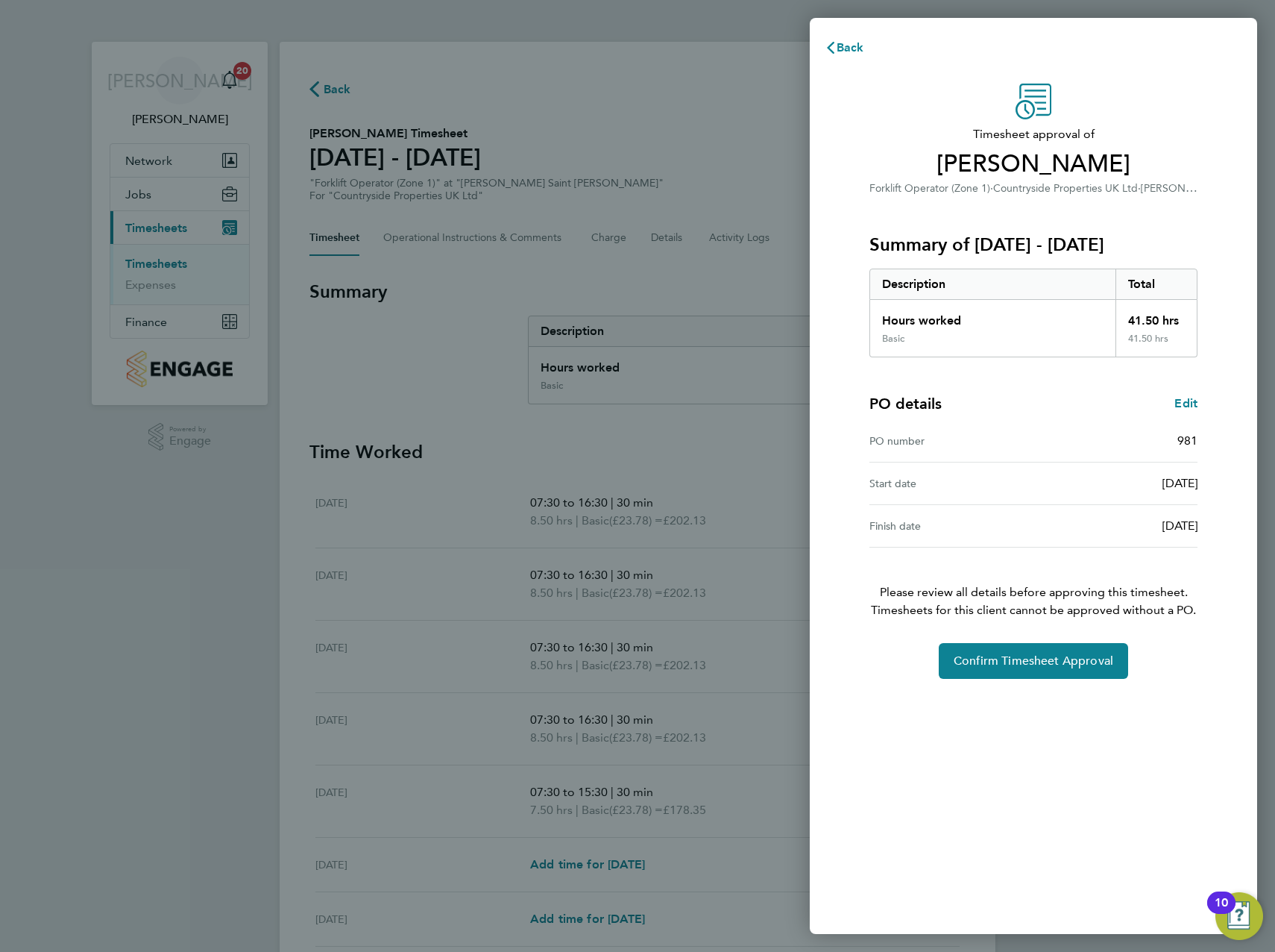
click at [1023, 642] on div "Timesheet approval of Robert Maulson Forklift Operator (Zone 1) · Countryside P…" at bounding box center [1034, 381] width 364 height 595
click at [1034, 653] on span "Confirm Timesheet Approval" at bounding box center [1033, 660] width 159 height 15
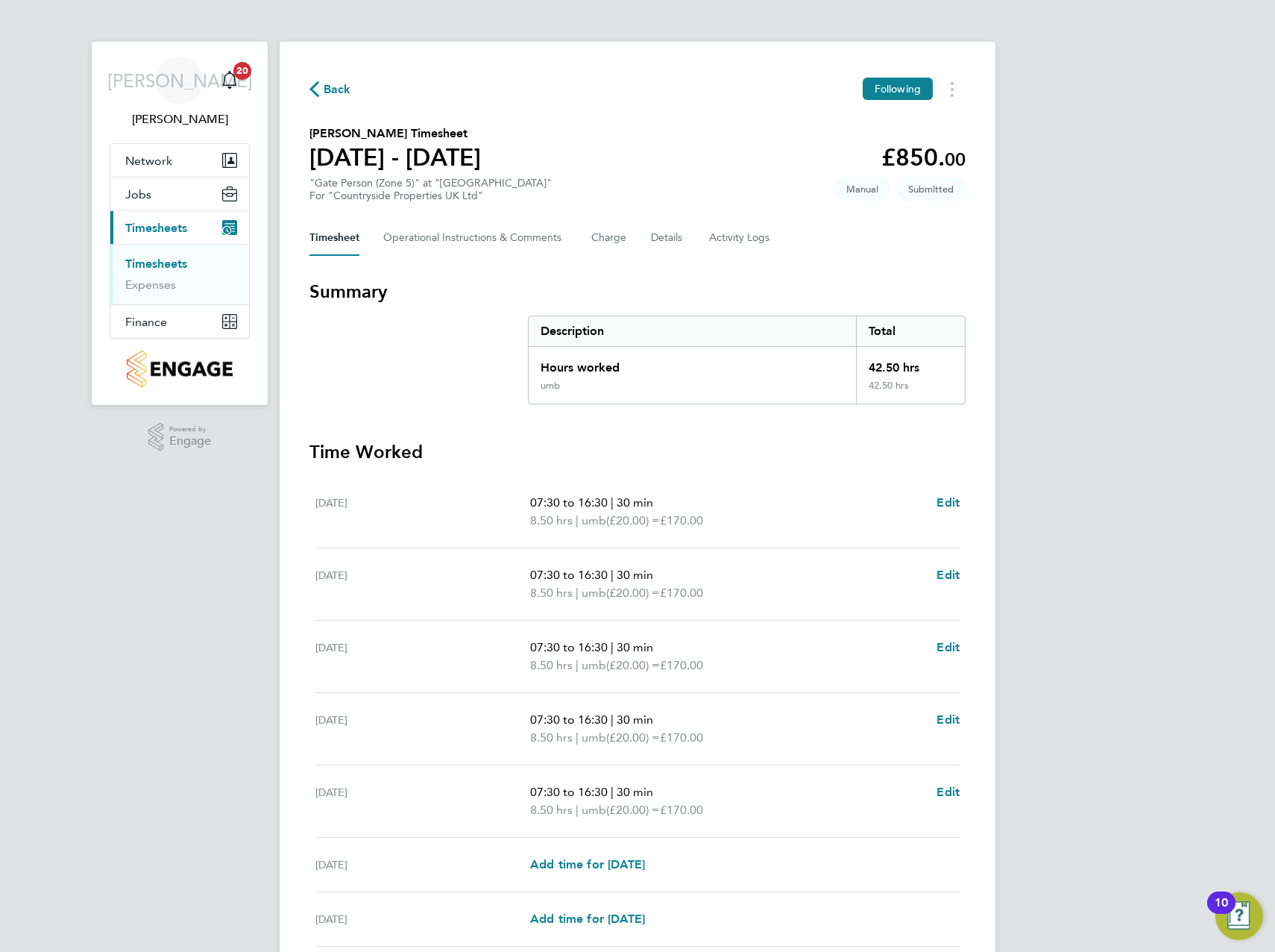
click at [374, 341] on section "Summary Description Total Hours worked 42.50 hrs umb 42.50 hrs" at bounding box center [637, 342] width 656 height 125
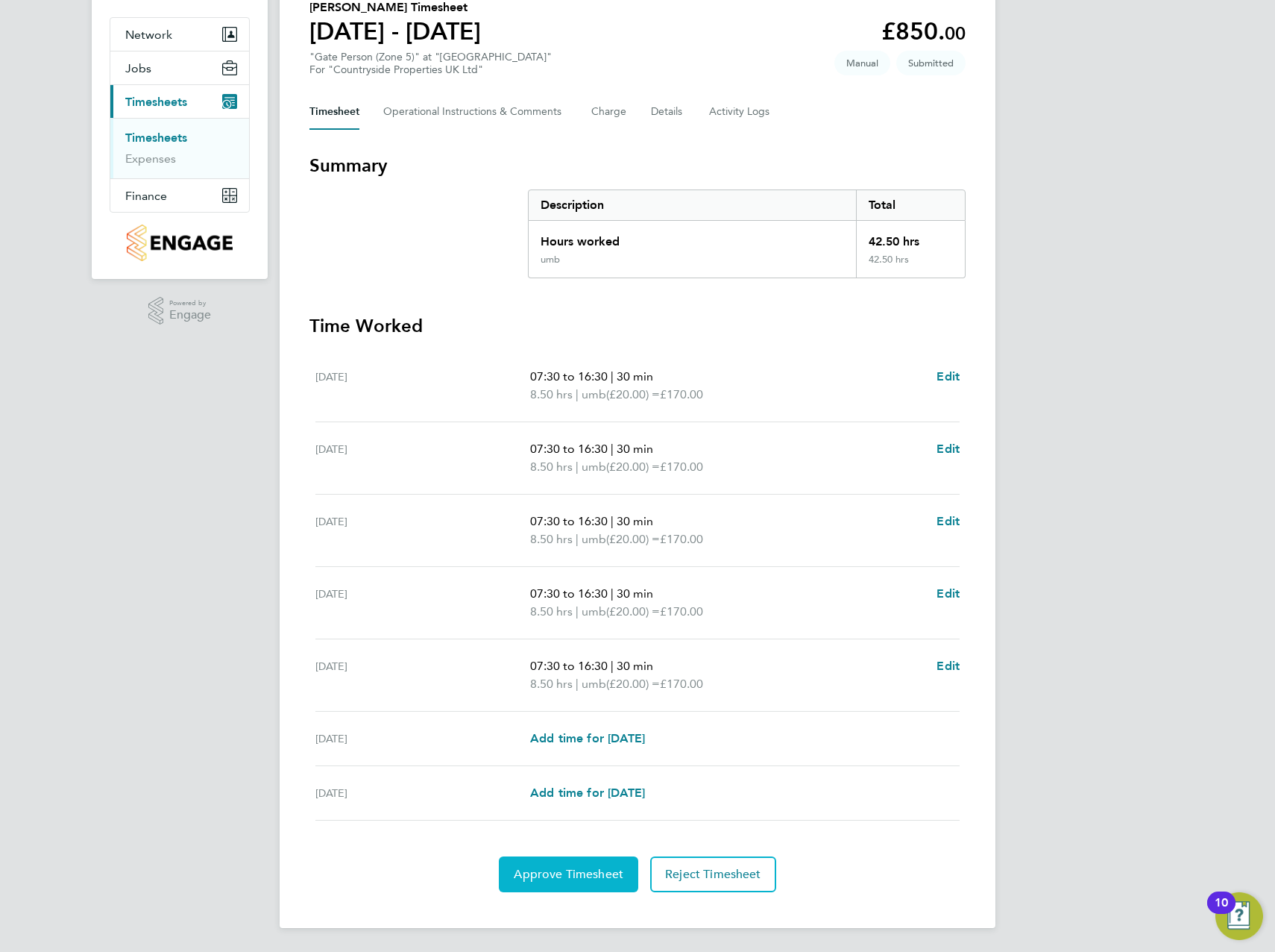
click at [584, 870] on span "Approve Timesheet" at bounding box center [568, 874] width 110 height 15
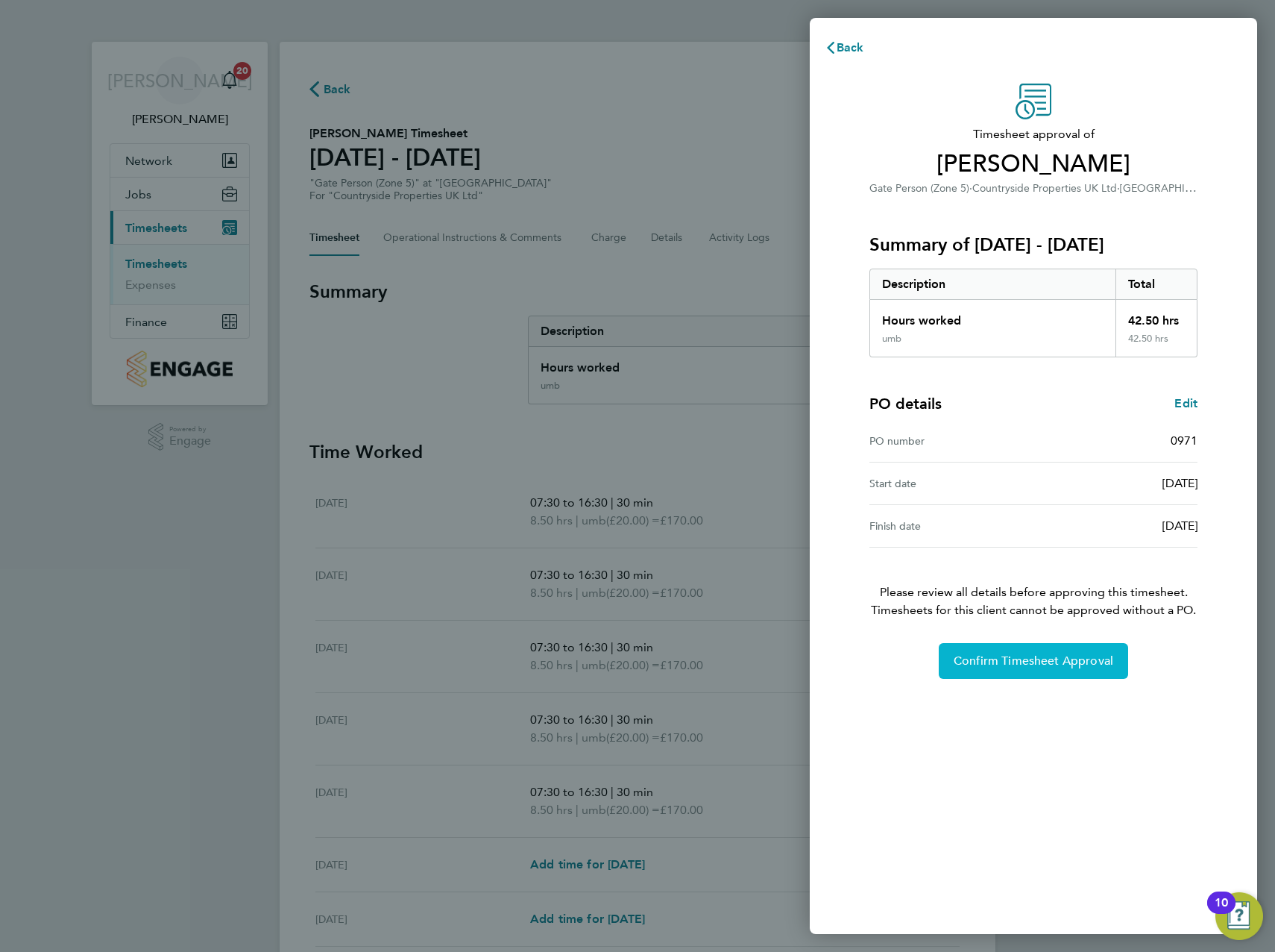
click at [1021, 663] on span "Confirm Timesheet Approval" at bounding box center [1033, 660] width 159 height 15
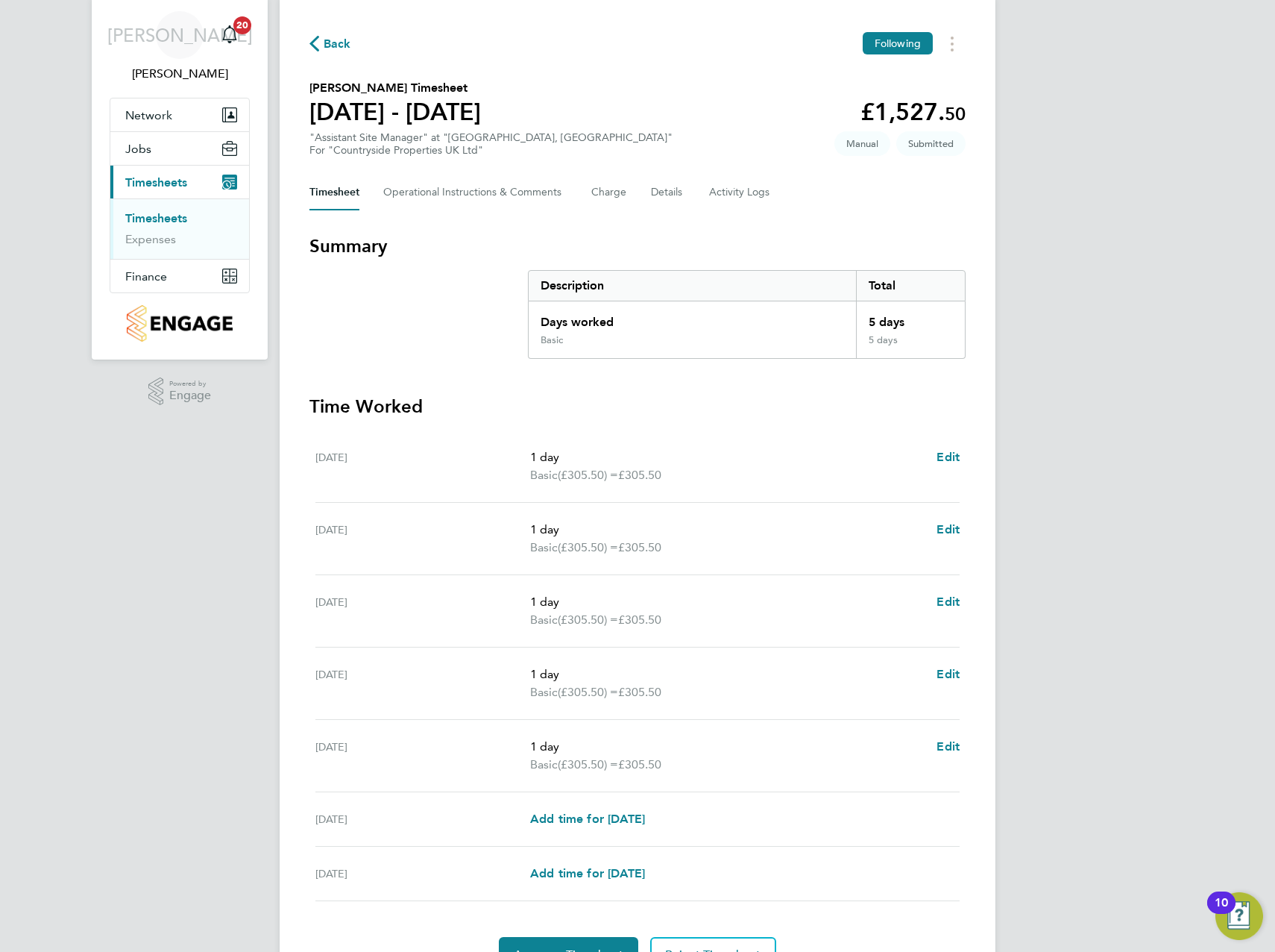
scroll to position [126, 0]
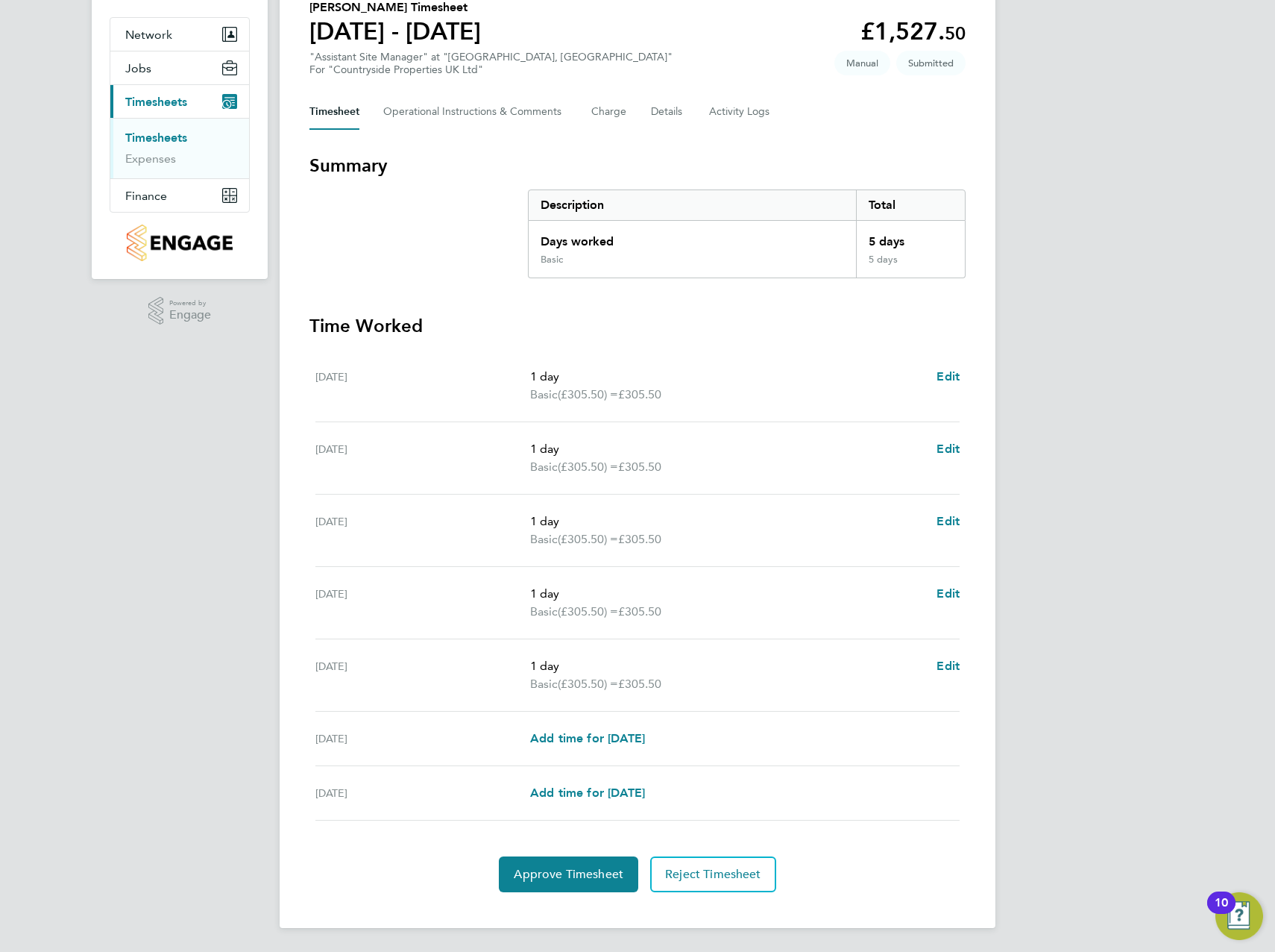
click at [572, 892] on div "Back Following [PERSON_NAME] Timesheet [DATE] - [DATE] £1,527. 50 "Assistant Si…" at bounding box center [637, 421] width 716 height 1013
click at [577, 861] on button "Approve Timesheet" at bounding box center [569, 874] width 140 height 36
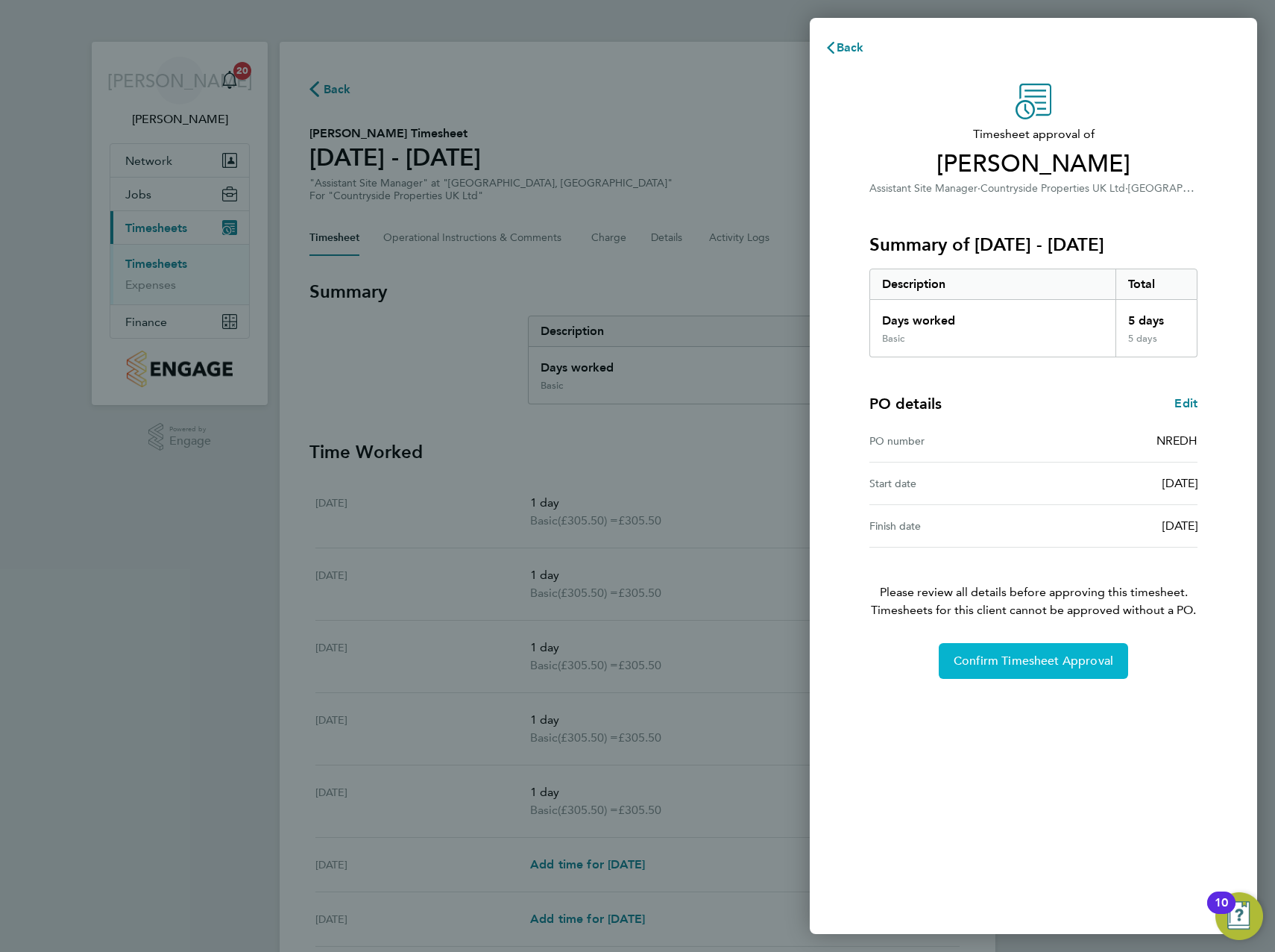
click at [1011, 666] on span "Confirm Timesheet Approval" at bounding box center [1033, 660] width 159 height 15
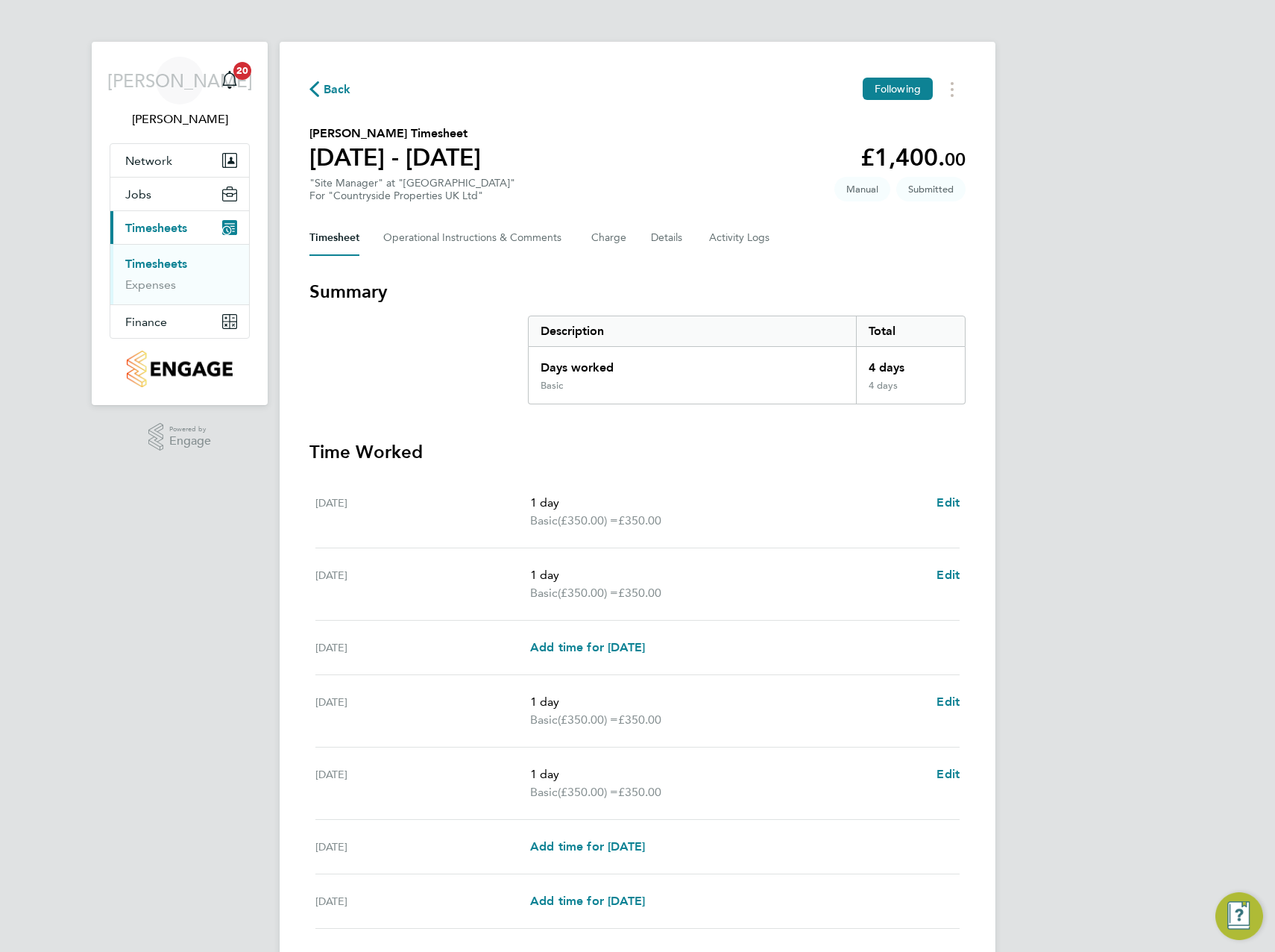
click at [1177, 467] on div "JA [PERSON_NAME] Notifications 20 Applications: Network Team Members Sites Work…" at bounding box center [637, 530] width 1275 height 1059
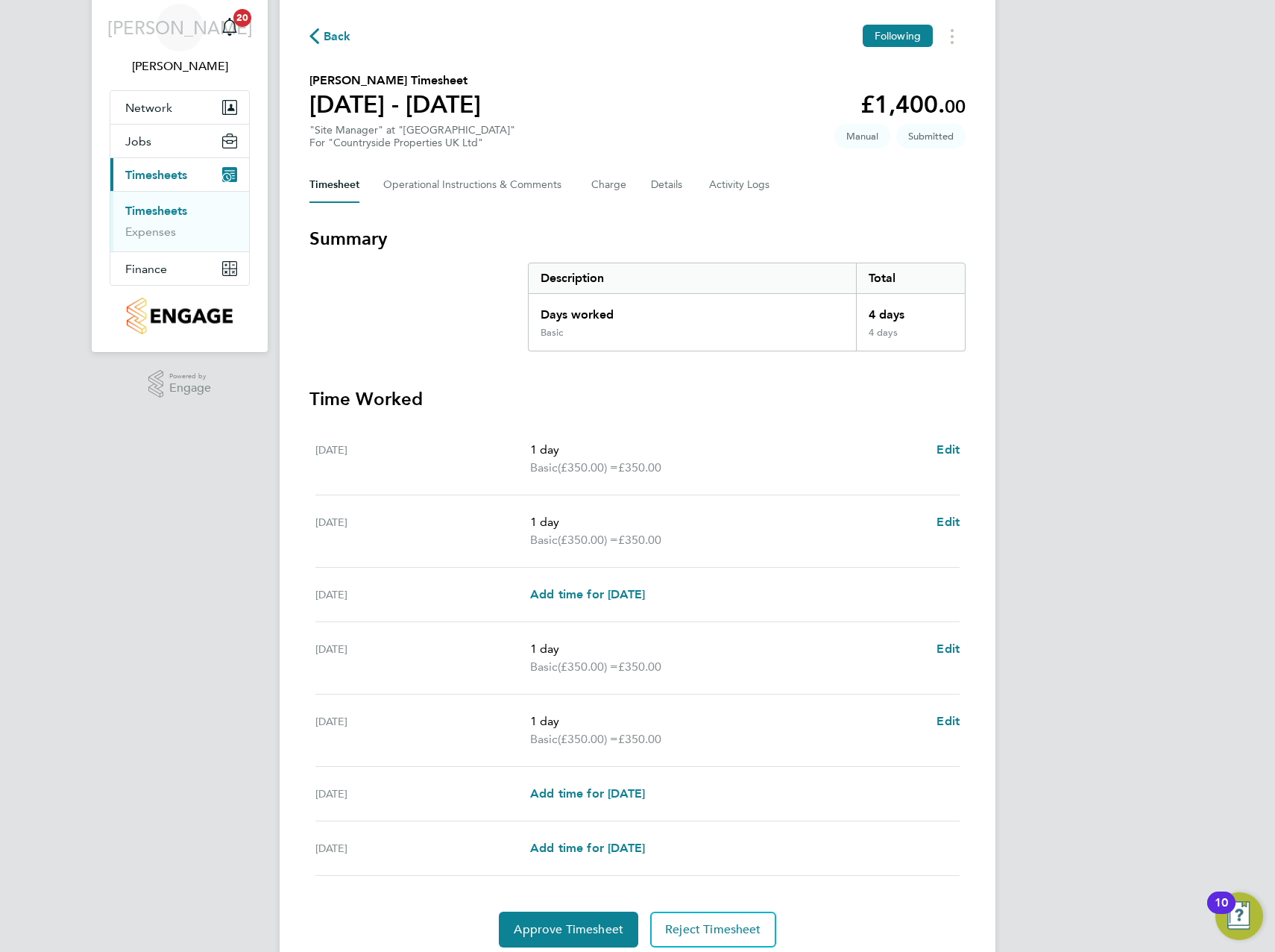
scroll to position [108, 0]
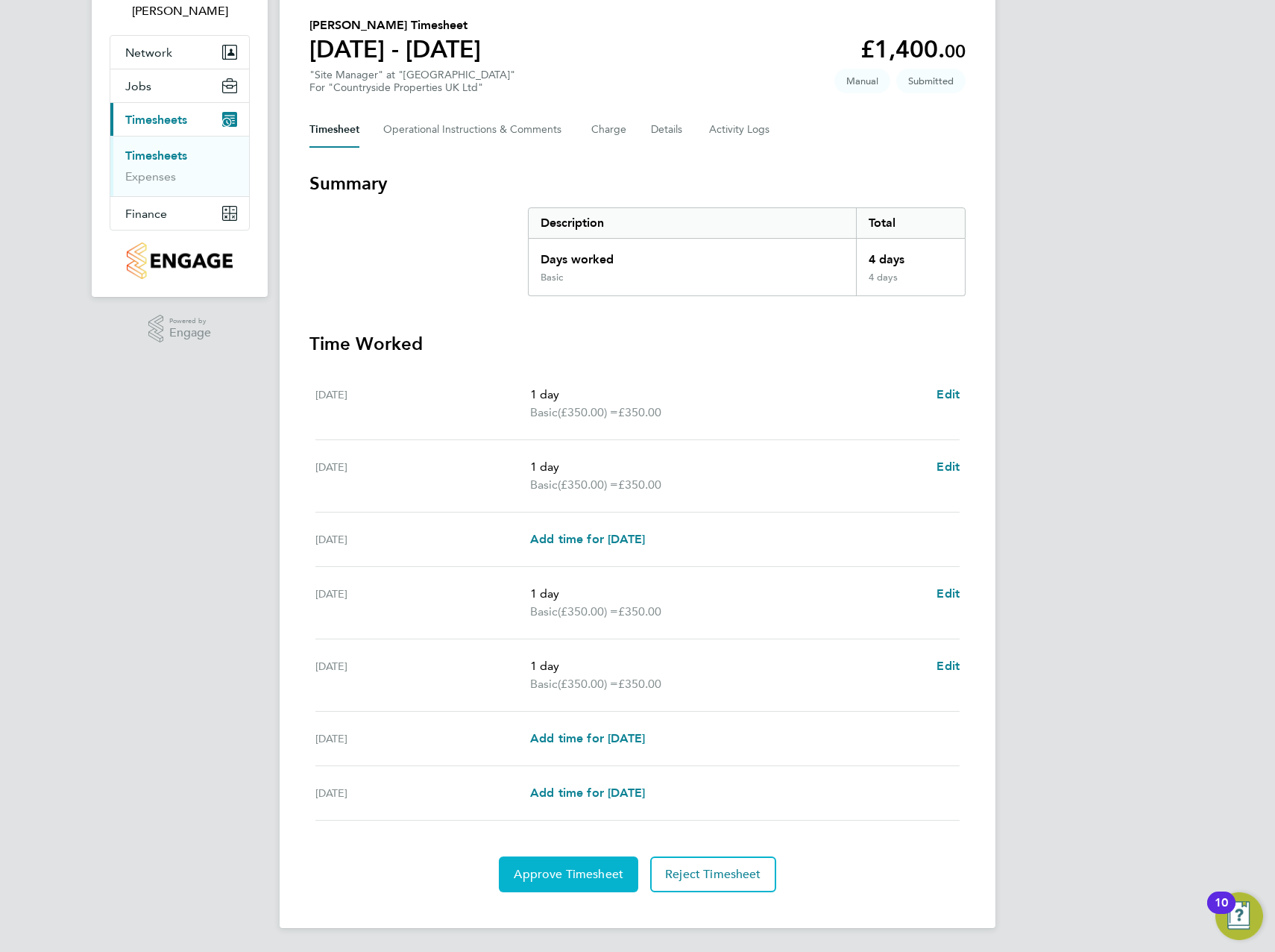
click at [551, 871] on span "Approve Timesheet" at bounding box center [568, 874] width 110 height 15
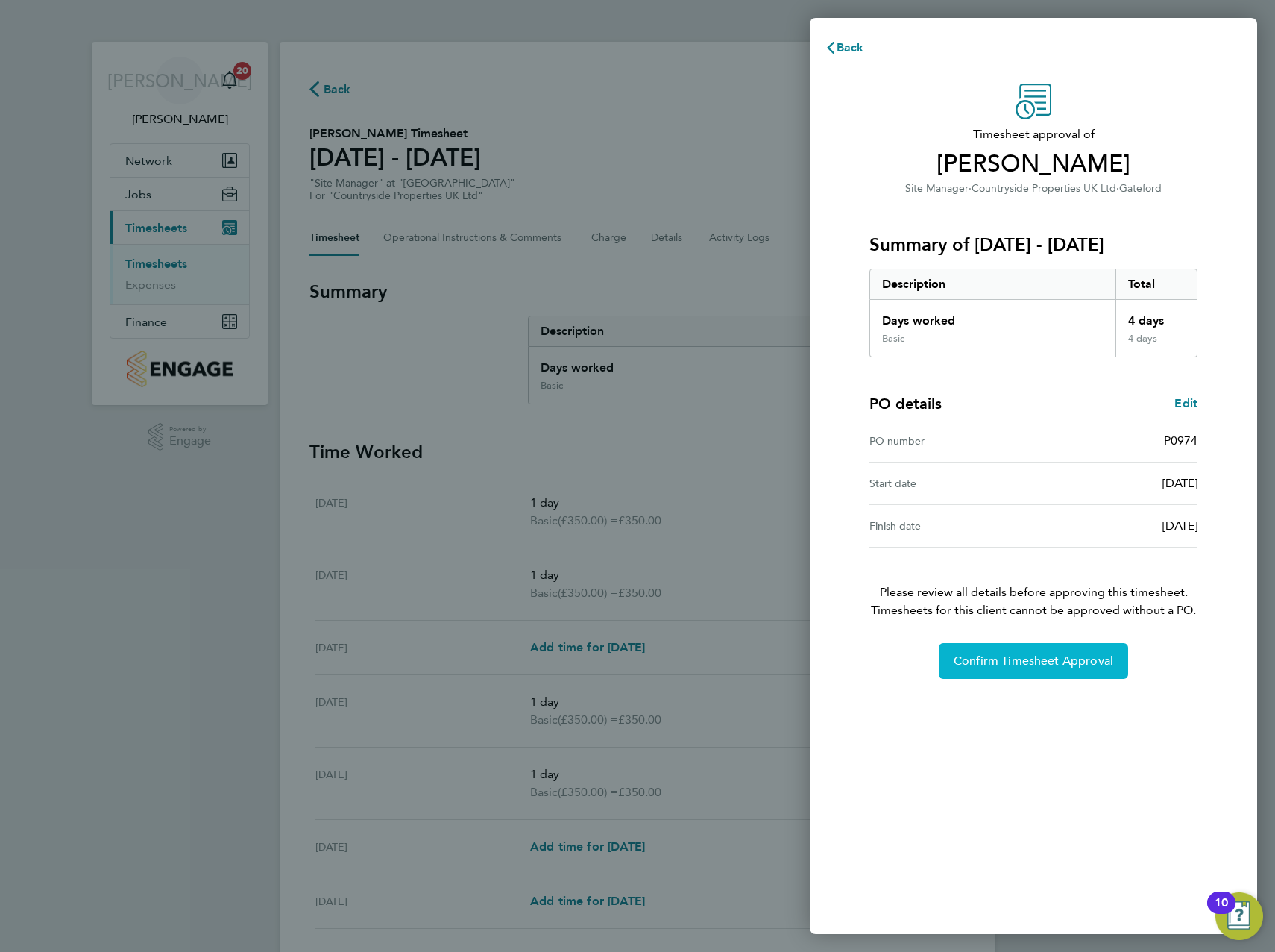
click at [1047, 658] on span "Confirm Timesheet Approval" at bounding box center [1033, 660] width 159 height 15
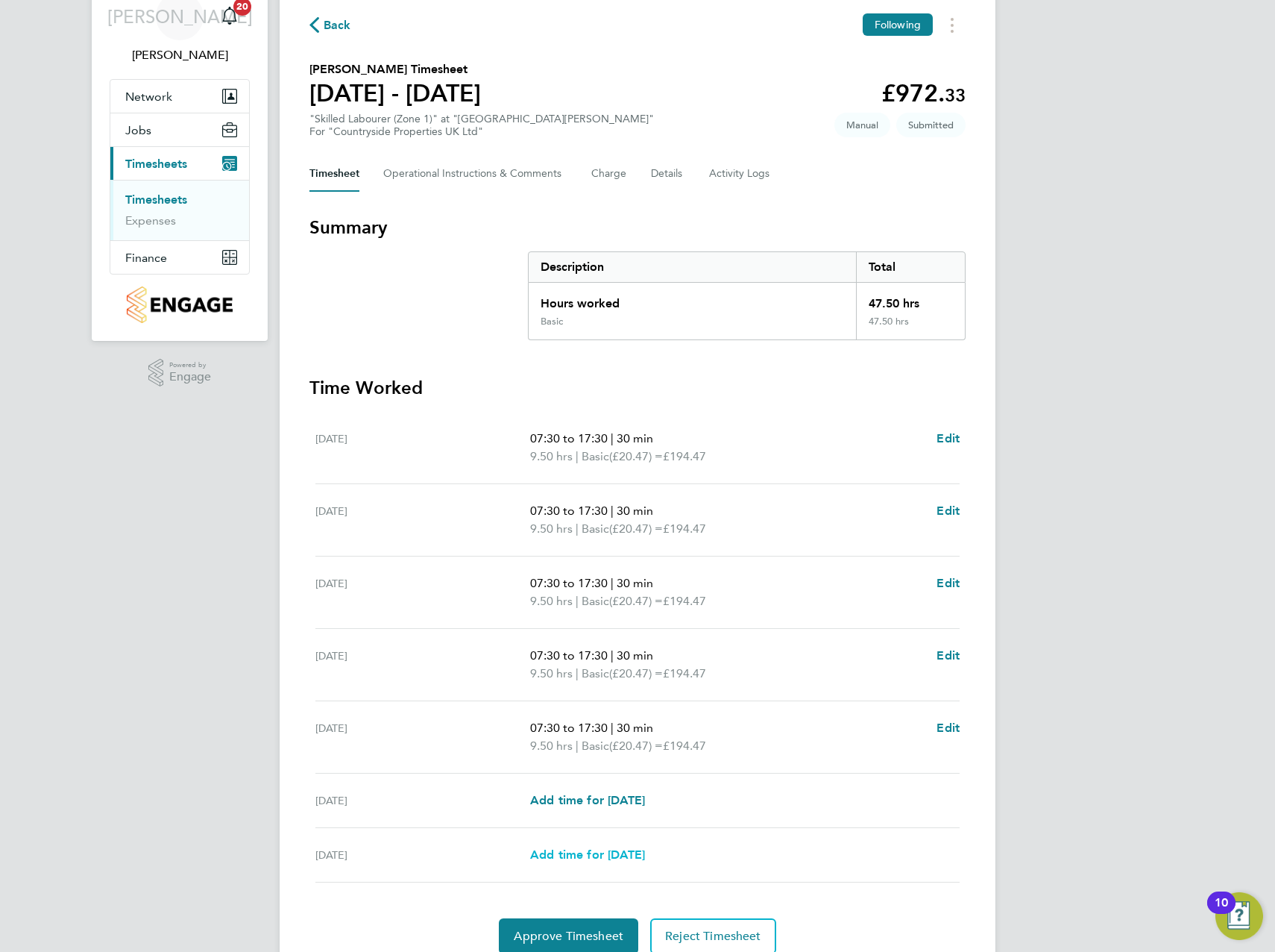
scroll to position [126, 0]
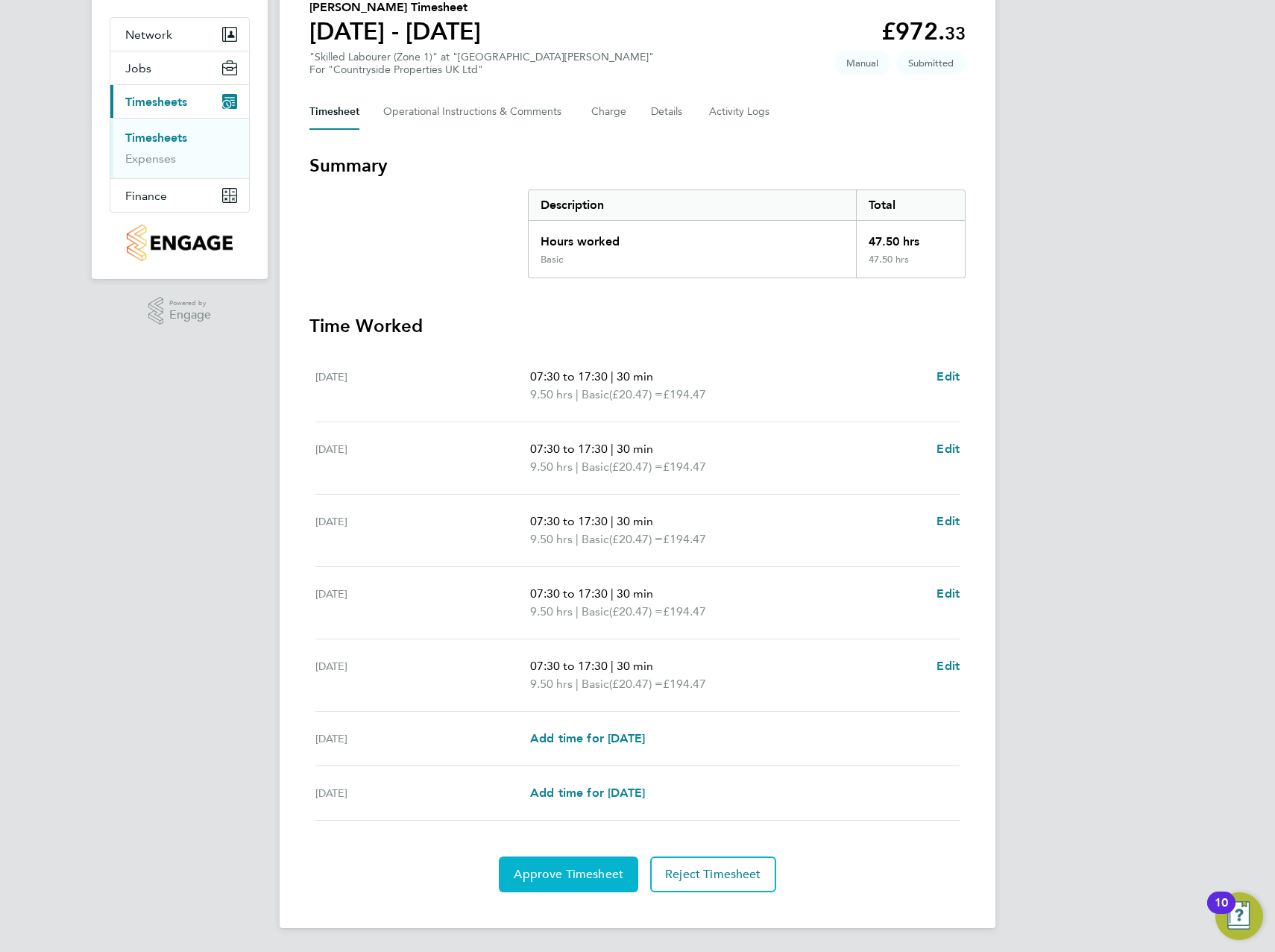
click at [565, 871] on span "Approve Timesheet" at bounding box center [568, 874] width 110 height 15
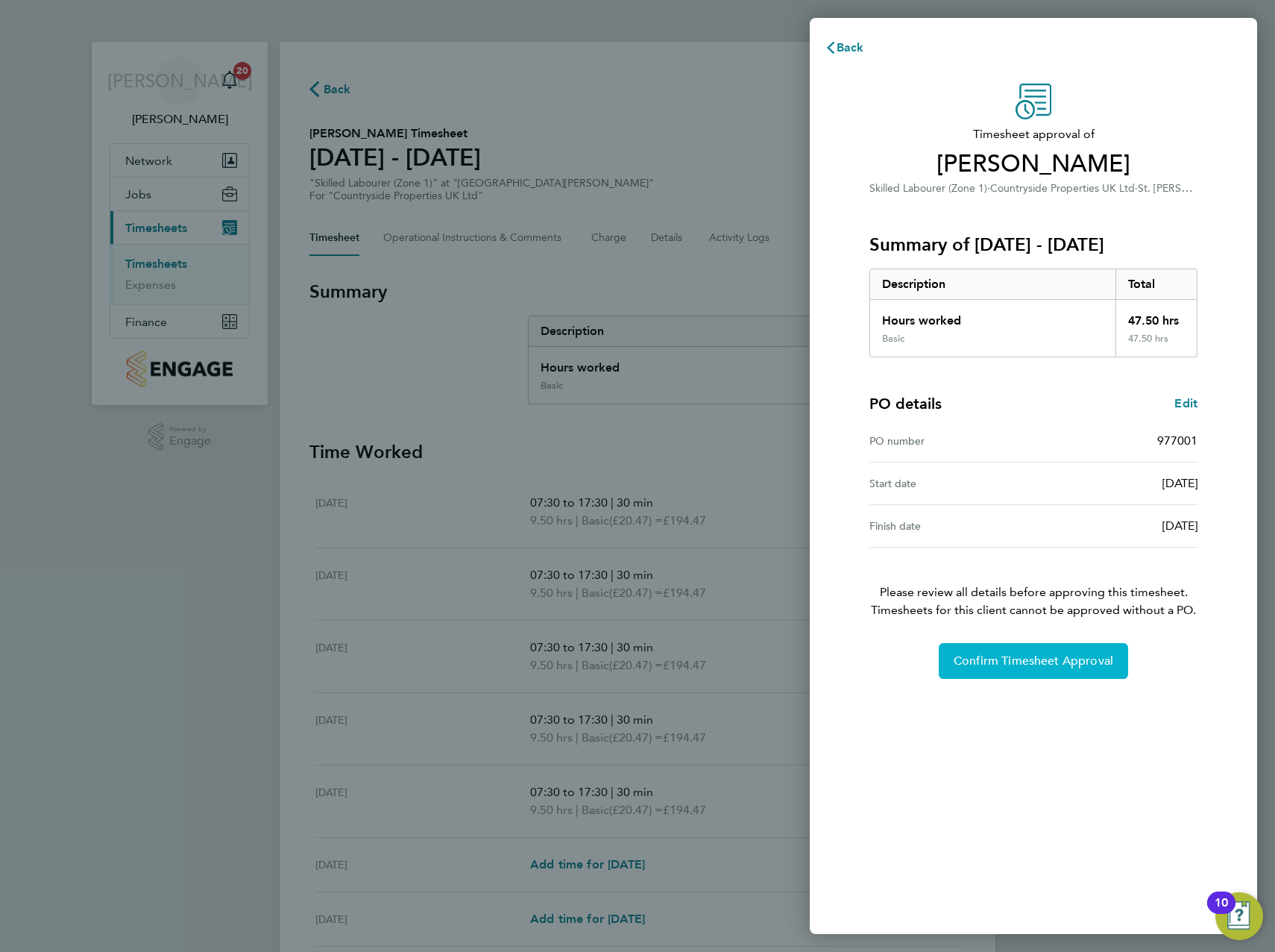
click at [1047, 669] on button "Confirm Timesheet Approval" at bounding box center [1034, 661] width 189 height 36
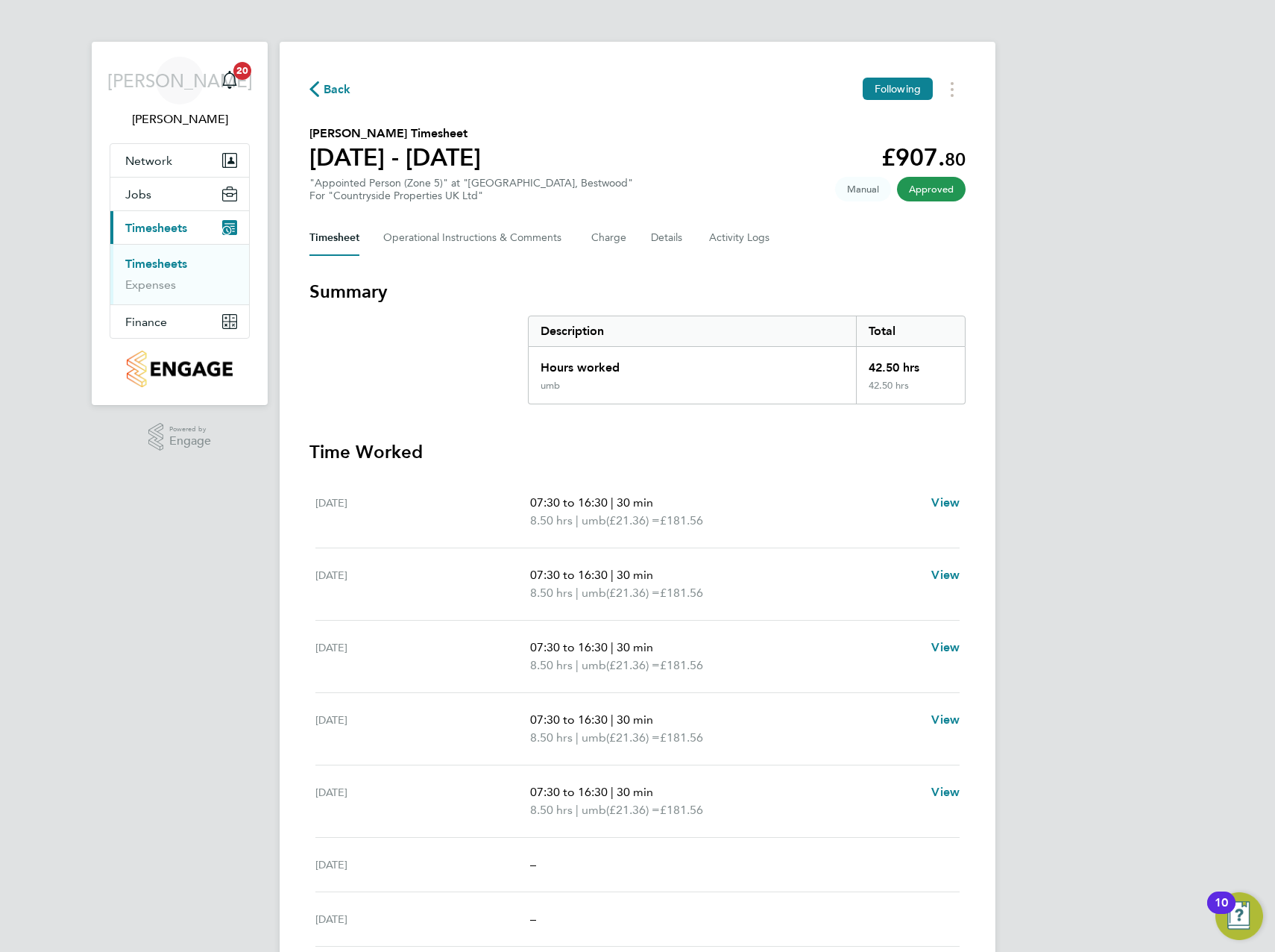
click at [768, 440] on h3 "Time Worked" at bounding box center [637, 452] width 656 height 24
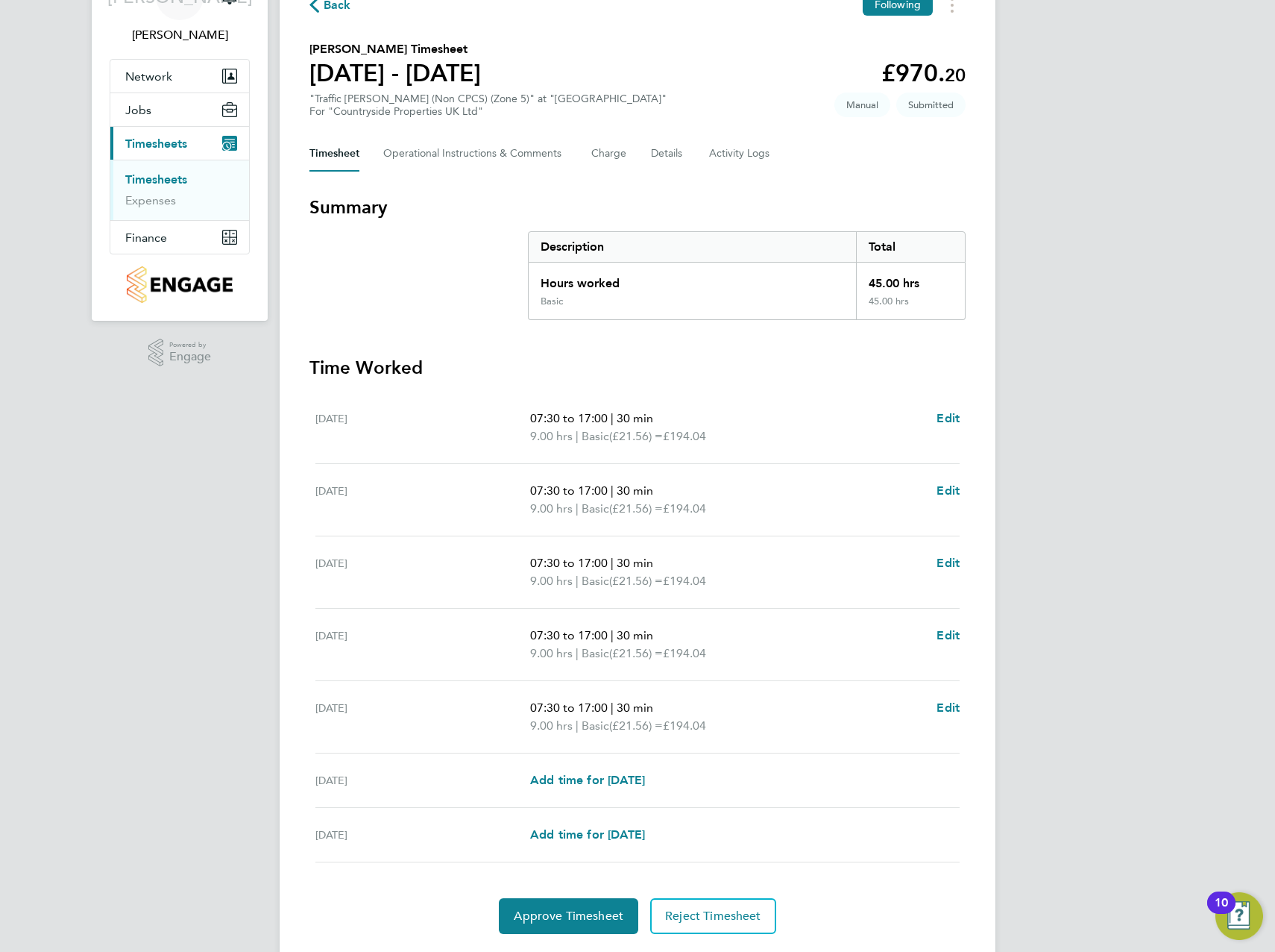
scroll to position [126, 0]
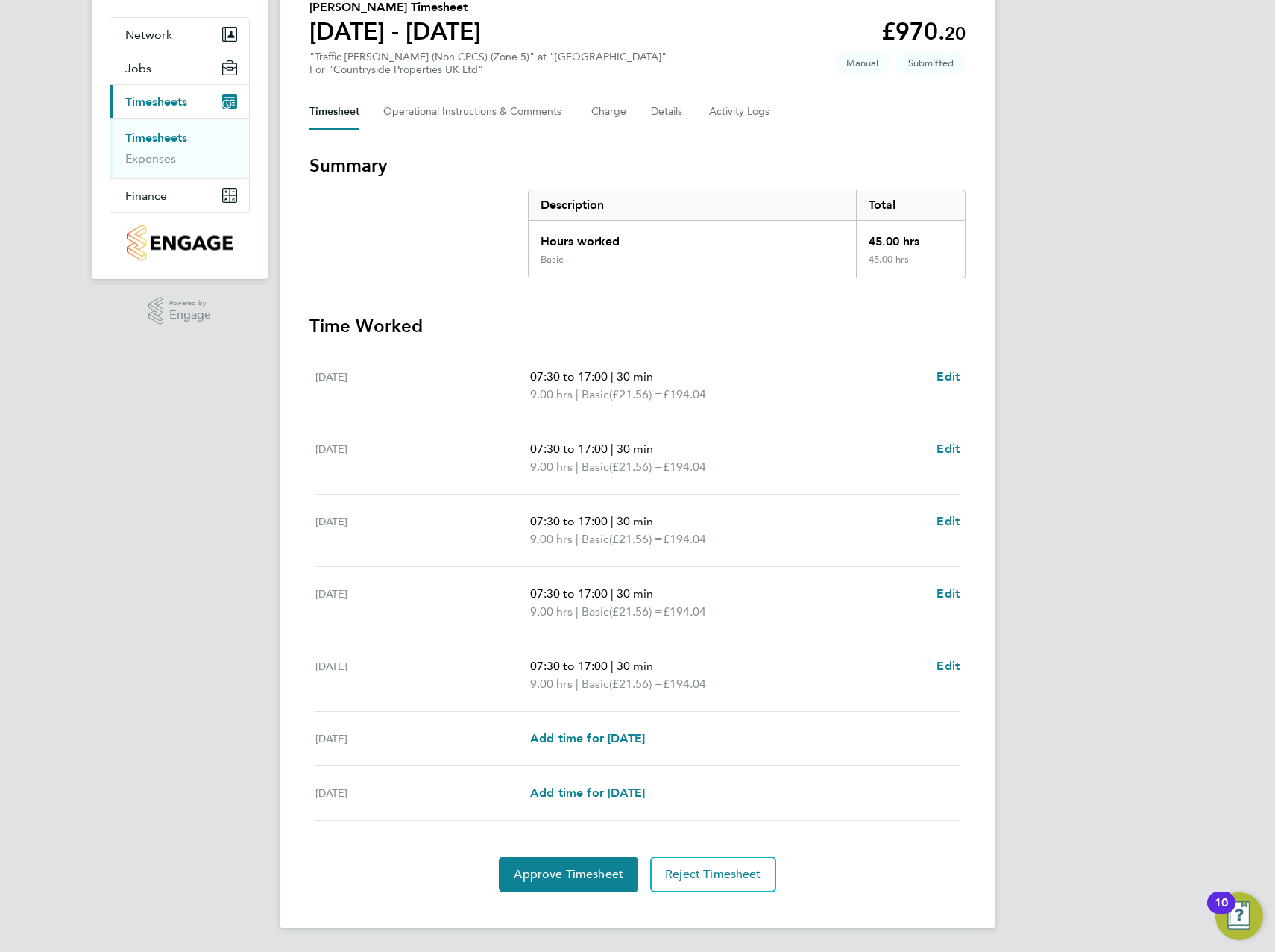
click at [1163, 410] on div "JA James Archer Notifications 20 Applications: Network Team Members Sites Worke…" at bounding box center [637, 412] width 1275 height 1077
click at [617, 875] on span "Approve Timesheet" at bounding box center [568, 874] width 110 height 15
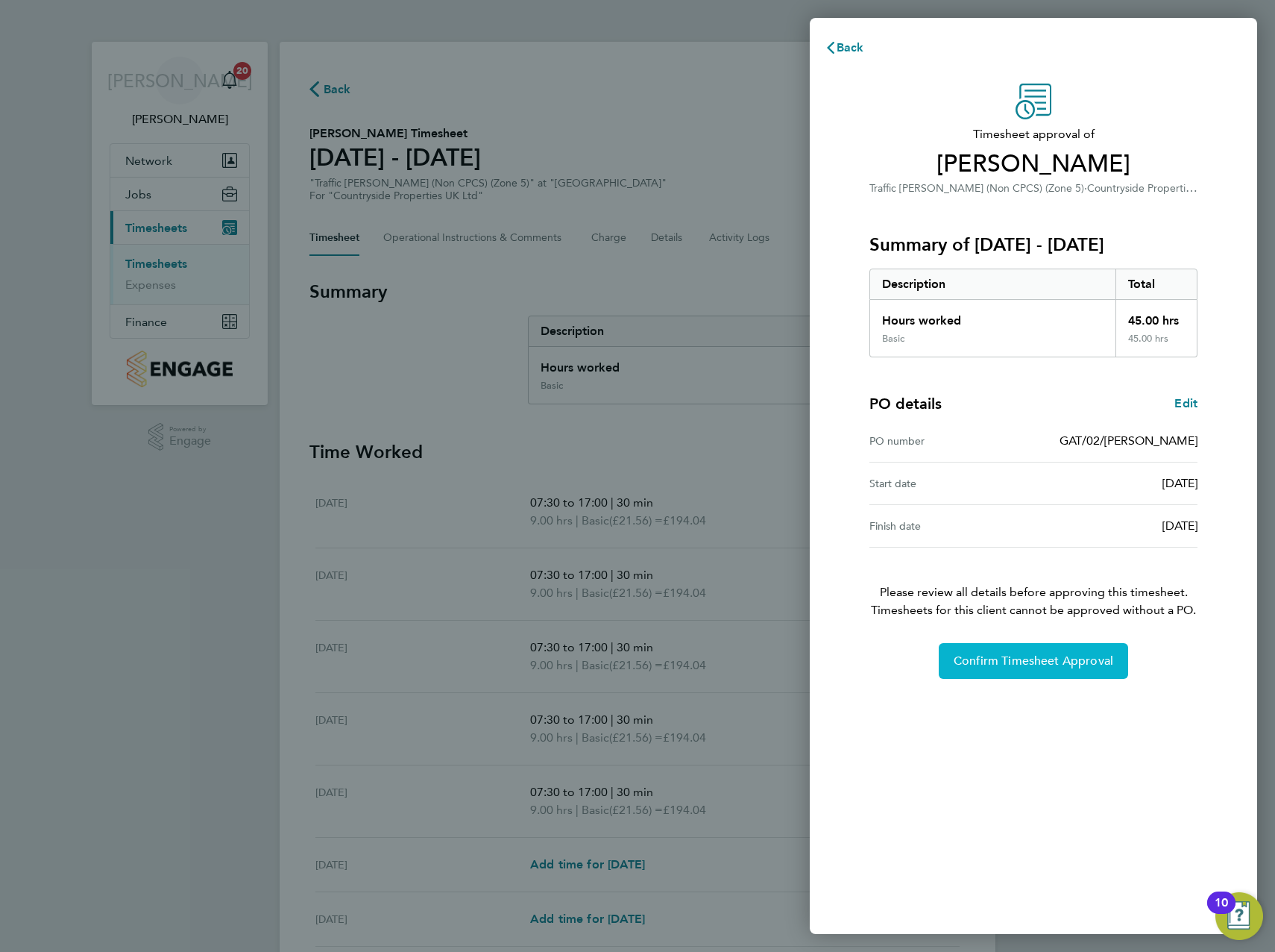
click at [1045, 660] on span "Confirm Timesheet Approval" at bounding box center [1033, 660] width 159 height 15
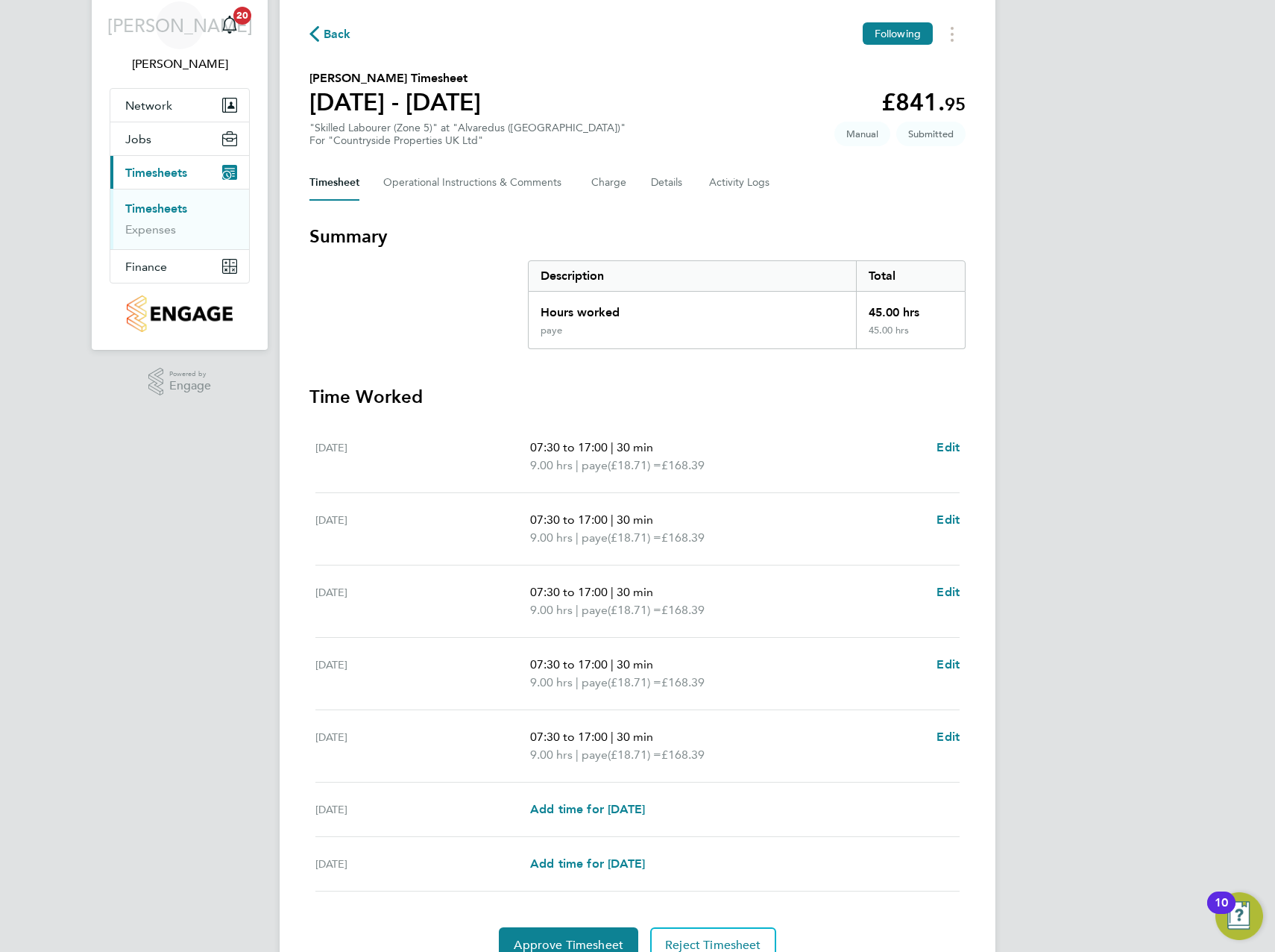
scroll to position [126, 0]
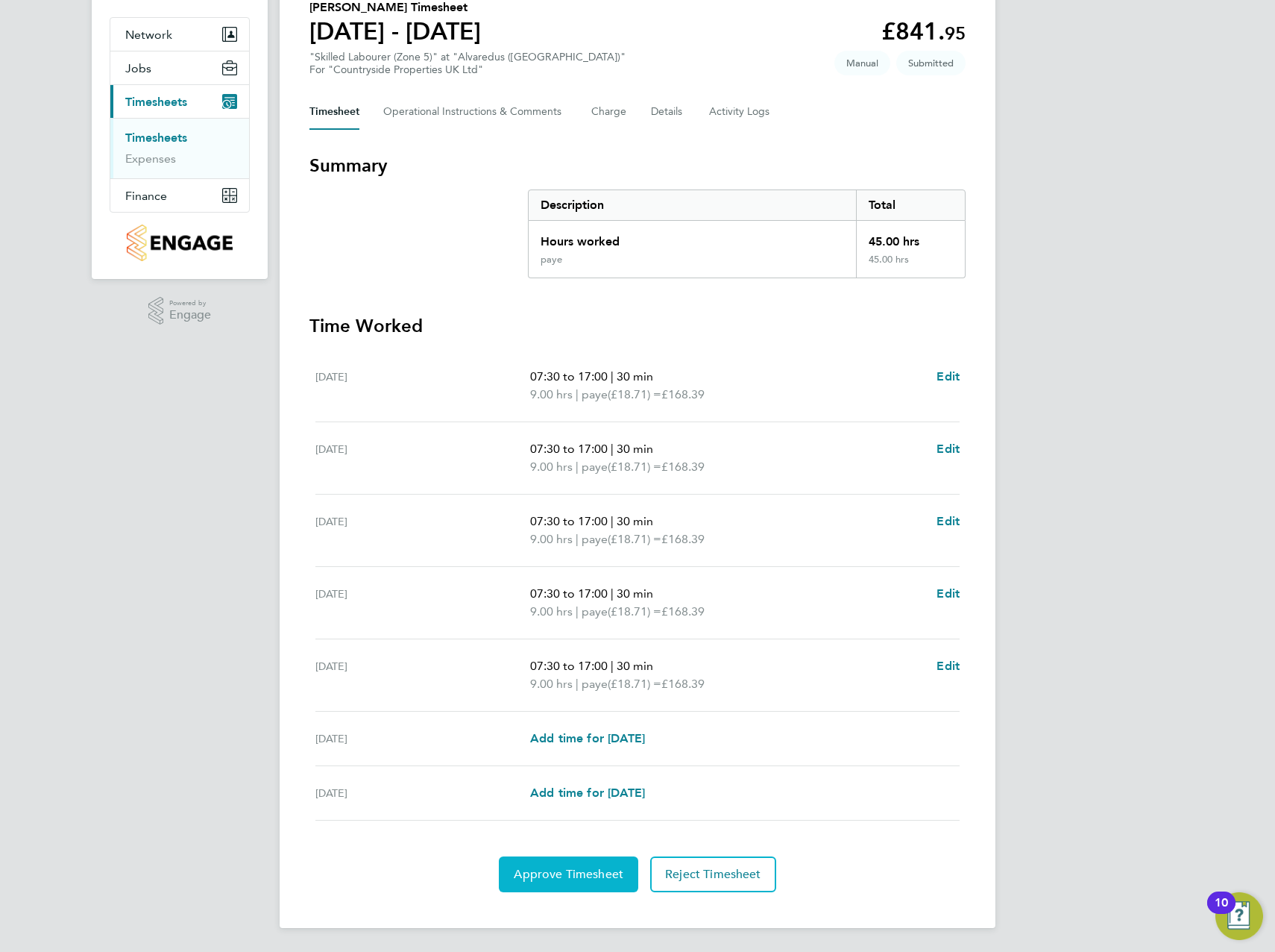
click at [582, 862] on button "Approve Timesheet" at bounding box center [569, 874] width 140 height 36
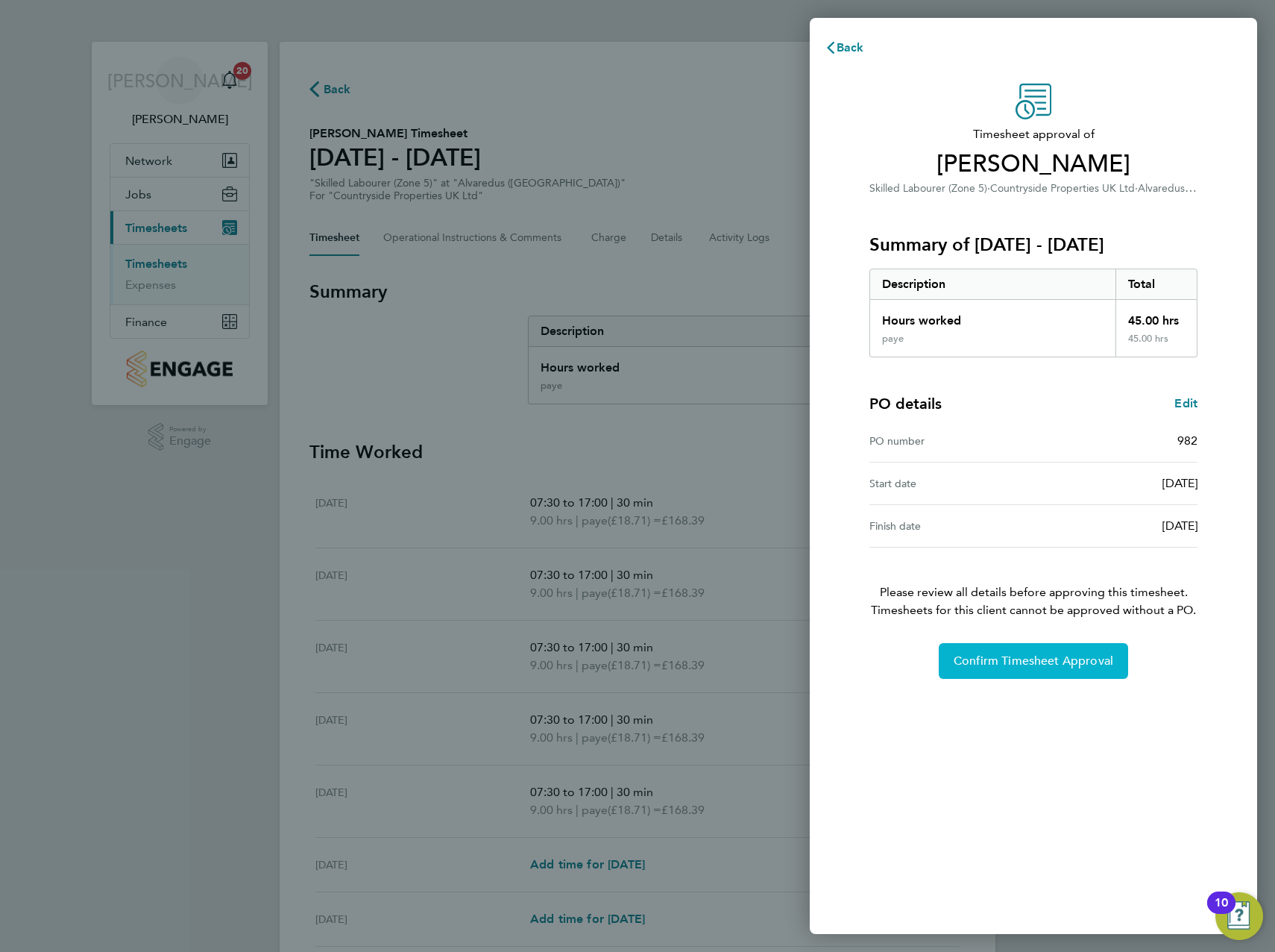
click at [1055, 656] on span "Confirm Timesheet Approval" at bounding box center [1033, 660] width 159 height 15
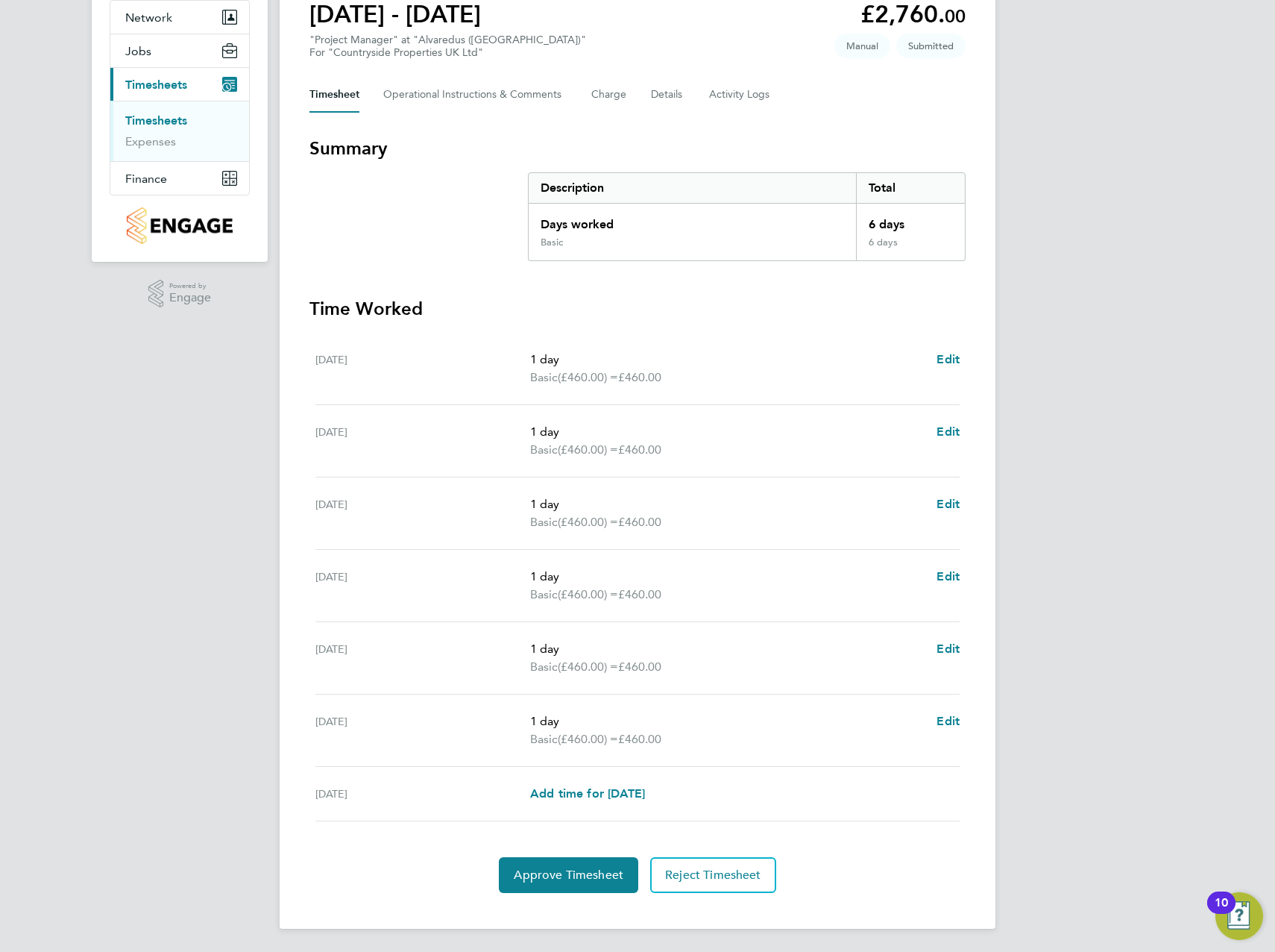
scroll to position [144, 0]
click at [1105, 353] on div "JA [PERSON_NAME] Notifications 20 Applications: Network Team Members Sites Work…" at bounding box center [637, 403] width 1275 height 1095
click at [1106, 353] on div "JA [PERSON_NAME] Notifications 20 Applications: Network Team Members Sites Work…" at bounding box center [637, 403] width 1275 height 1095
click at [1143, 195] on div "JA [PERSON_NAME] Notifications 20 Applications: Network Team Members Sites Work…" at bounding box center [637, 403] width 1275 height 1095
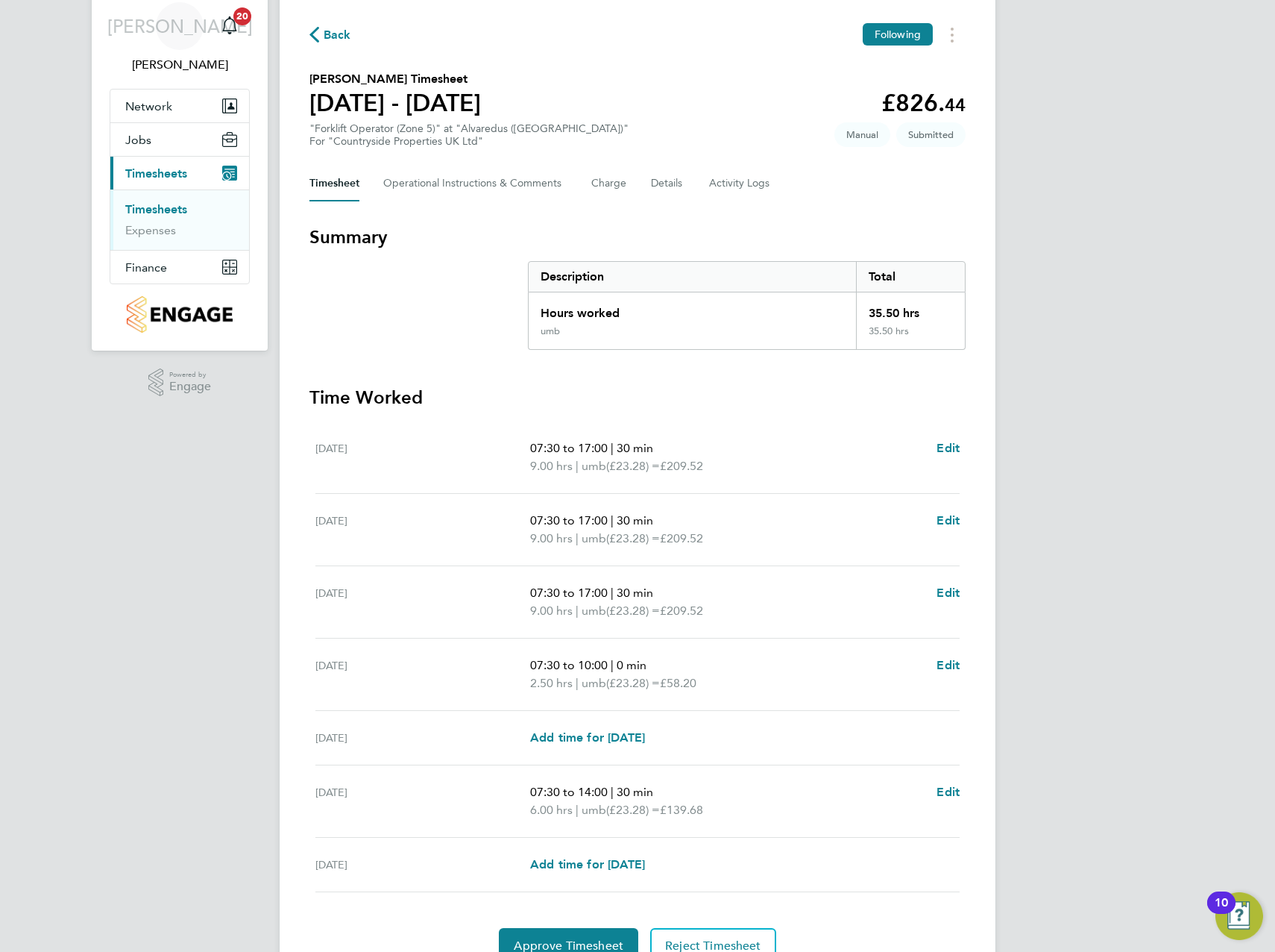
scroll to position [126, 0]
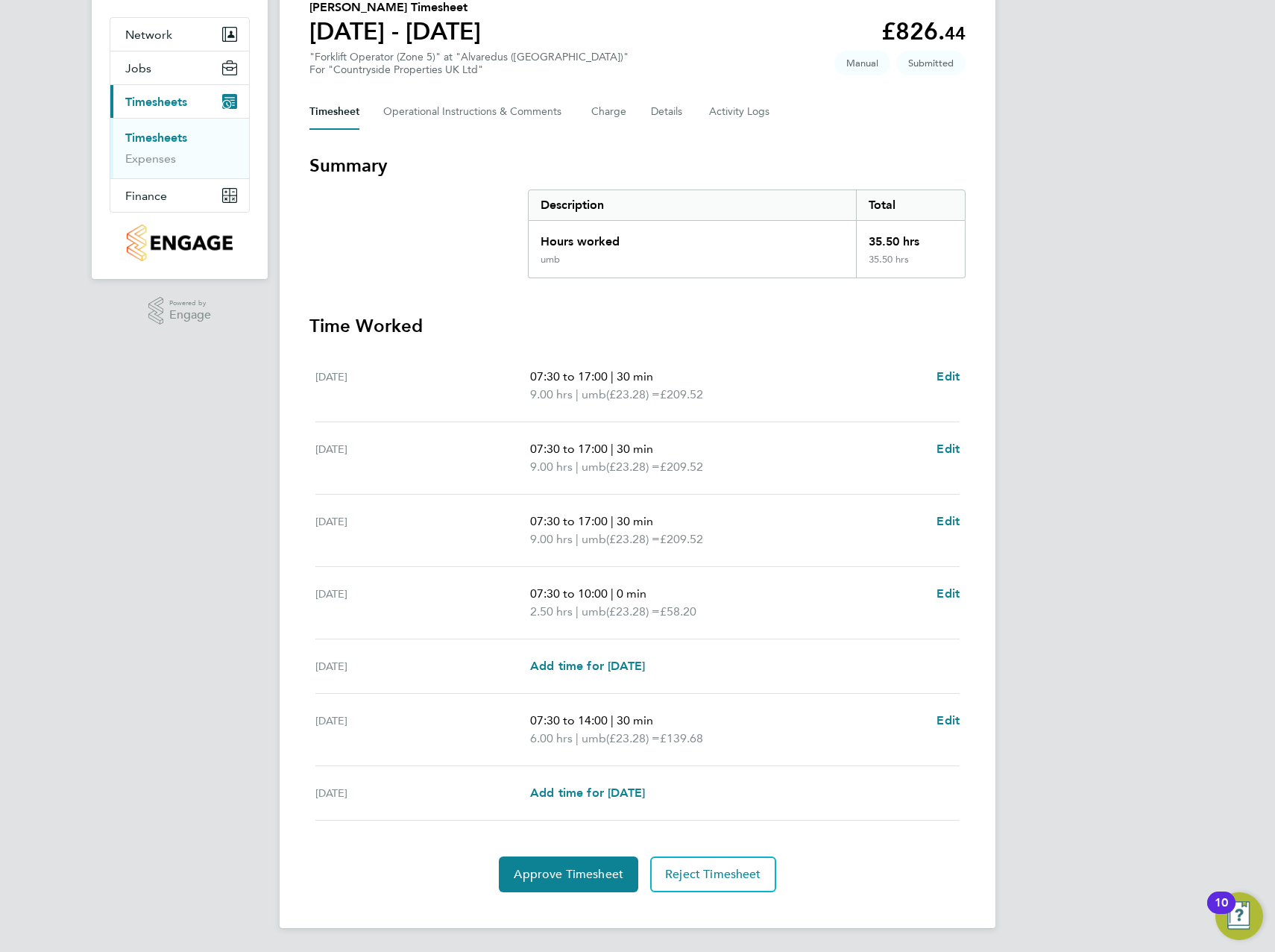
click at [605, 572] on div "Thu 21 Aug 07:30 to 10:00 | 0 min 2.50 hrs | umb (£23.28) = £58.20 Edit" at bounding box center [637, 603] width 644 height 73
click at [561, 875] on span "Approve Timesheet" at bounding box center [568, 874] width 110 height 15
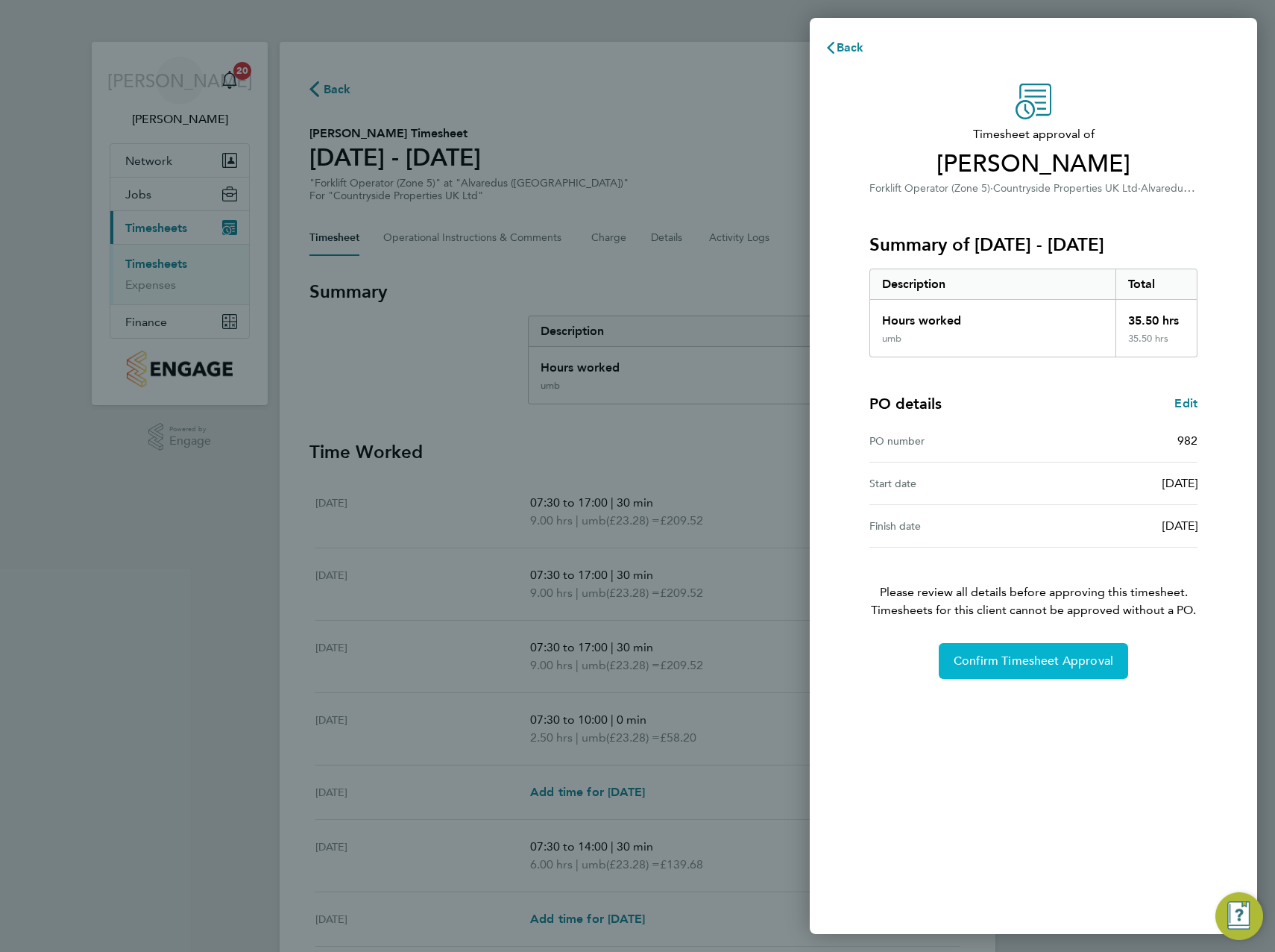
click at [1034, 647] on button "Confirm Timesheet Approval" at bounding box center [1034, 661] width 189 height 36
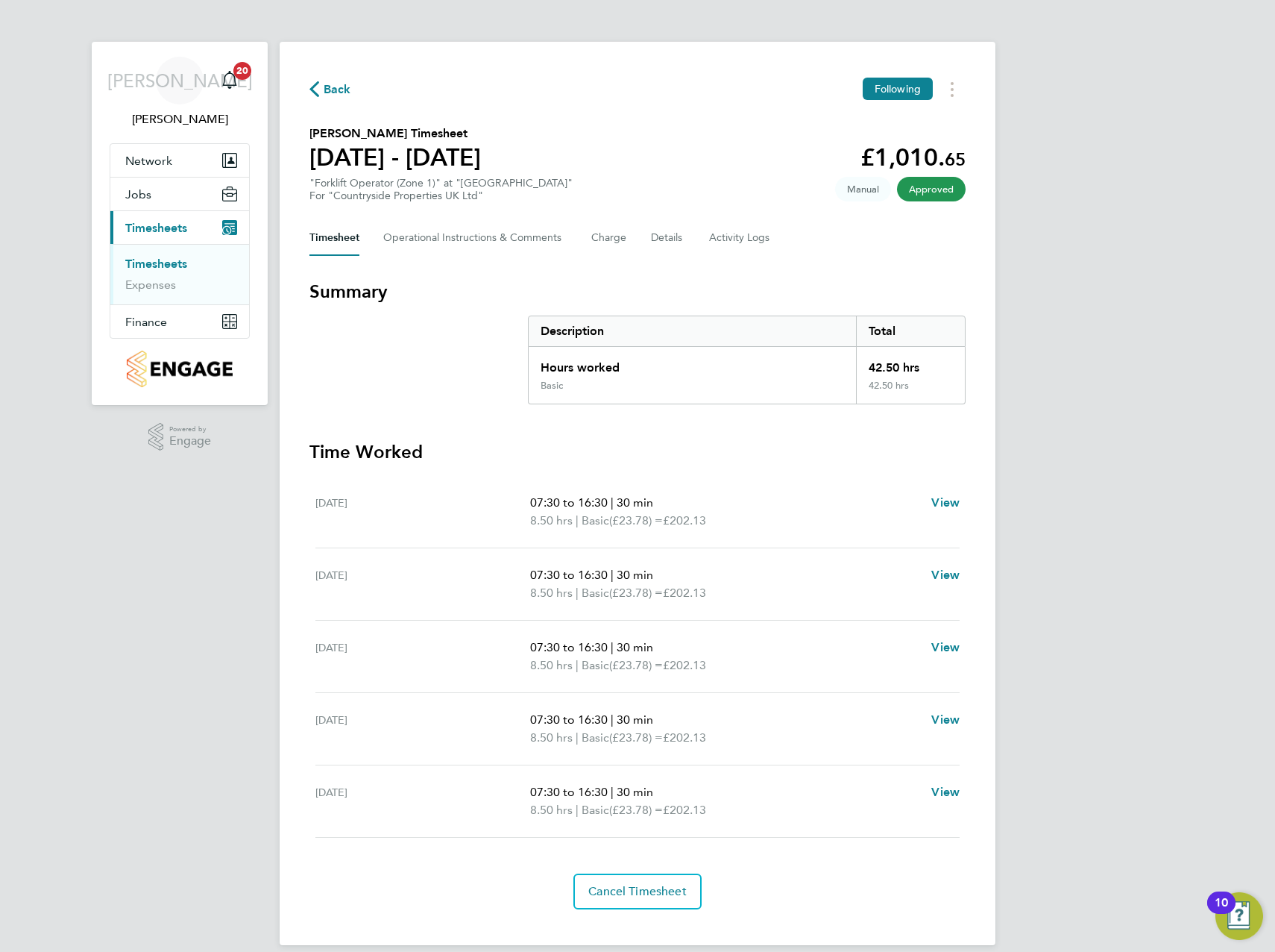
click at [437, 319] on section "Summary Description Total Hours worked 42.50 hrs Basic 42.50 hrs" at bounding box center [637, 342] width 656 height 125
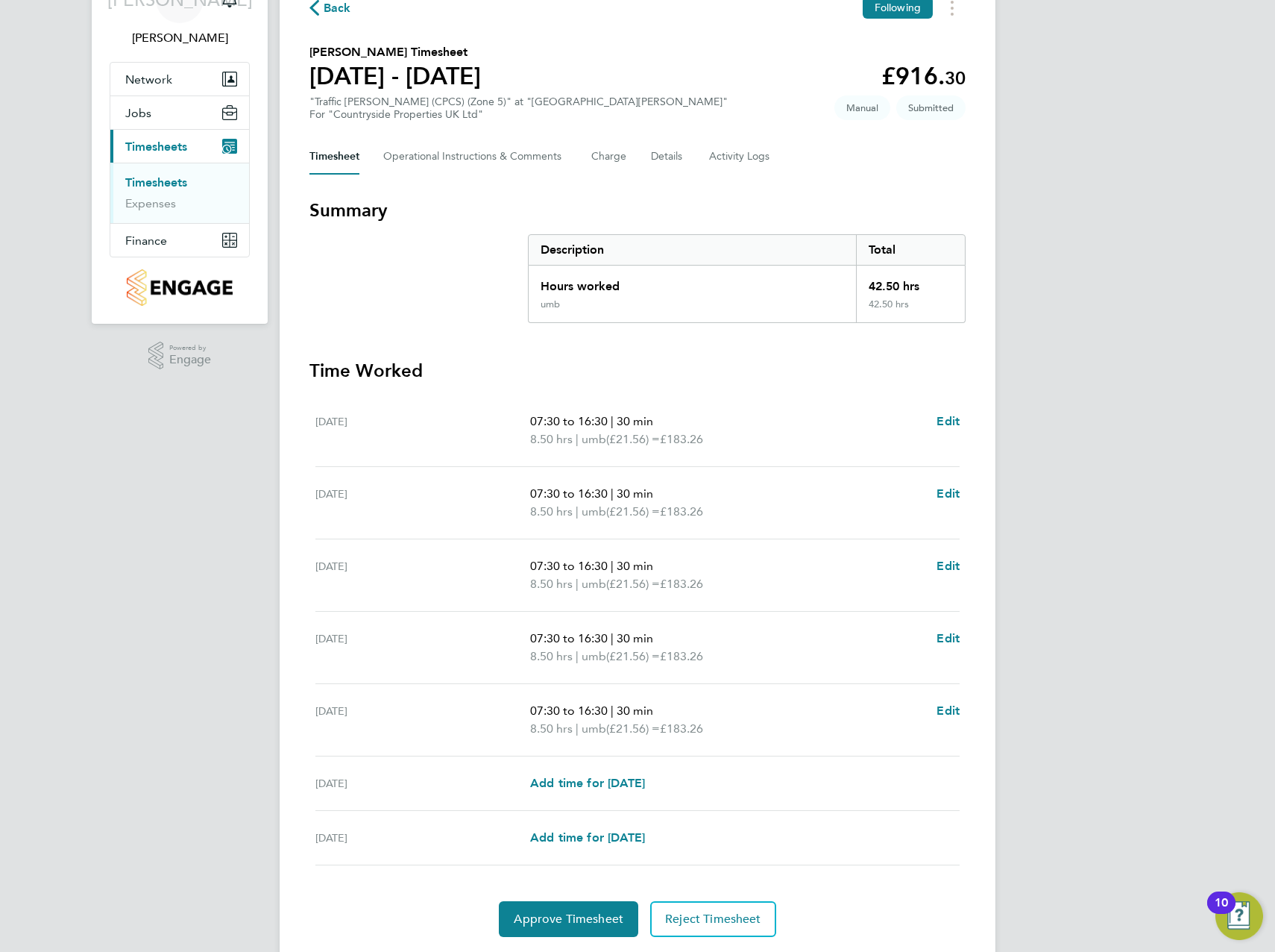
scroll to position [126, 0]
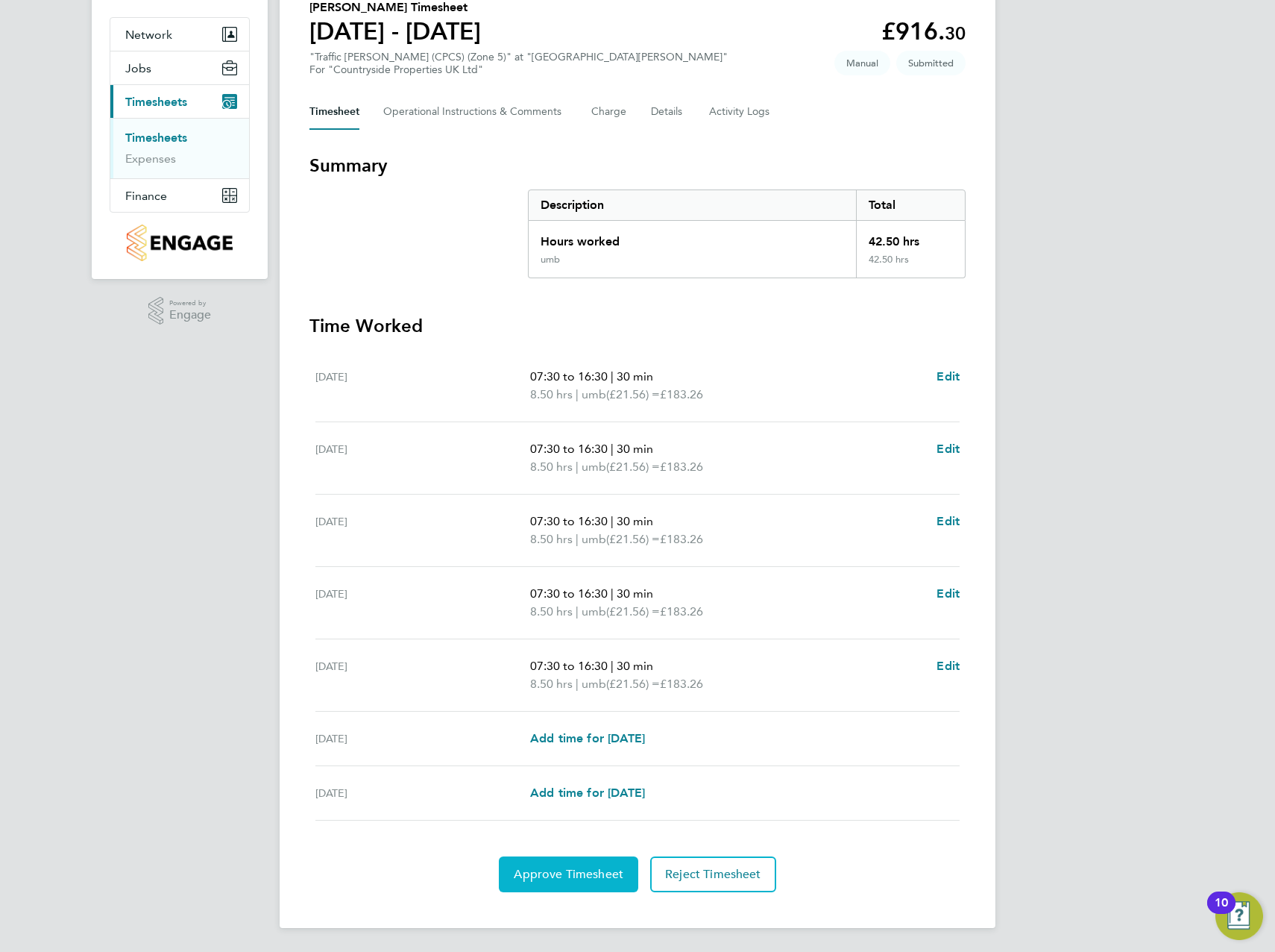
click at [561, 870] on span "Approve Timesheet" at bounding box center [568, 874] width 110 height 15
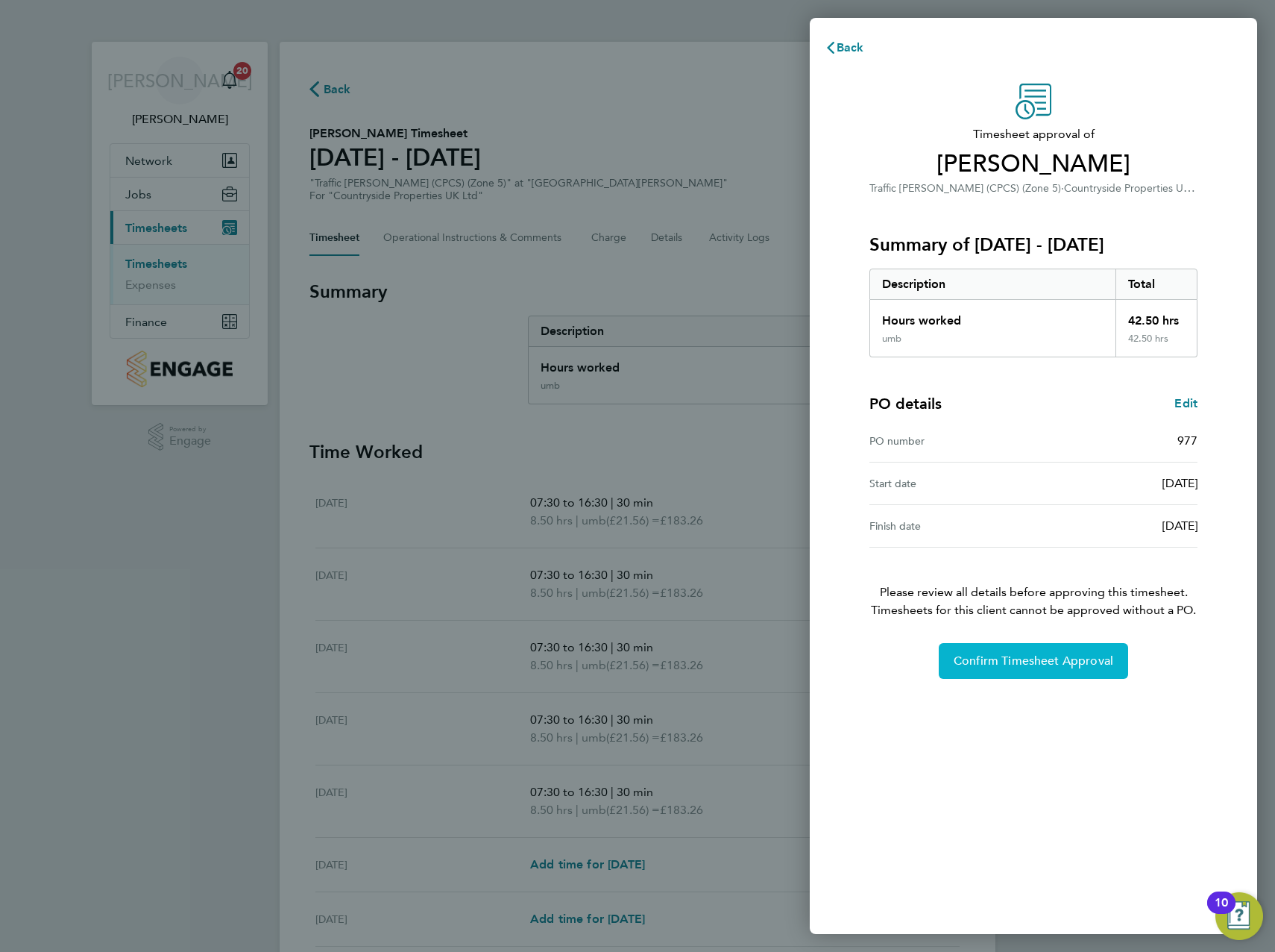
click at [1045, 675] on button "Confirm Timesheet Approval" at bounding box center [1034, 661] width 189 height 36
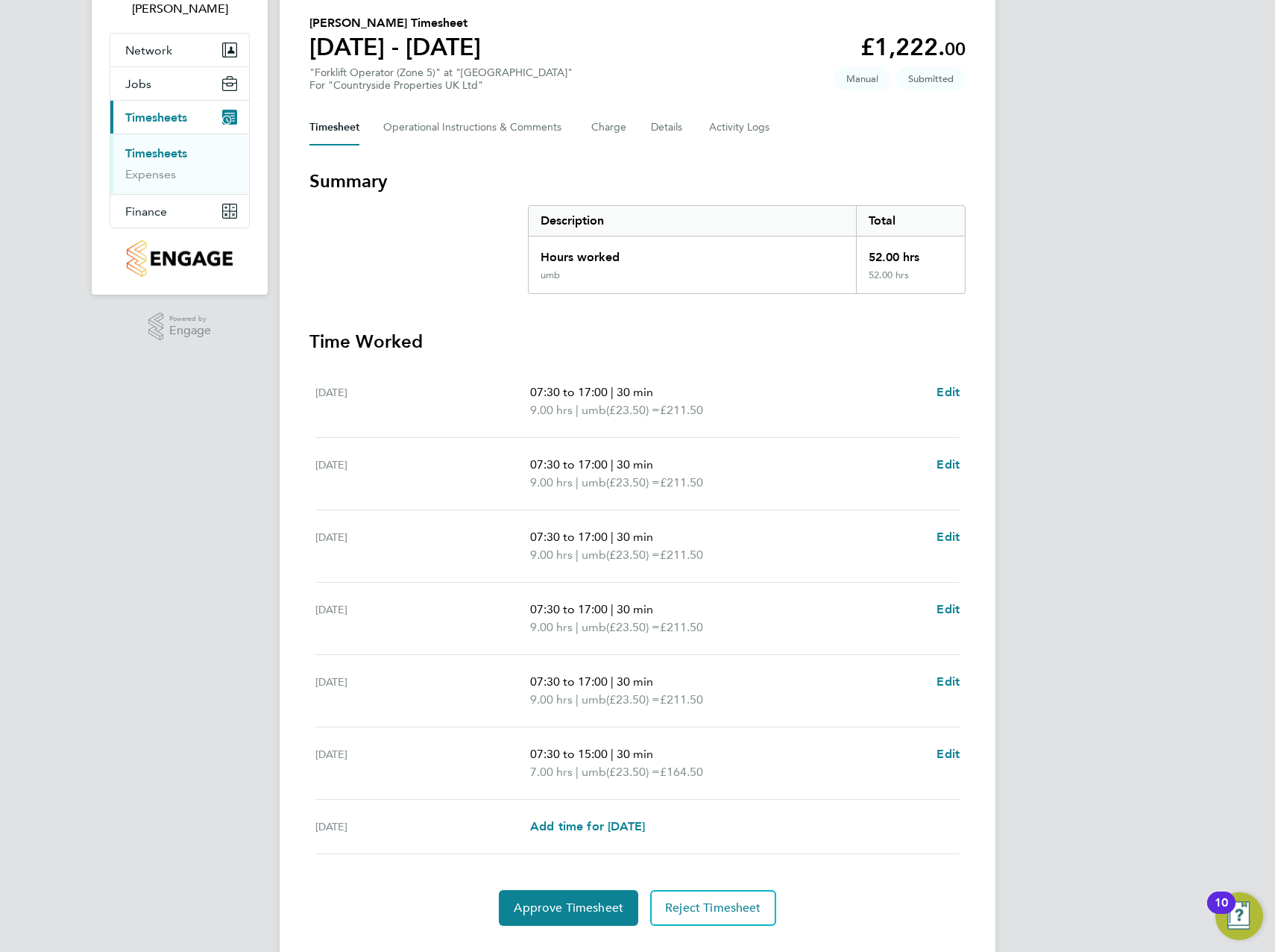
scroll to position [144, 0]
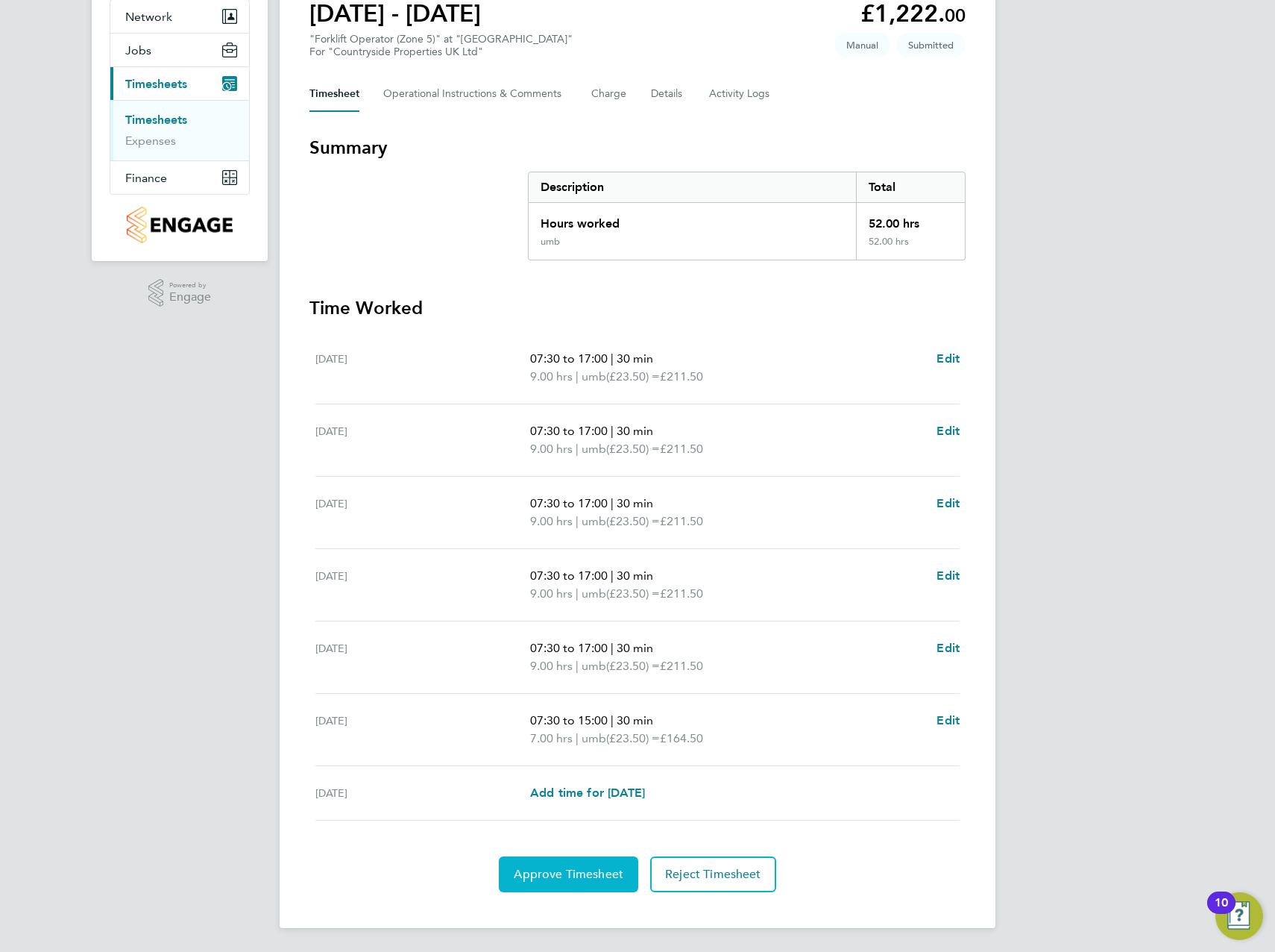
click at [569, 871] on span "Approve Timesheet" at bounding box center [568, 874] width 110 height 15
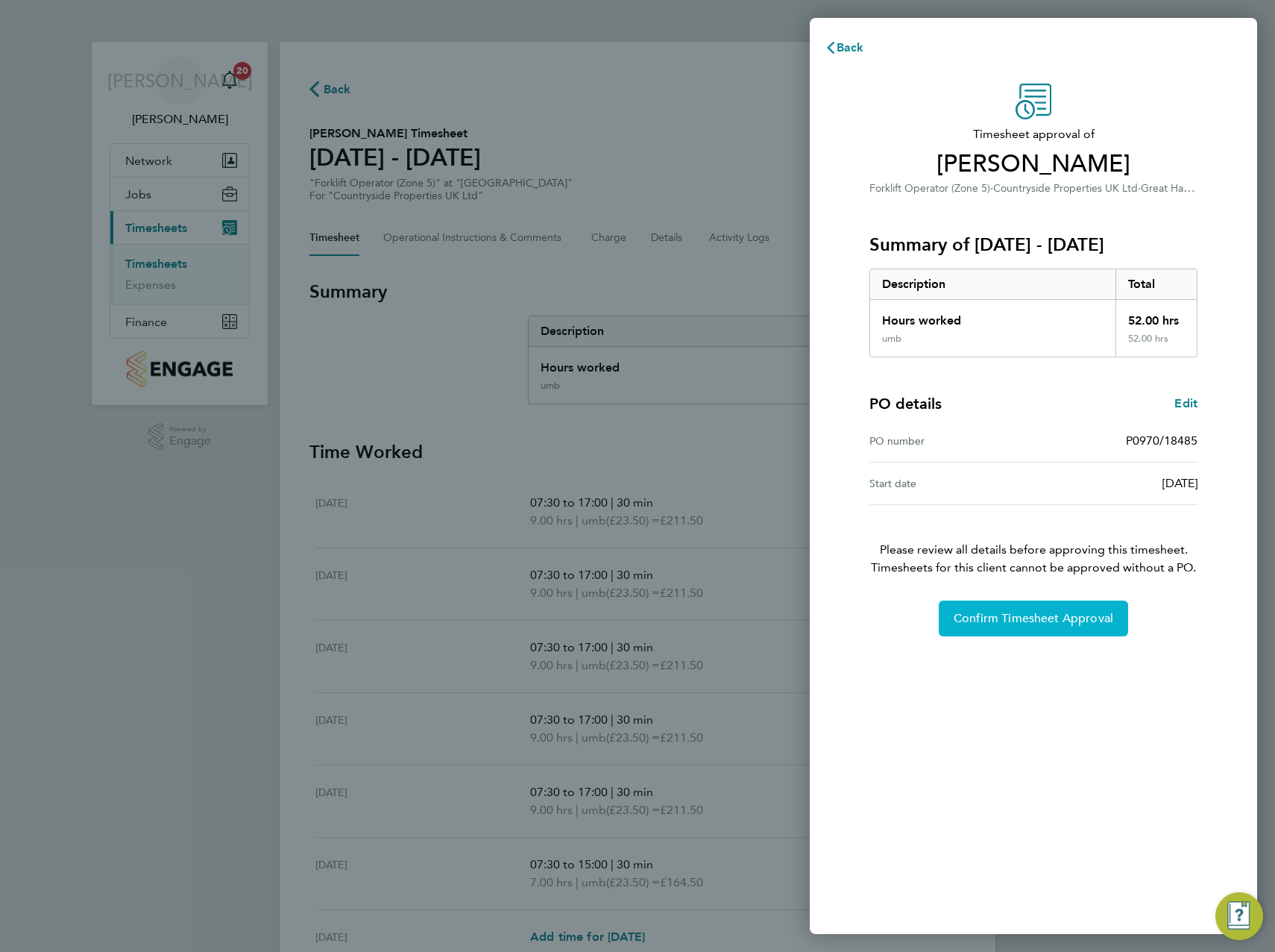
click at [1046, 605] on button "Confirm Timesheet Approval" at bounding box center [1034, 618] width 189 height 36
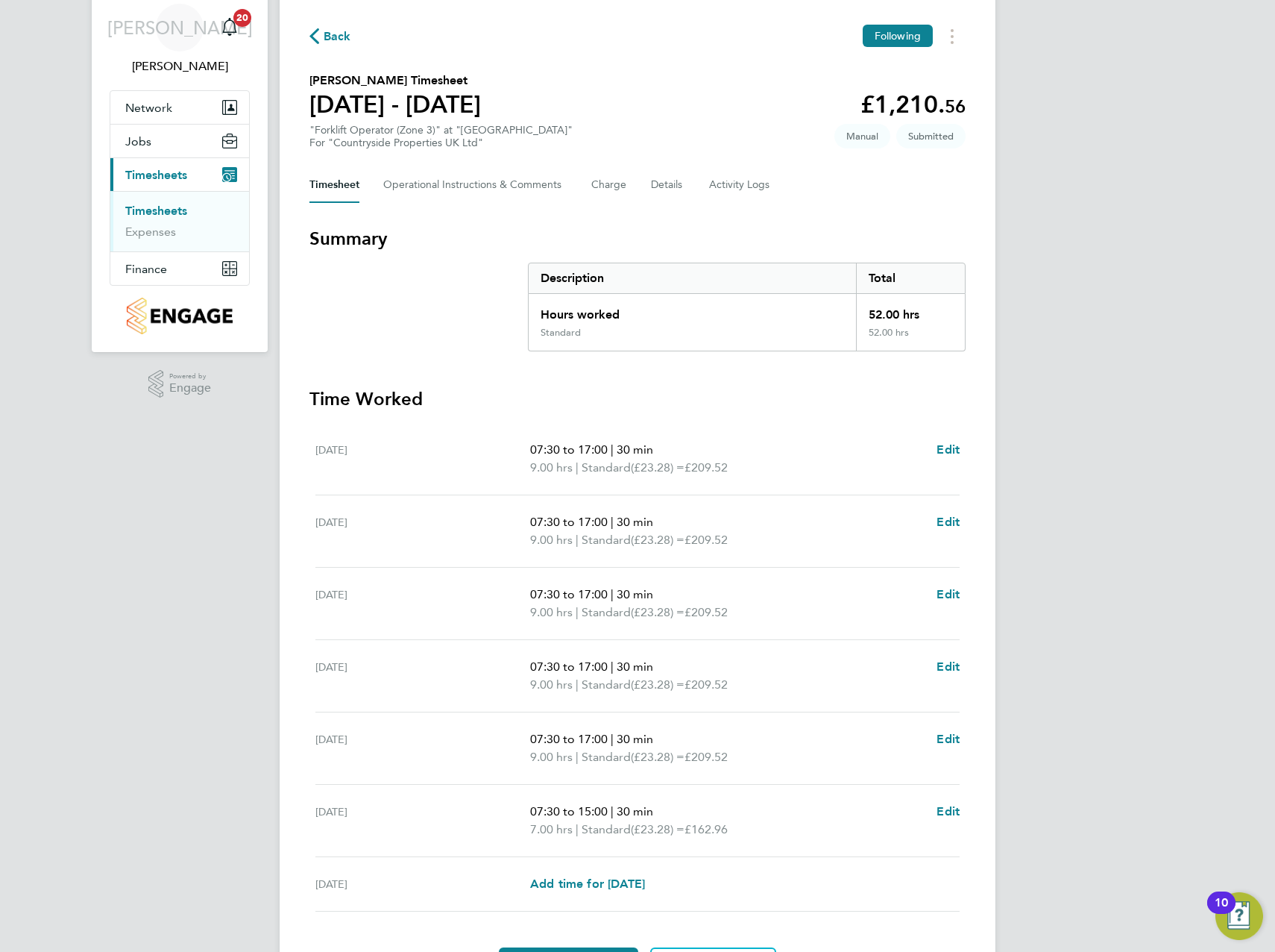
scroll to position [144, 0]
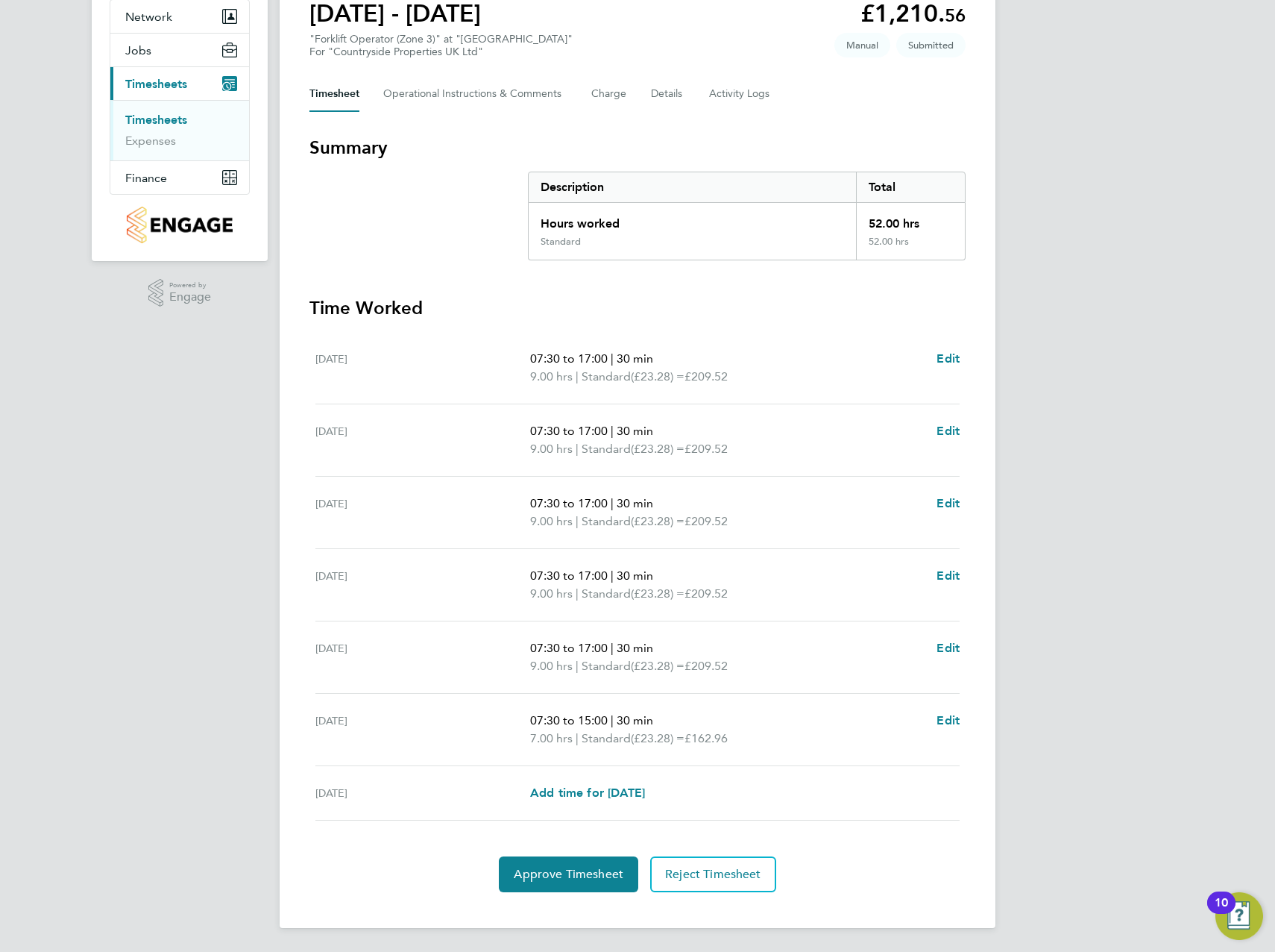
click at [1079, 495] on div "JA James Archer Notifications 20 Applications: Network Team Members Sites Worke…" at bounding box center [637, 403] width 1275 height 1095
click at [570, 879] on span "Approve Timesheet" at bounding box center [568, 874] width 110 height 15
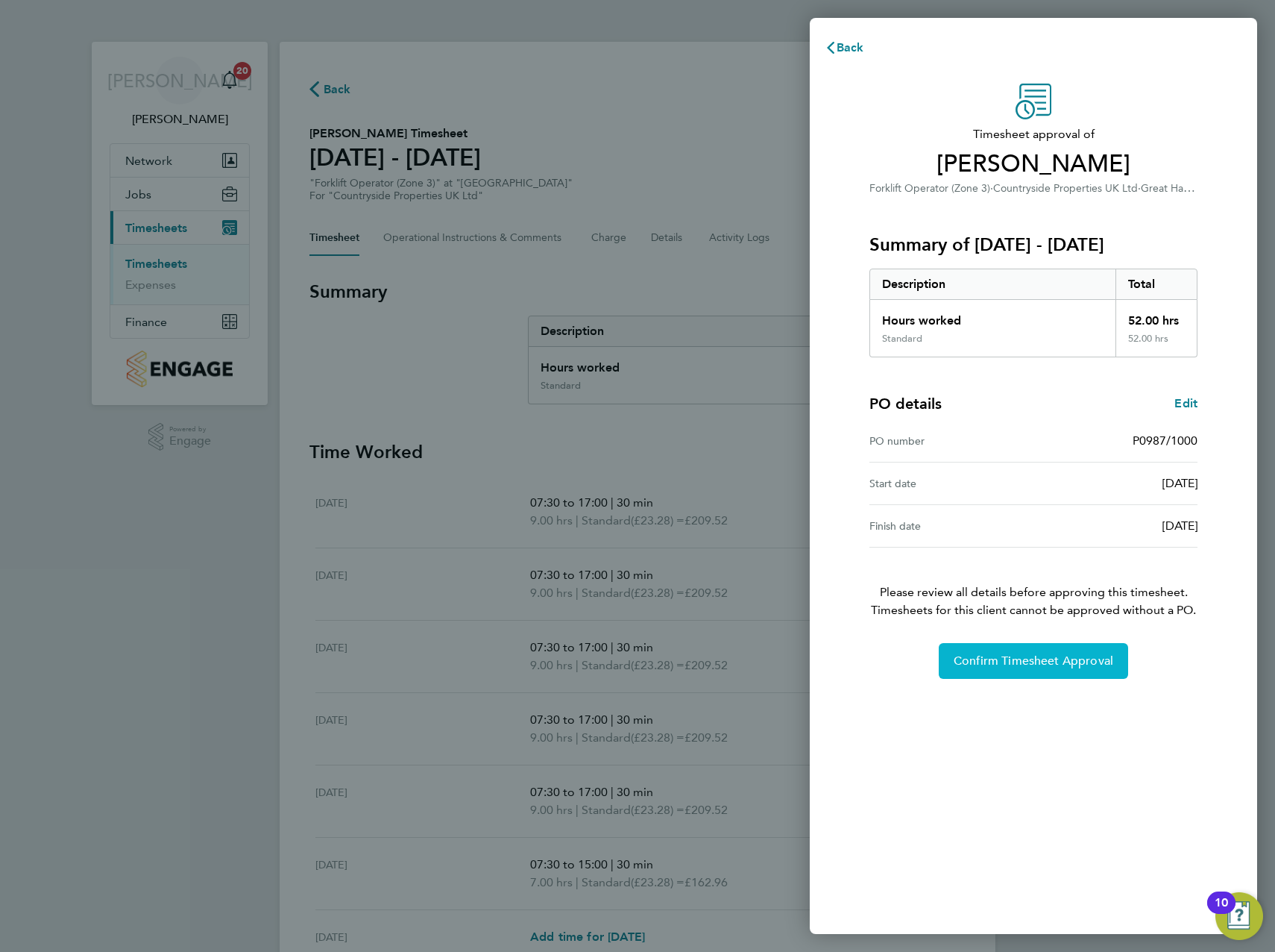
click at [1061, 656] on span "Confirm Timesheet Approval" at bounding box center [1033, 660] width 159 height 15
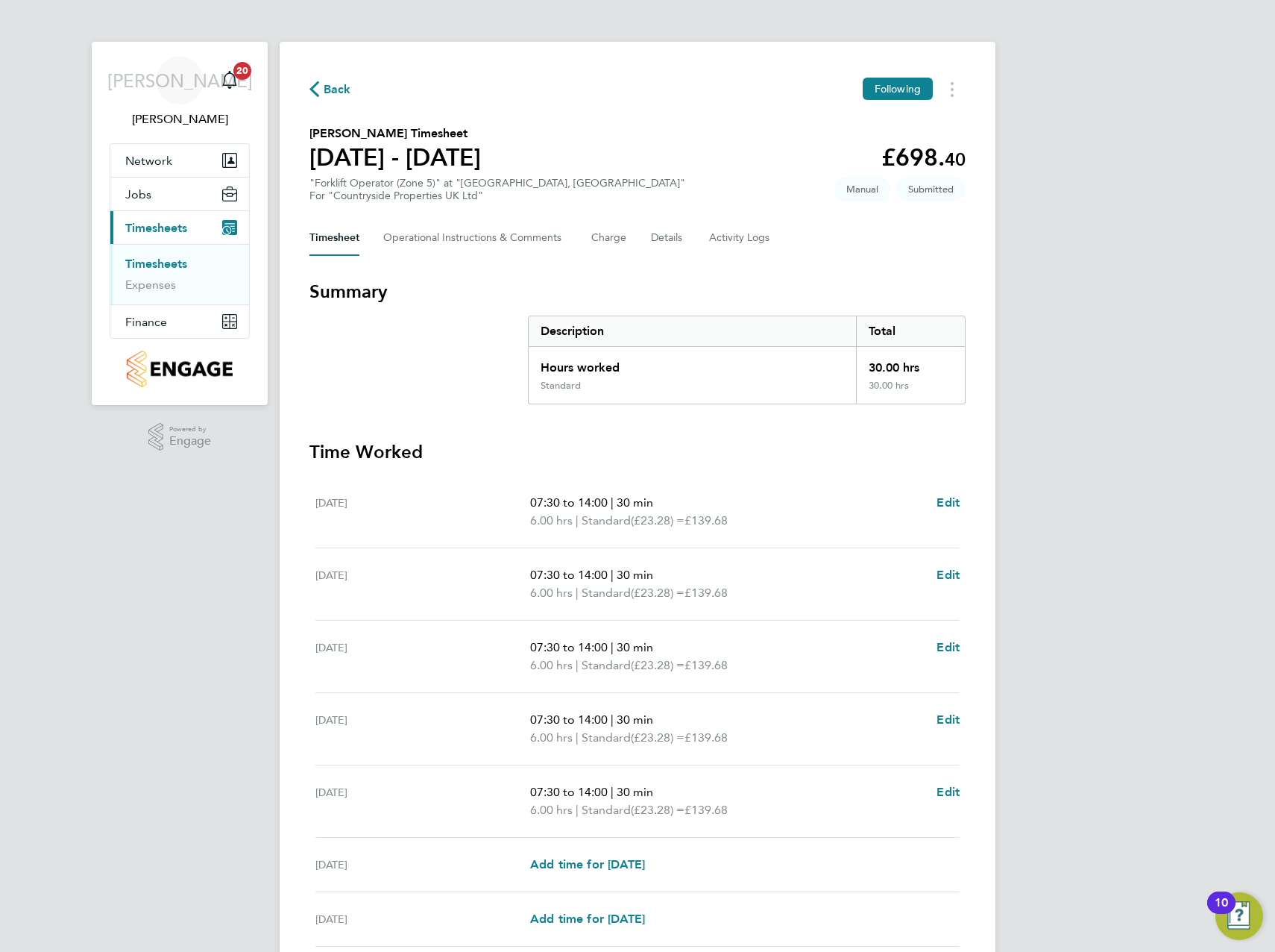
click at [1174, 405] on div "JA [PERSON_NAME] Notifications 20 Applications: Network Team Members Sites Work…" at bounding box center [637, 538] width 1275 height 1077
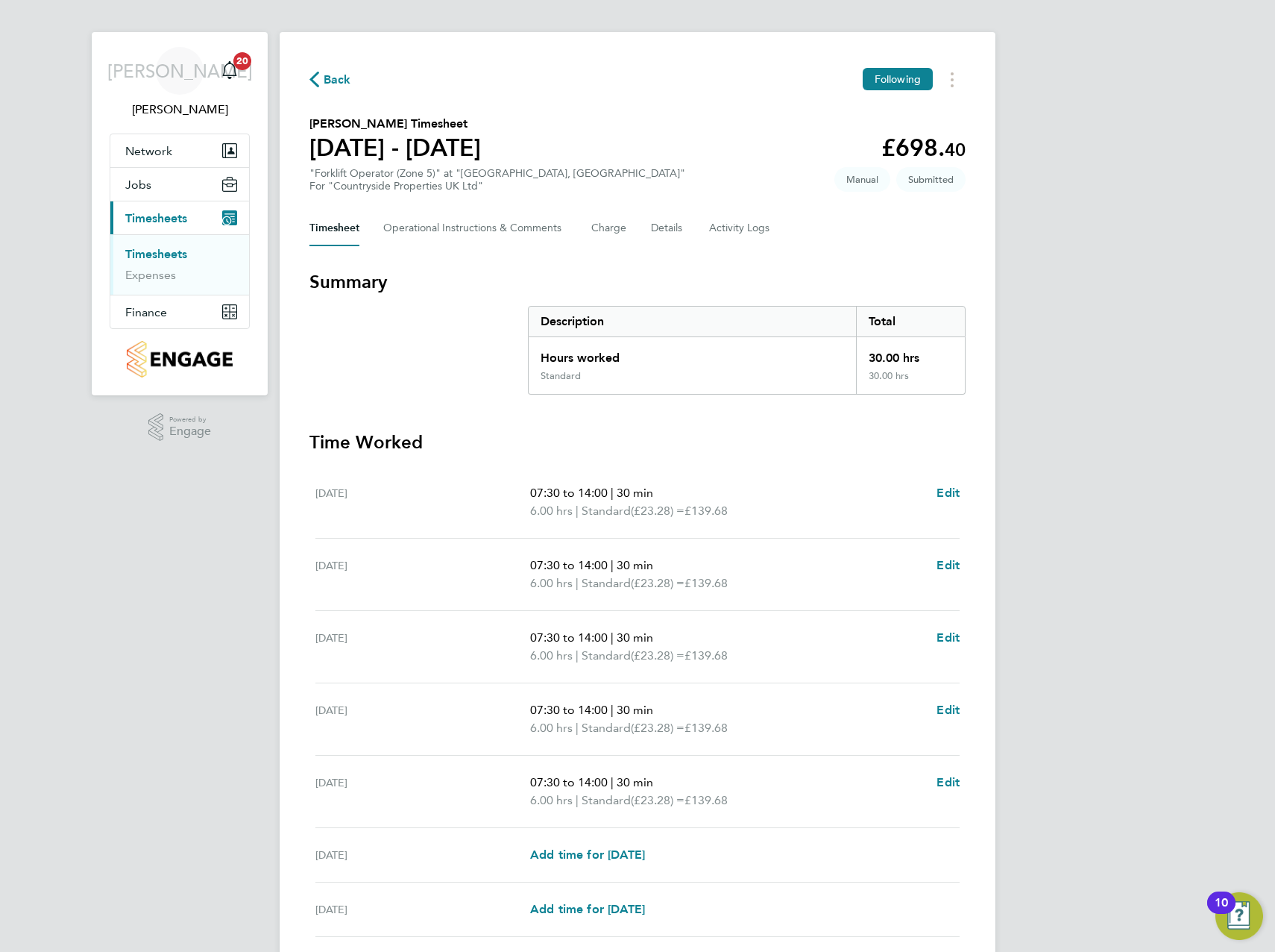
scroll to position [126, 0]
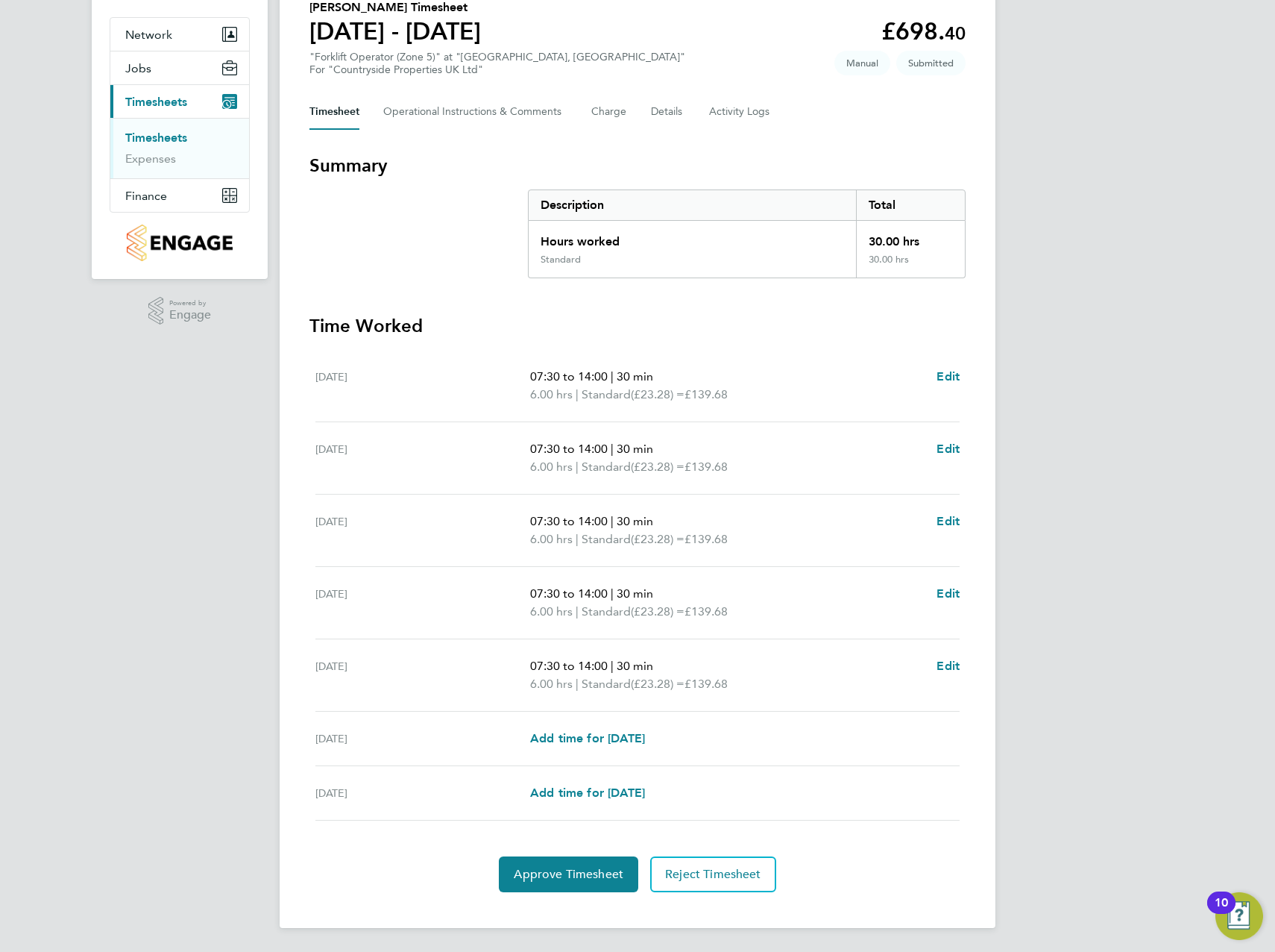
click at [1156, 272] on div "JA James Archer Notifications 20 Applications: Network Team Members Sites Worke…" at bounding box center [637, 412] width 1275 height 1077
click at [577, 859] on button "Approve Timesheet" at bounding box center [569, 874] width 140 height 36
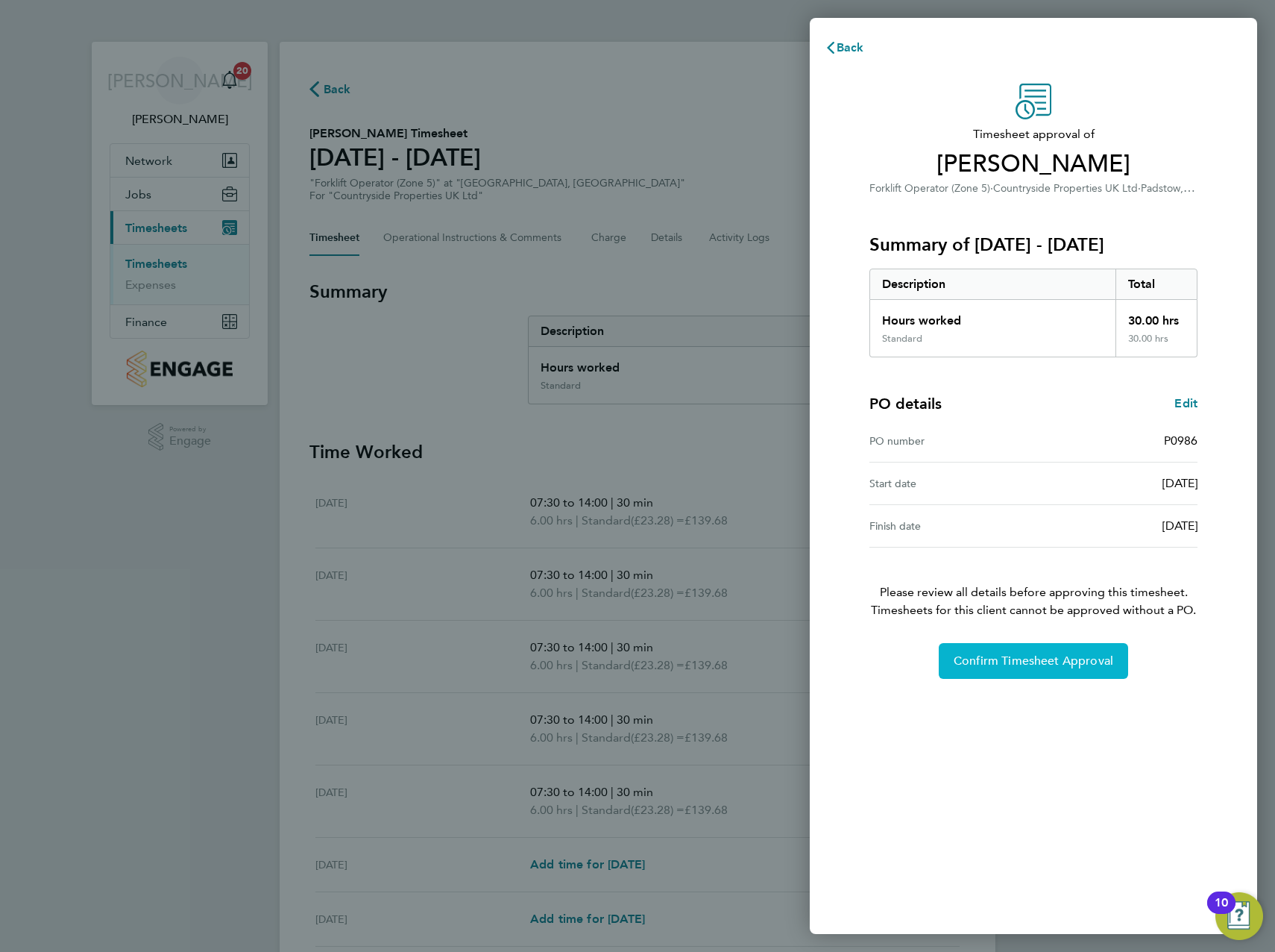
click at [1029, 671] on button "Confirm Timesheet Approval" at bounding box center [1034, 661] width 189 height 36
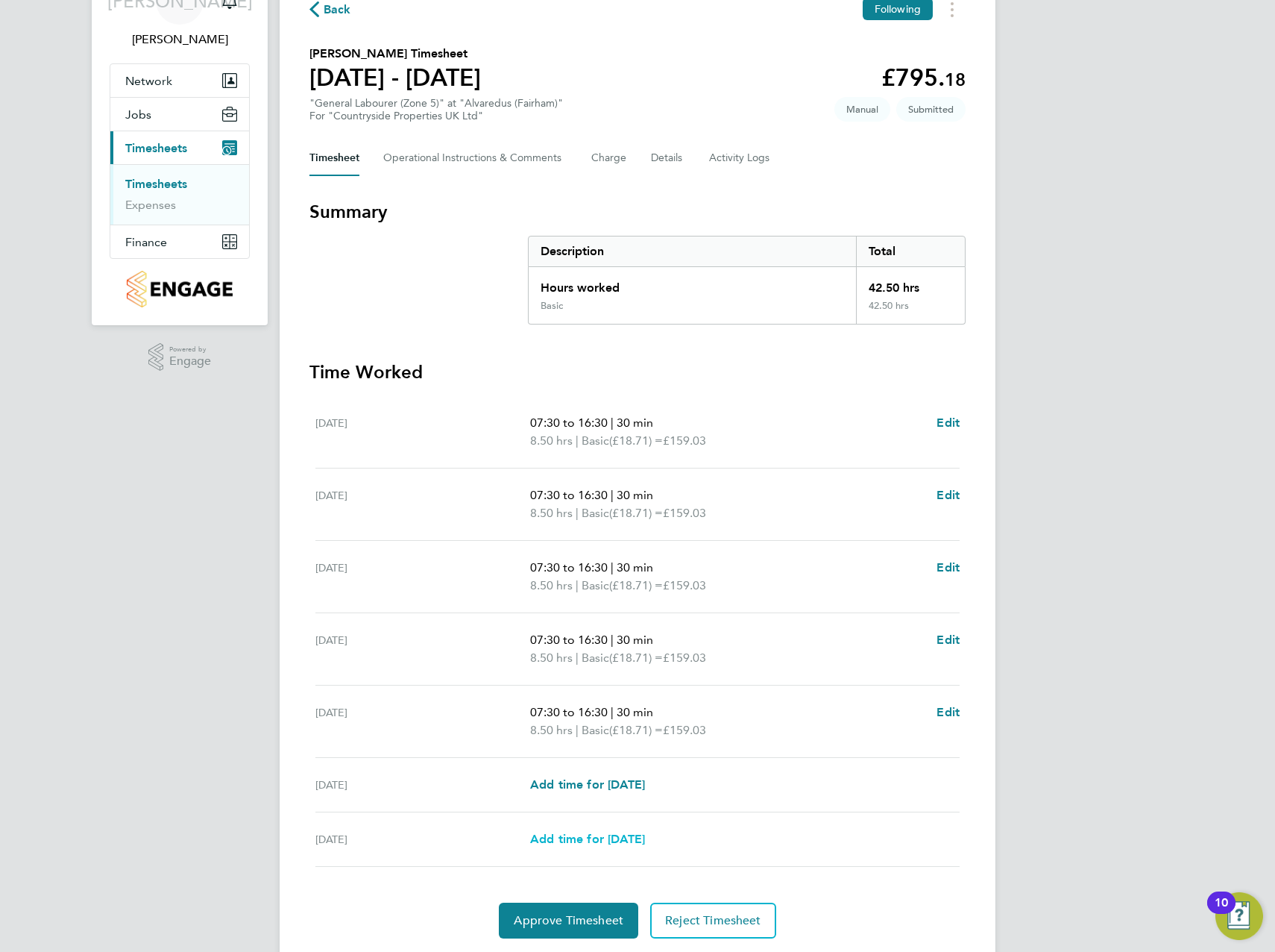
scroll to position [126, 0]
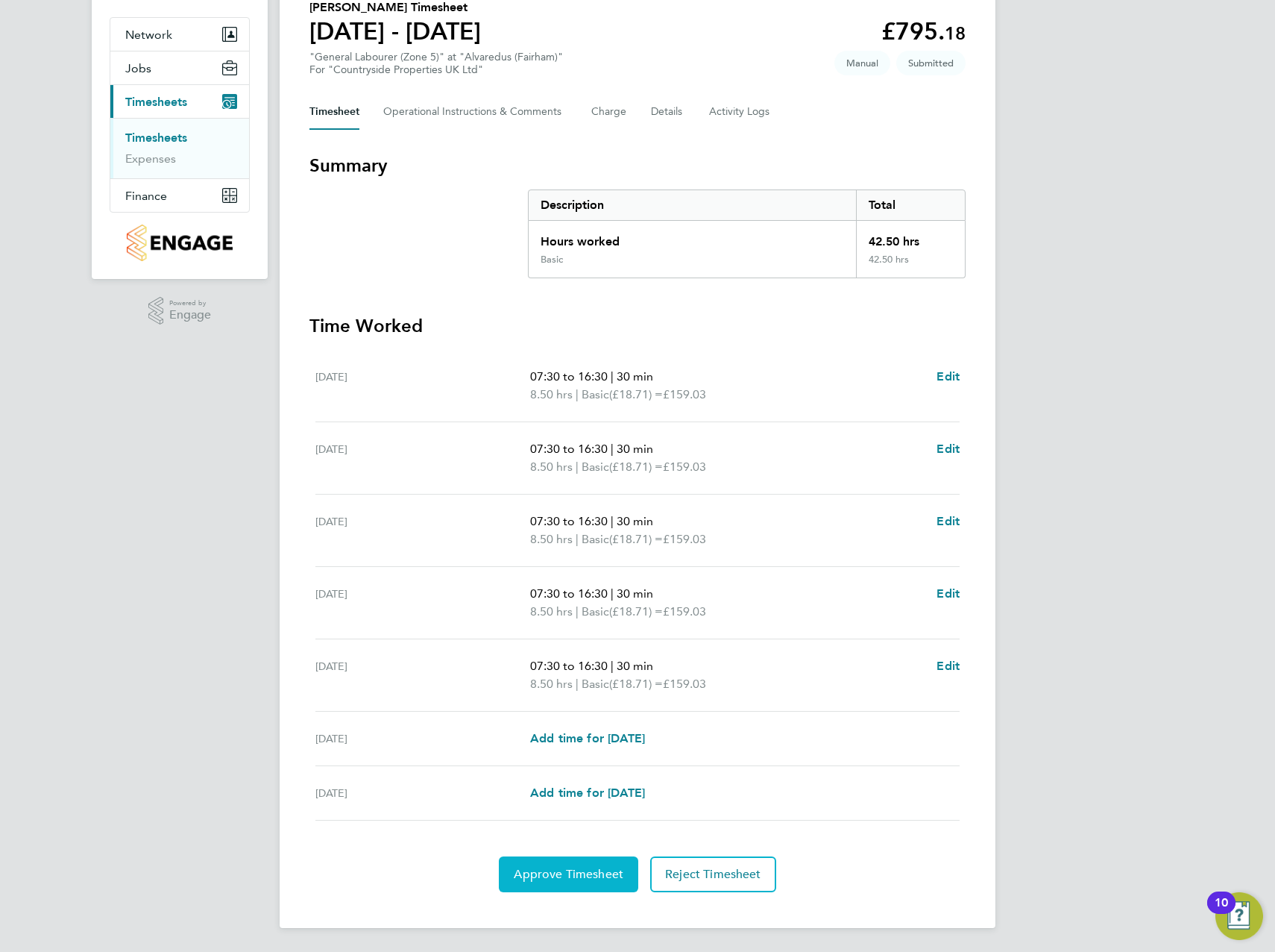
click at [571, 873] on span "Approve Timesheet" at bounding box center [568, 874] width 110 height 15
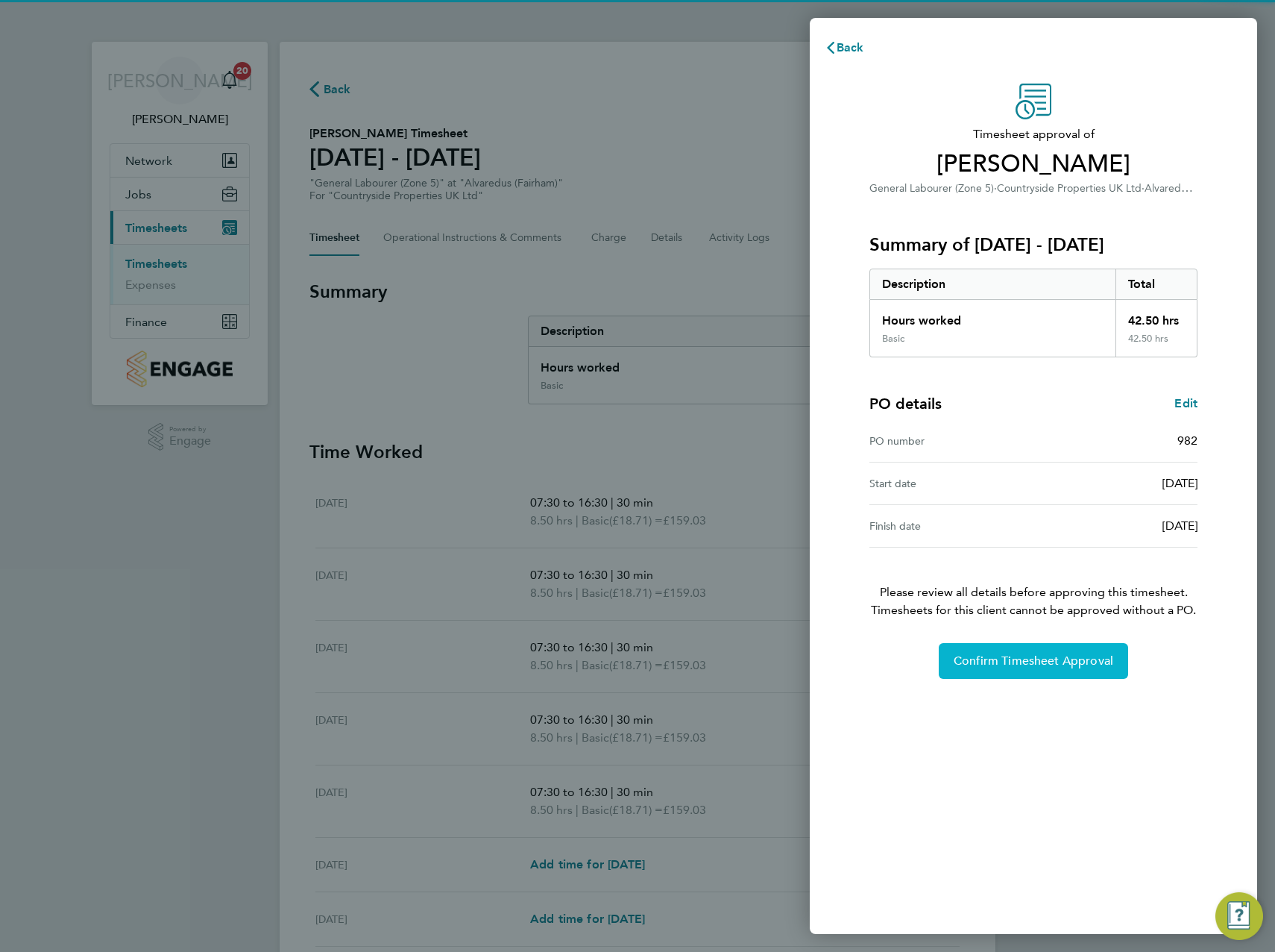
click at [1023, 658] on span "Confirm Timesheet Approval" at bounding box center [1033, 660] width 159 height 15
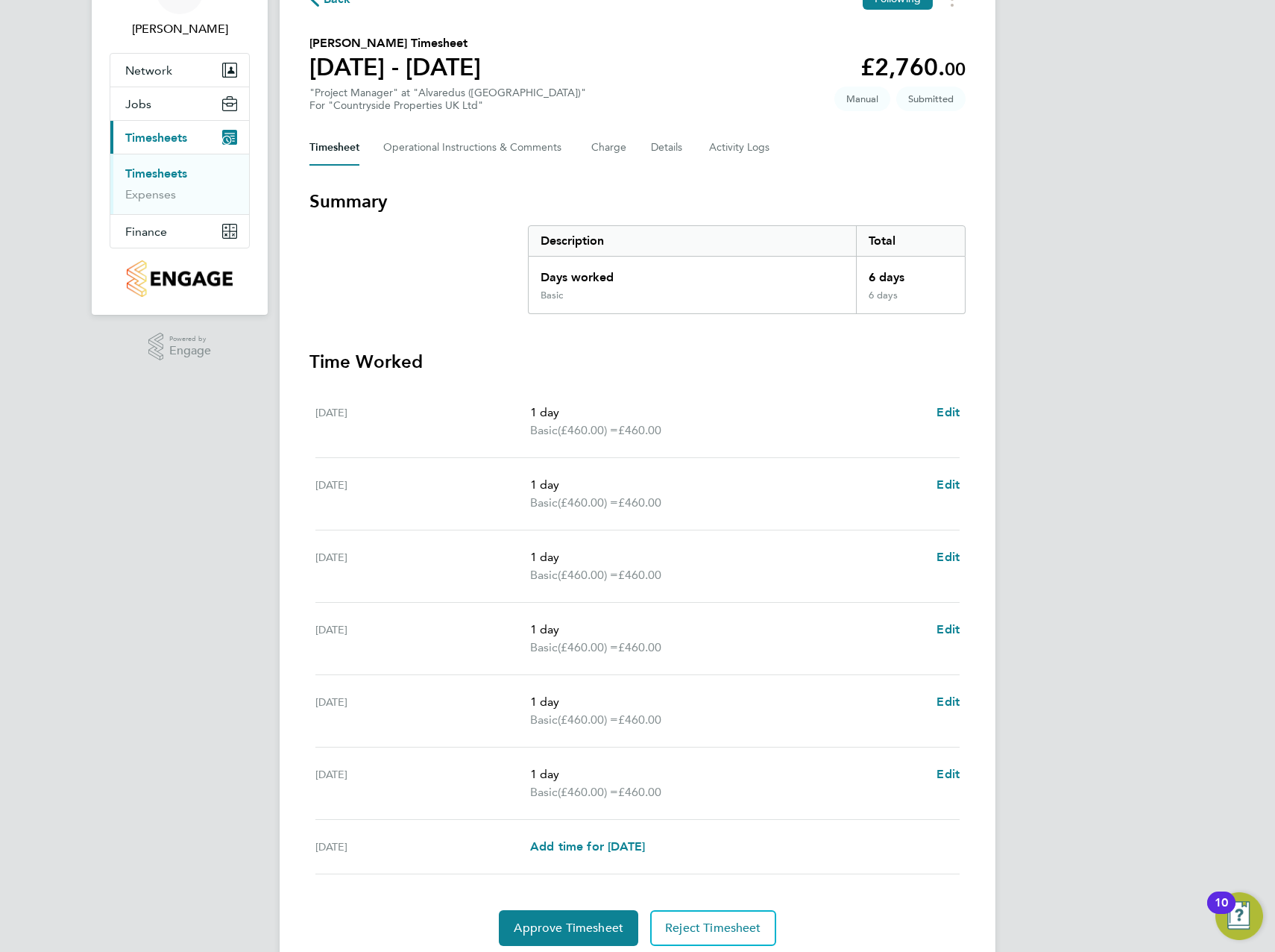
scroll to position [144, 0]
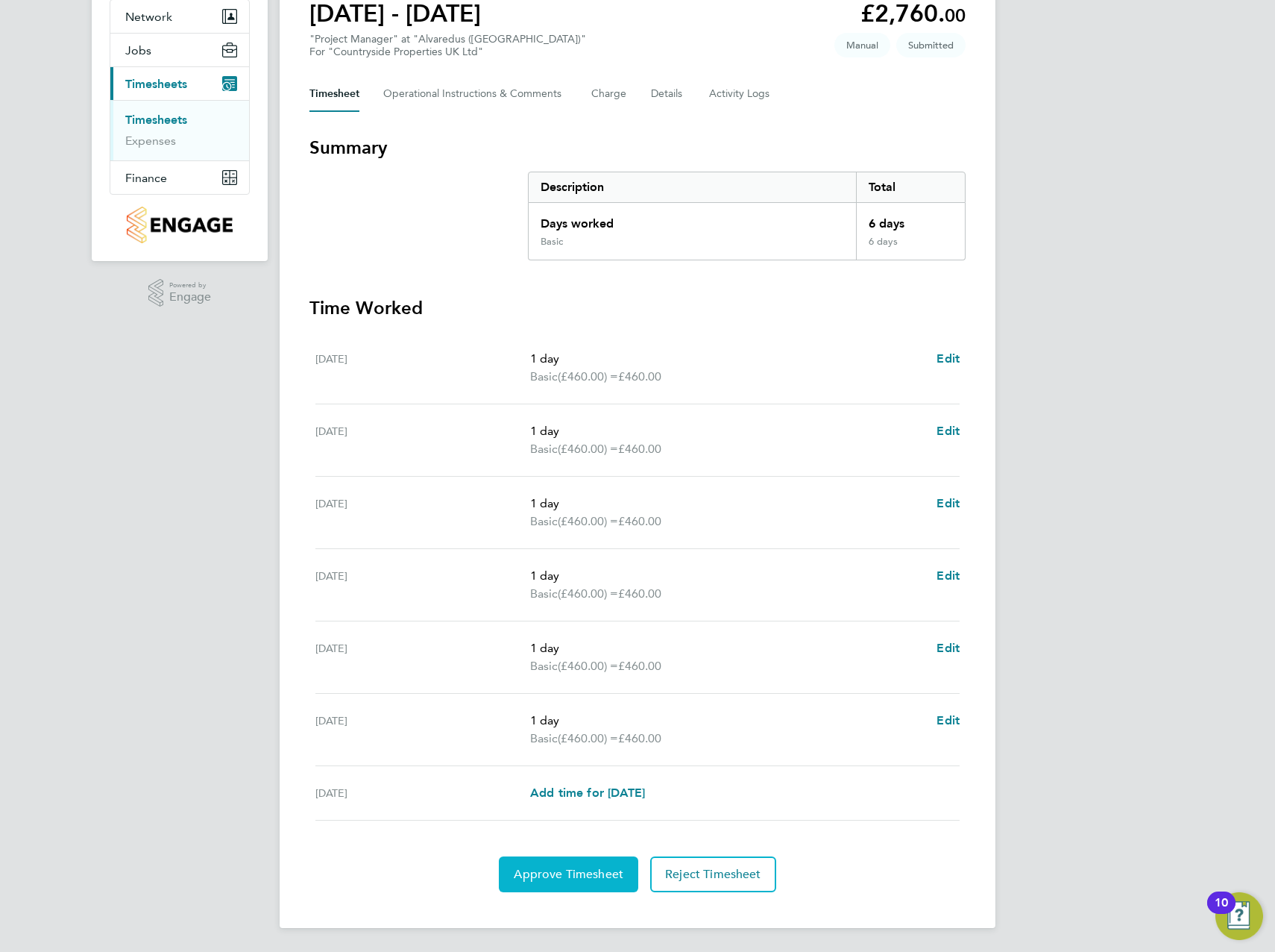
click at [571, 862] on button "Approve Timesheet" at bounding box center [569, 874] width 140 height 36
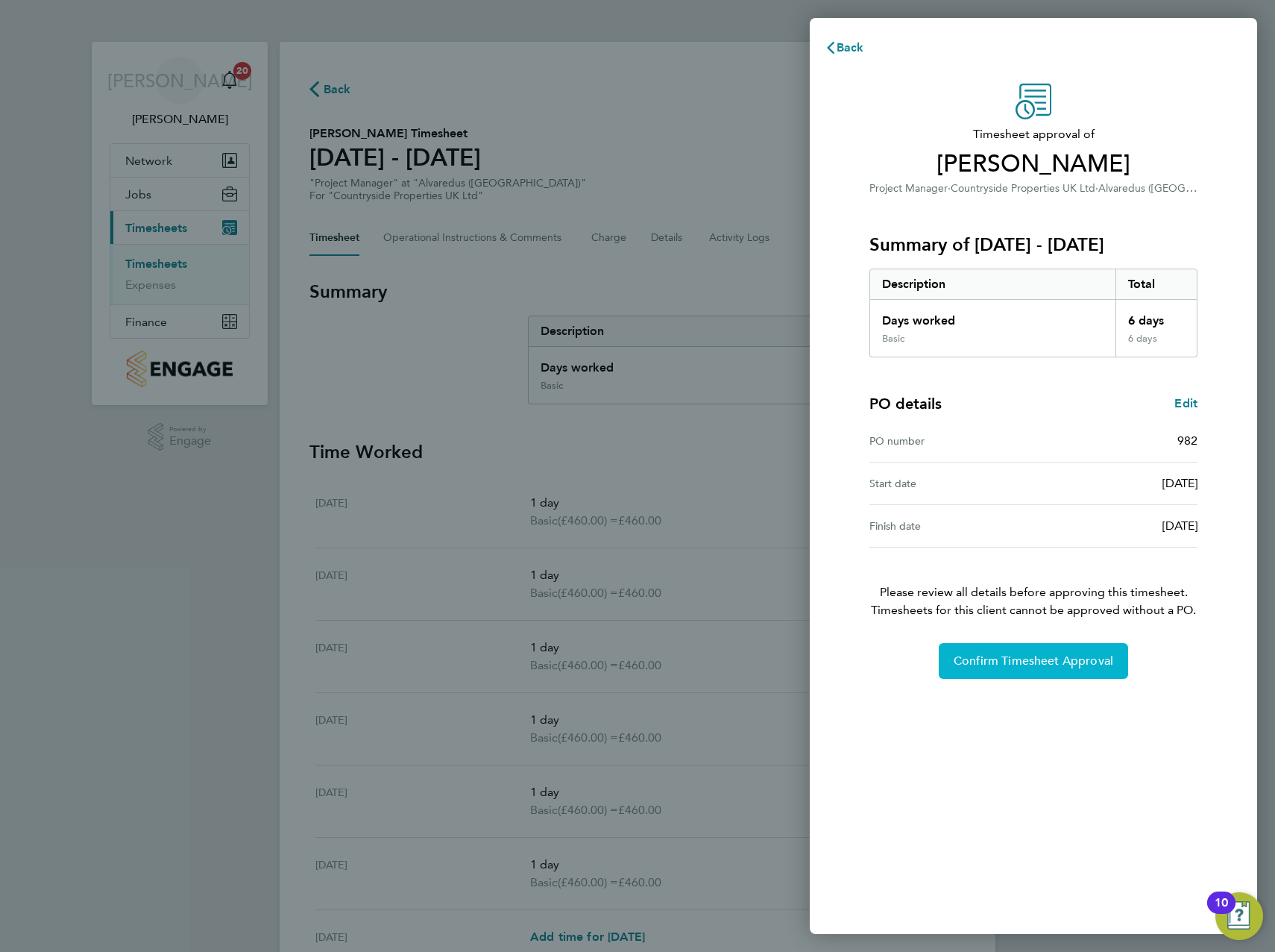
click at [1040, 668] on span "Confirm Timesheet Approval" at bounding box center [1033, 660] width 159 height 15
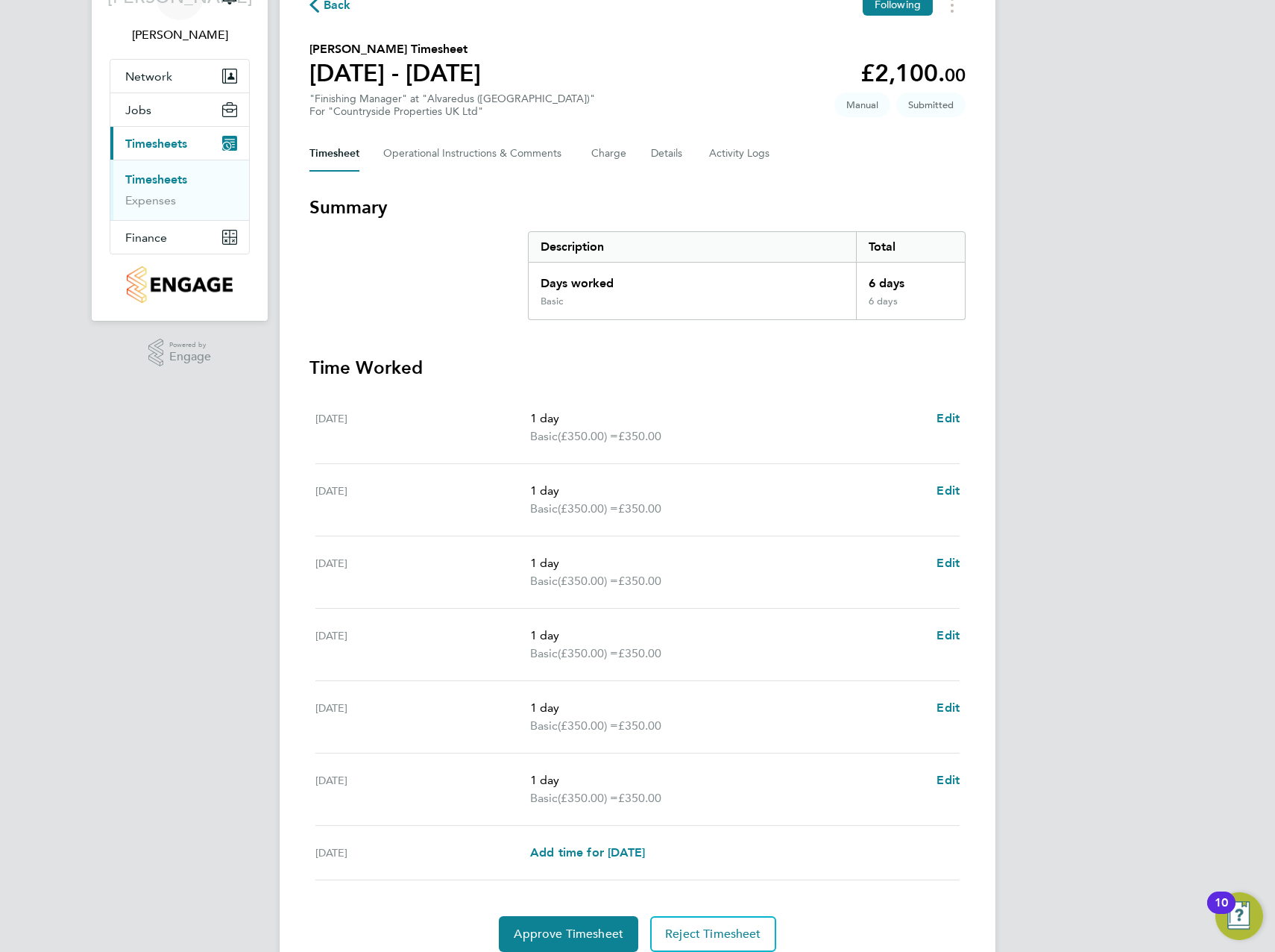
scroll to position [144, 0]
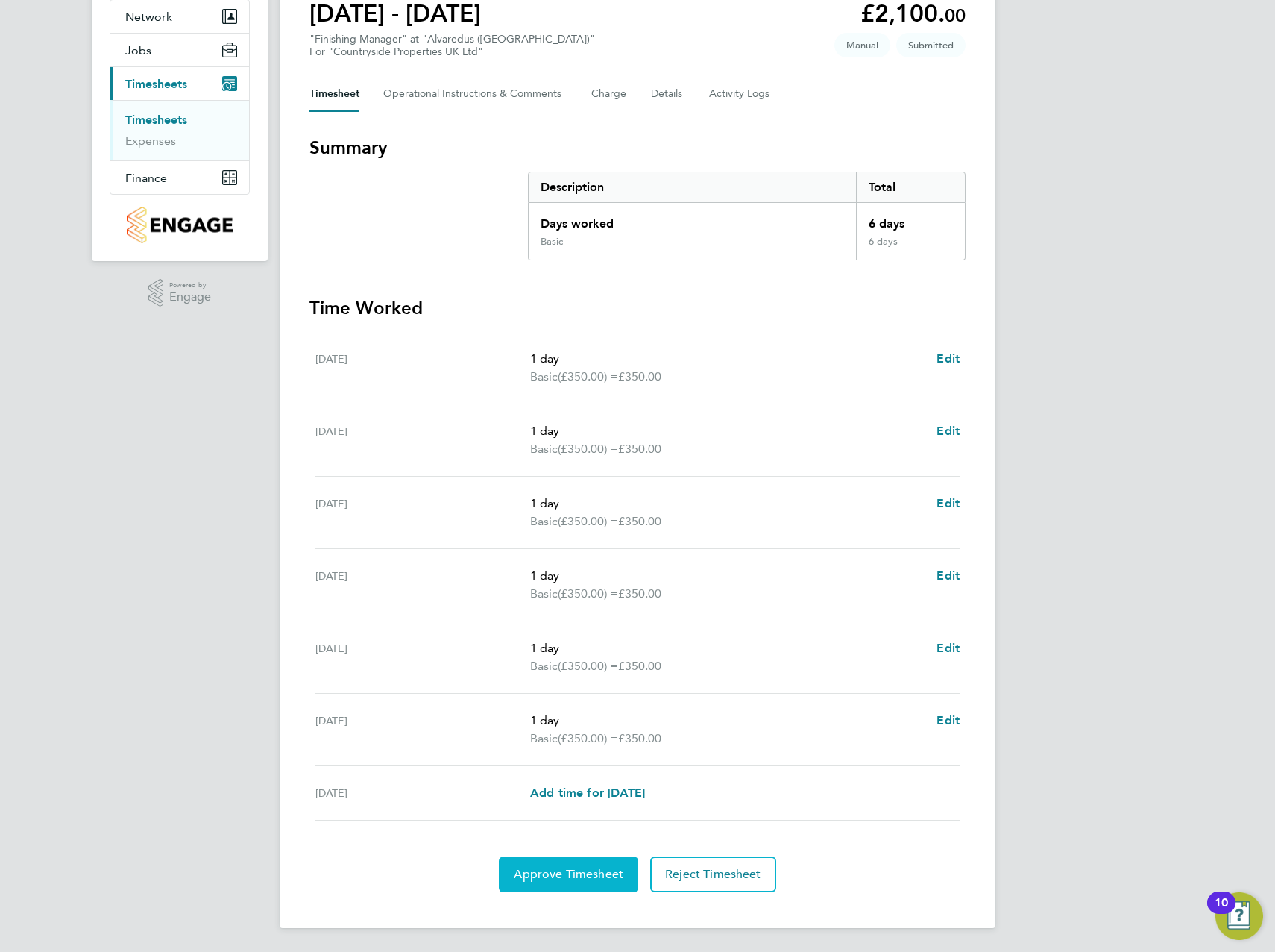
click at [549, 860] on button "Approve Timesheet" at bounding box center [569, 874] width 140 height 36
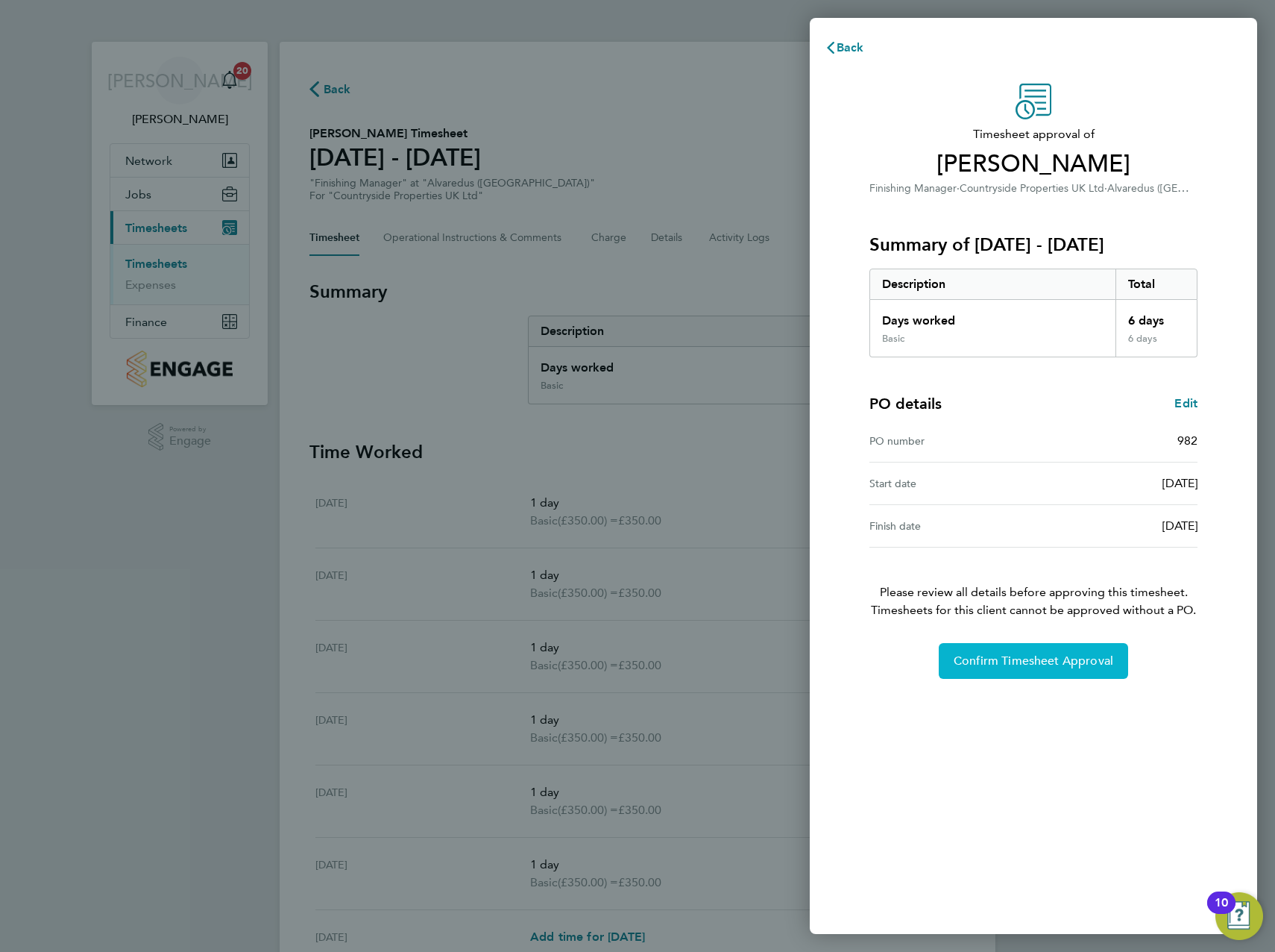
click at [1044, 657] on span "Confirm Timesheet Approval" at bounding box center [1033, 660] width 159 height 15
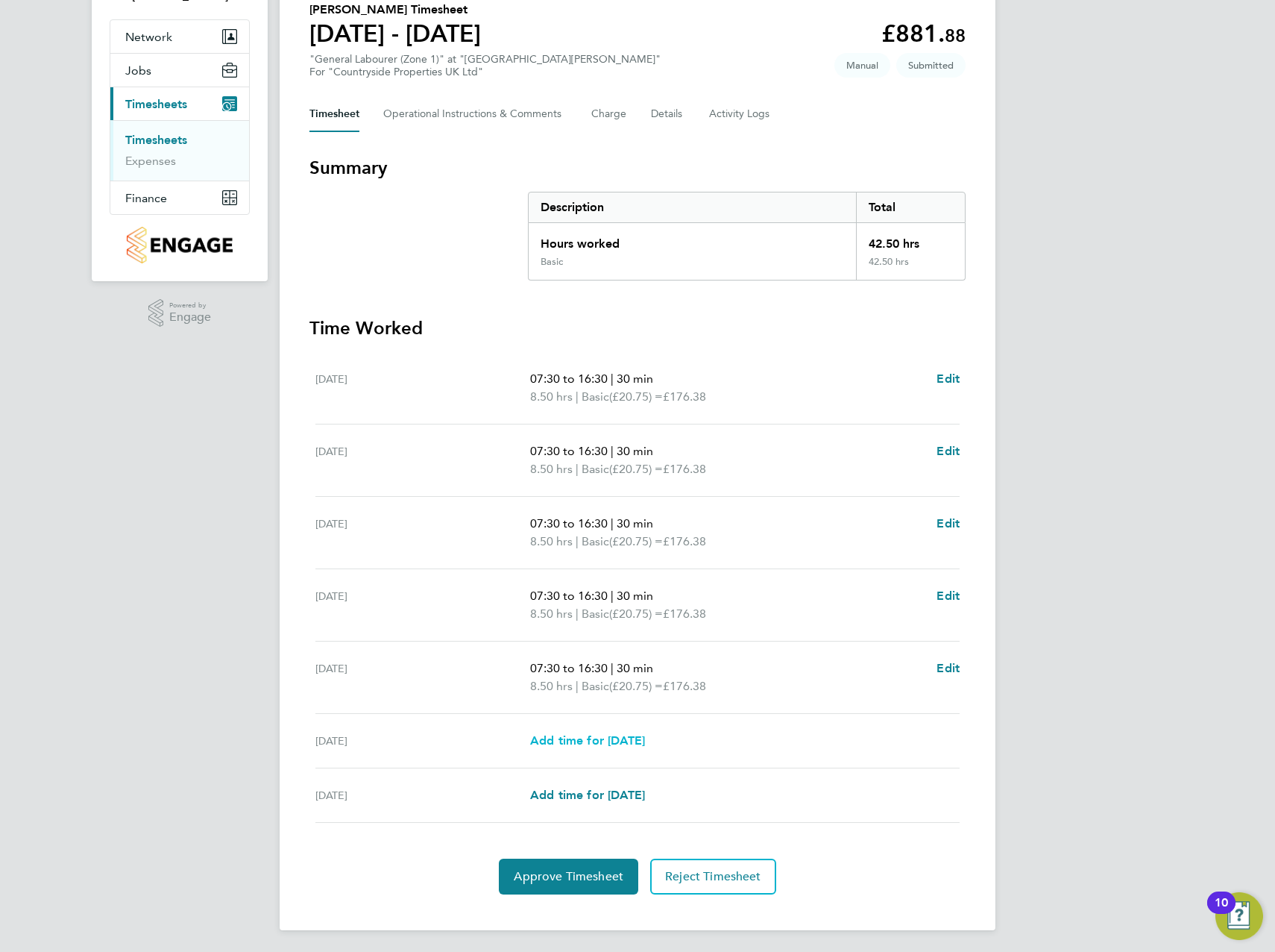
scroll to position [126, 0]
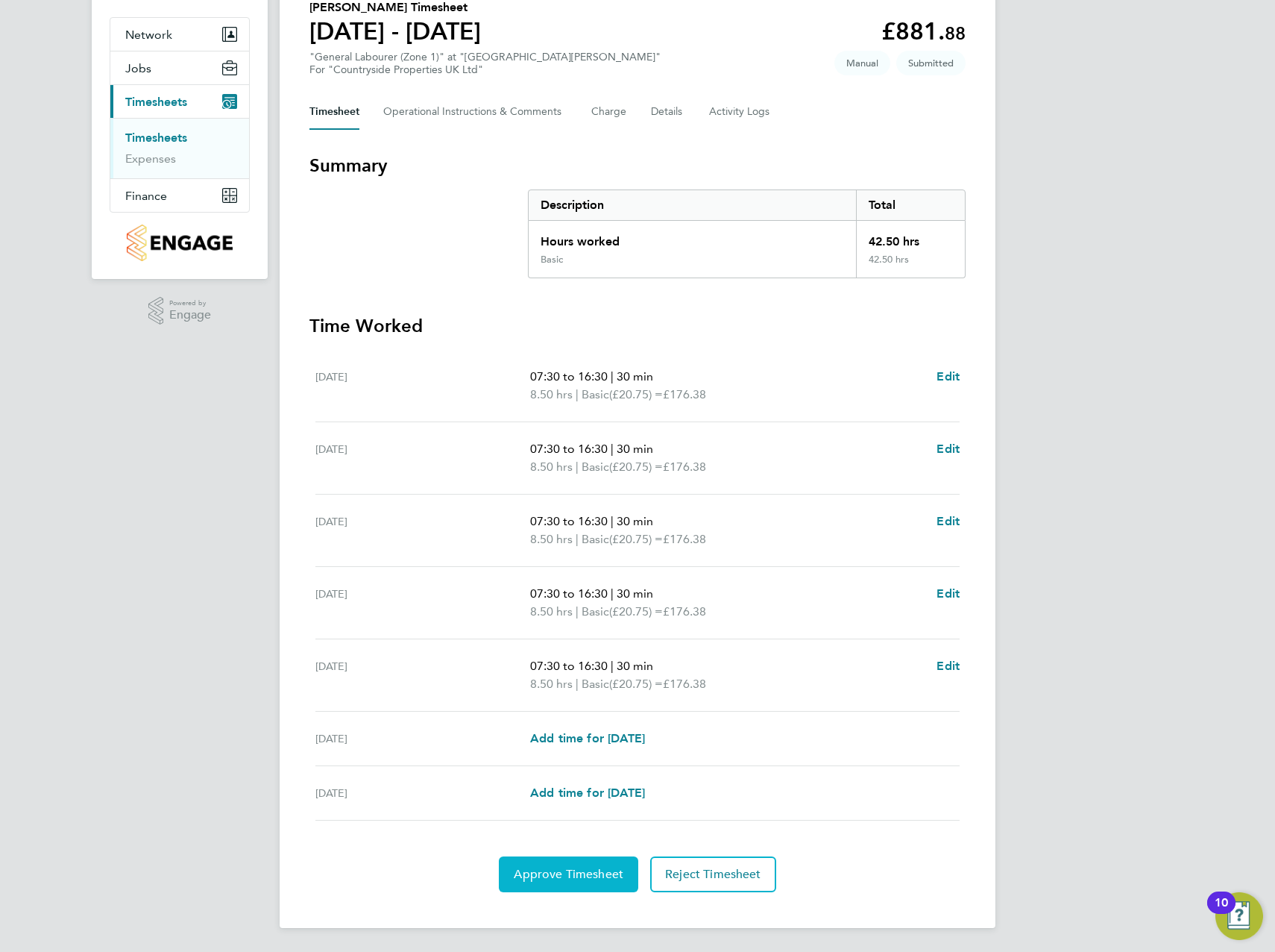
click at [579, 871] on span "Approve Timesheet" at bounding box center [568, 874] width 110 height 15
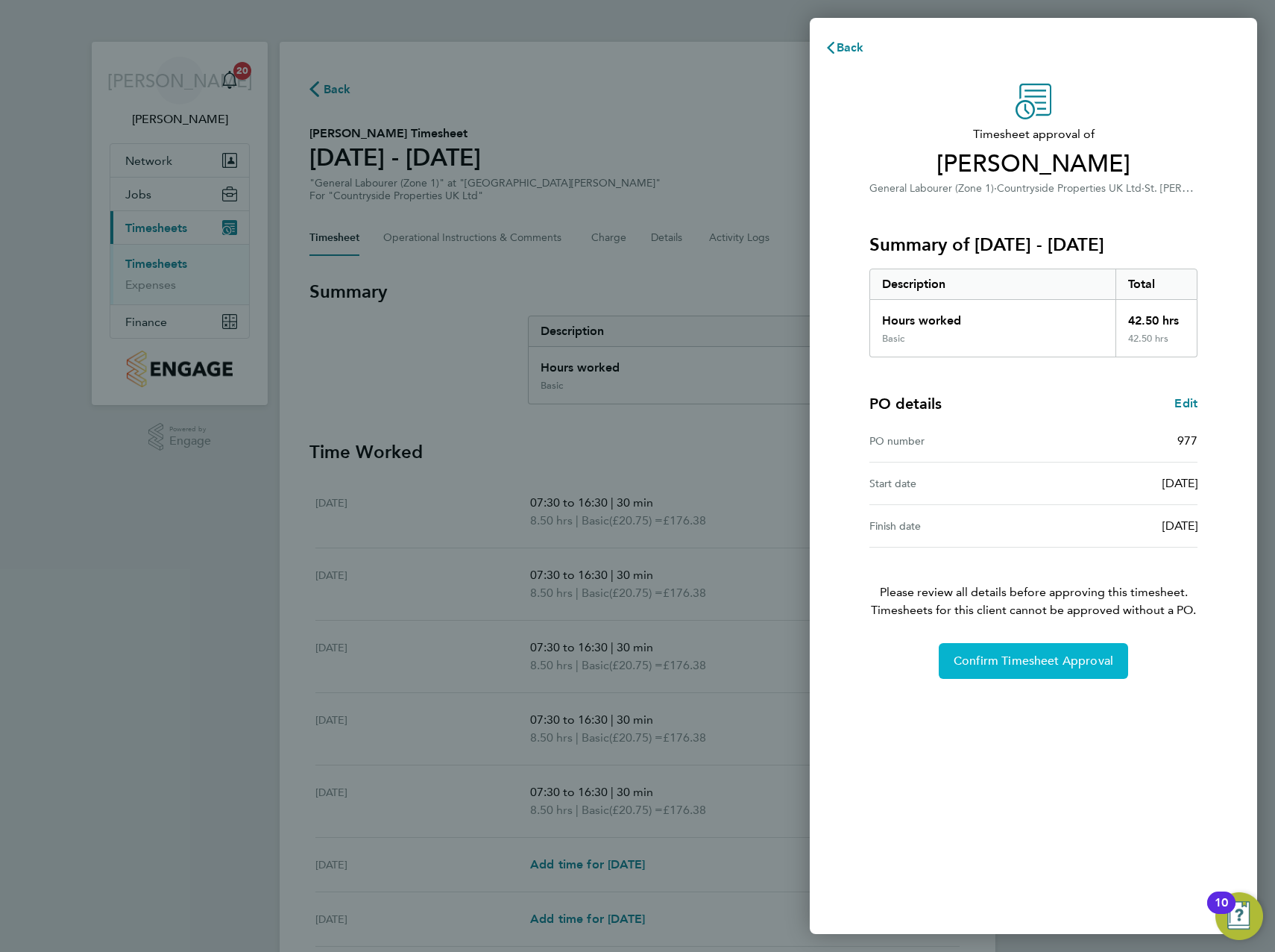
click at [1029, 679] on div "Timesheet approval of [PERSON_NAME] General Labourer (Zone 1) · Countryside Pro…" at bounding box center [1034, 500] width 448 height 868
click at [1036, 655] on span "Confirm Timesheet Approval" at bounding box center [1033, 660] width 159 height 15
